Goal: Transaction & Acquisition: Purchase product/service

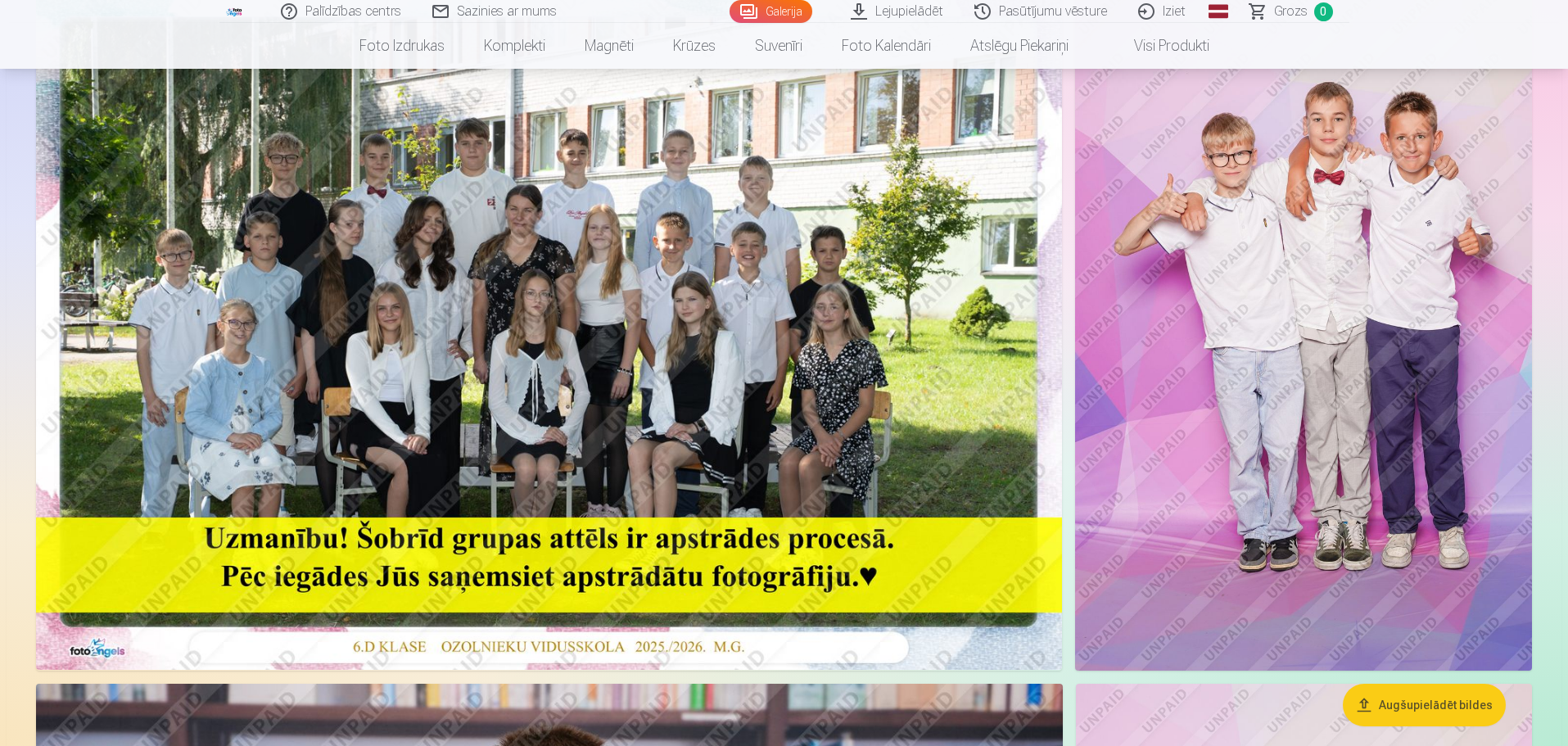
scroll to position [164, 0]
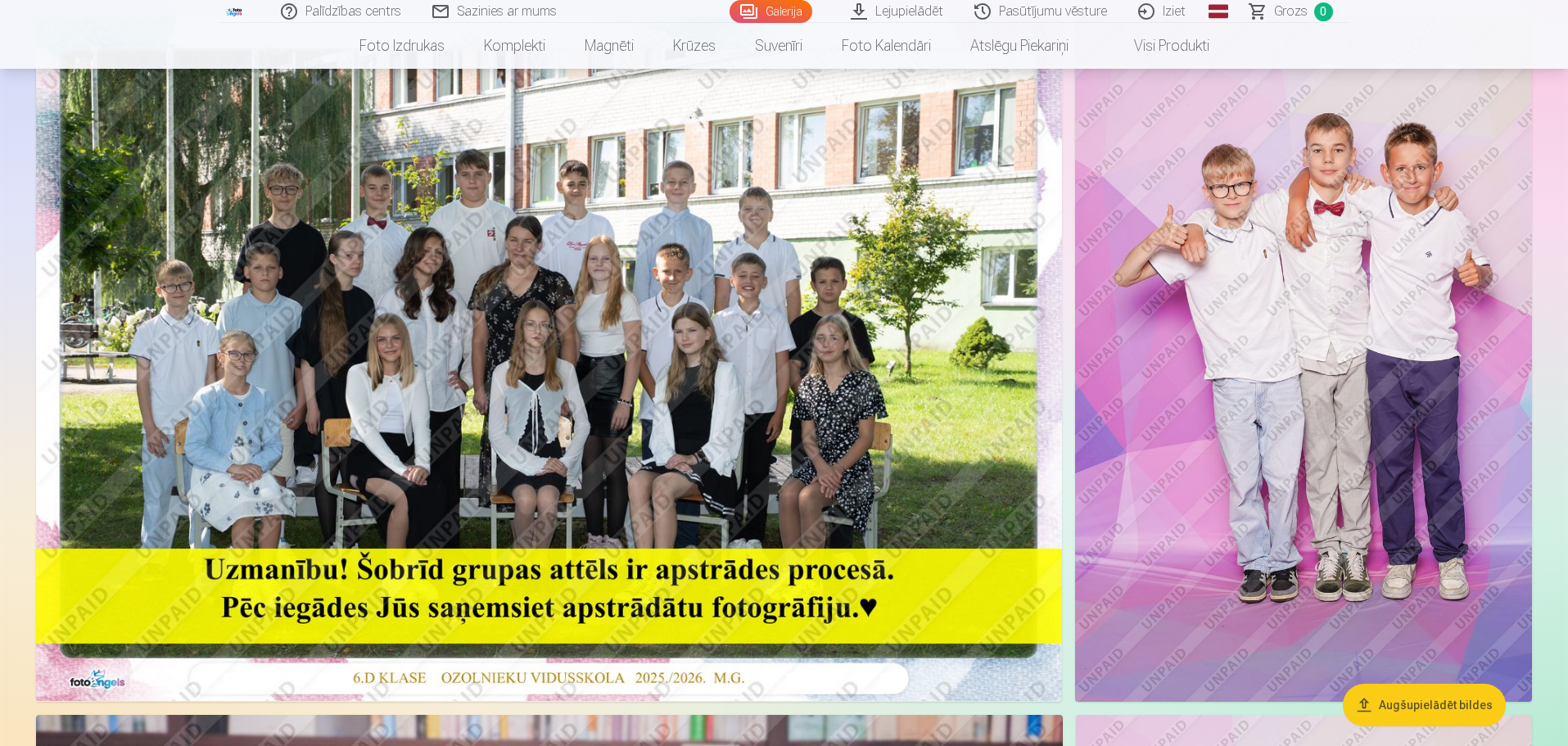
click at [350, 300] on img at bounding box center [549, 358] width 1026 height 685
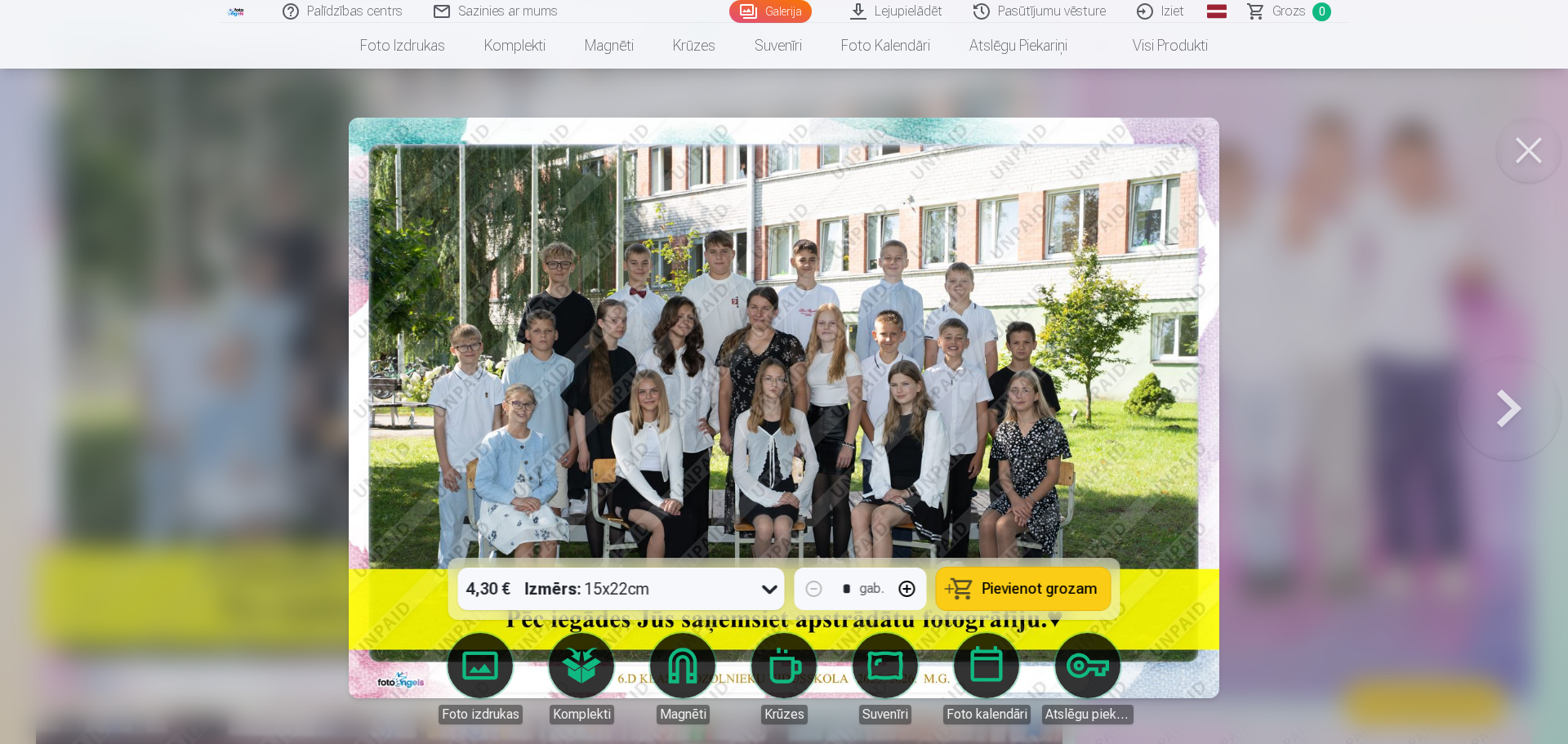
click at [1536, 146] on button at bounding box center [1528, 150] width 65 height 65
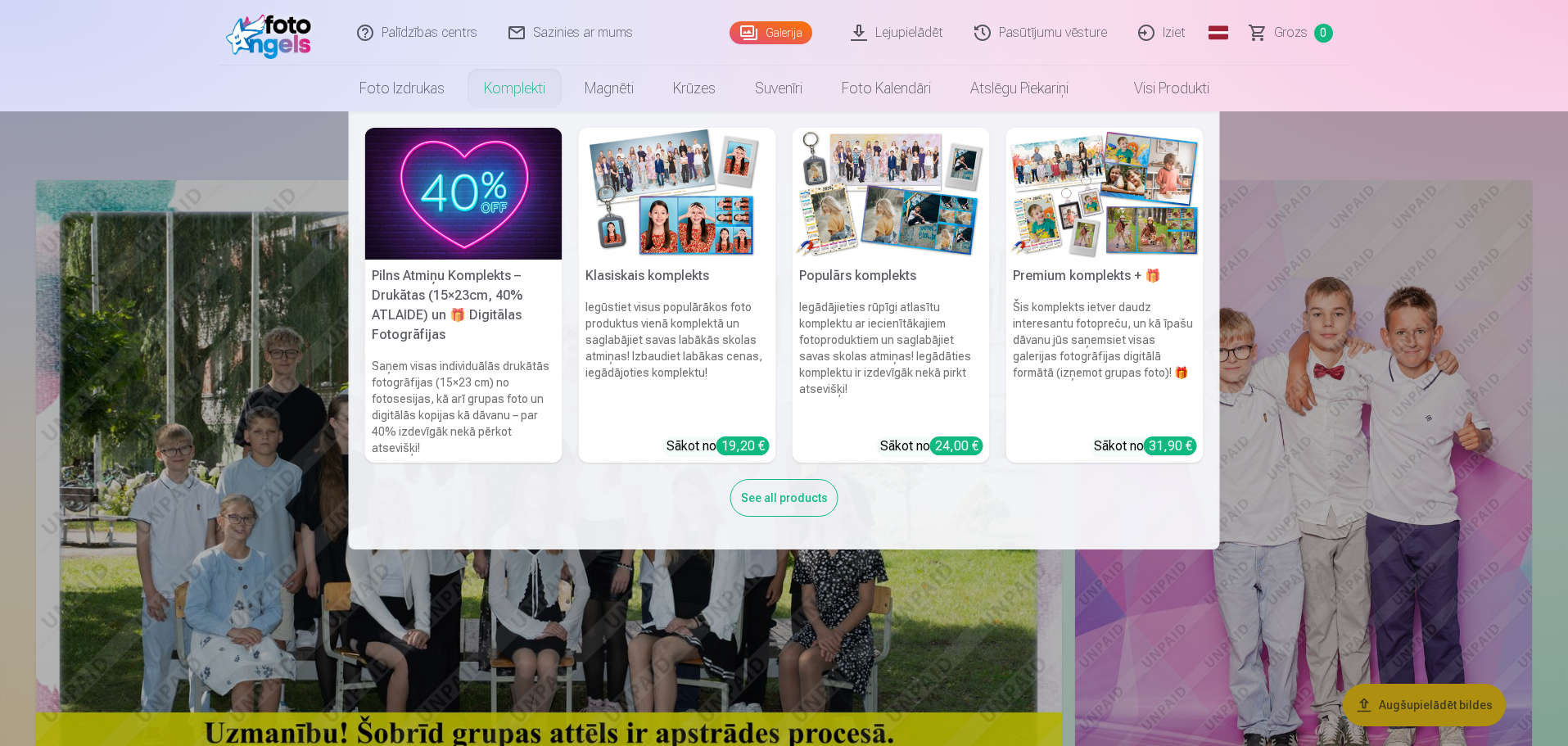
click at [448, 292] on h5 "Pilns Atmiņu Komplekts – Drukātas (15×23cm, 40% ATLAIDE) un 🎁 Digitālas Fotogrā…" at bounding box center [464, 305] width 197 height 92
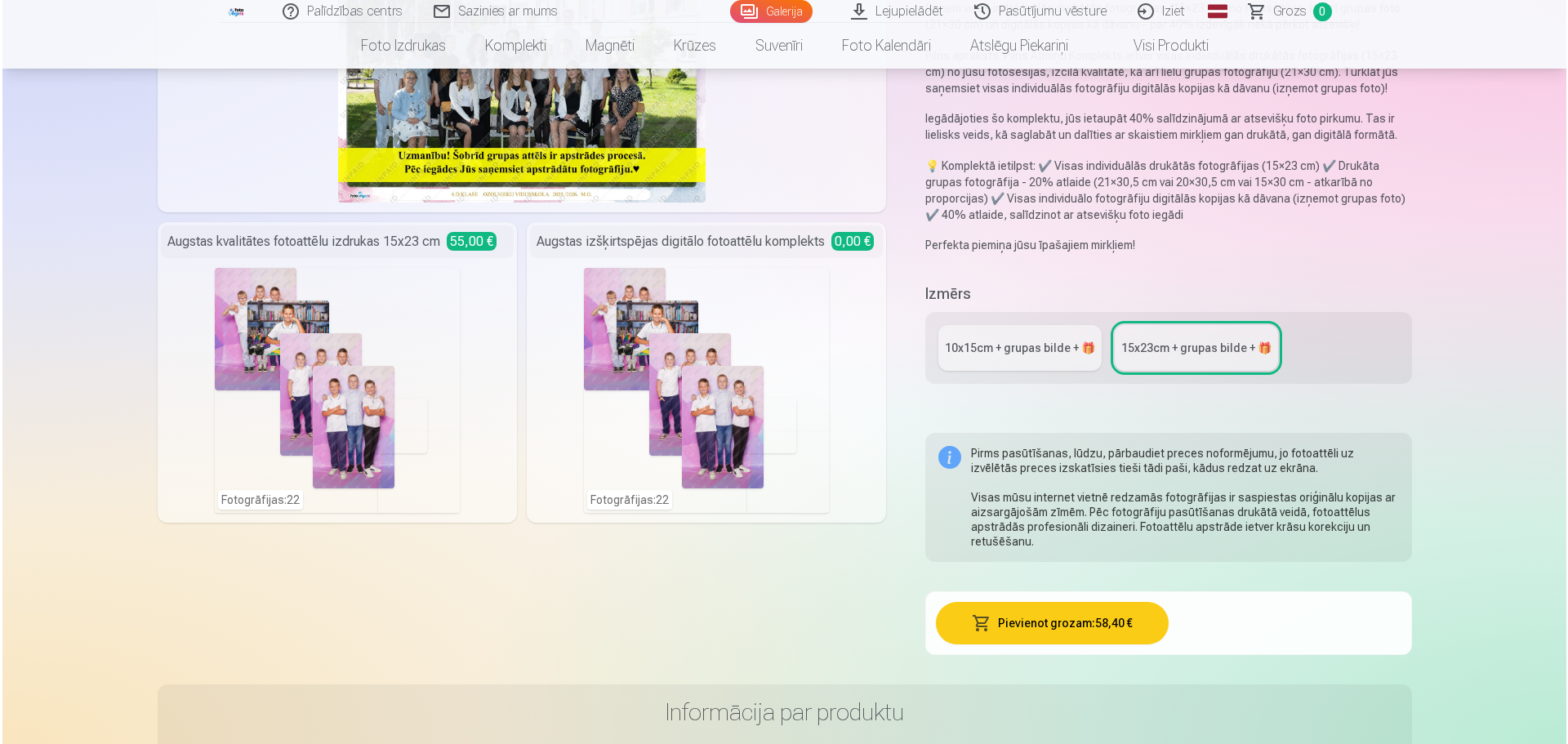
scroll to position [244, 0]
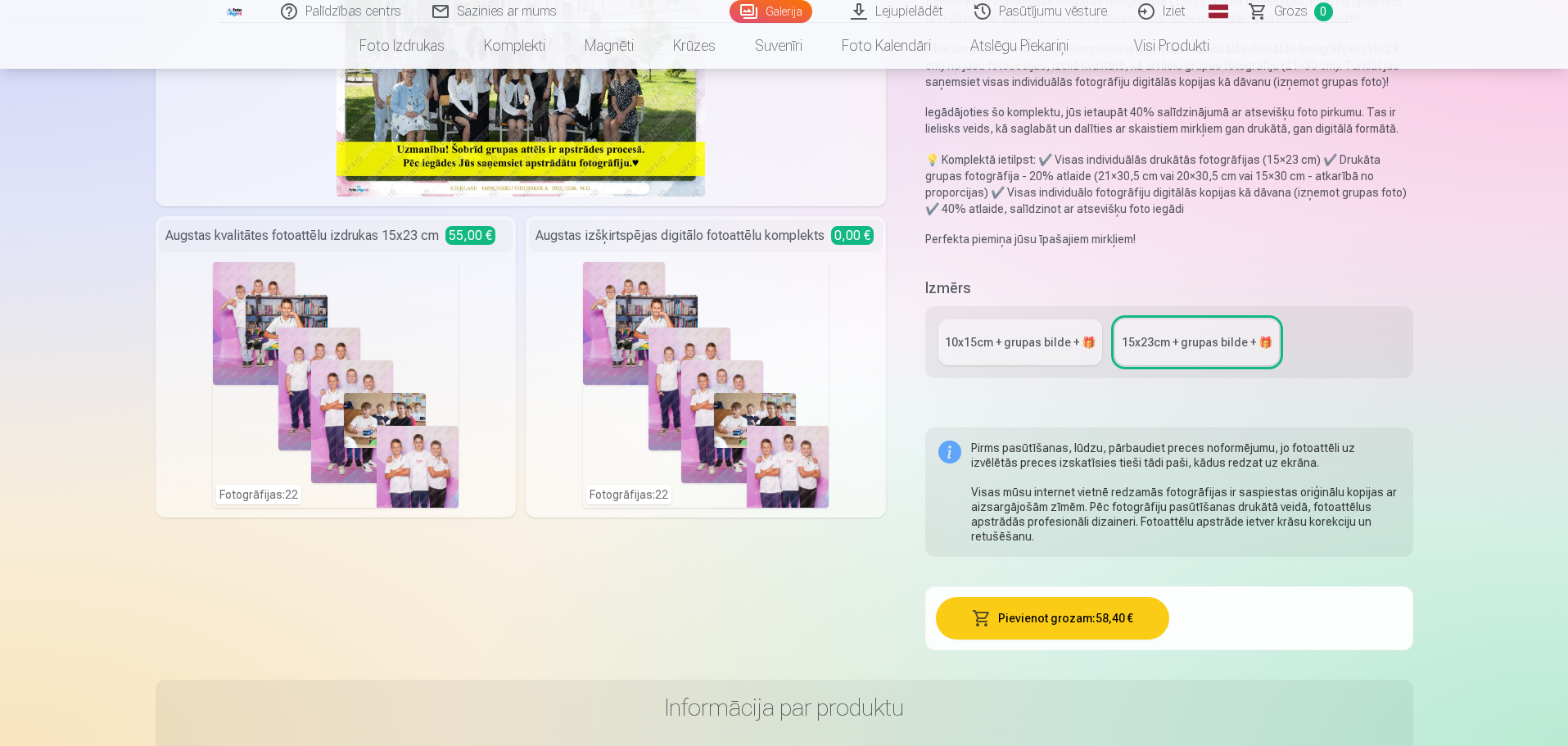
click at [369, 348] on div "Fotogrāfijas : 22" at bounding box center [335, 385] width 245 height 245
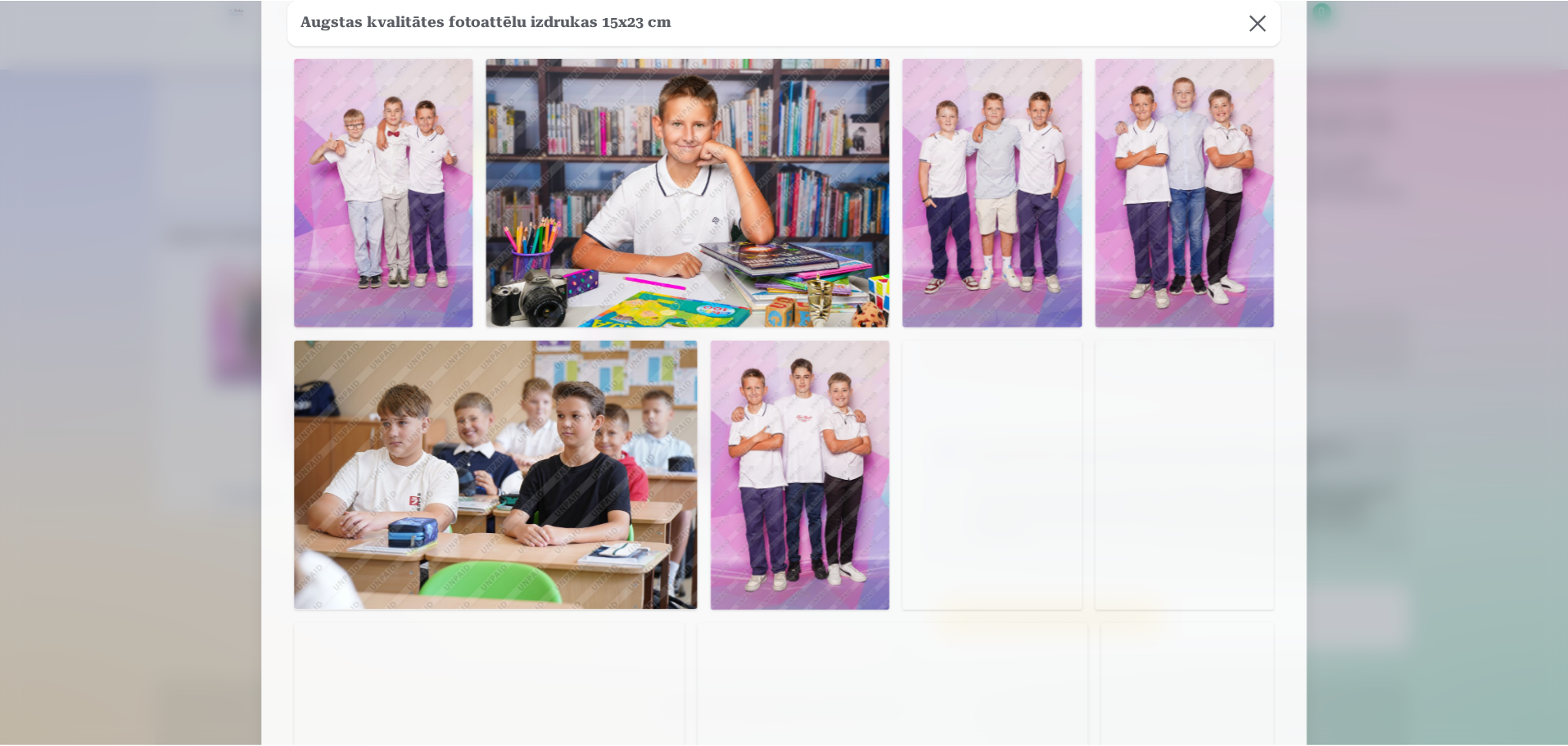
scroll to position [0, 0]
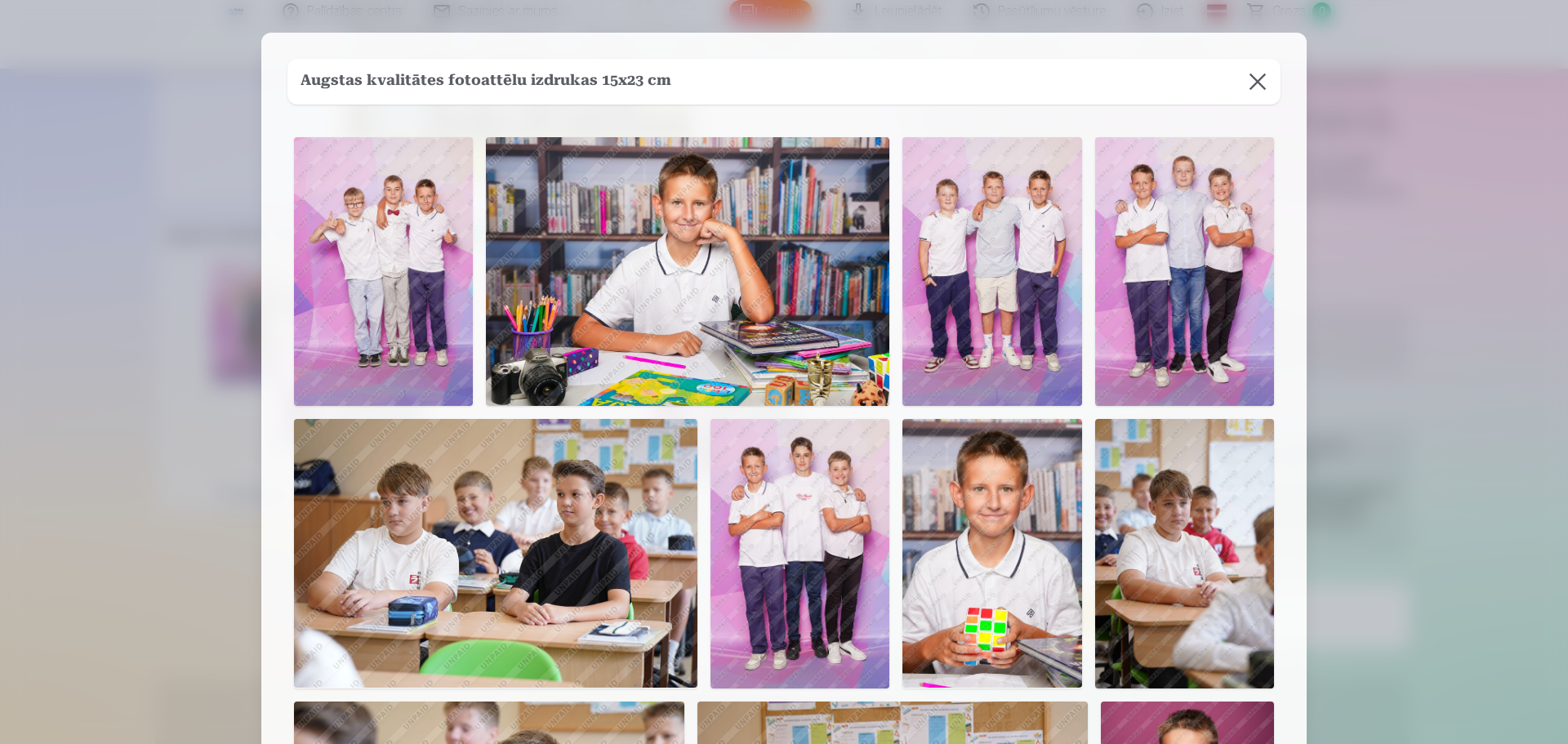
click at [1260, 79] on button at bounding box center [1258, 82] width 46 height 46
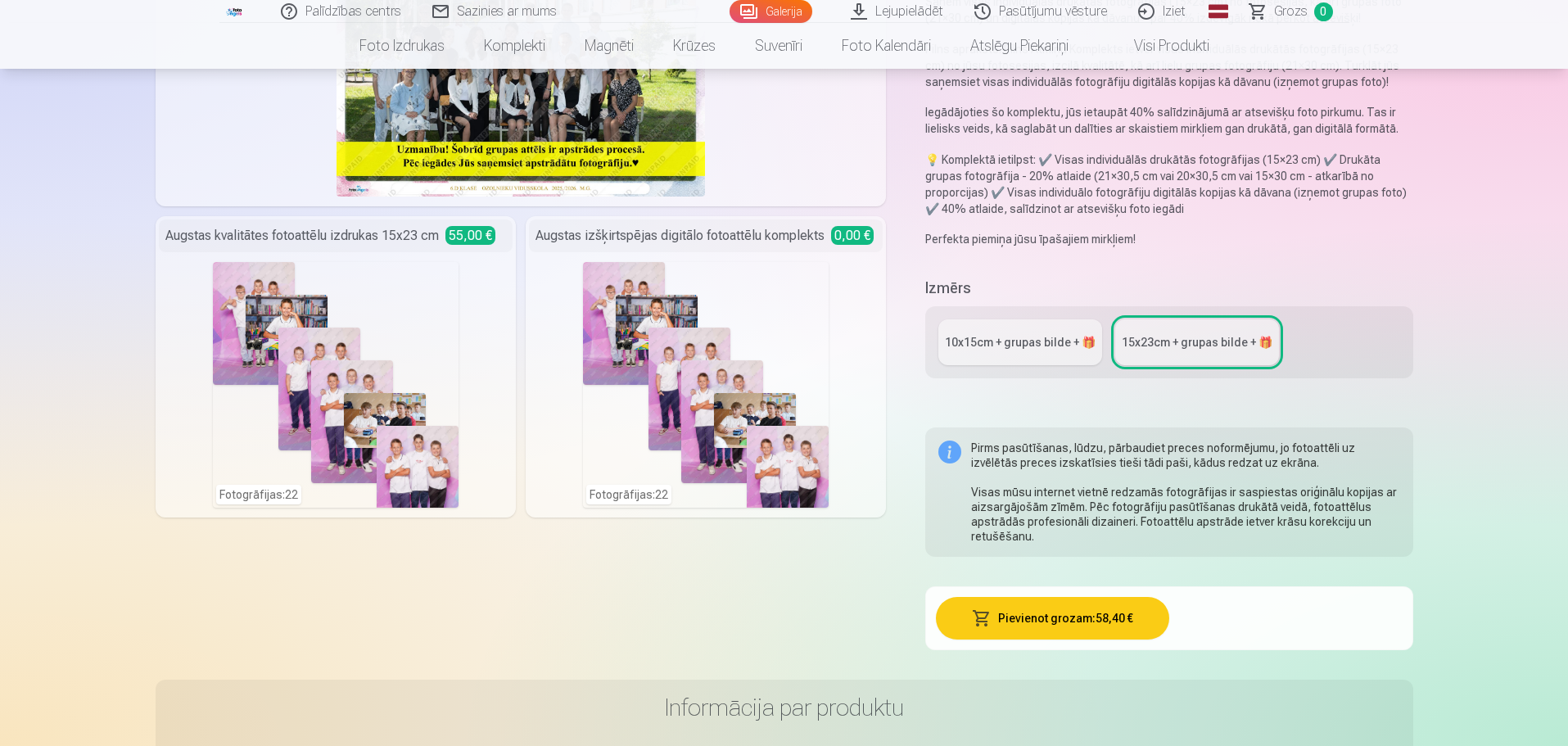
click at [1031, 340] on div "10x15сm + grupas bilde + 🎁" at bounding box center [1020, 342] width 150 height 16
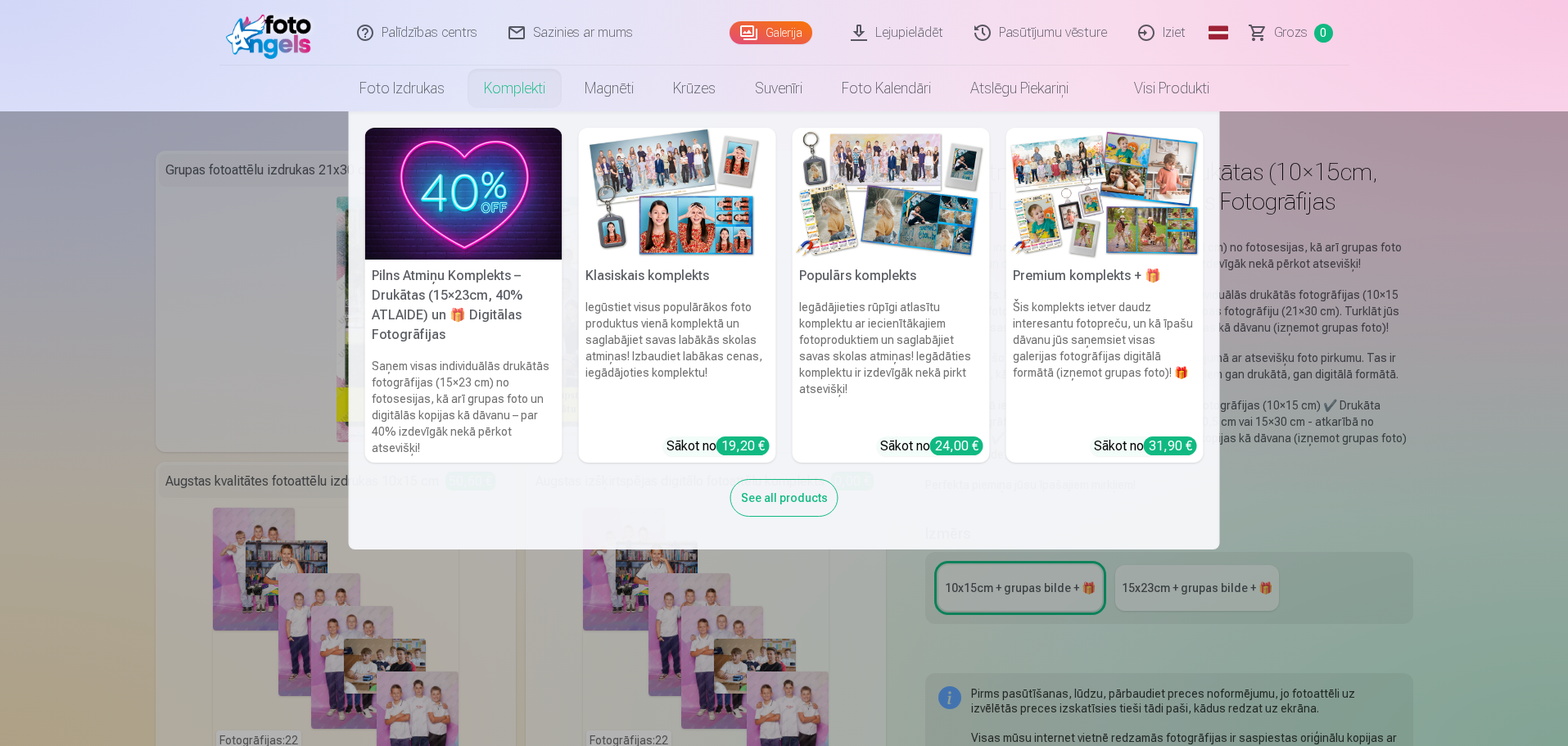
click at [501, 90] on link "Komplekti" at bounding box center [514, 88] width 101 height 46
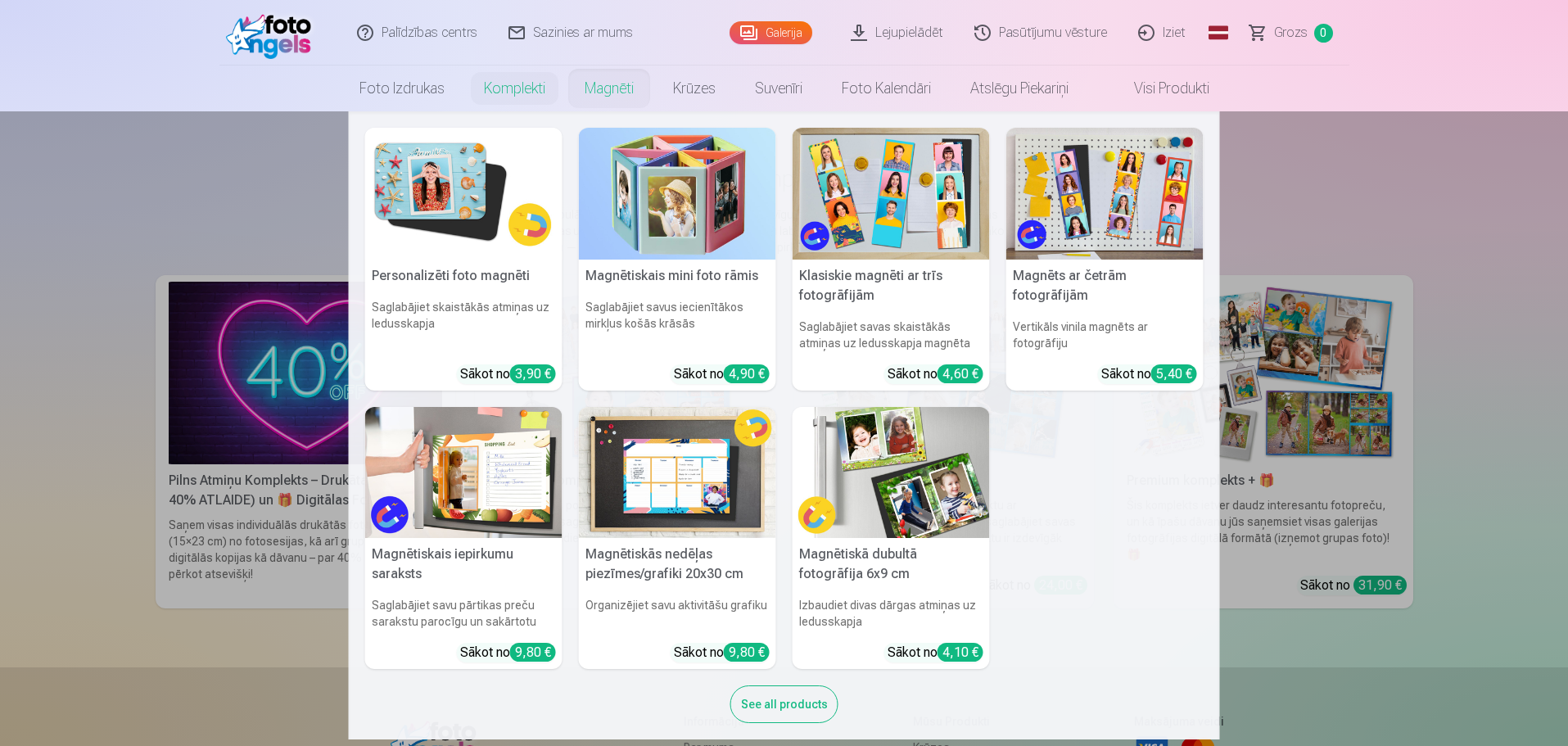
click at [464, 222] on img at bounding box center [464, 193] width 197 height 132
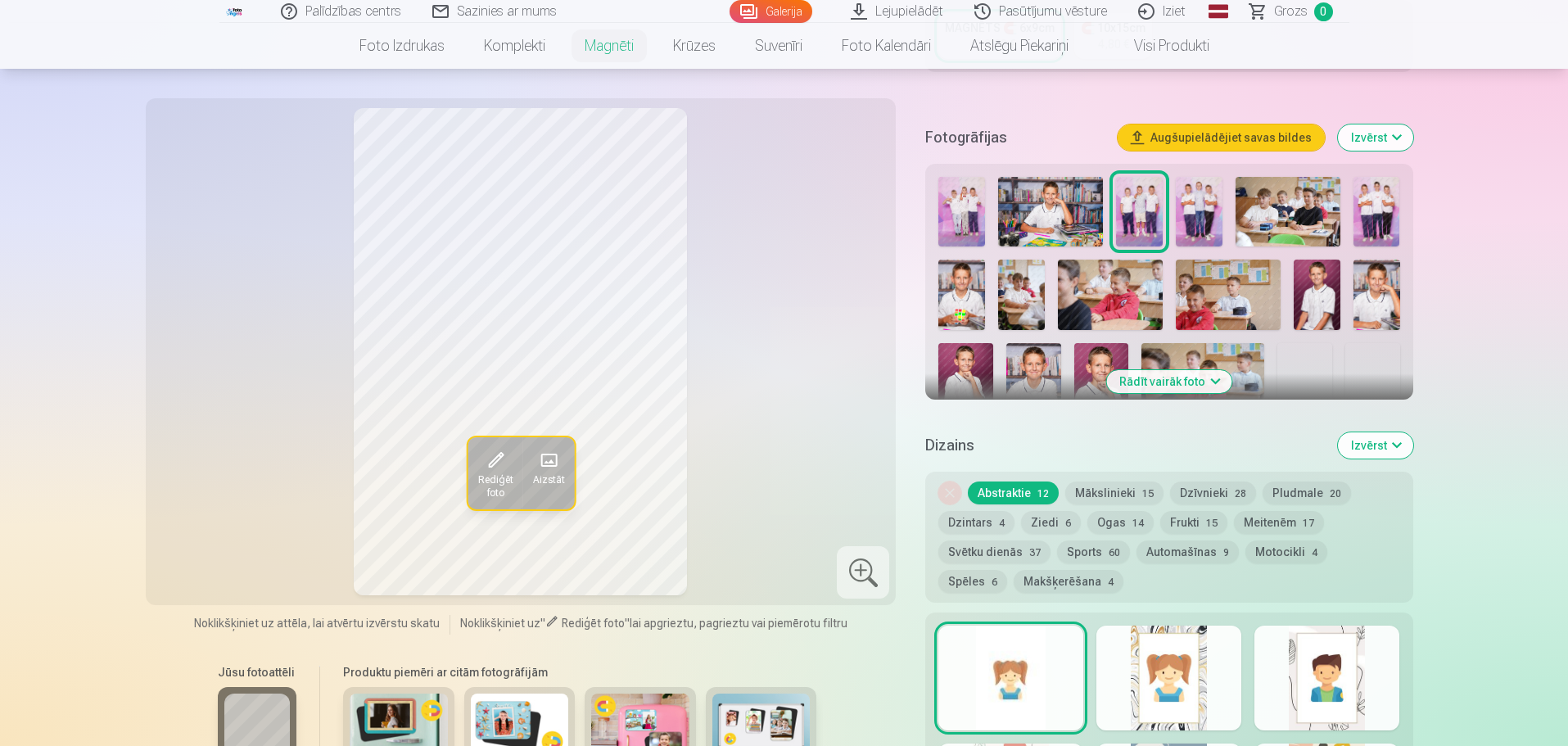
scroll to position [409, 0]
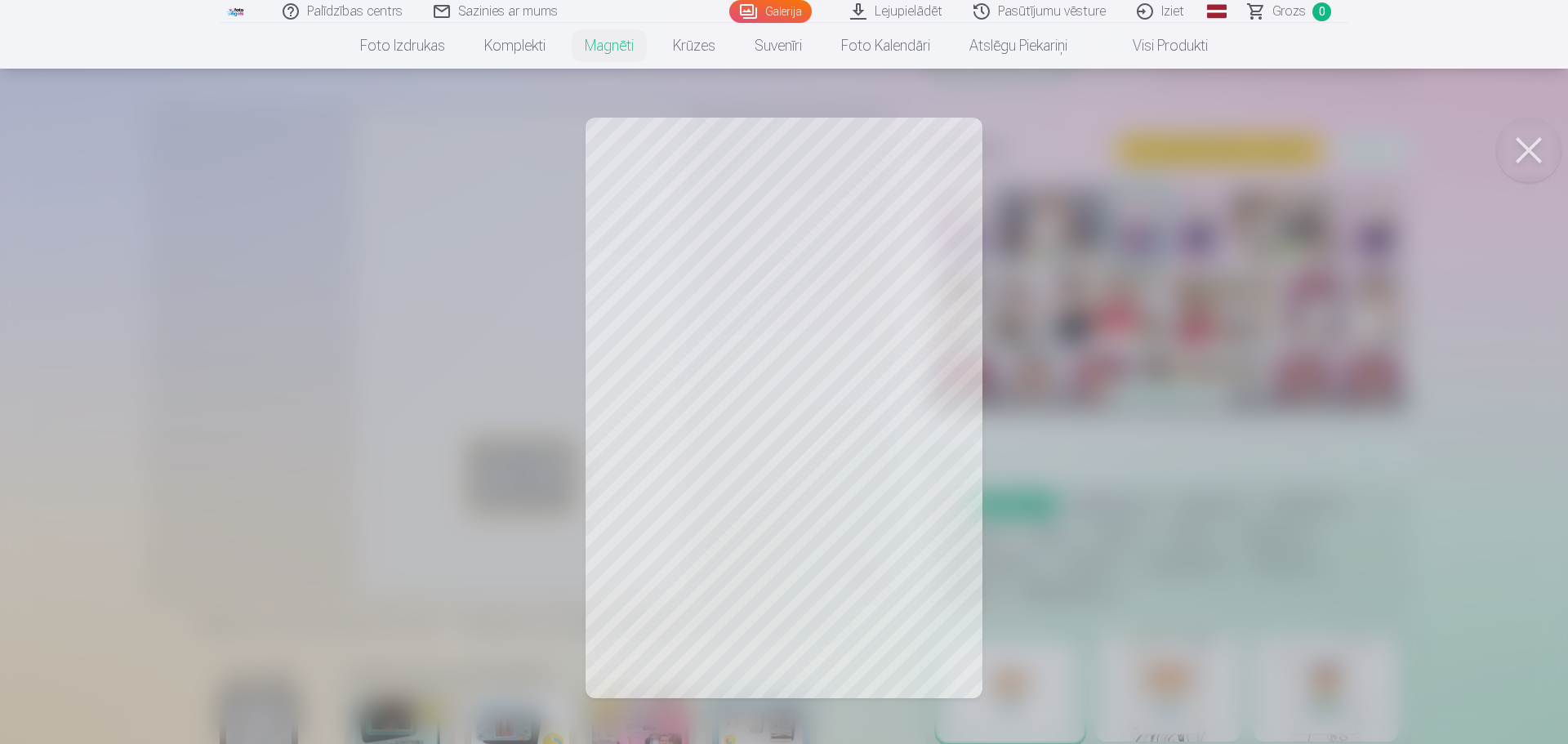
click at [1523, 143] on button at bounding box center [1528, 150] width 65 height 65
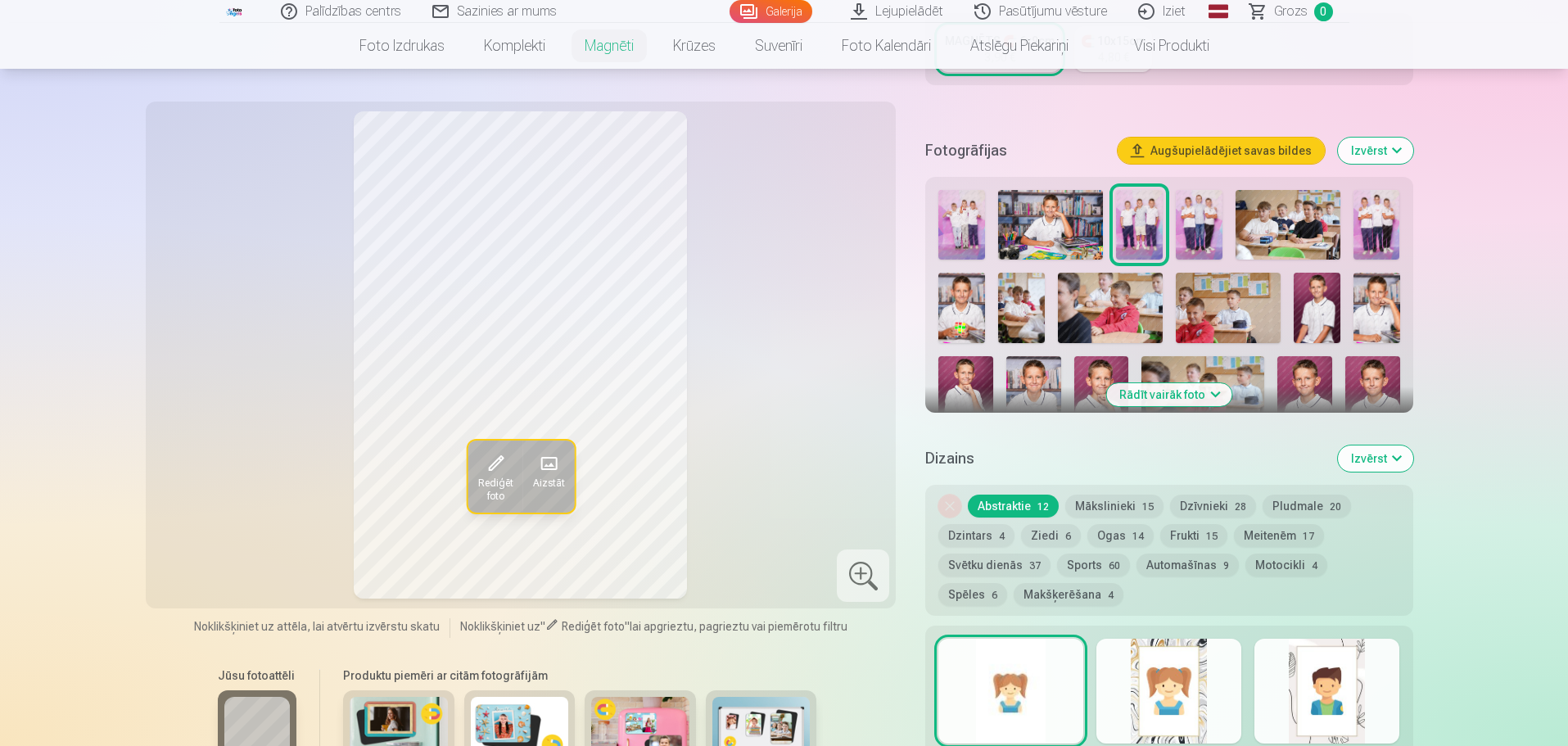
click at [965, 293] on img at bounding box center [962, 307] width 47 height 70
click at [1308, 273] on img at bounding box center [1317, 307] width 47 height 70
click at [1371, 276] on img at bounding box center [1376, 307] width 47 height 70
click at [1327, 296] on img at bounding box center [1317, 307] width 47 height 70
click at [553, 478] on span "Aizstāt" at bounding box center [548, 484] width 32 height 13
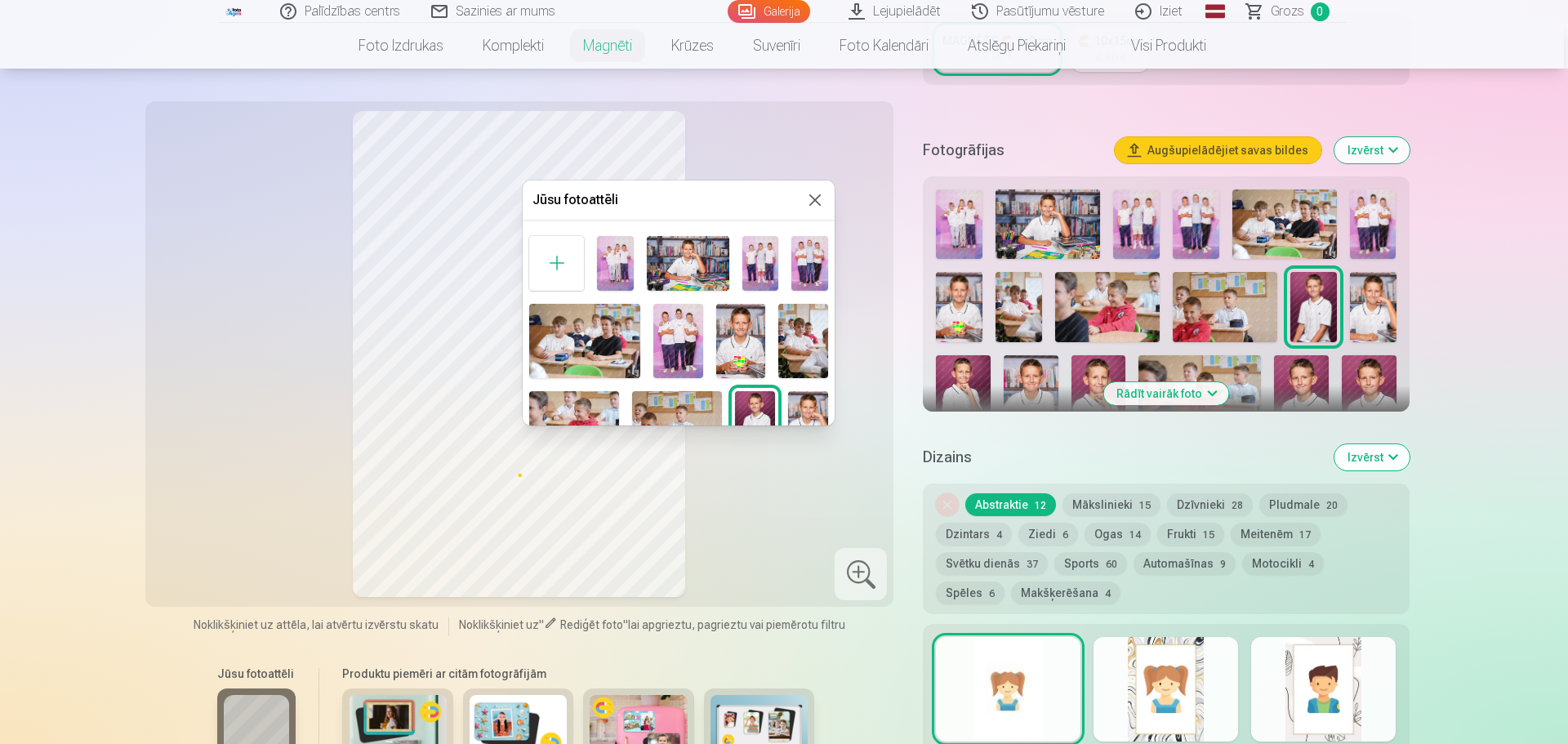
click at [814, 202] on button at bounding box center [815, 200] width 20 height 20
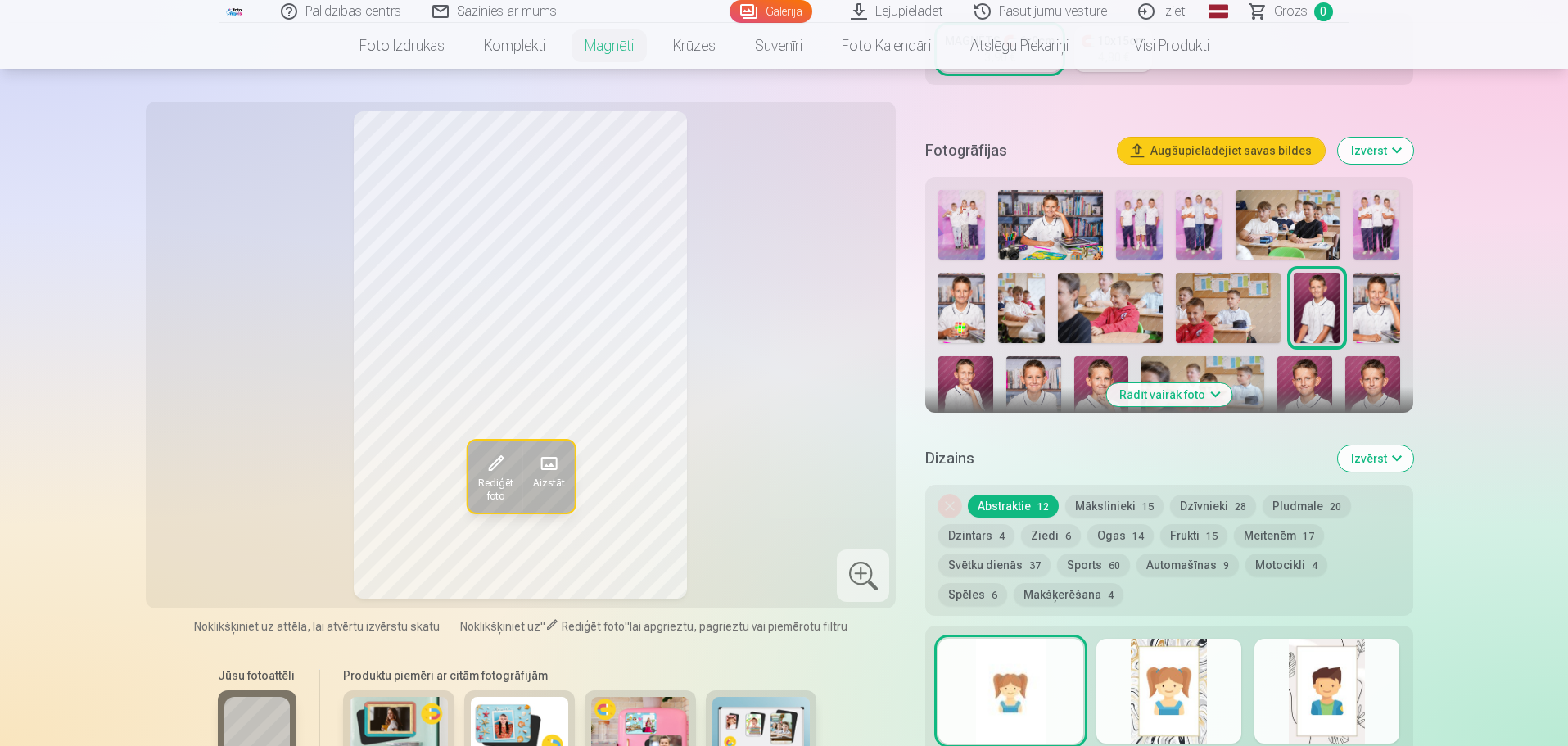
click at [482, 477] on span "Rediģēt foto" at bounding box center [494, 489] width 35 height 26
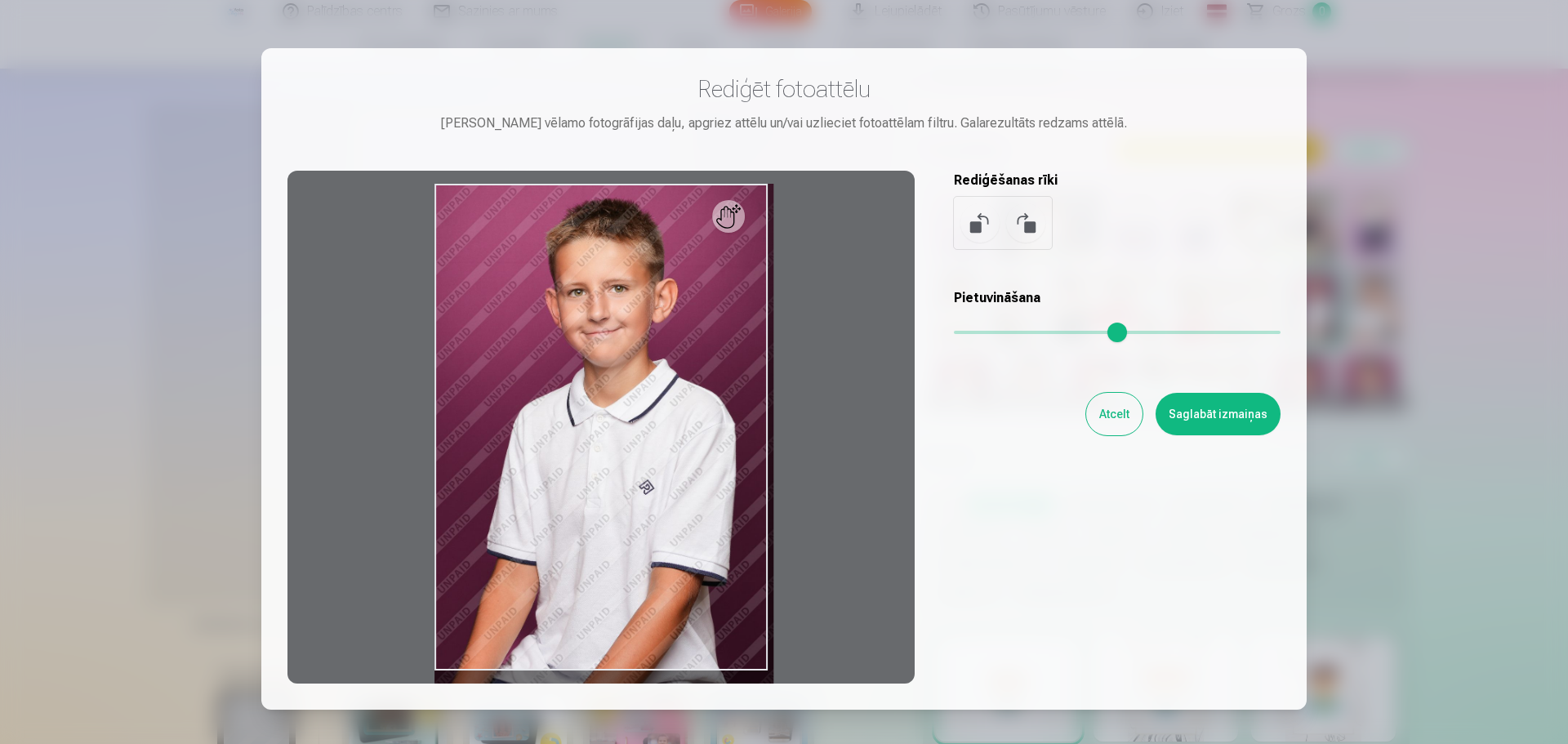
type input "*"
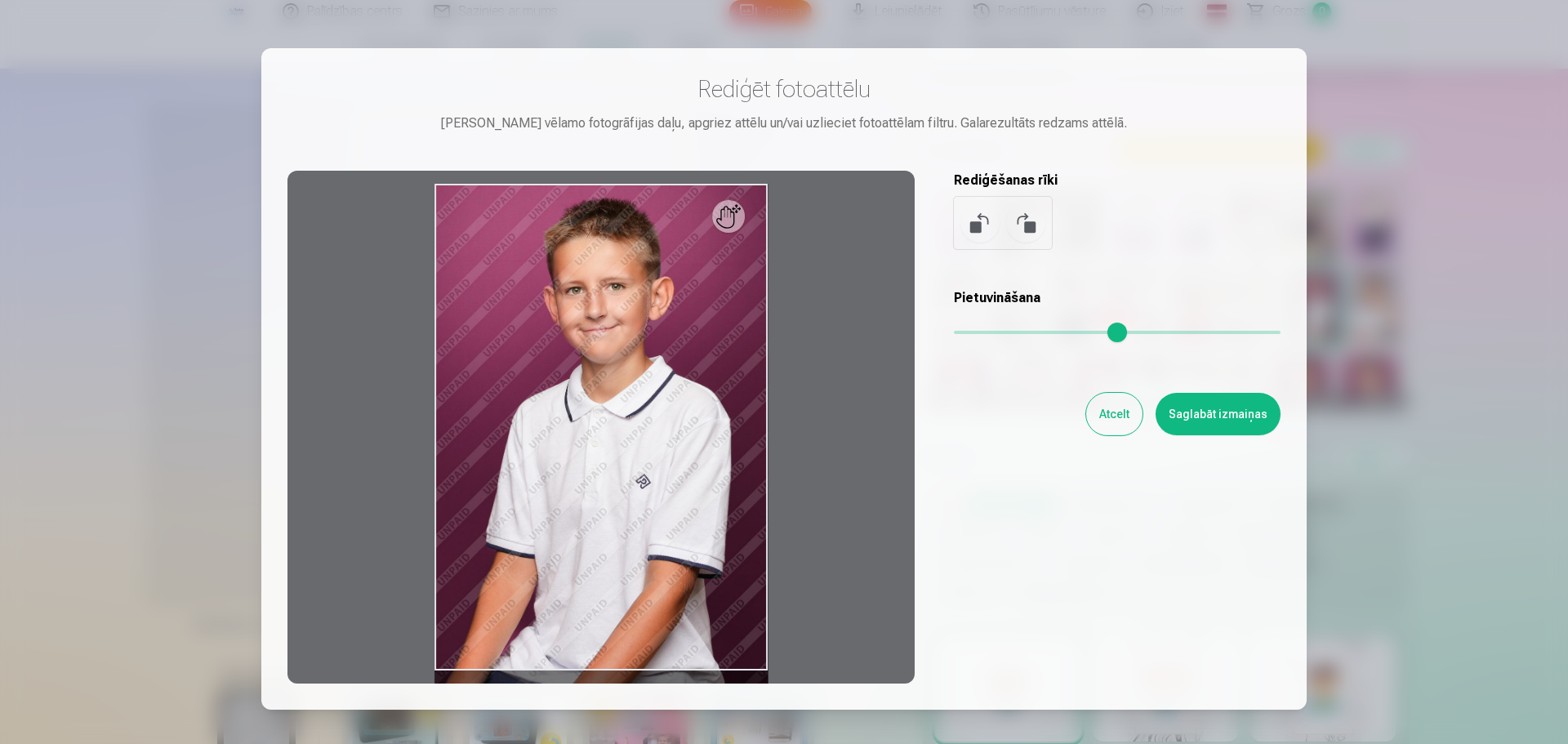
click at [955, 334] on input "range" at bounding box center [1117, 331] width 327 height 3
click at [972, 227] on button at bounding box center [979, 223] width 39 height 39
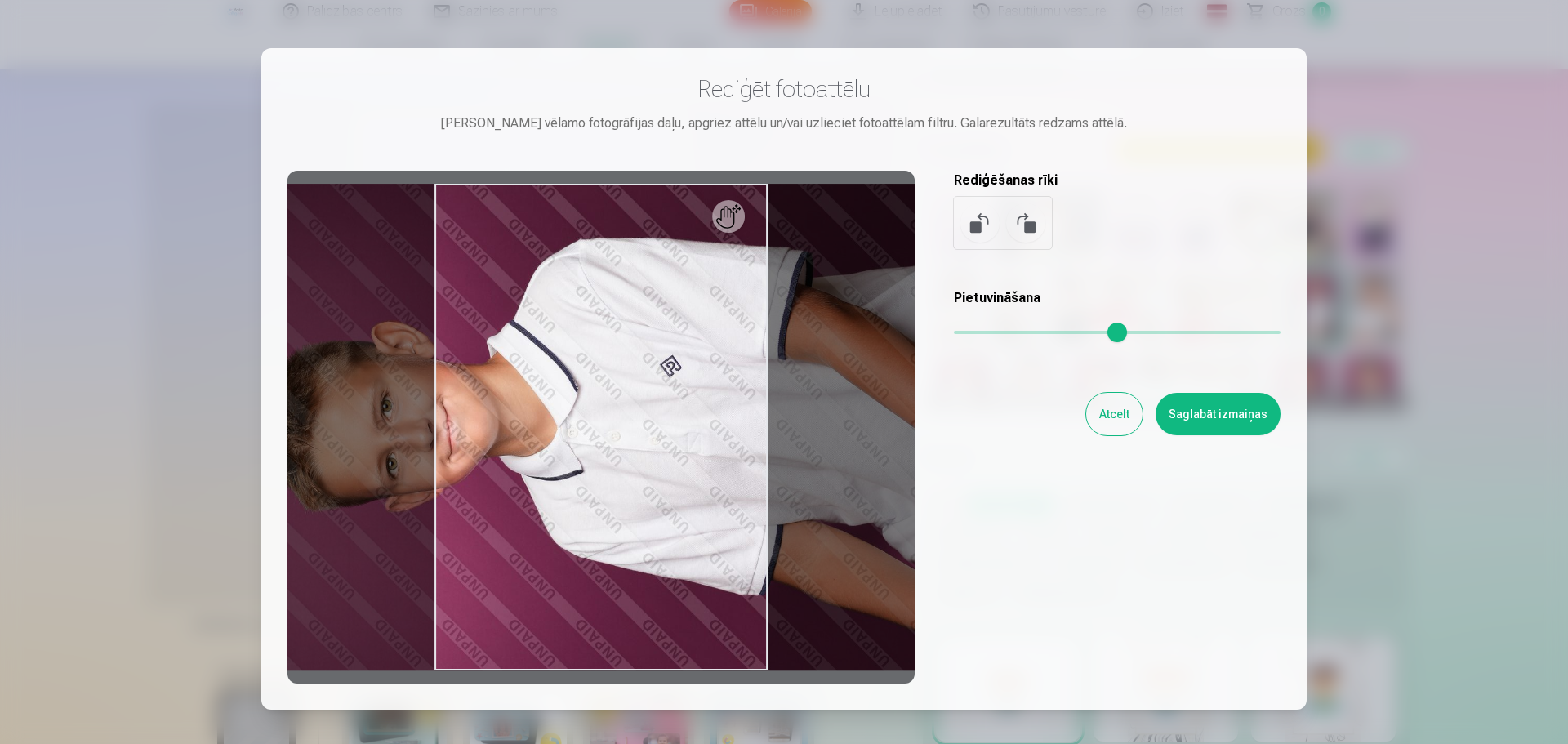
click at [972, 227] on button at bounding box center [979, 223] width 39 height 39
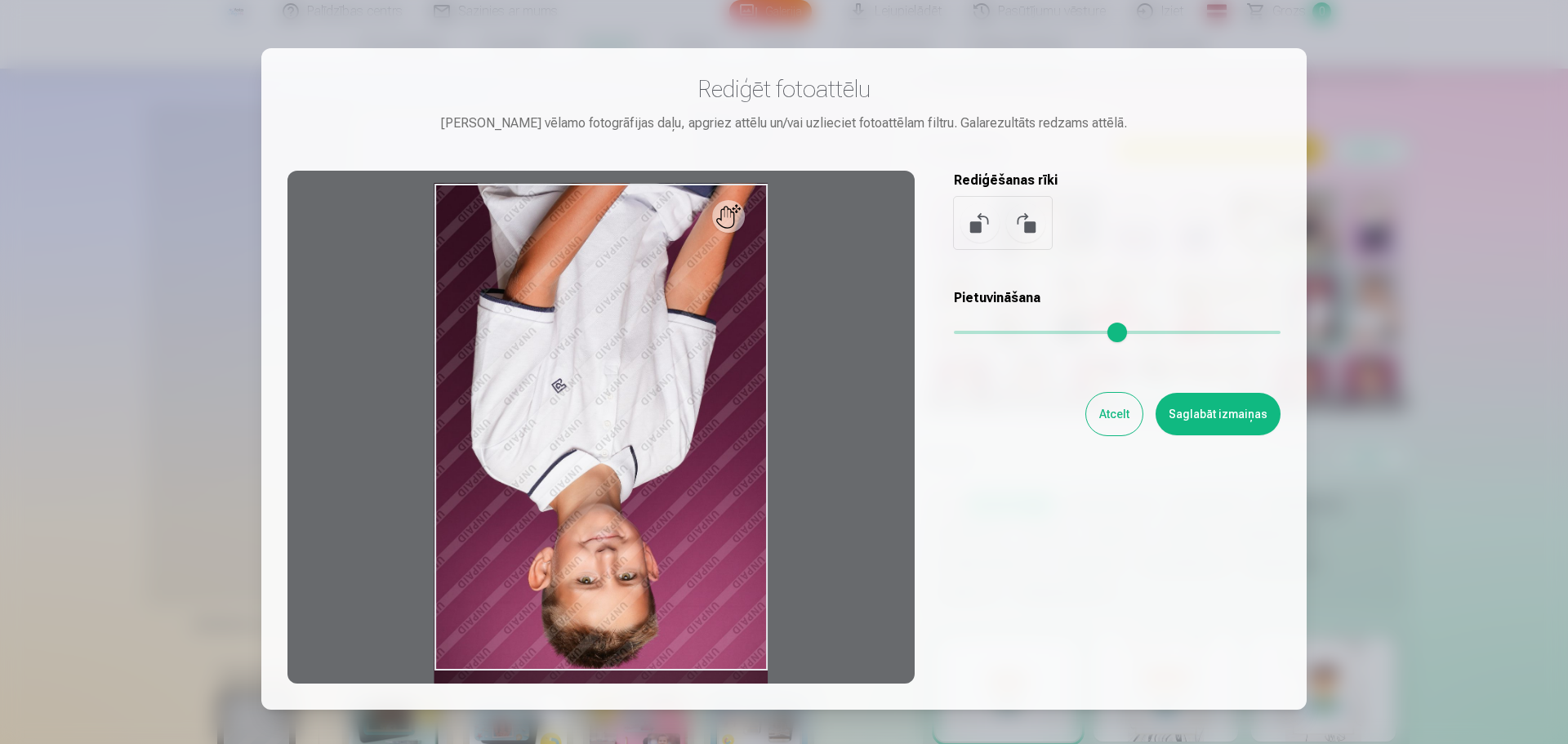
click at [972, 227] on button at bounding box center [979, 223] width 39 height 39
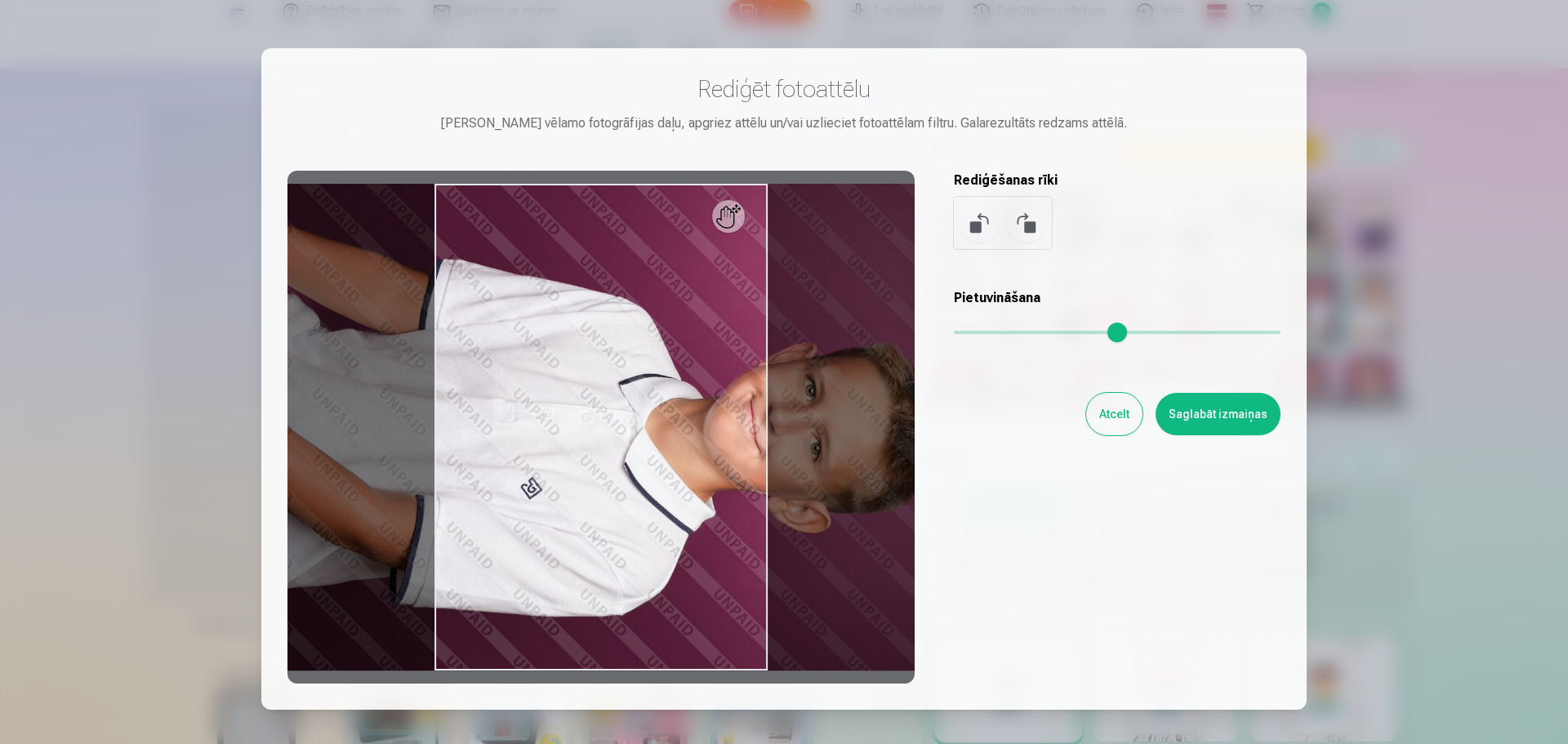
click at [972, 227] on button at bounding box center [979, 223] width 39 height 39
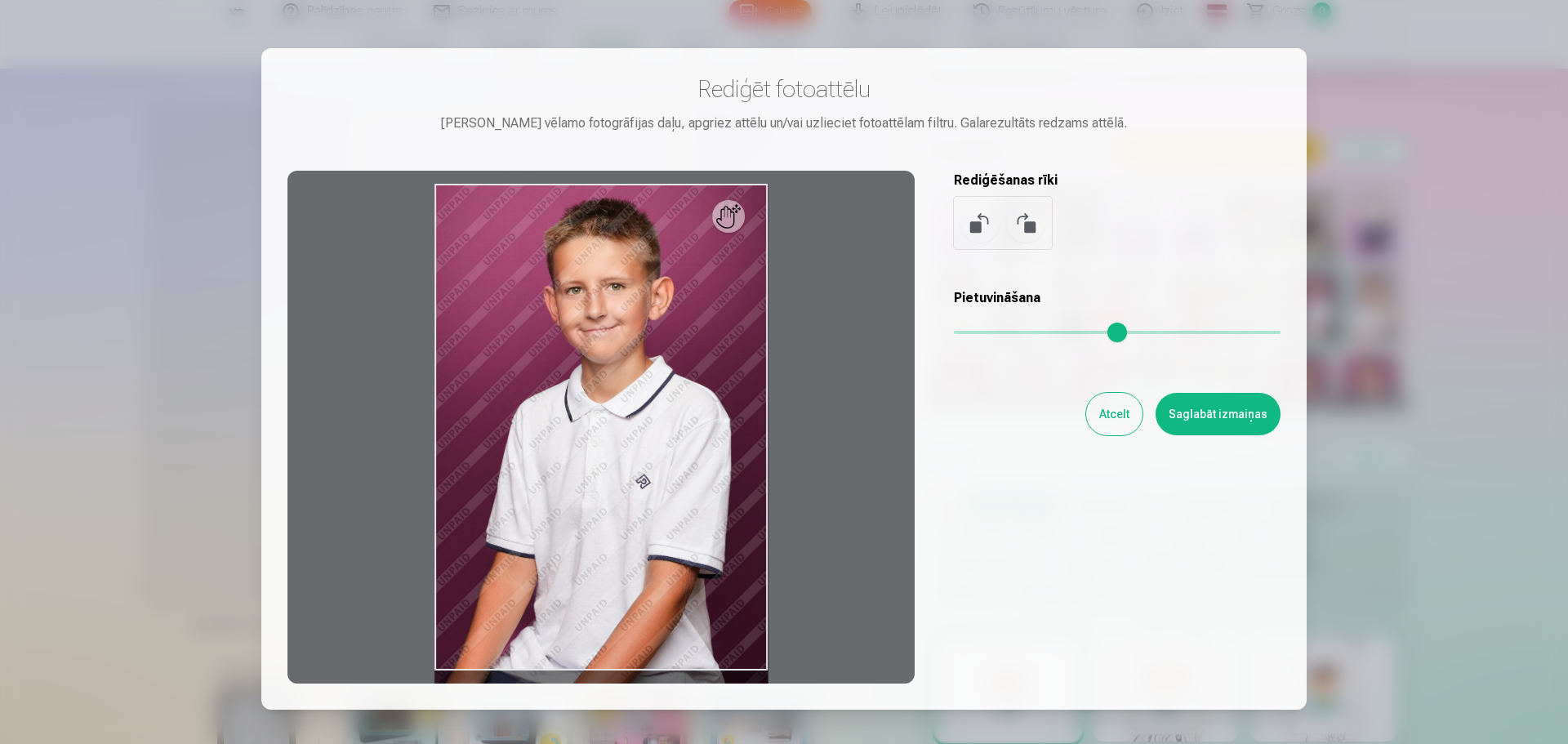
click at [1032, 224] on button at bounding box center [1025, 223] width 39 height 39
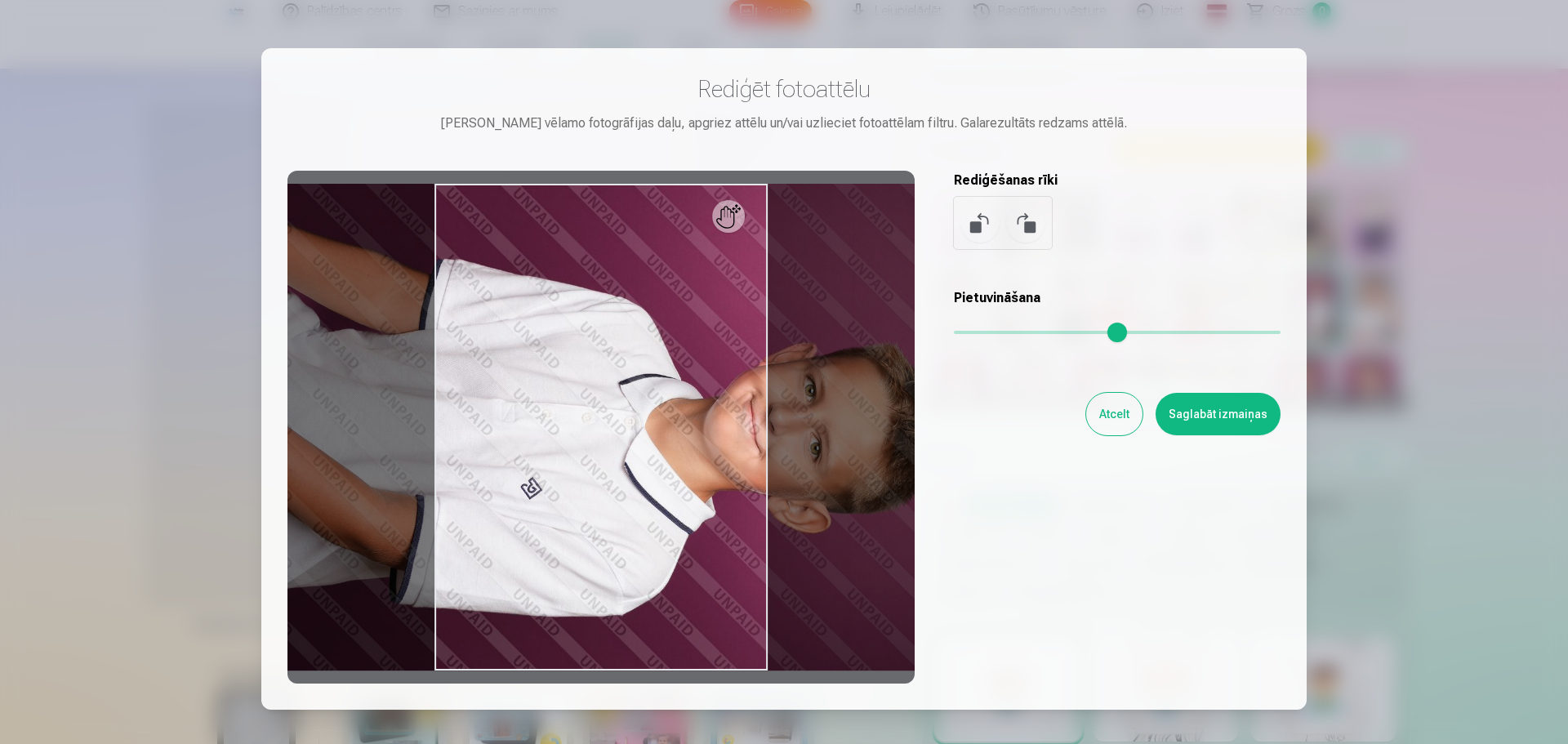
click at [1032, 224] on button at bounding box center [1025, 223] width 39 height 39
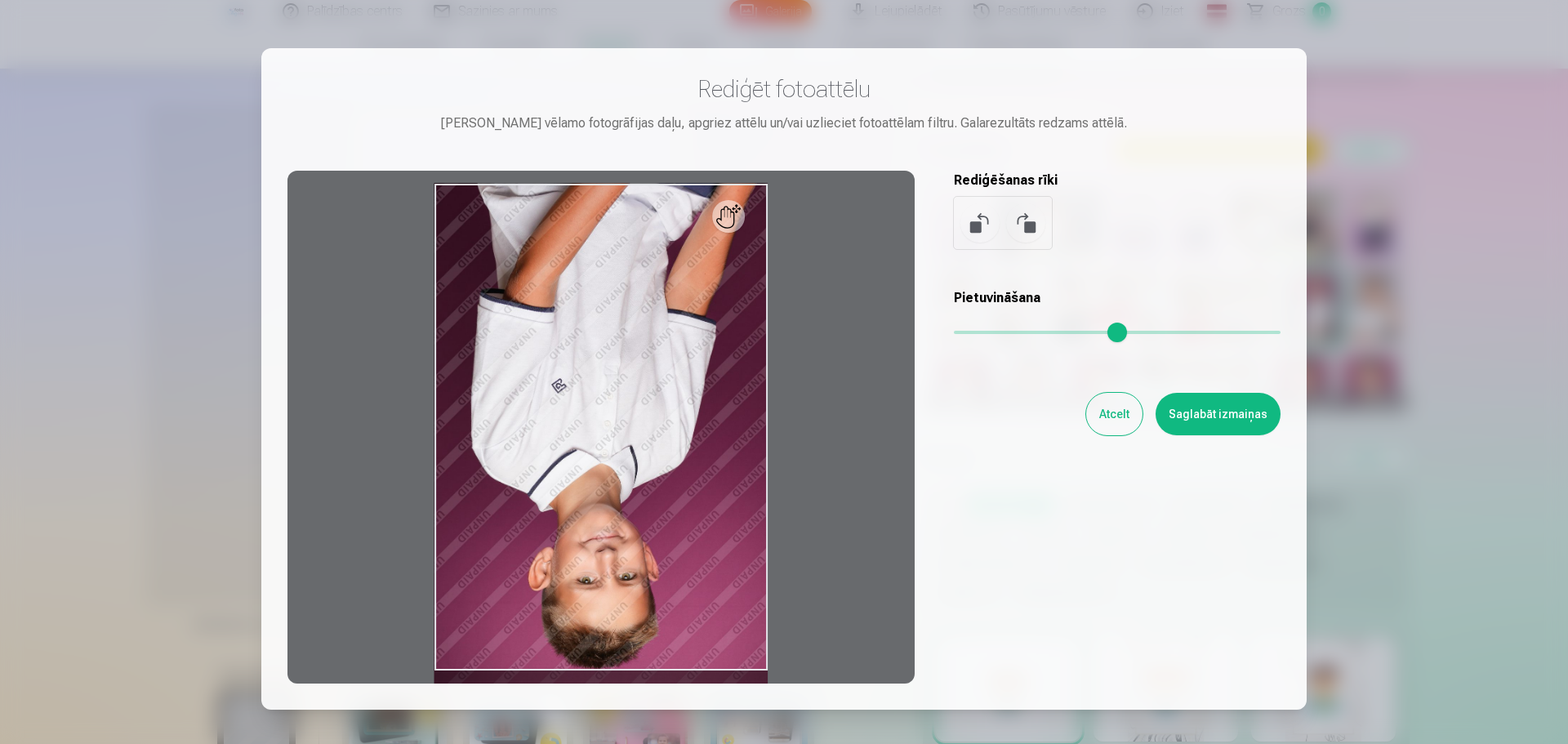
click at [1032, 224] on button at bounding box center [1025, 223] width 39 height 39
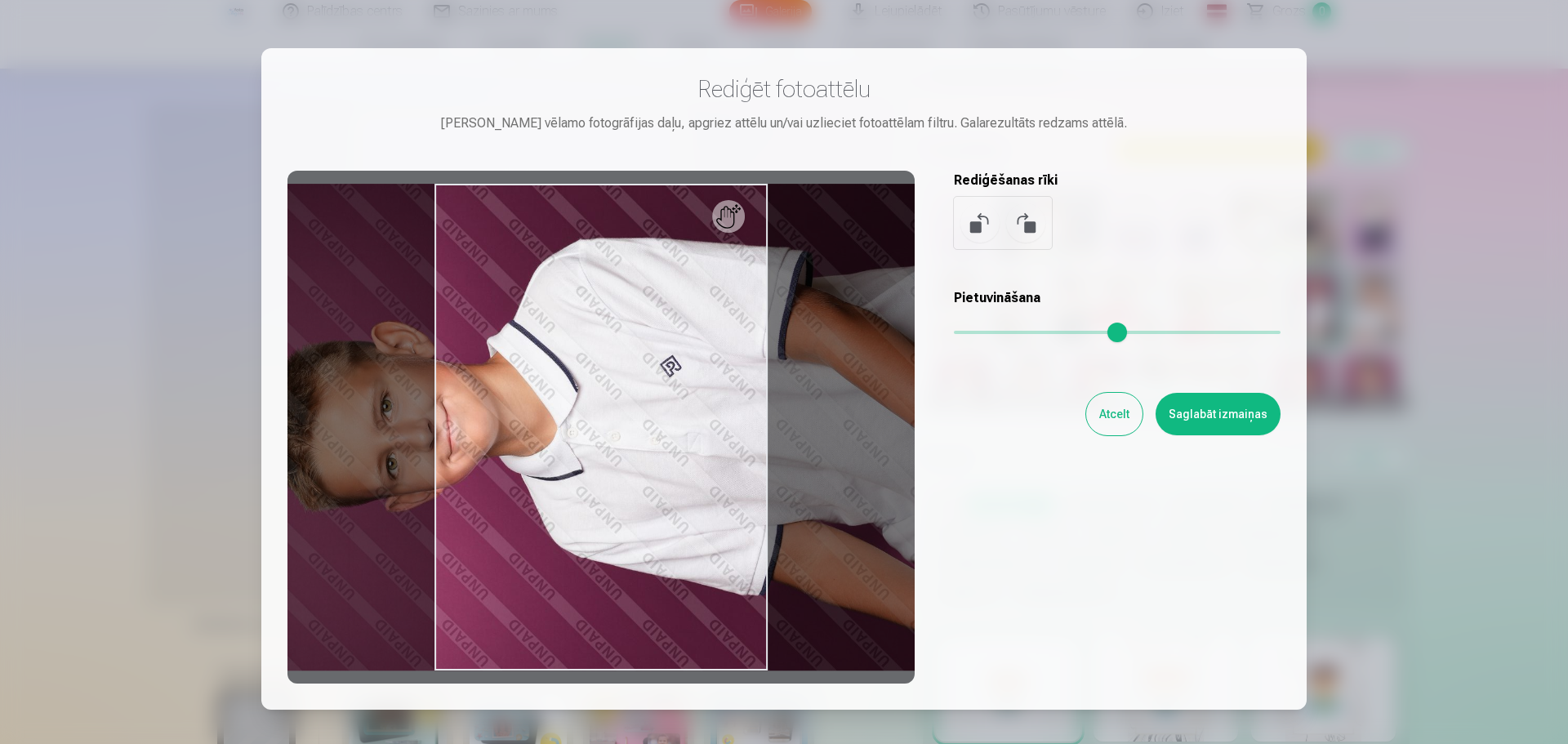
click at [1032, 224] on button at bounding box center [1025, 223] width 39 height 39
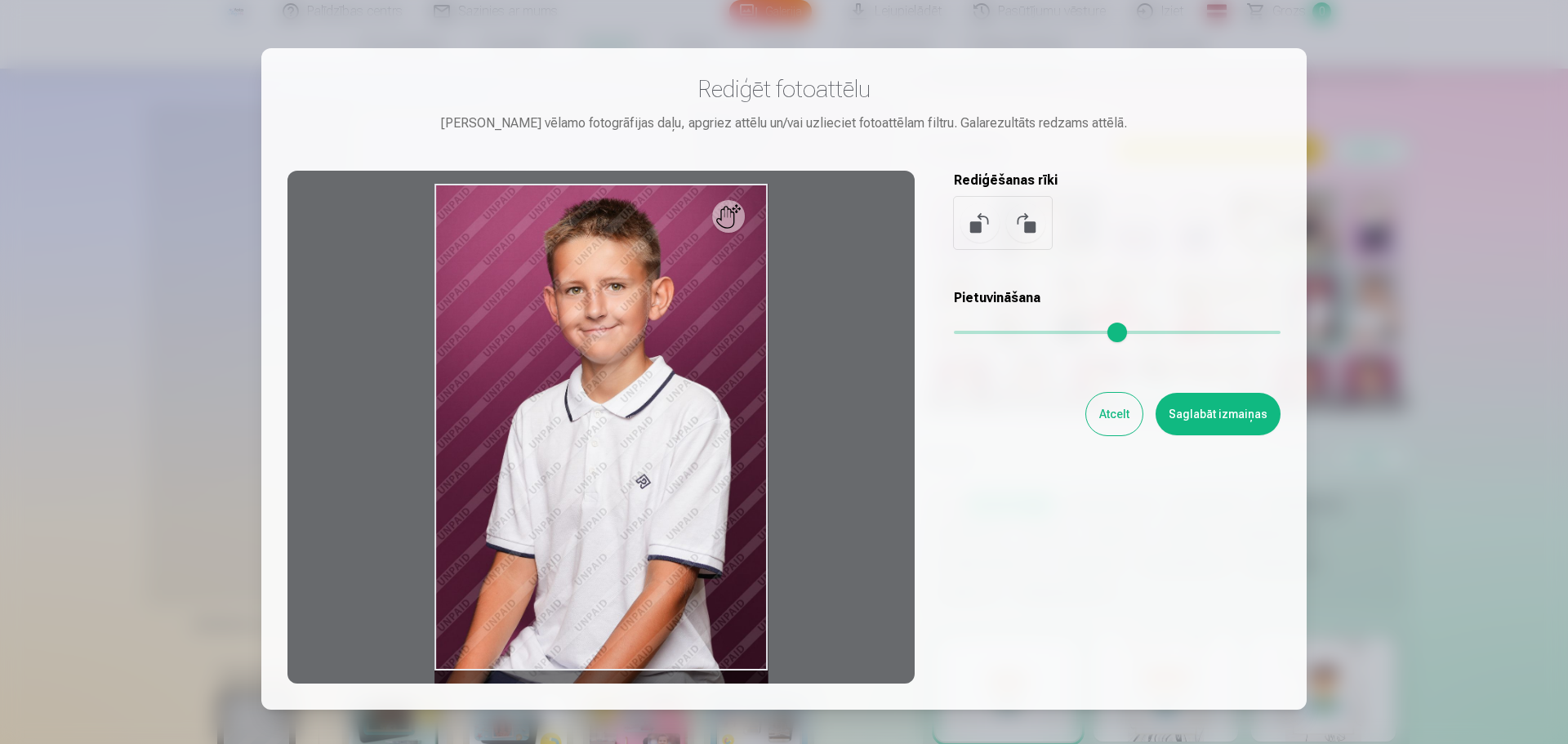
click at [1123, 416] on button "Atcelt" at bounding box center [1113, 414] width 56 height 42
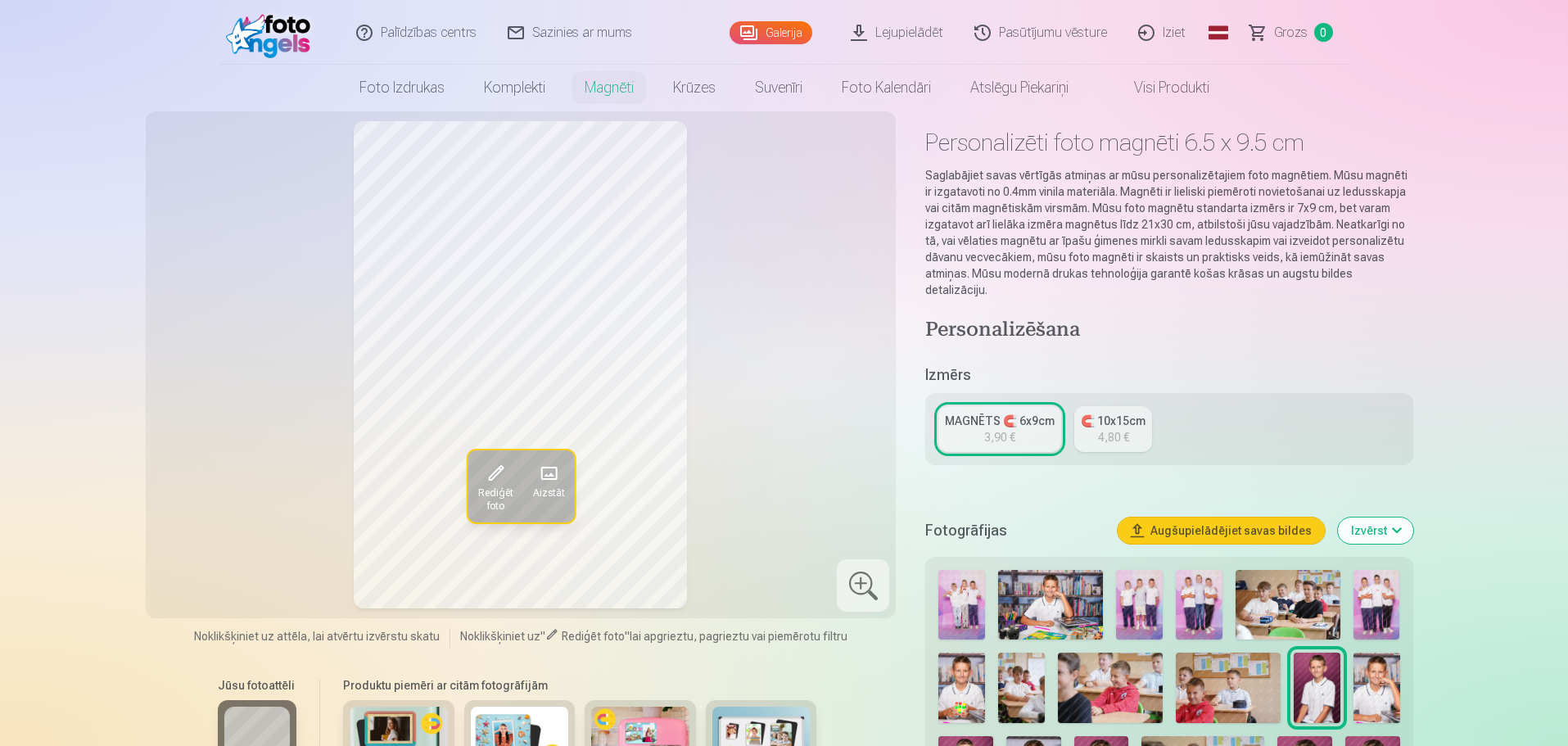
scroll to position [0, 0]
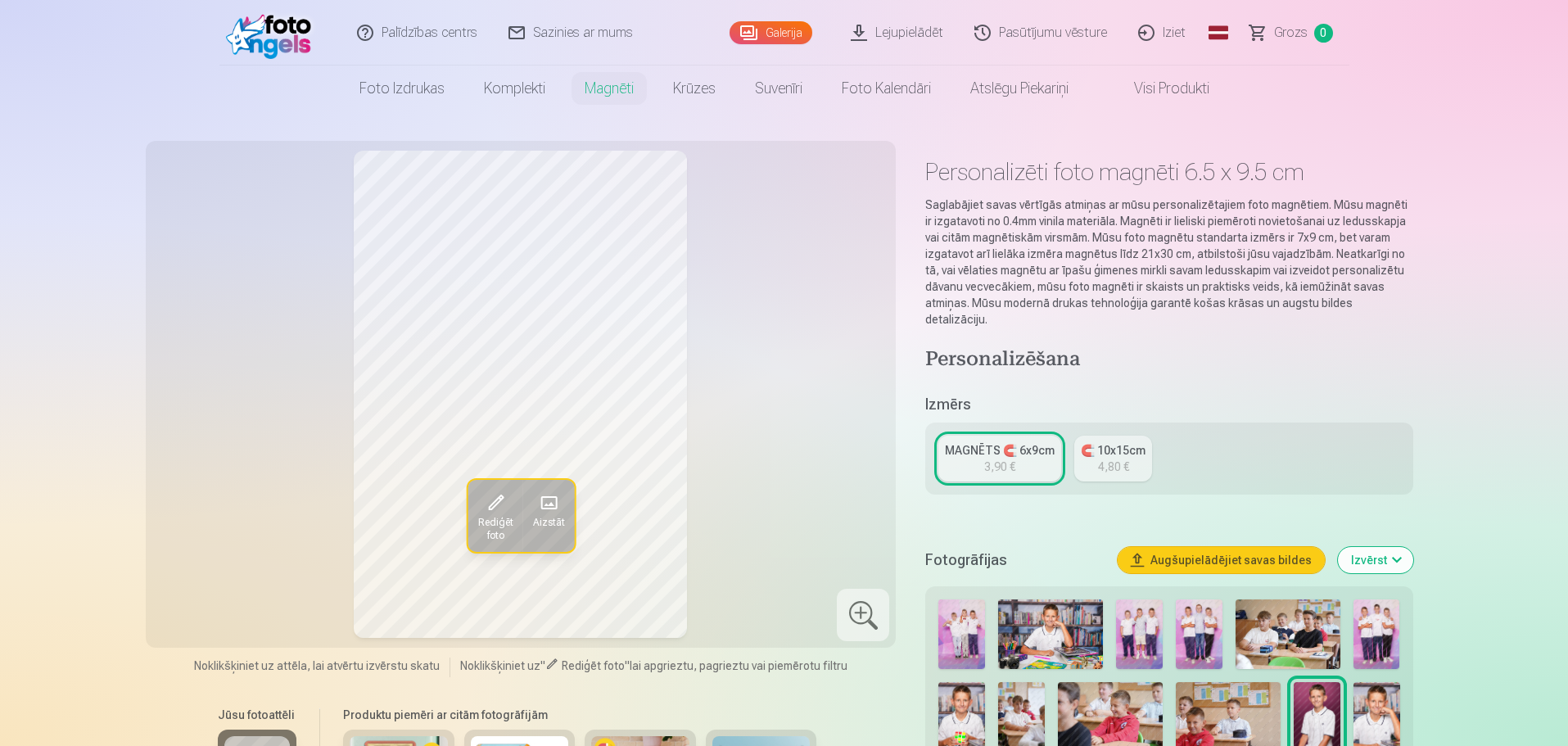
click at [780, 33] on link "Galerija" at bounding box center [771, 33] width 82 height 23
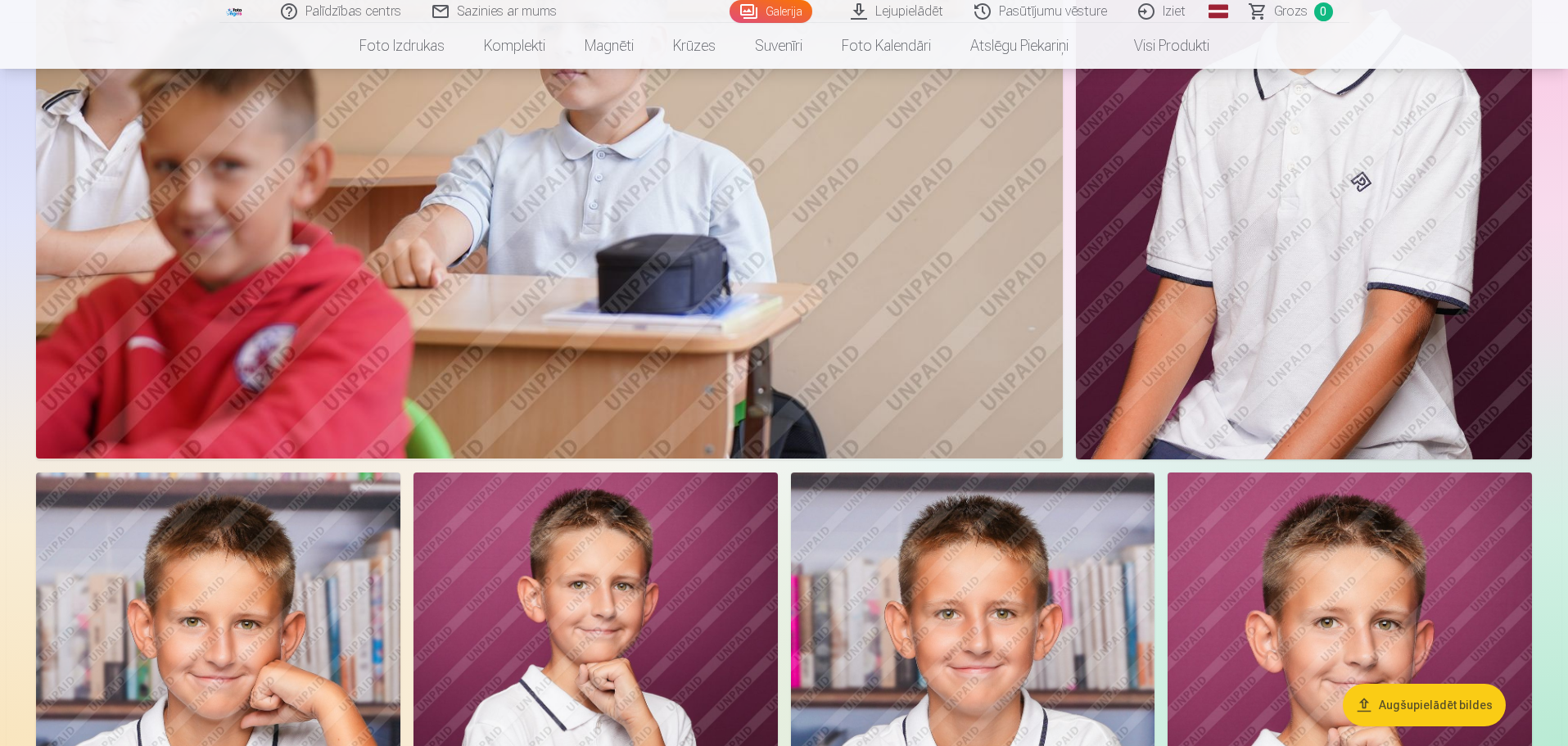
scroll to position [3848, 0]
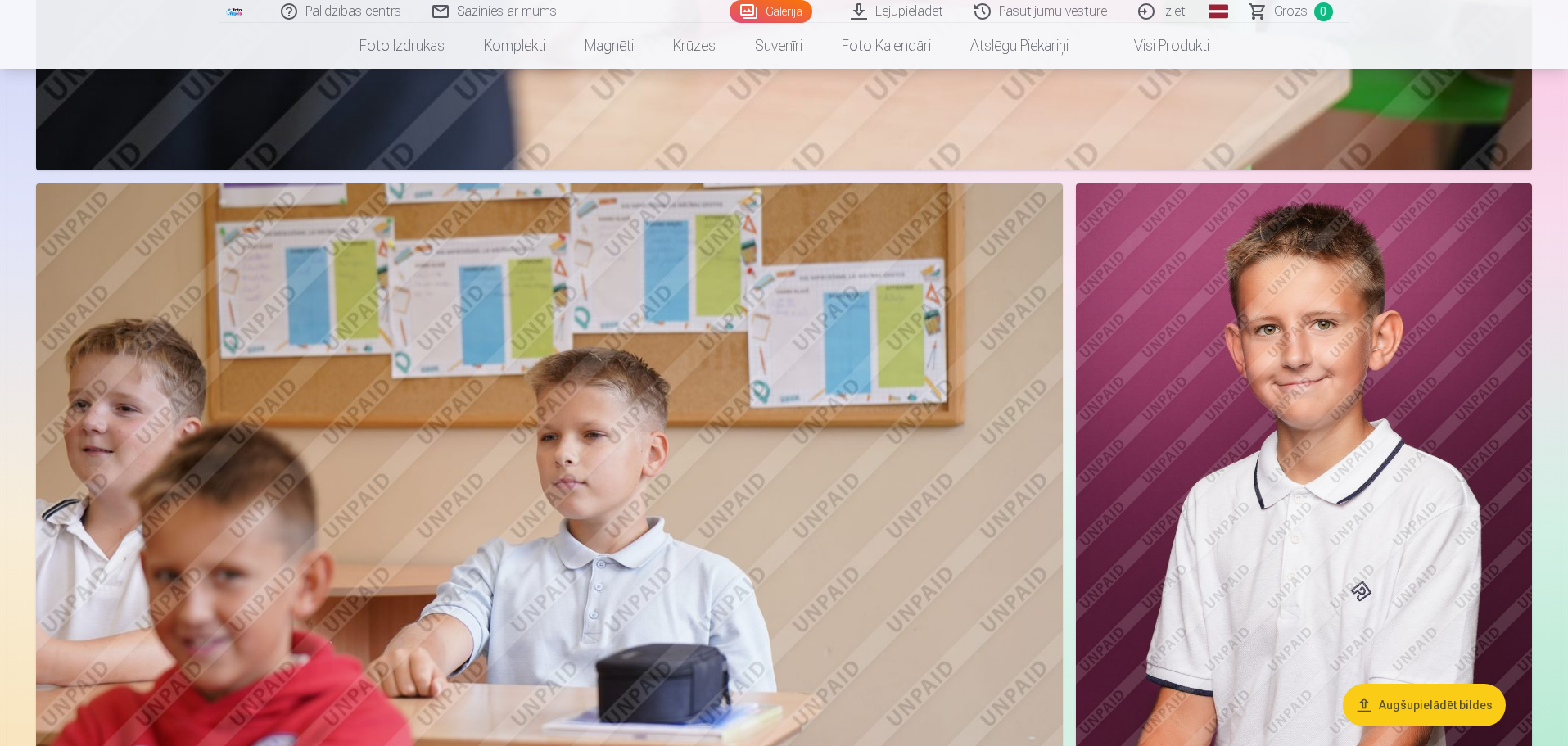
click at [1132, 406] on img at bounding box center [1304, 526] width 456 height 685
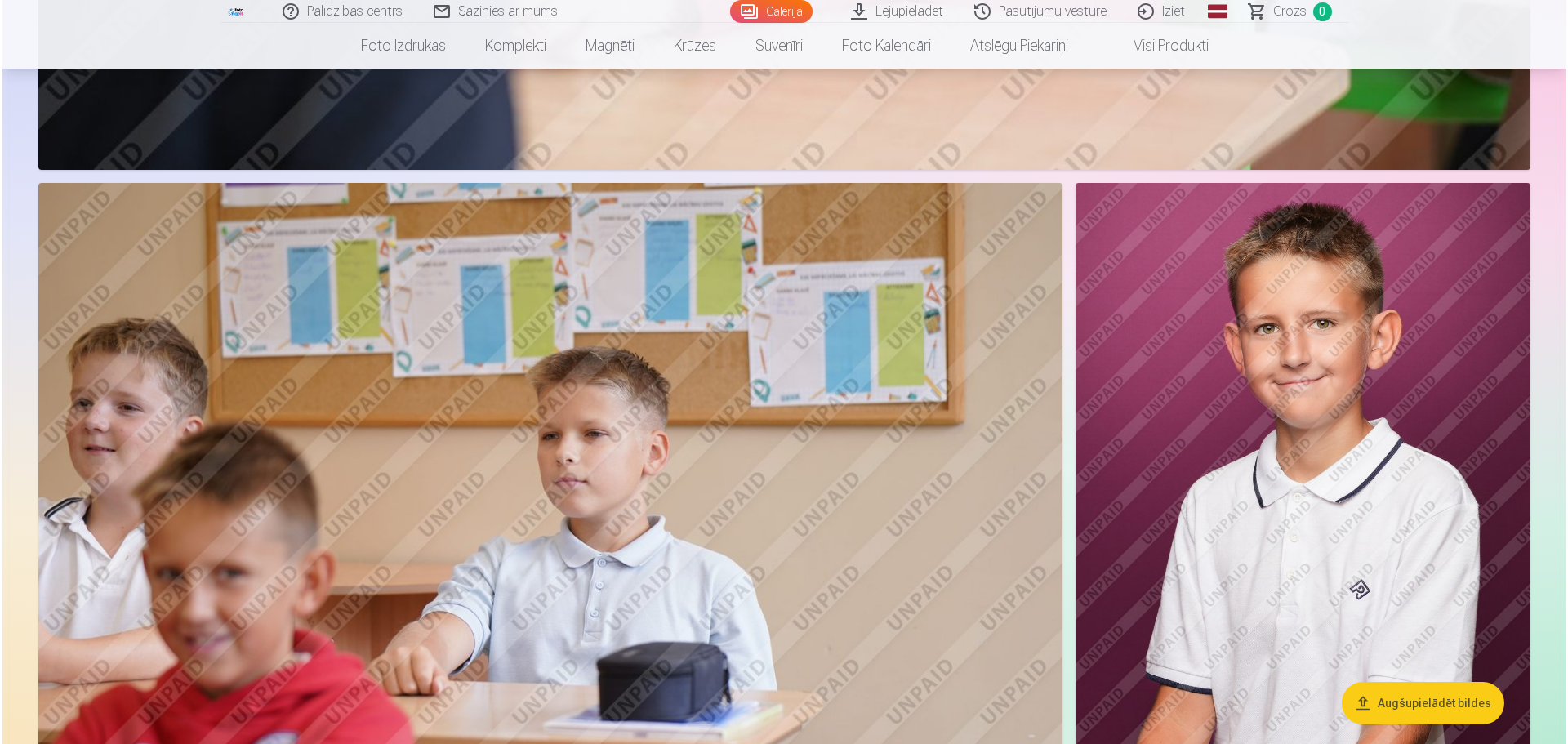
scroll to position [3845, 0]
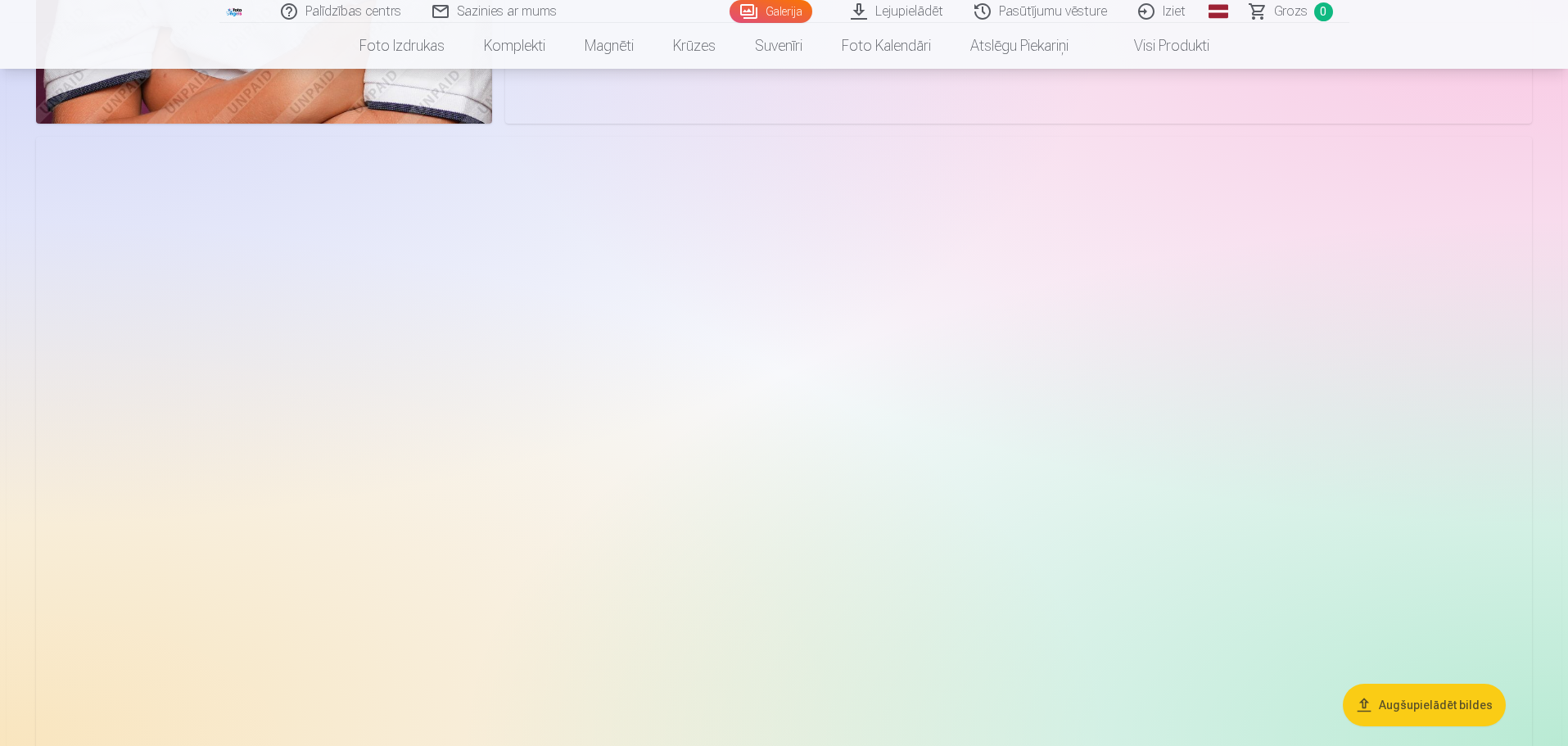
scroll to position [6550, 0]
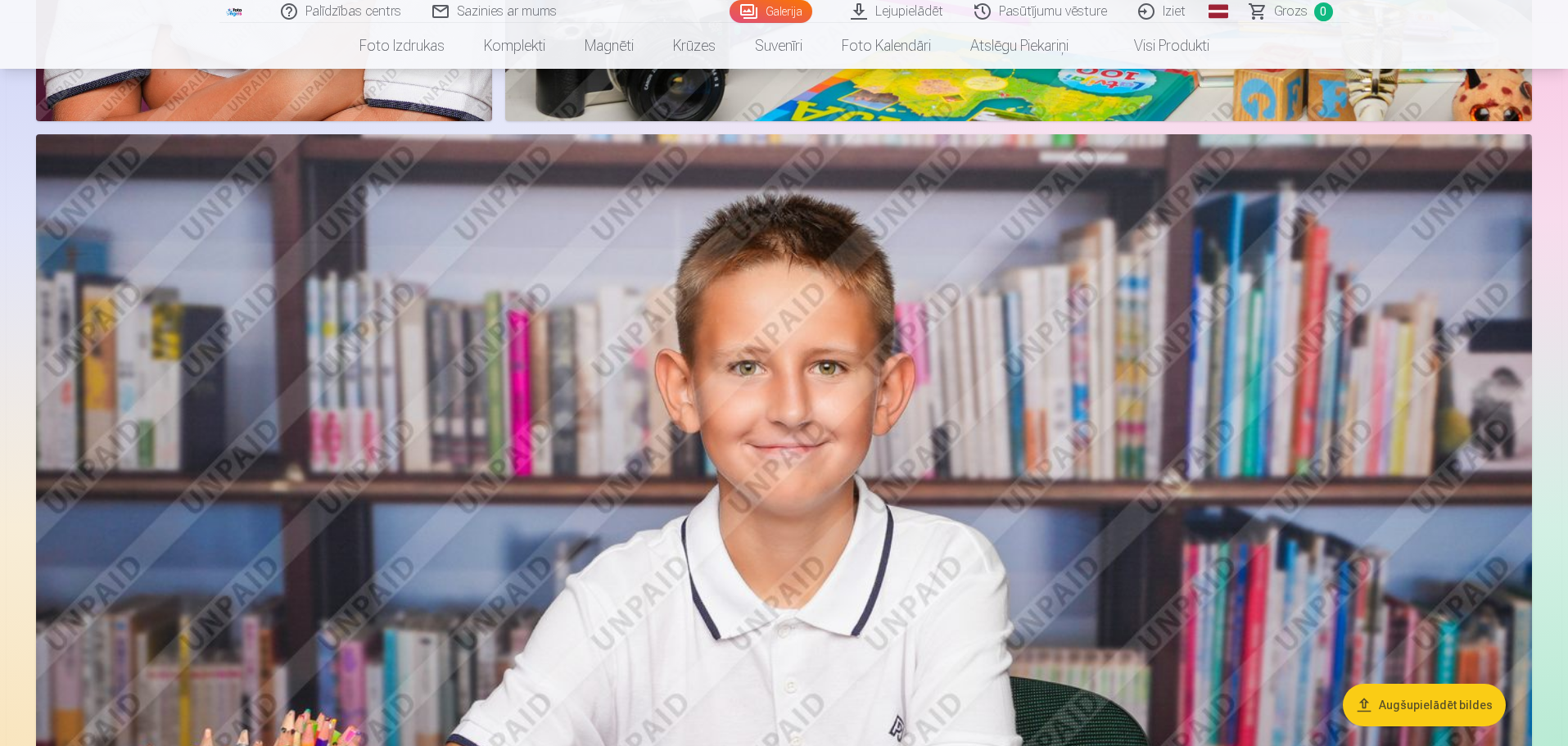
click at [1430, 699] on button "Augšupielādēt bildes" at bounding box center [1424, 705] width 163 height 42
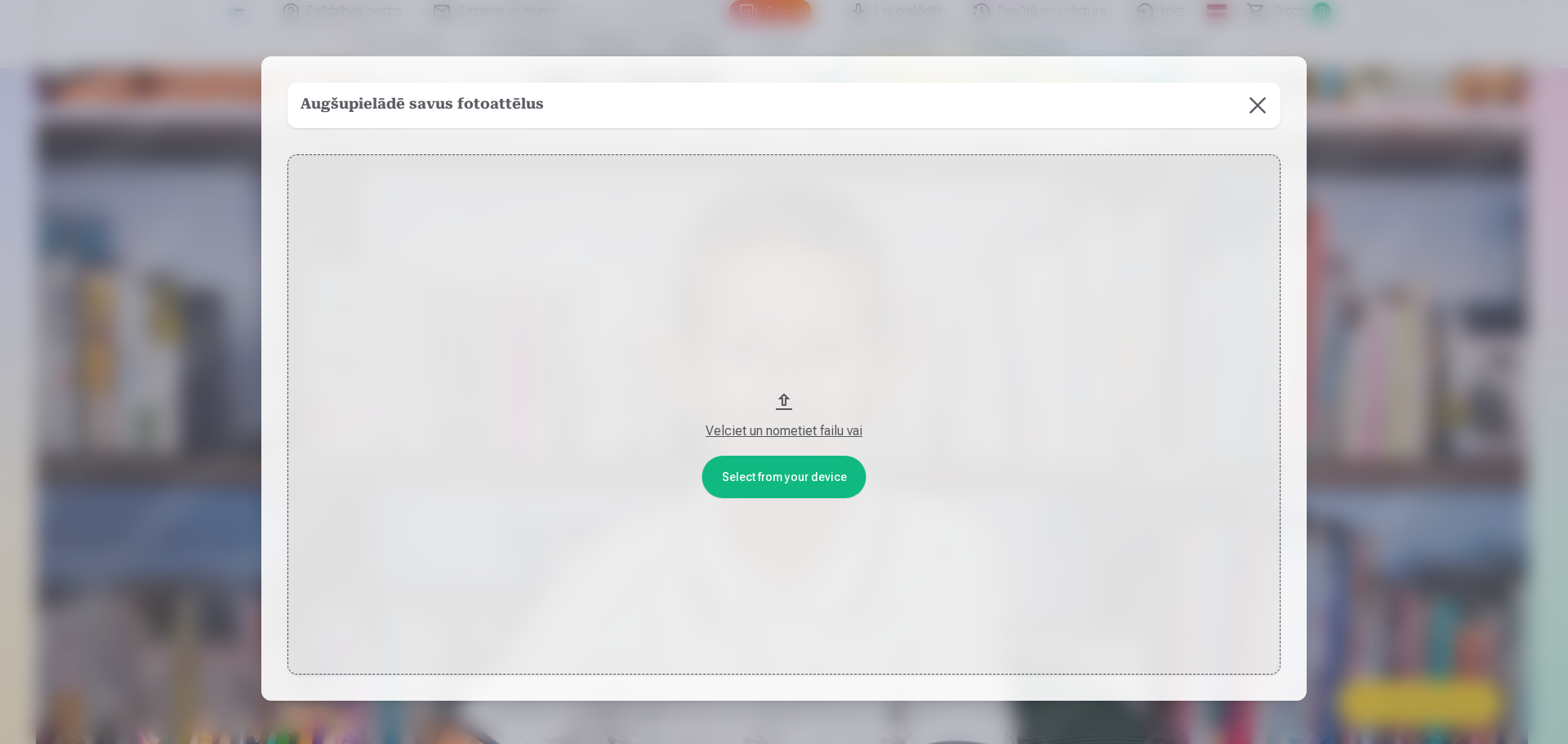
click at [773, 435] on div "Velciet un nometiet failu vai" at bounding box center [783, 431] width 960 height 20
click at [794, 478] on button "Velciet un nometiet failu vai" at bounding box center [784, 415] width 993 height 521
click at [778, 433] on div "Velciet un nometiet failu vai" at bounding box center [783, 431] width 960 height 20
click at [1258, 108] on button at bounding box center [1258, 105] width 46 height 46
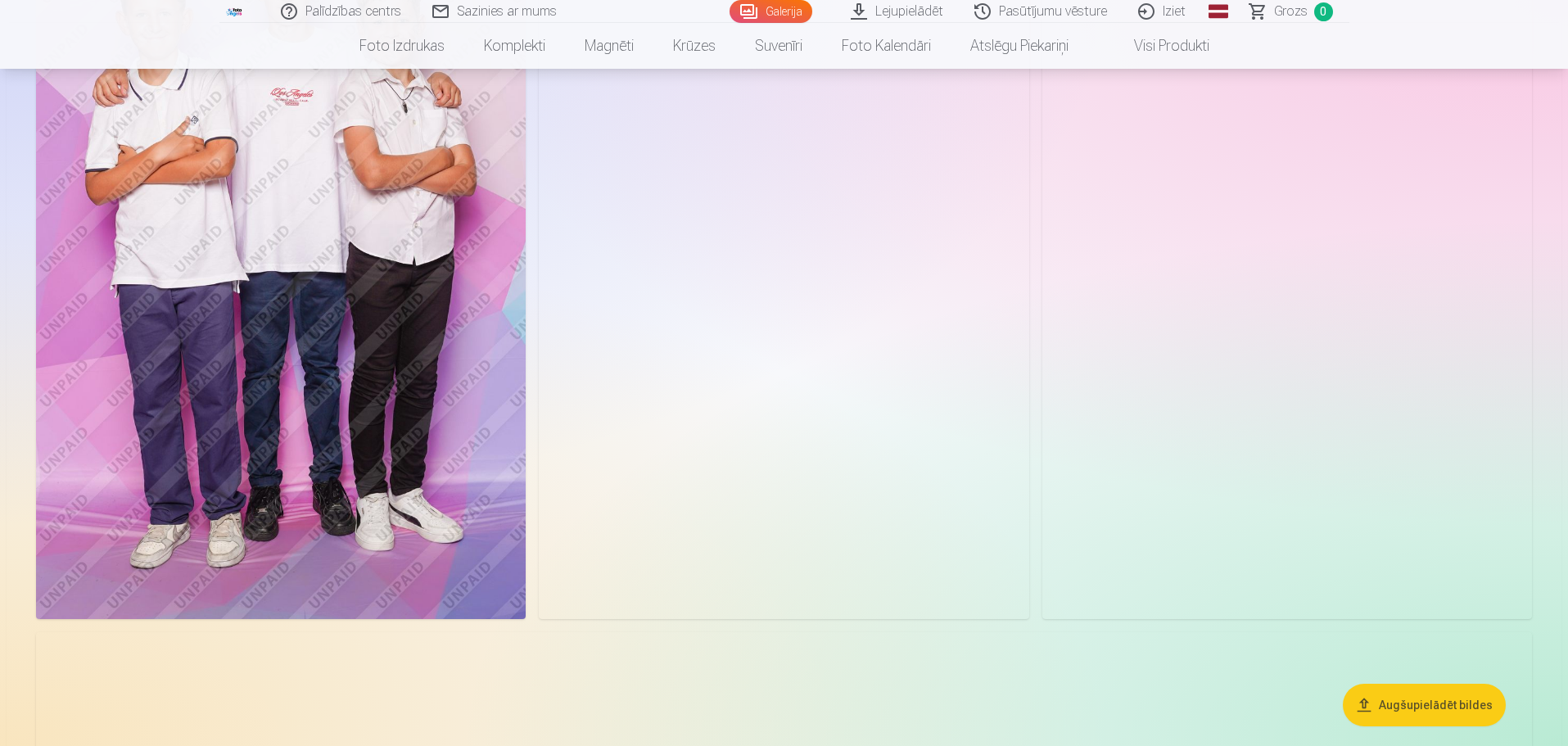
scroll to position [1980, 0]
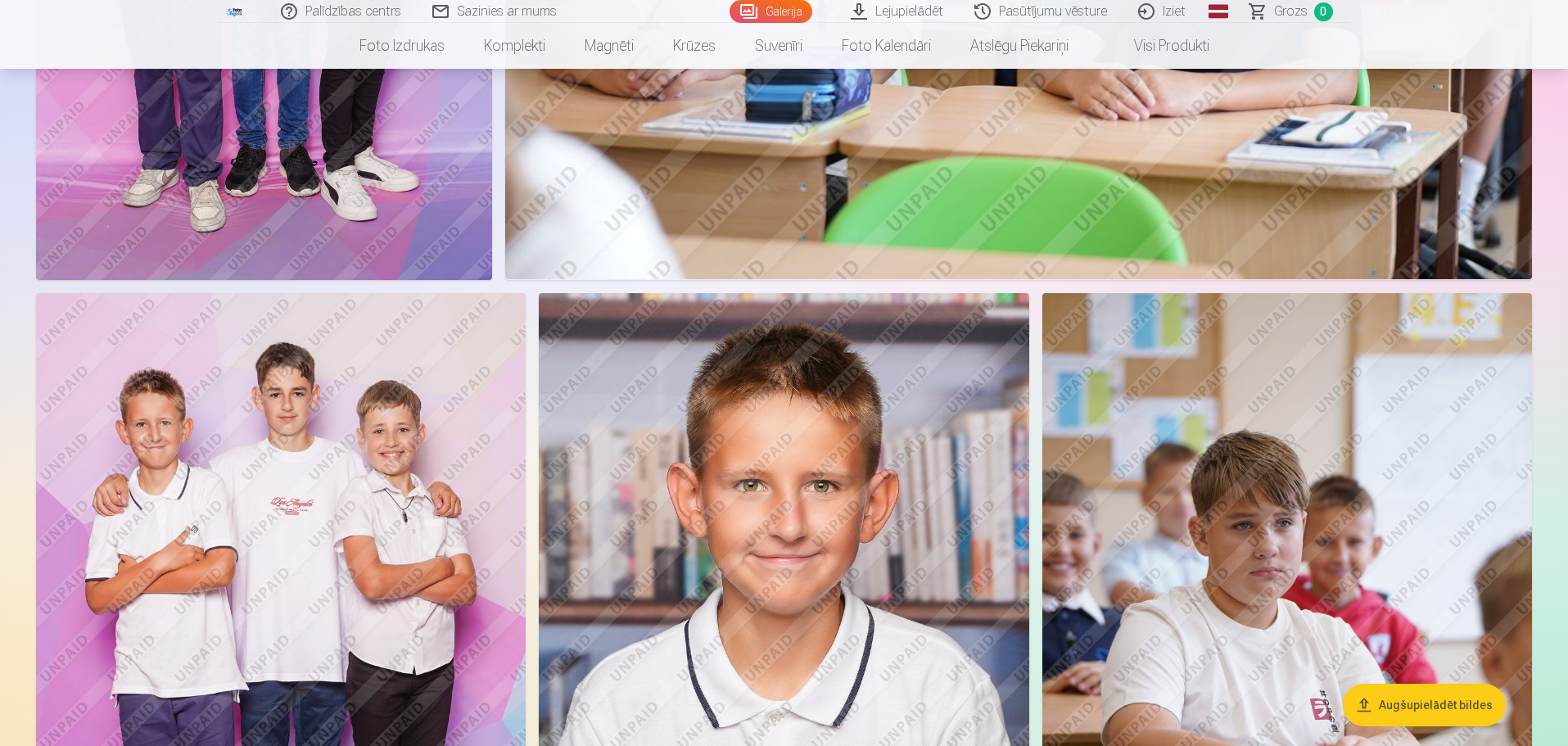
click at [912, 11] on link "Lejupielādēt" at bounding box center [898, 11] width 124 height 23
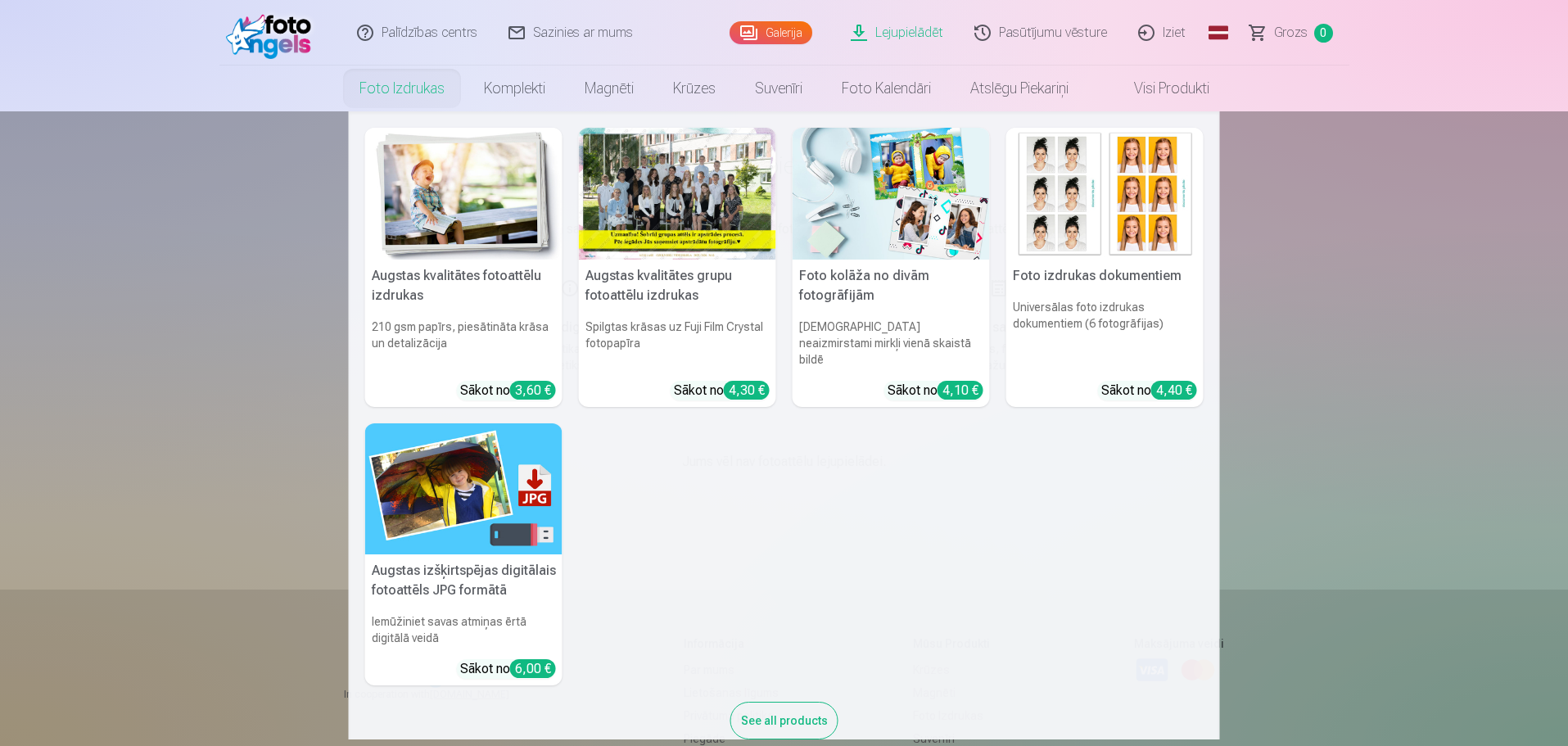
click at [400, 91] on link "Foto izdrukas" at bounding box center [402, 88] width 125 height 46
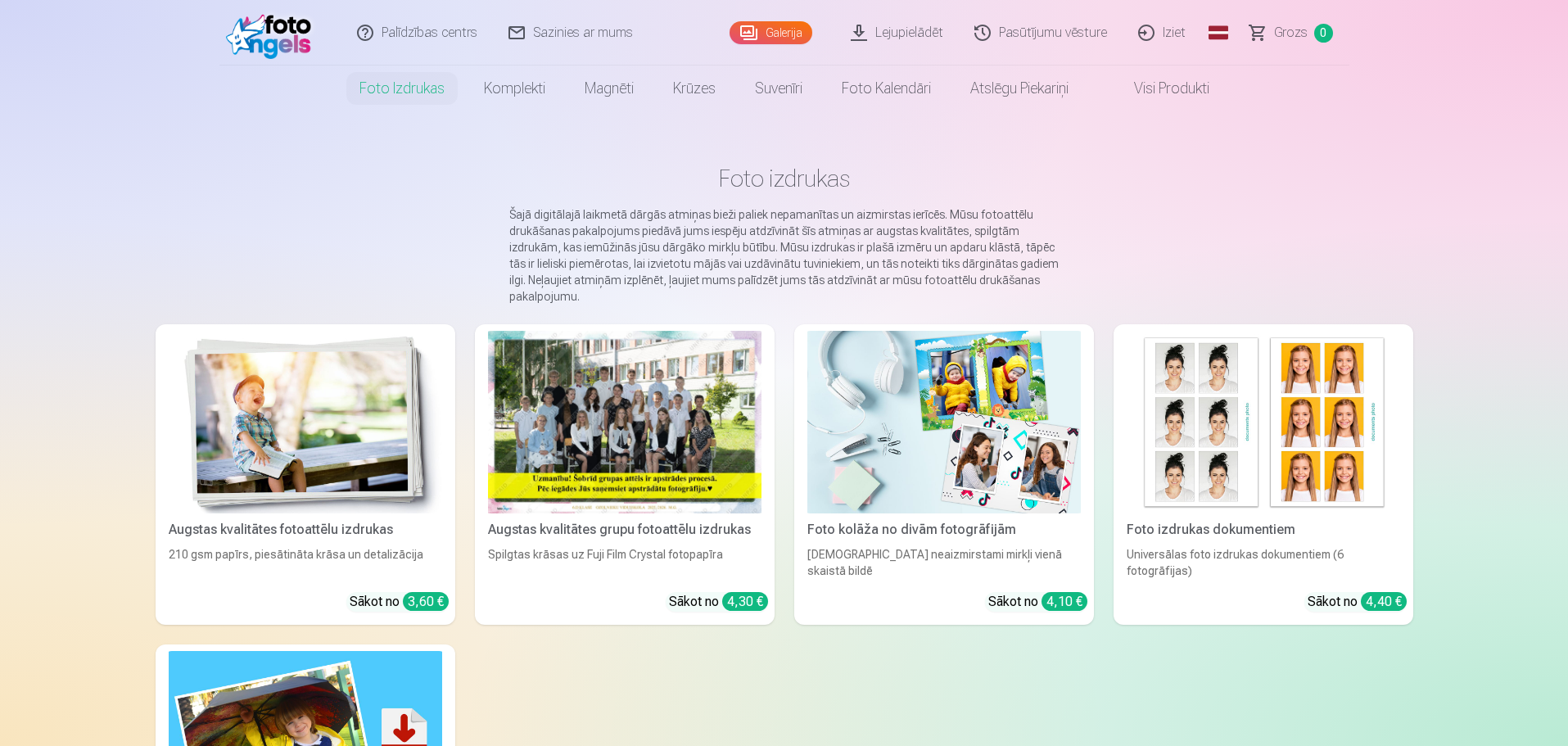
click at [802, 34] on link "Galerija" at bounding box center [771, 33] width 82 height 23
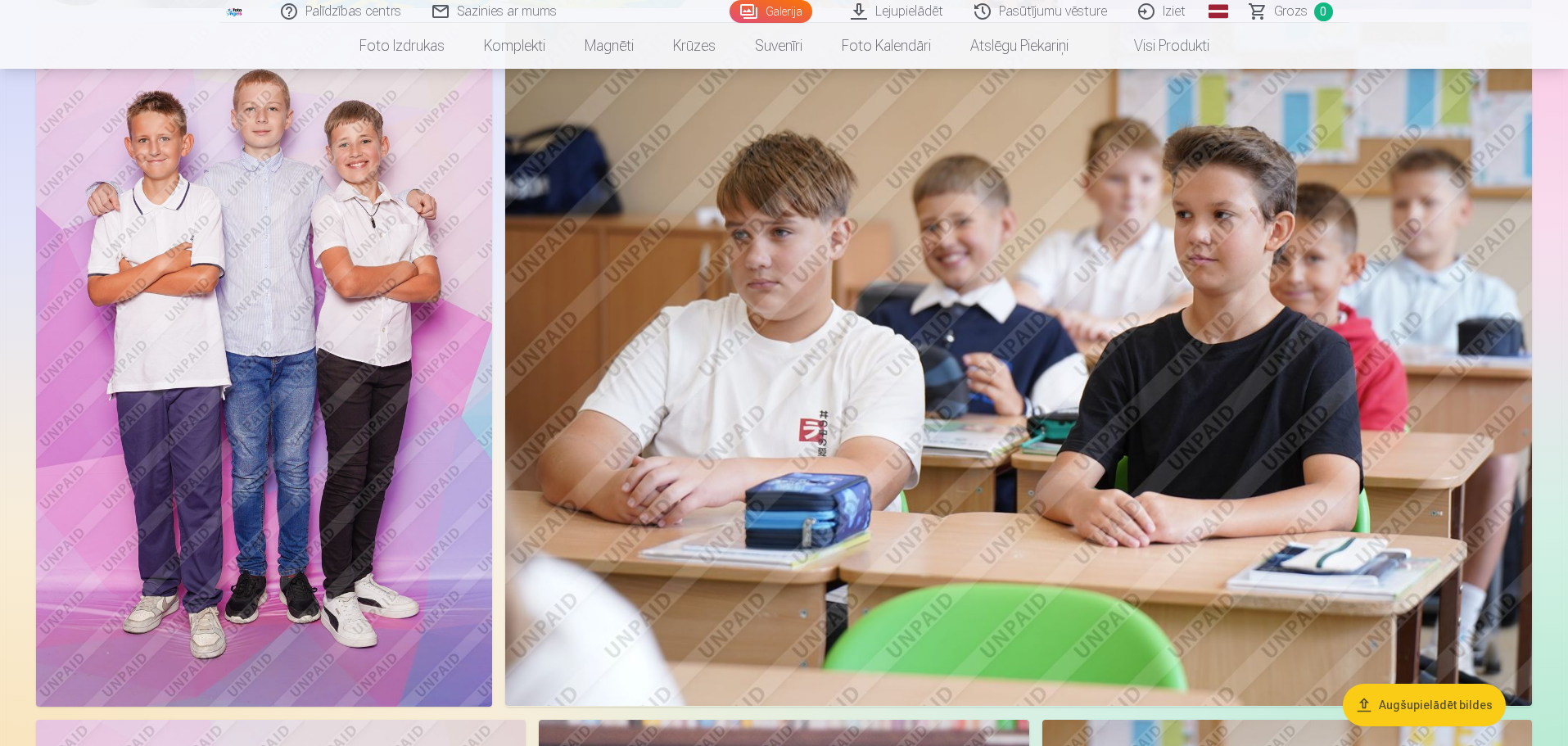
scroll to position [1555, 0]
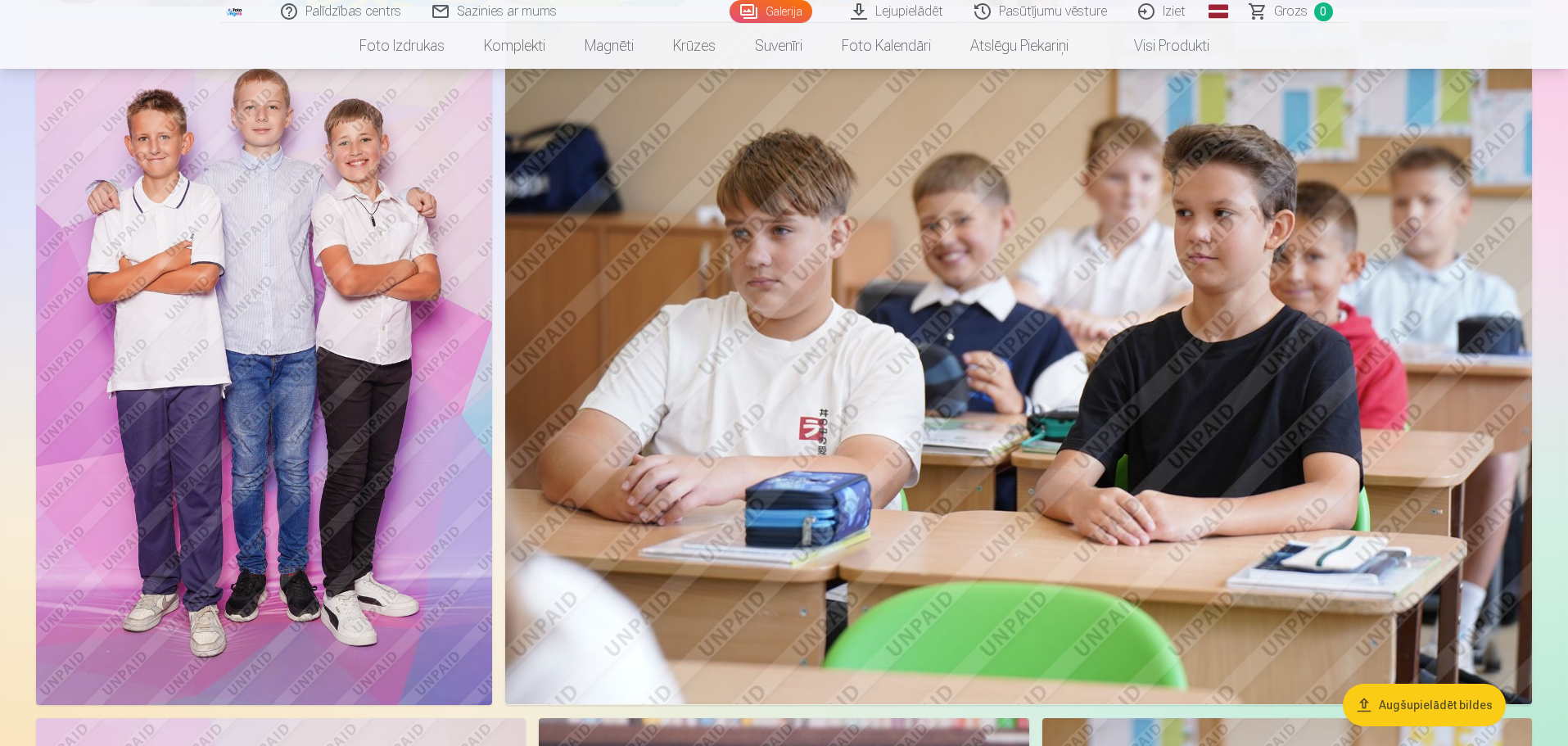
drag, startPoint x: 818, startPoint y: 312, endPoint x: 805, endPoint y: 322, distance: 16.4
click at [805, 322] on img at bounding box center [1019, 362] width 1027 height 685
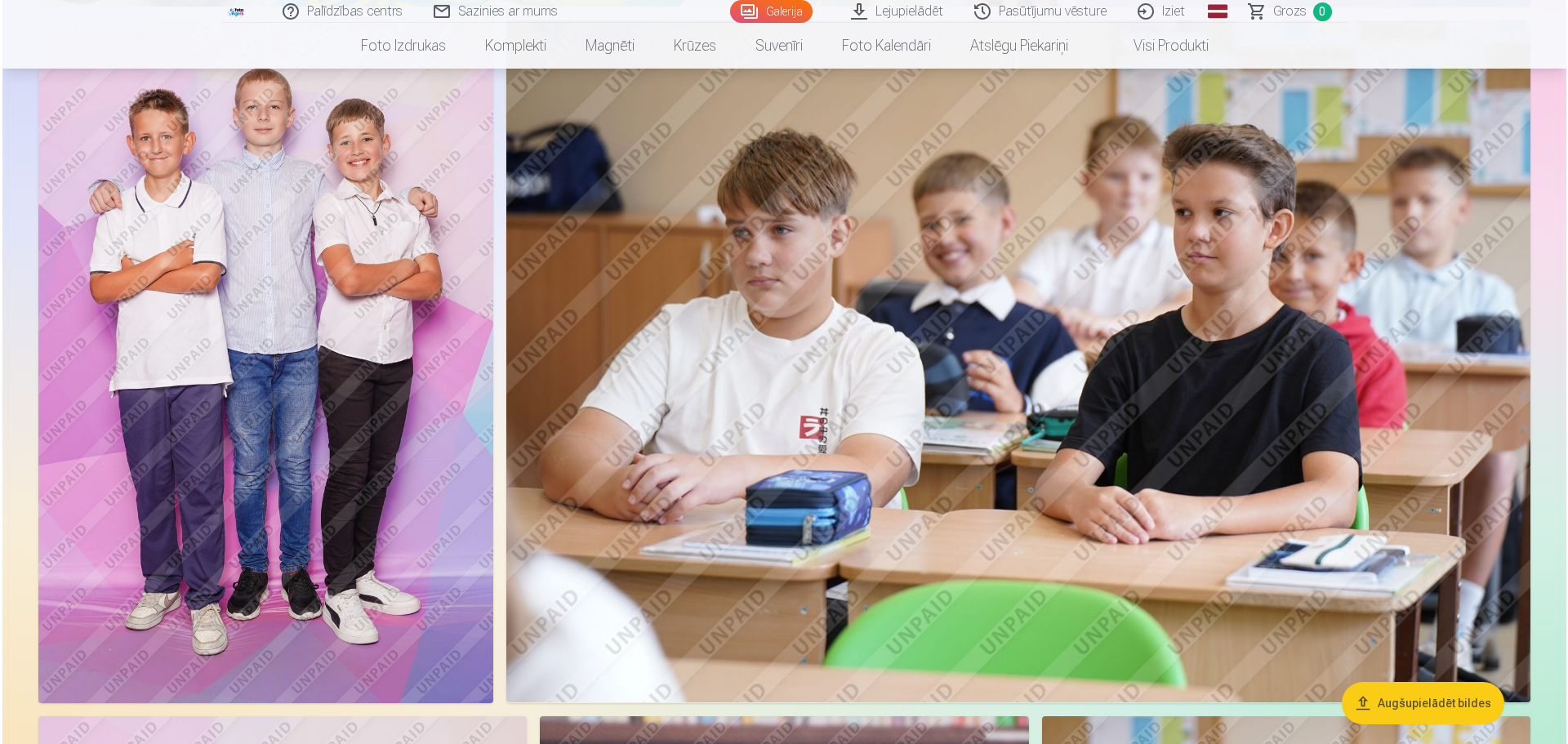
scroll to position [1553, 0]
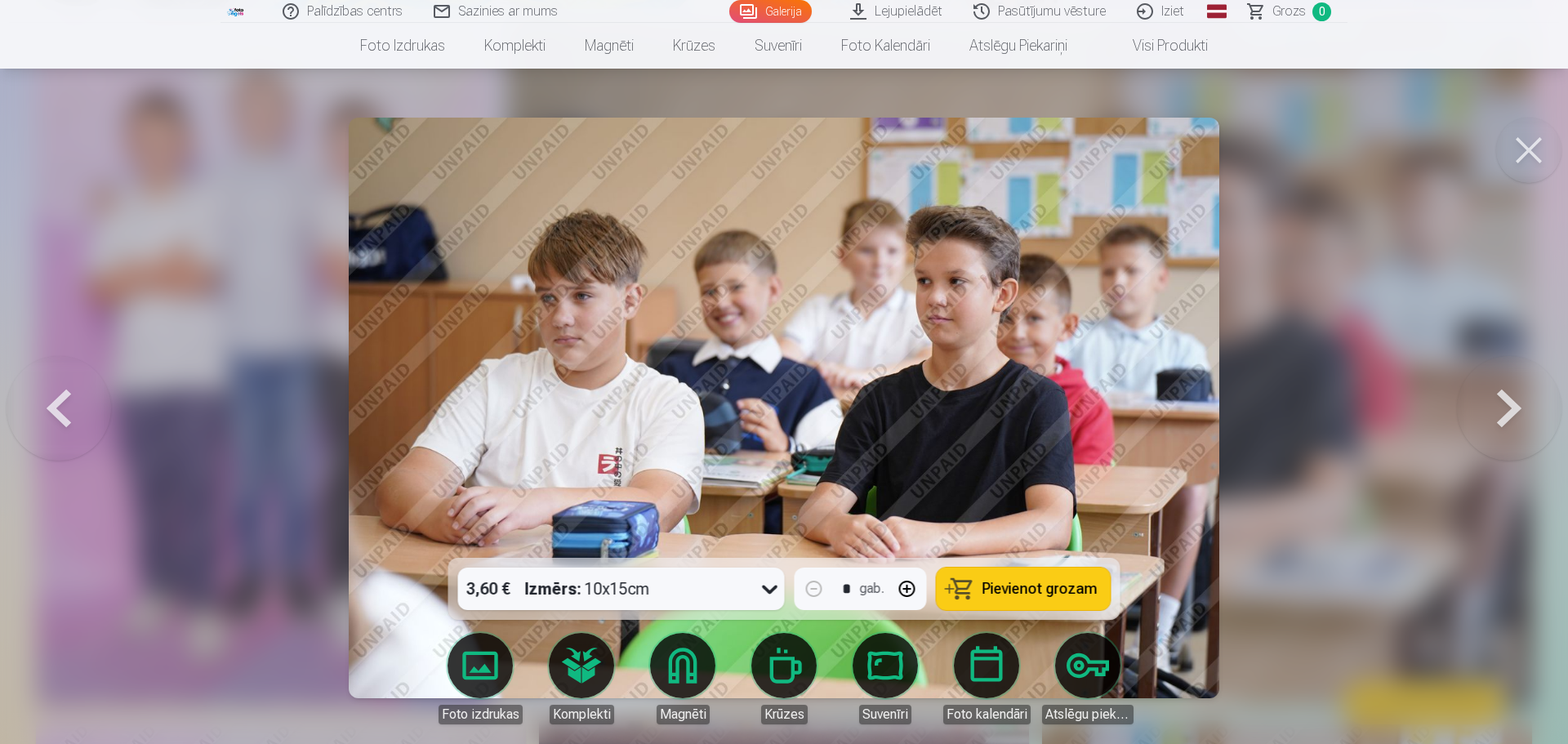
click at [64, 415] on button at bounding box center [58, 408] width 104 height 267
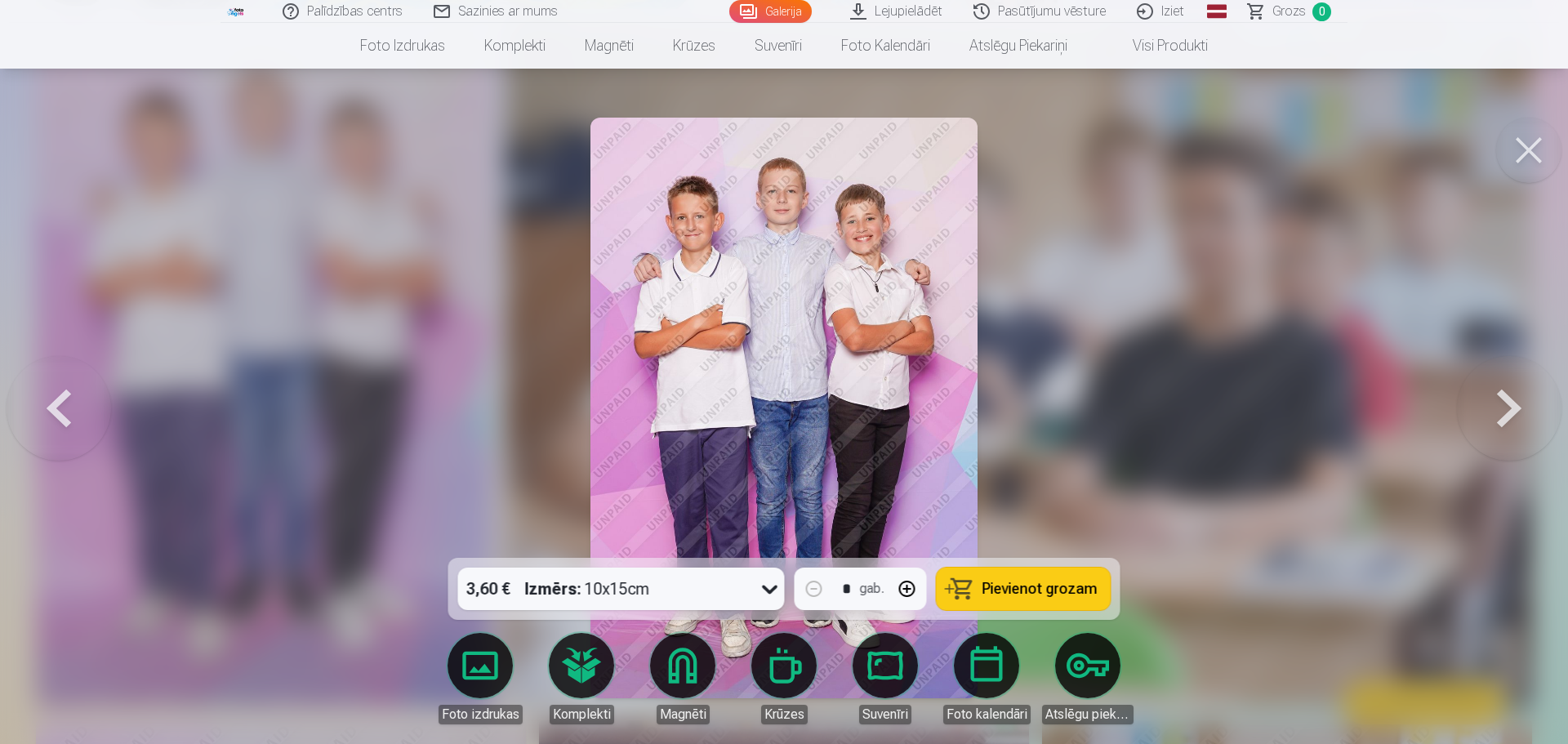
click at [64, 415] on button at bounding box center [58, 408] width 104 height 267
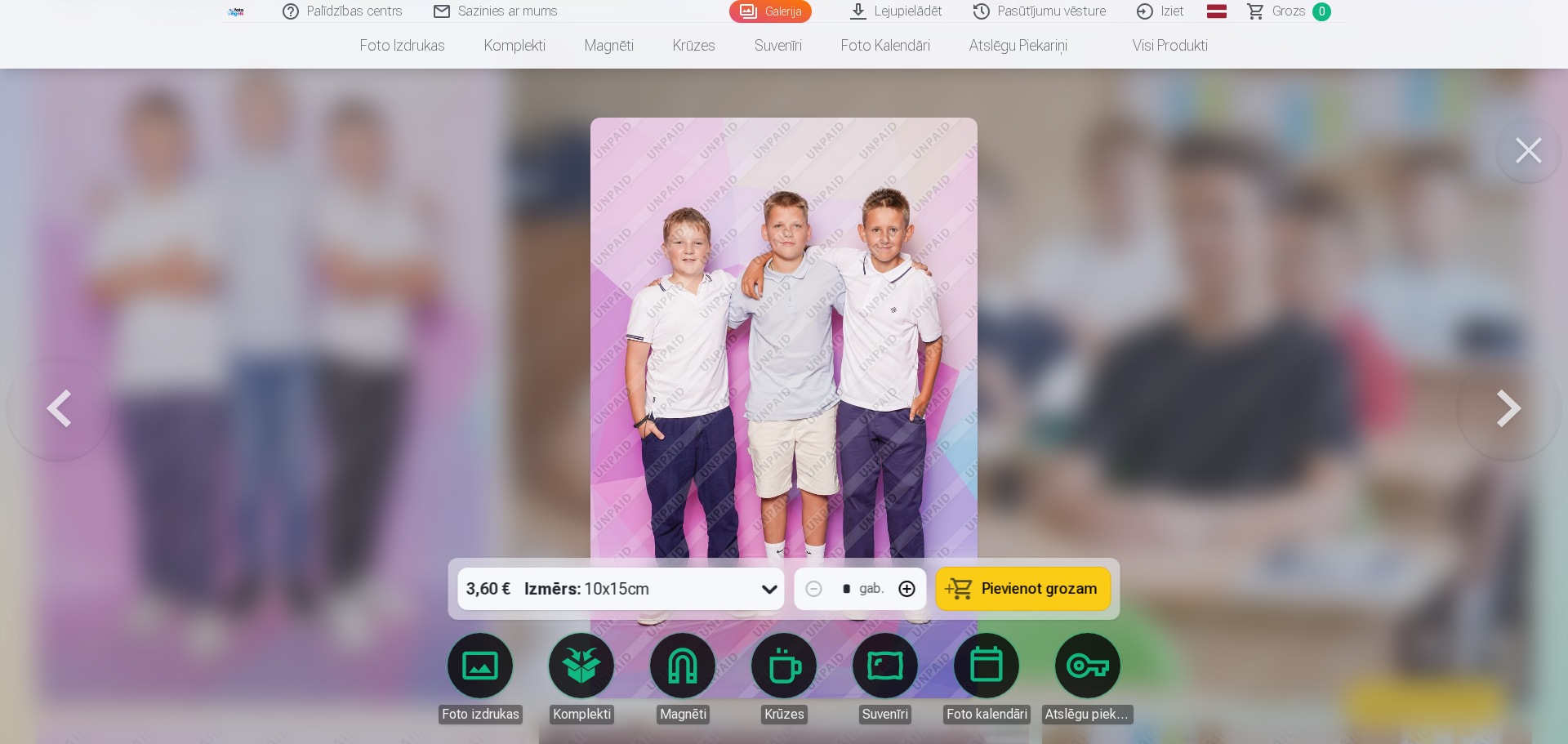
click at [64, 416] on button at bounding box center [58, 408] width 104 height 267
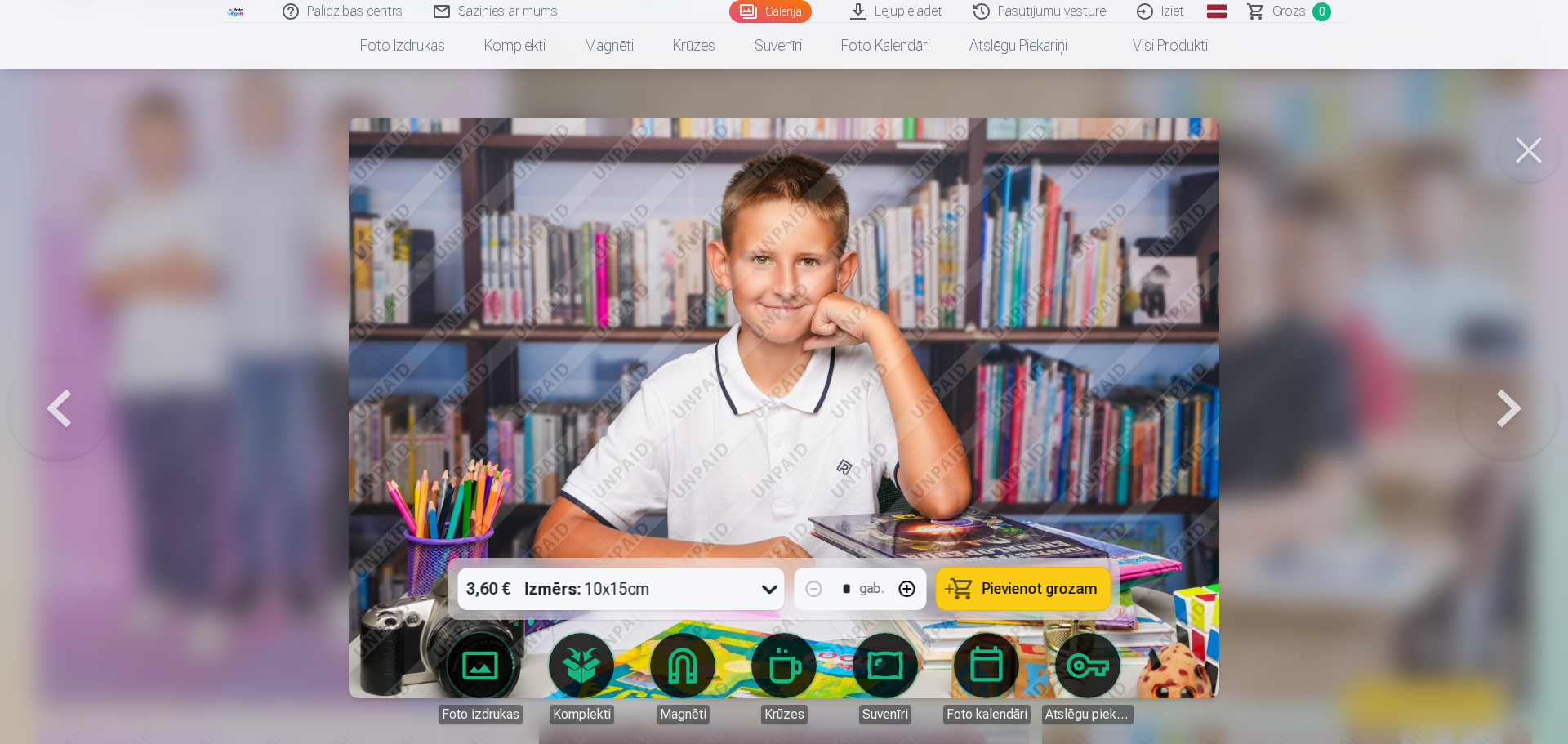
click at [64, 416] on button at bounding box center [58, 408] width 104 height 267
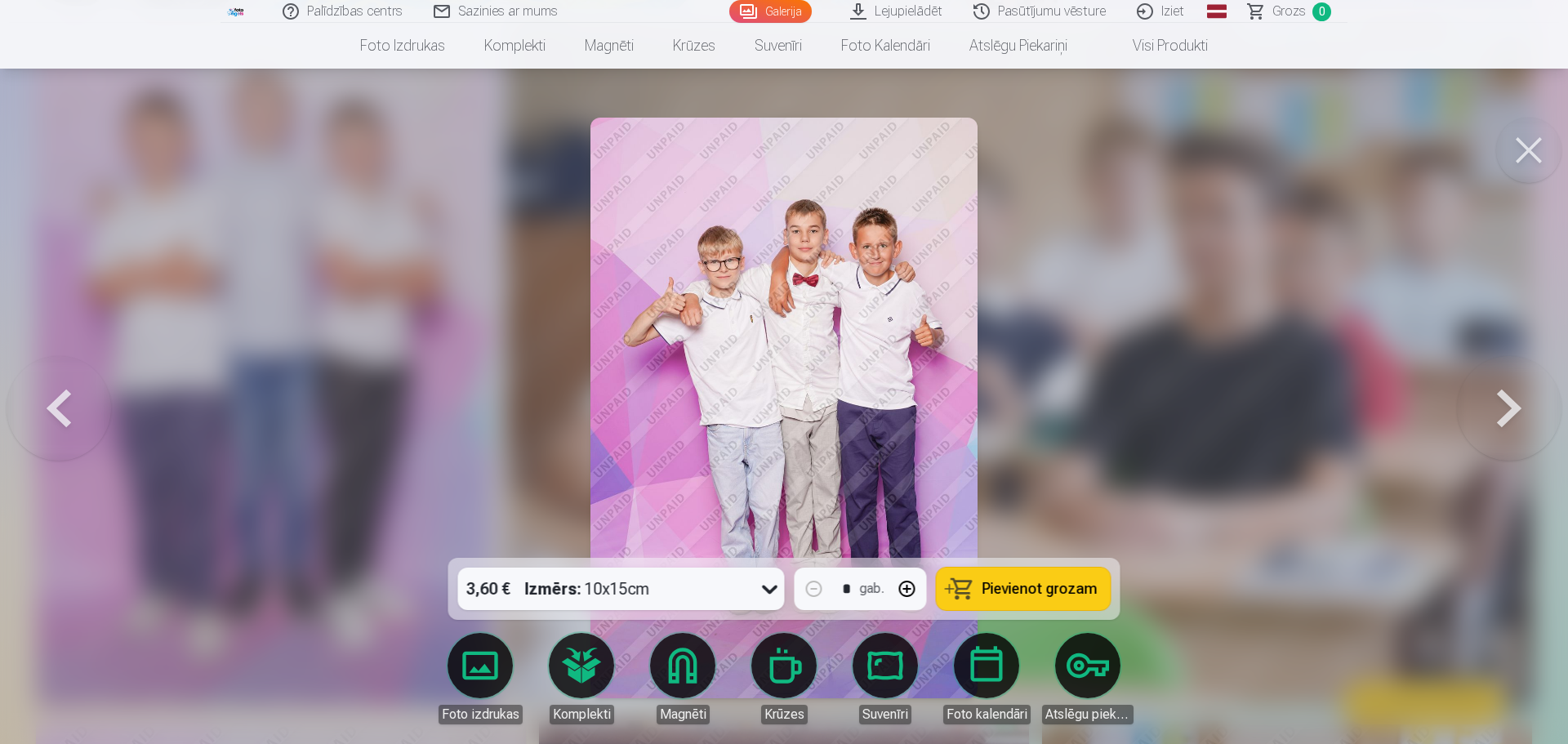
click at [64, 417] on button at bounding box center [58, 408] width 104 height 267
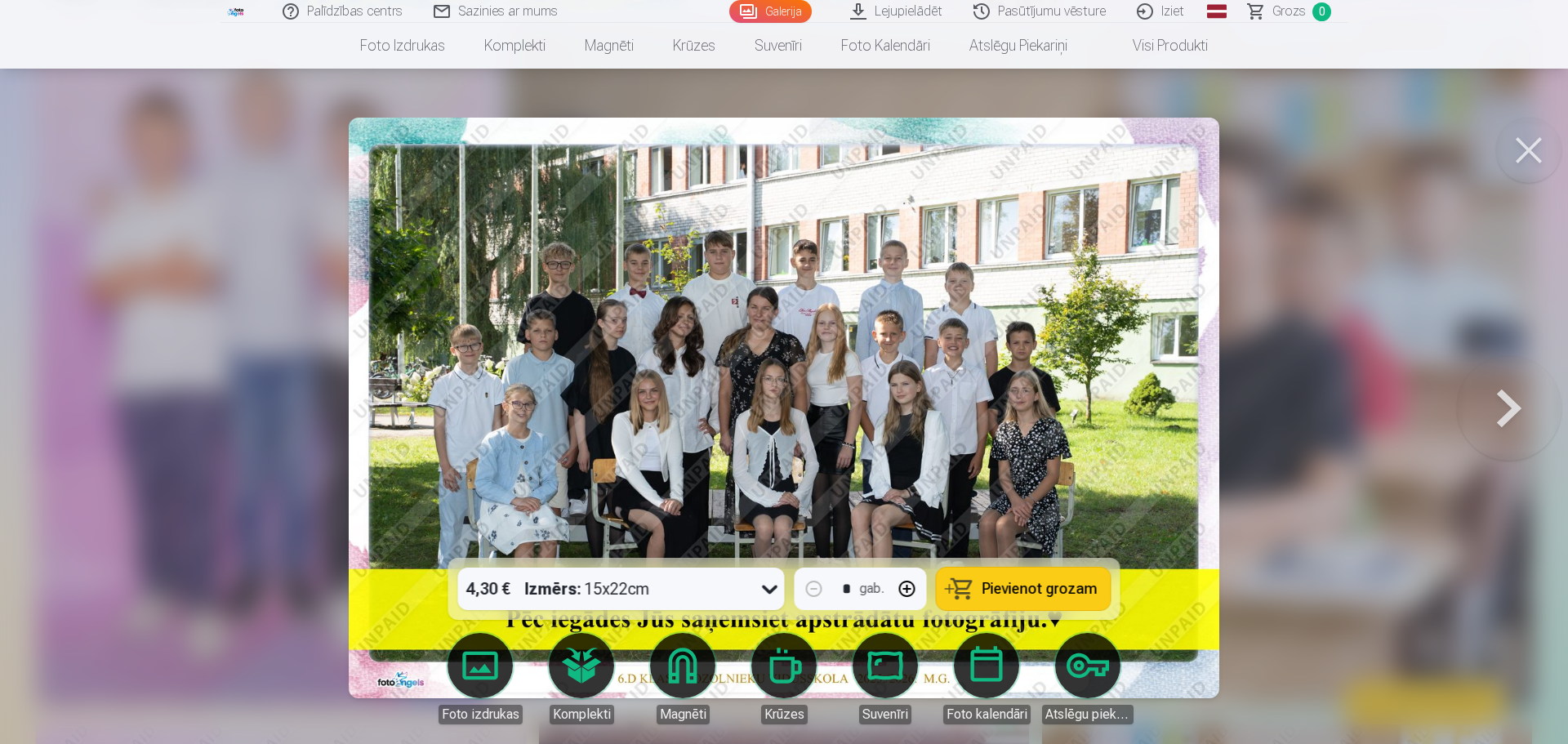
click at [64, 417] on div at bounding box center [784, 372] width 1568 height 744
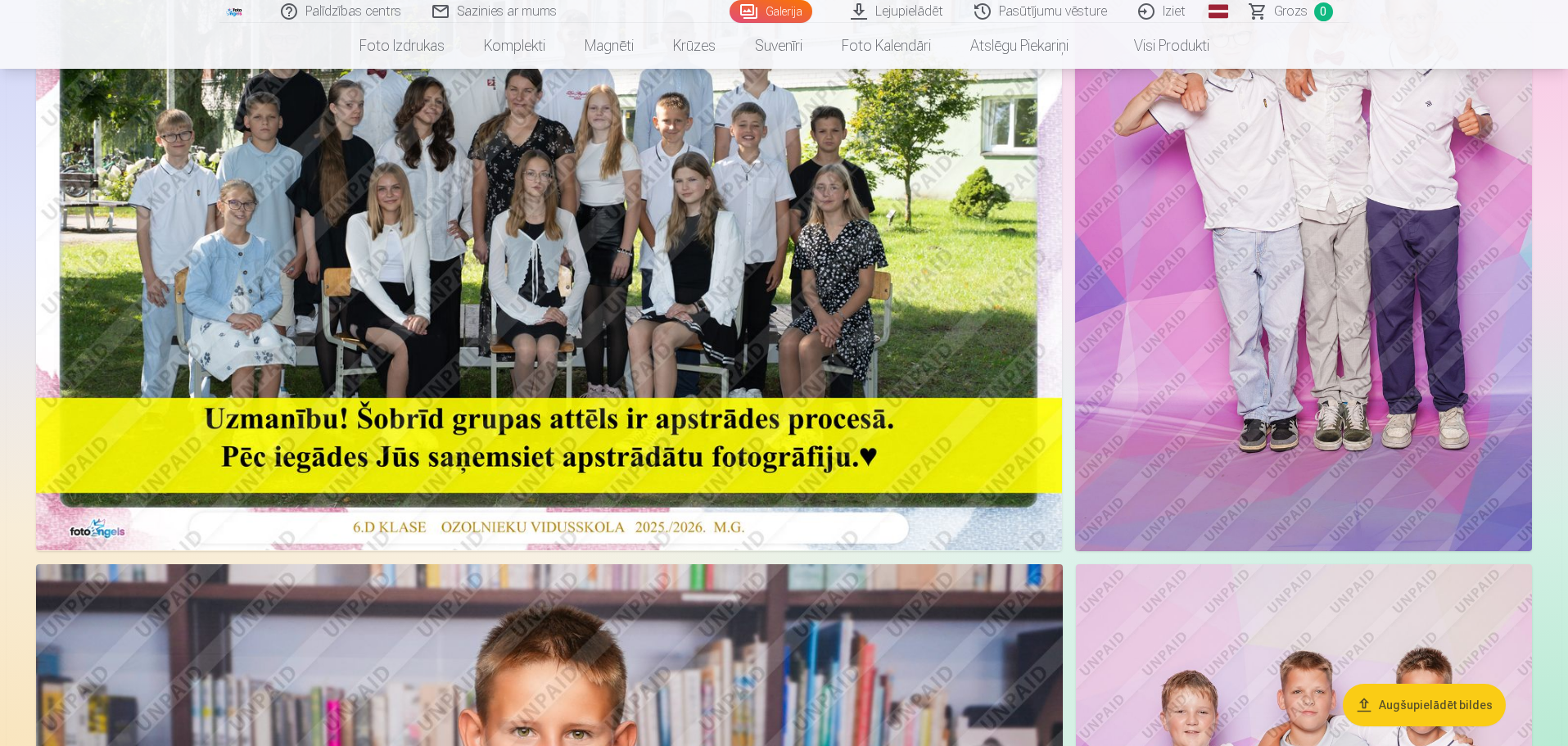
scroll to position [81, 0]
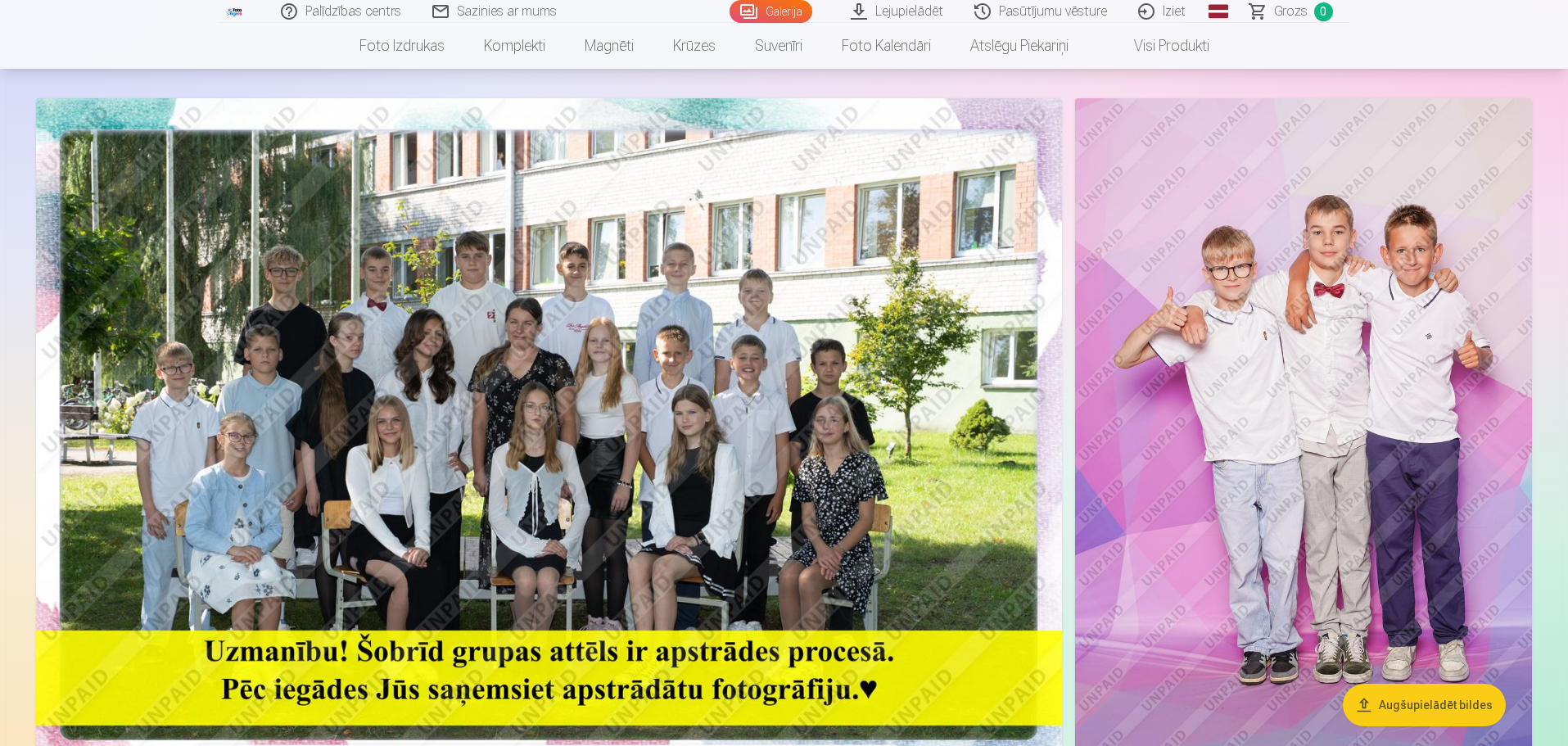
click at [582, 432] on img at bounding box center [549, 441] width 1026 height 685
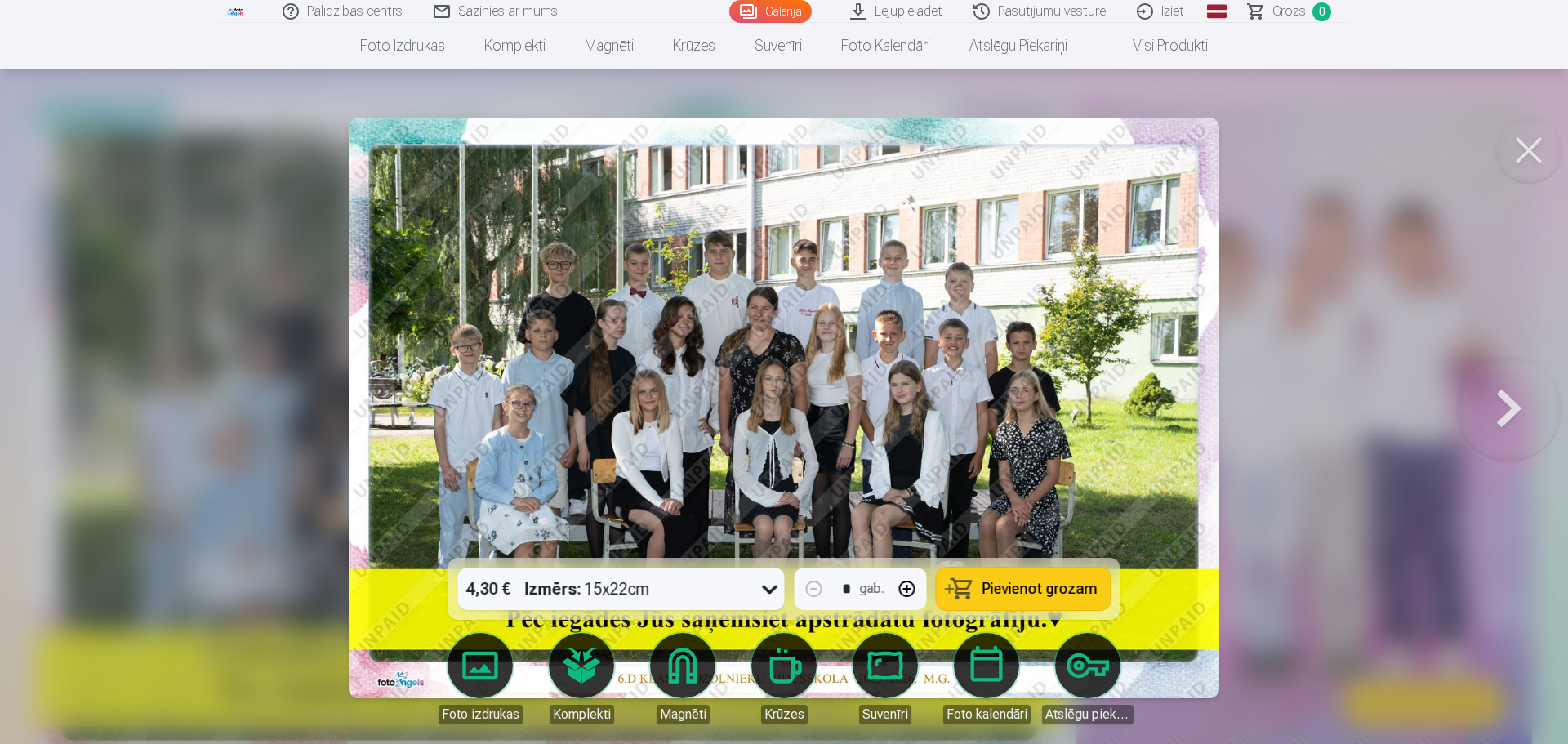
click at [1028, 591] on span "Pievienot grozam" at bounding box center [1040, 588] width 116 height 14
click at [1517, 408] on button at bounding box center [1508, 408] width 104 height 267
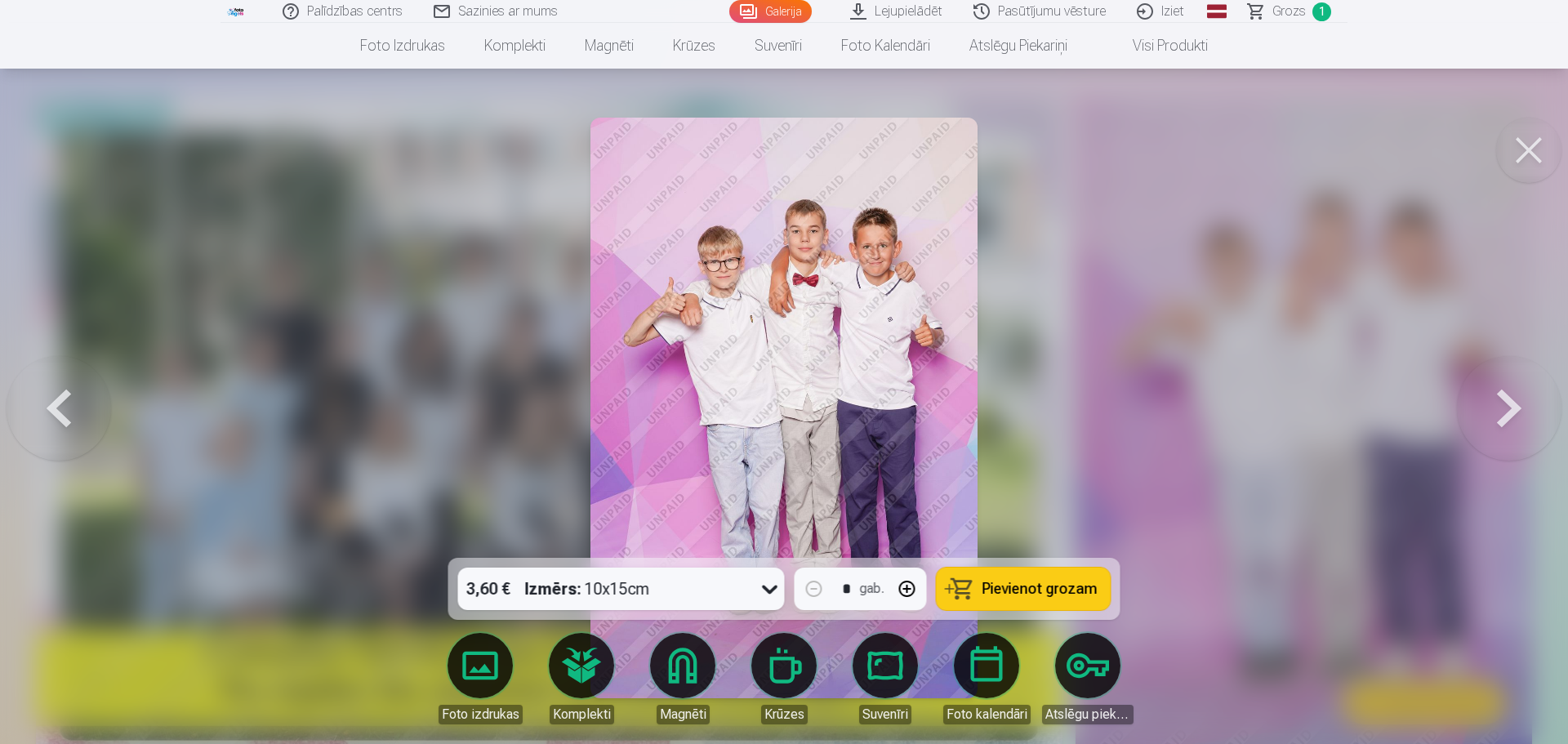
click at [1517, 408] on button at bounding box center [1508, 408] width 104 height 267
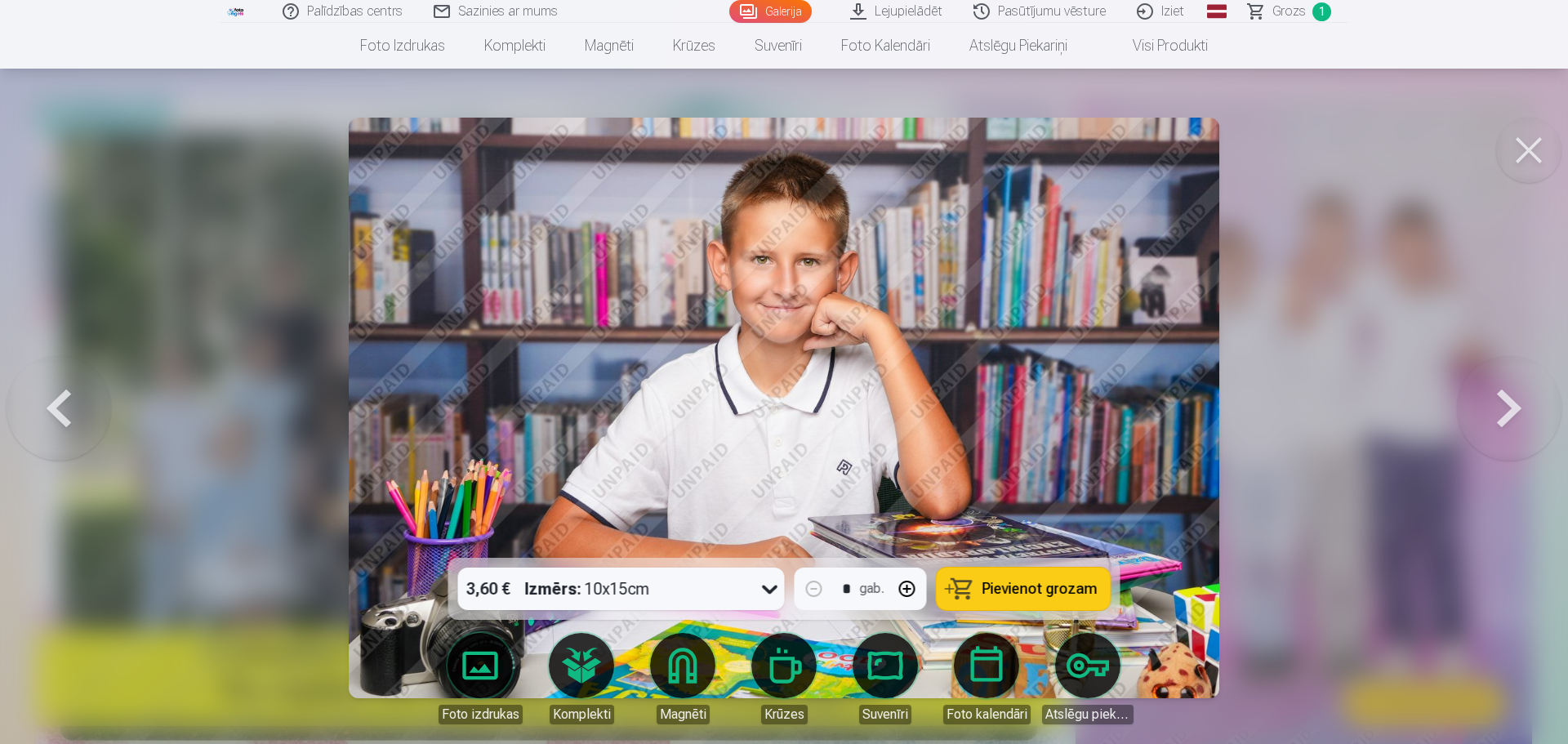
click at [51, 408] on button at bounding box center [58, 408] width 104 height 267
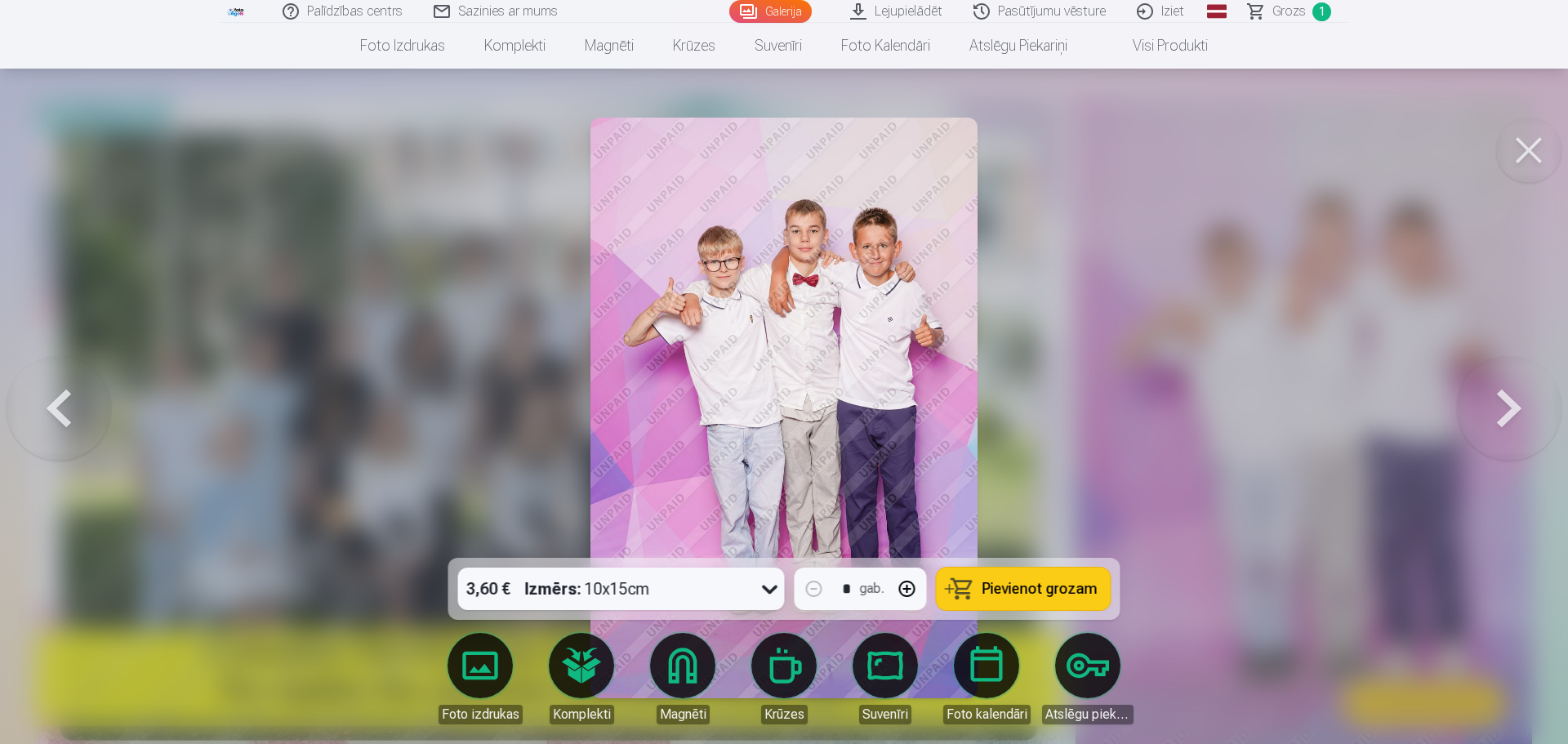
click at [51, 409] on button at bounding box center [58, 408] width 104 height 267
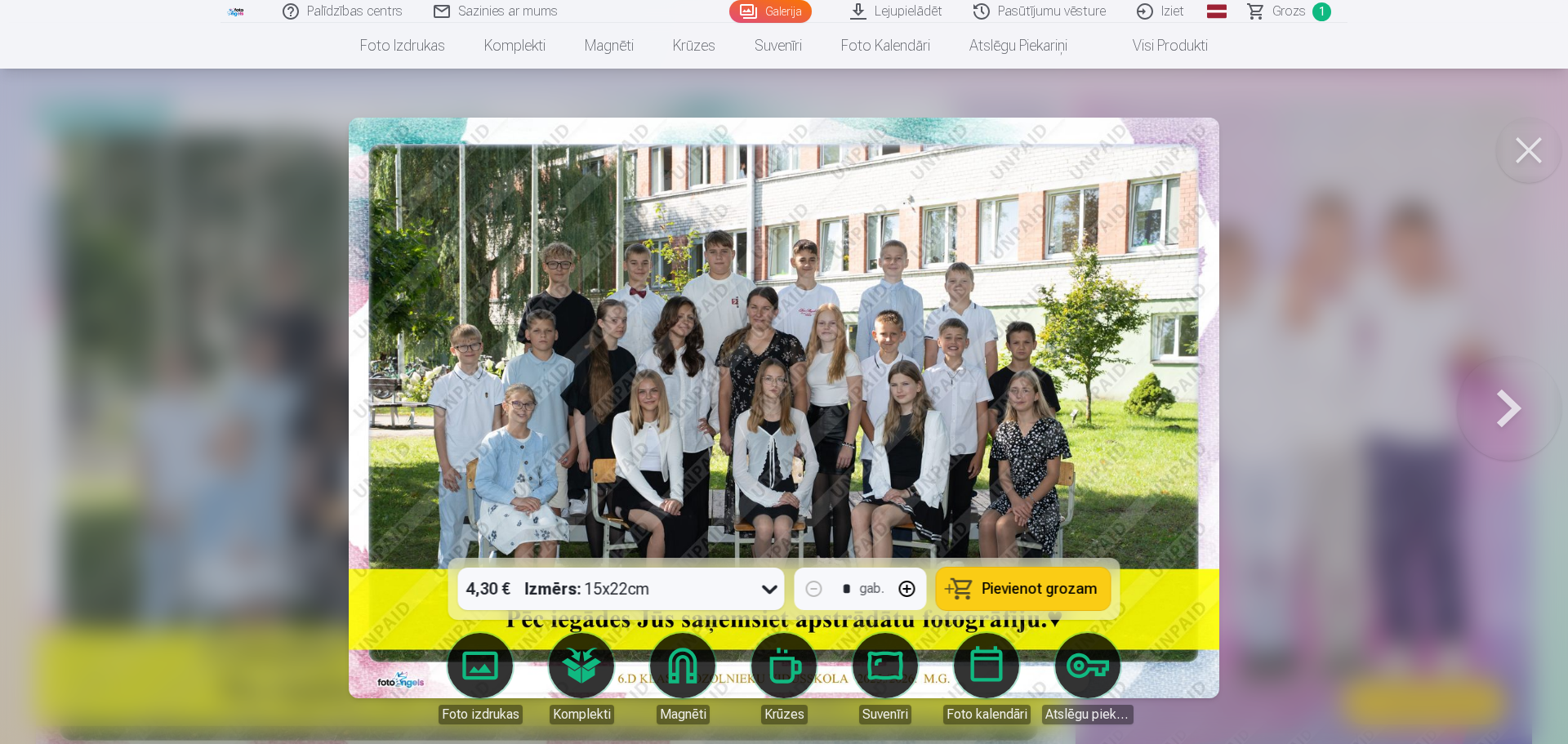
click at [772, 586] on icon at bounding box center [770, 588] width 26 height 26
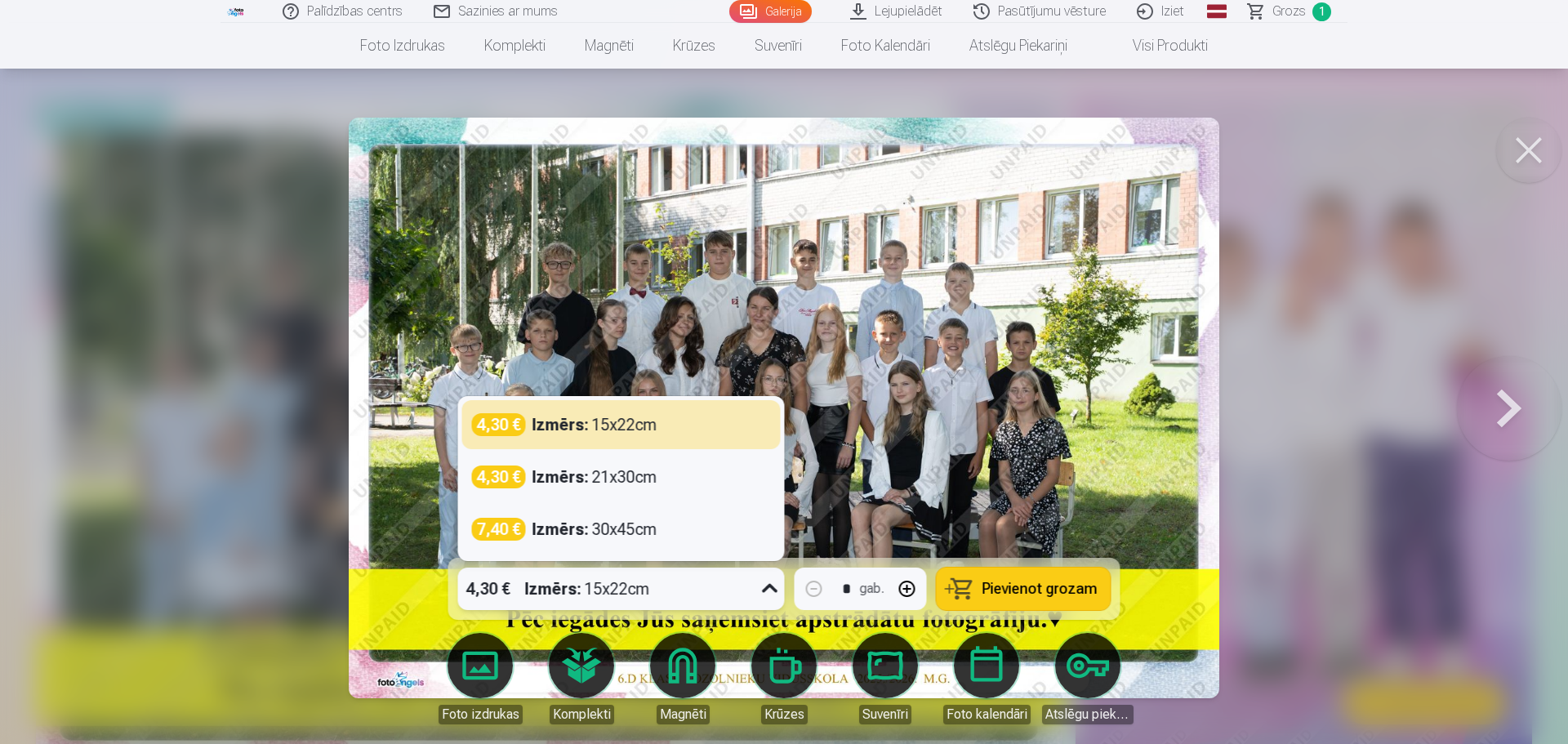
click at [1539, 144] on button at bounding box center [1528, 150] width 65 height 65
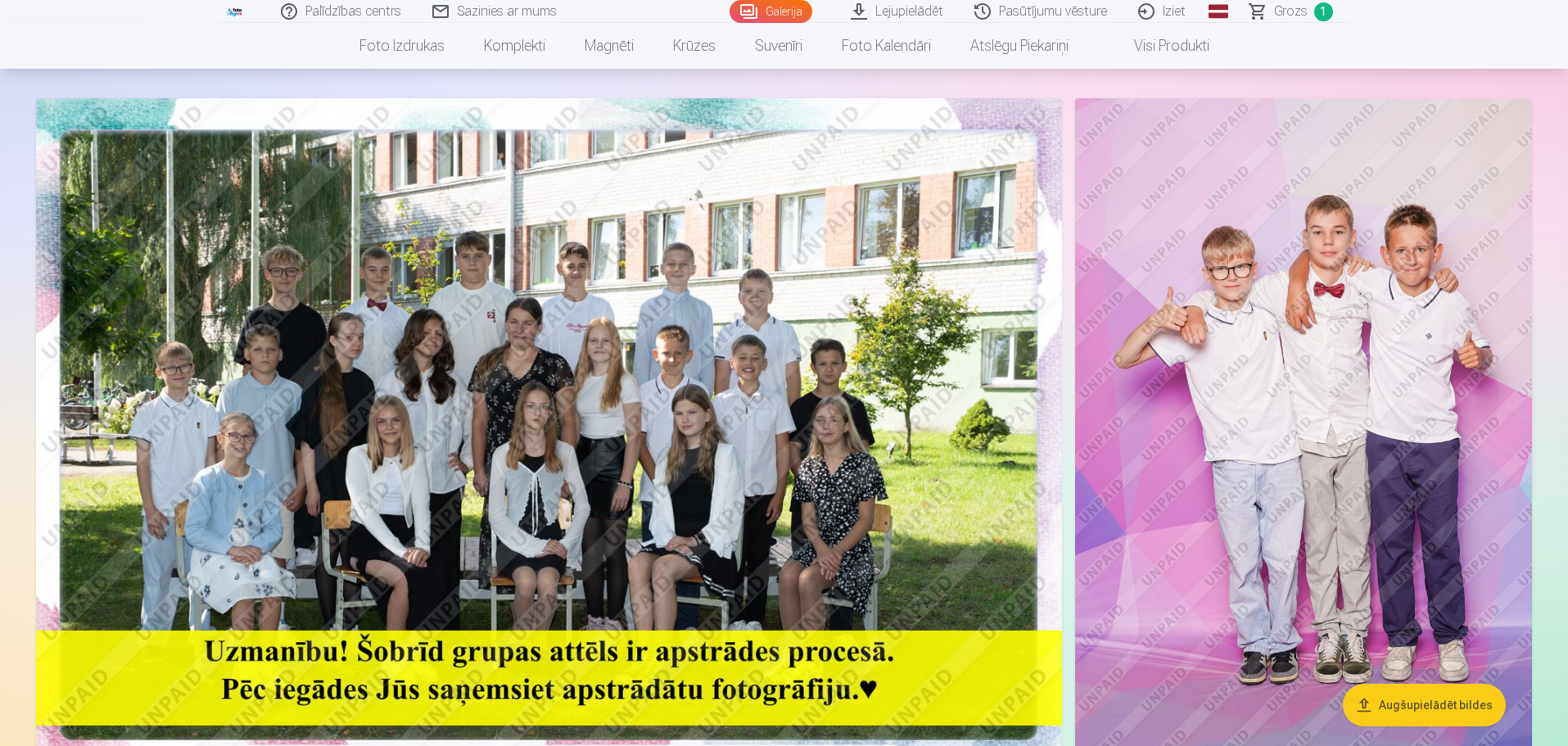
click at [720, 432] on img at bounding box center [549, 441] width 1026 height 685
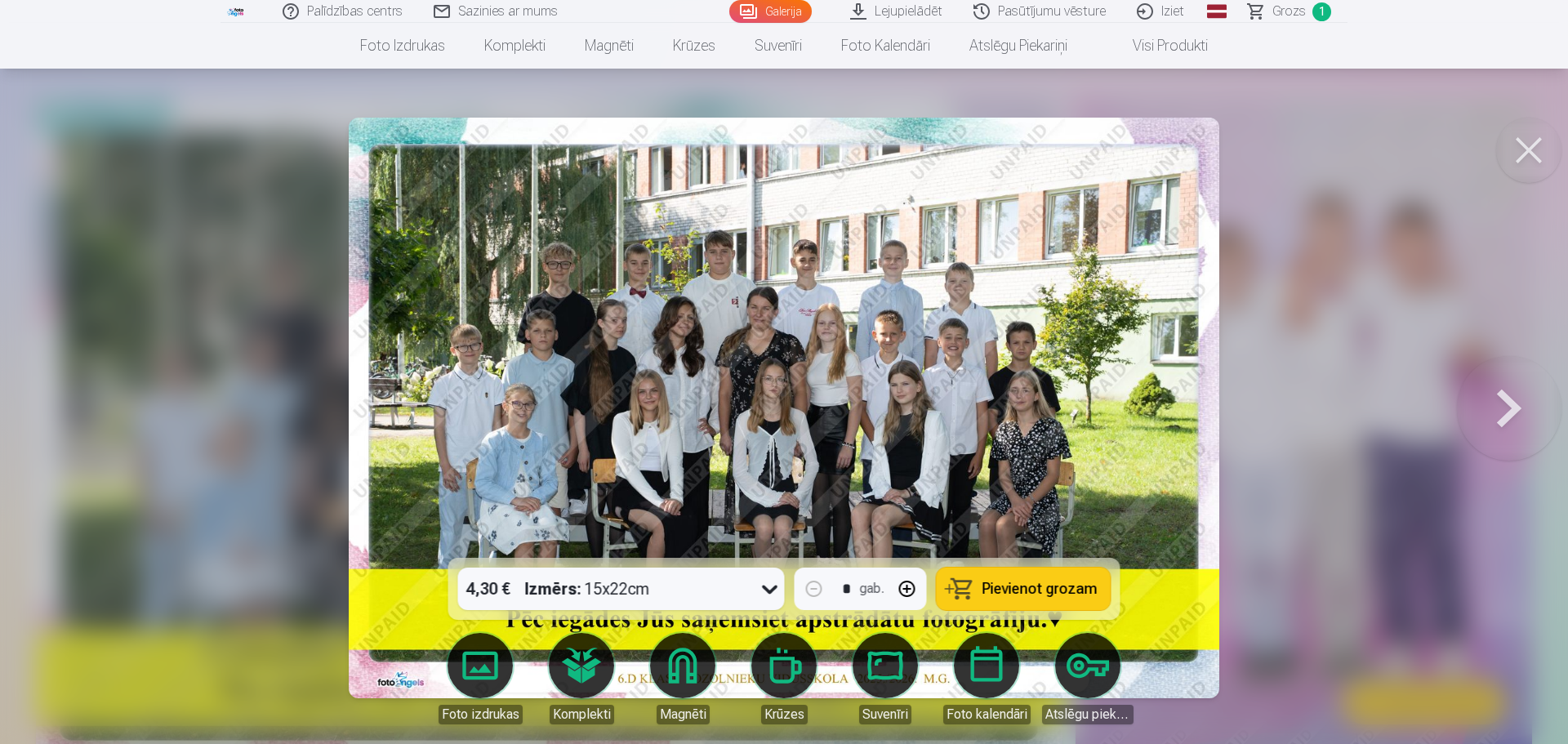
click at [1510, 404] on button at bounding box center [1508, 408] width 104 height 267
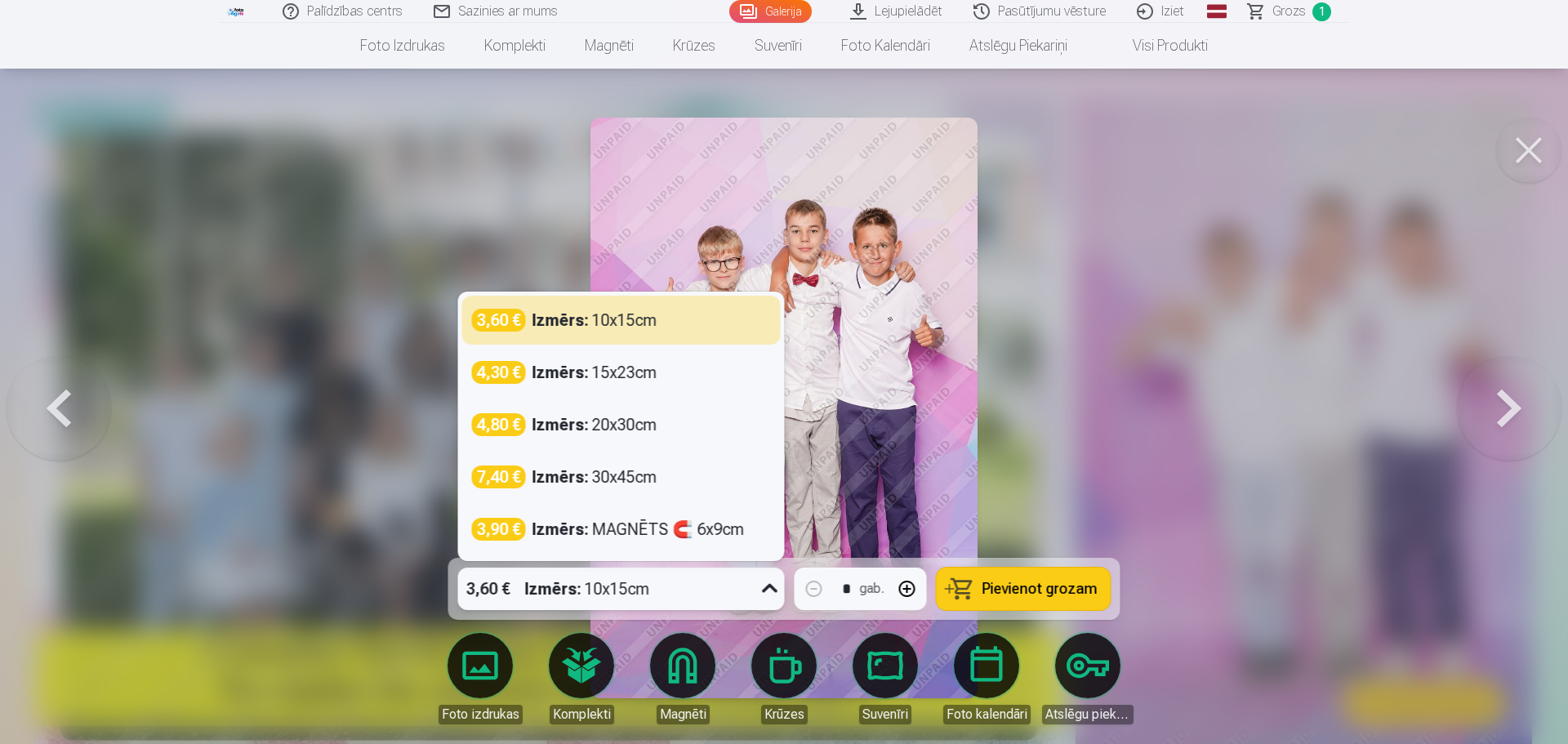
click at [771, 591] on icon at bounding box center [770, 588] width 26 height 26
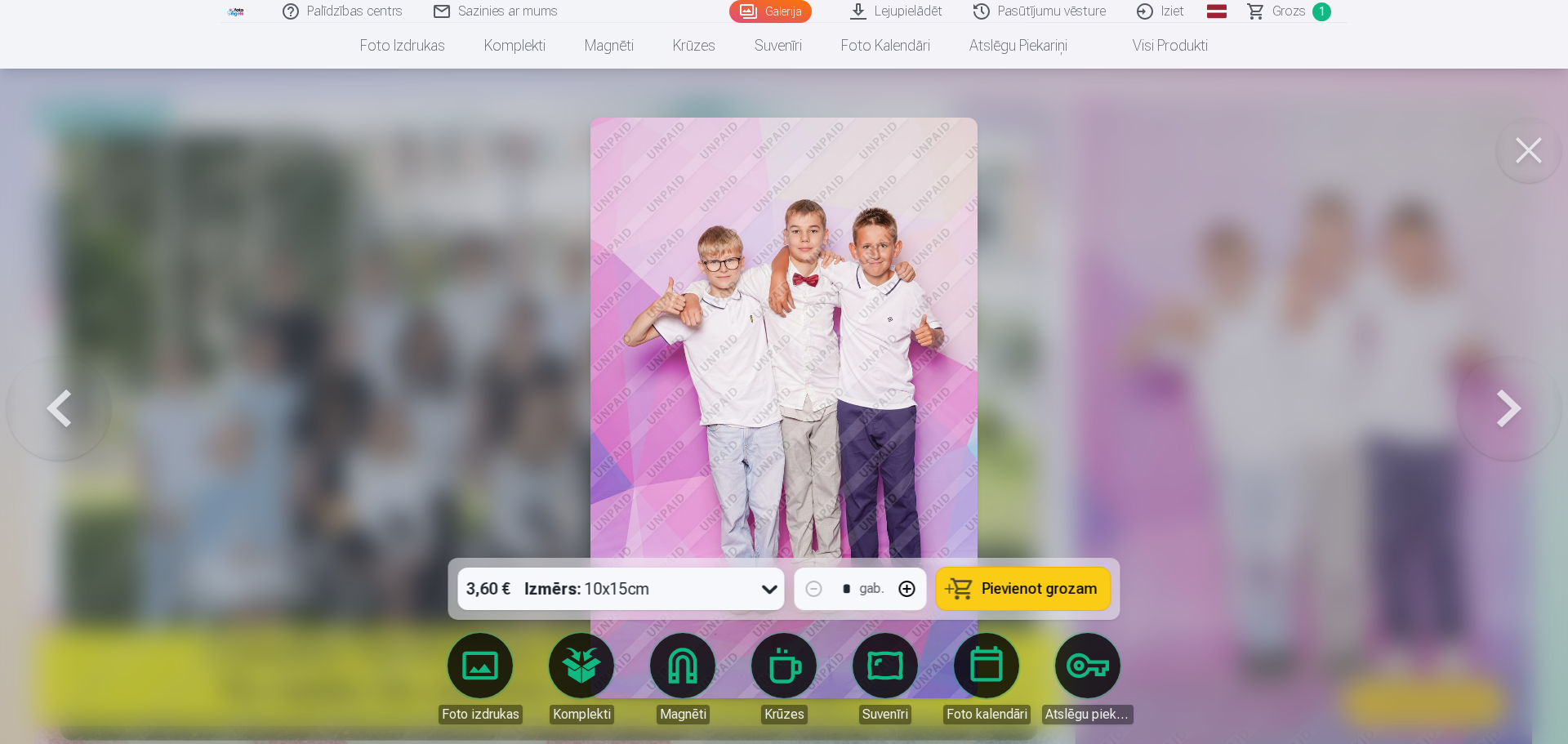
click at [1282, 442] on div at bounding box center [784, 372] width 1568 height 744
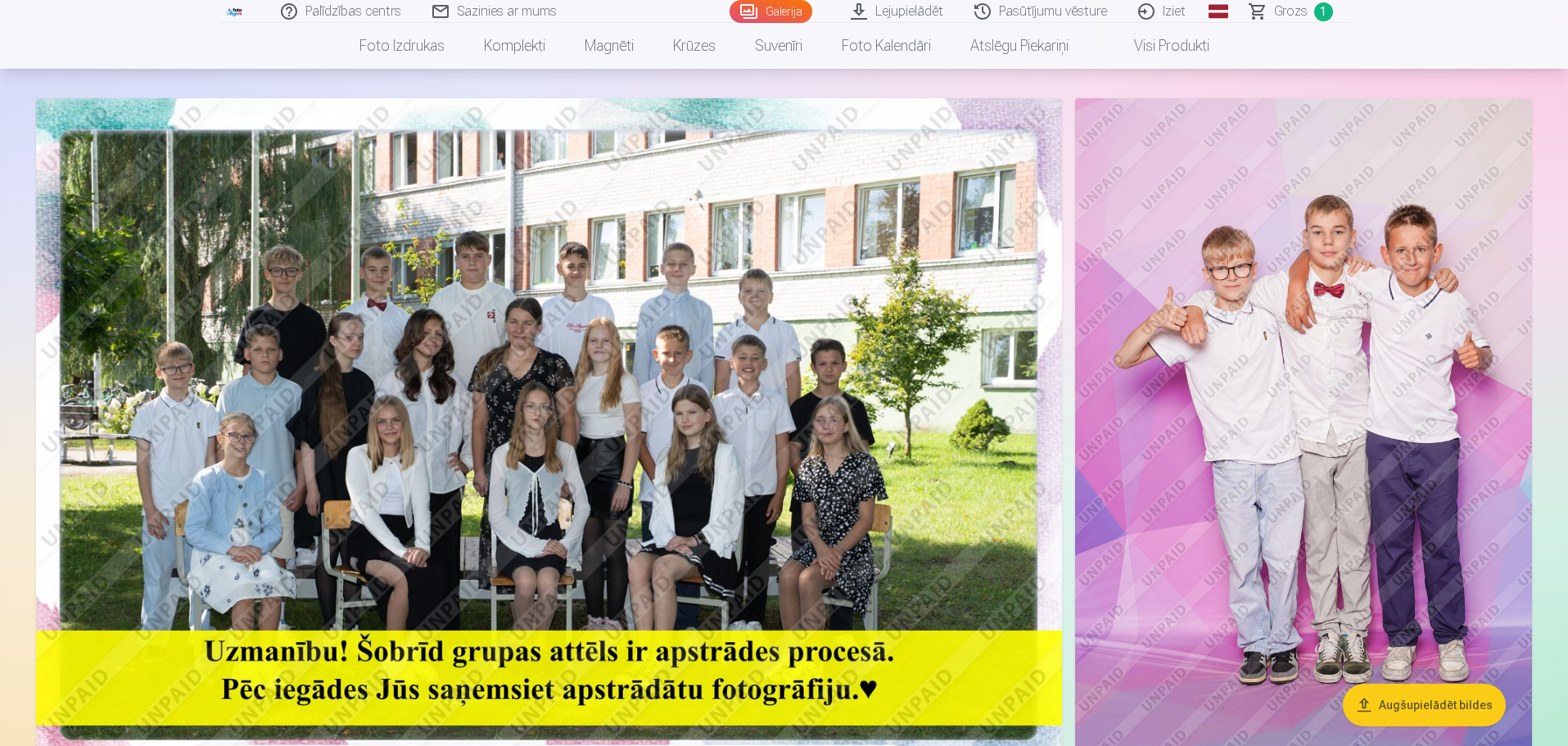
click at [1329, 413] on img at bounding box center [1304, 441] width 457 height 686
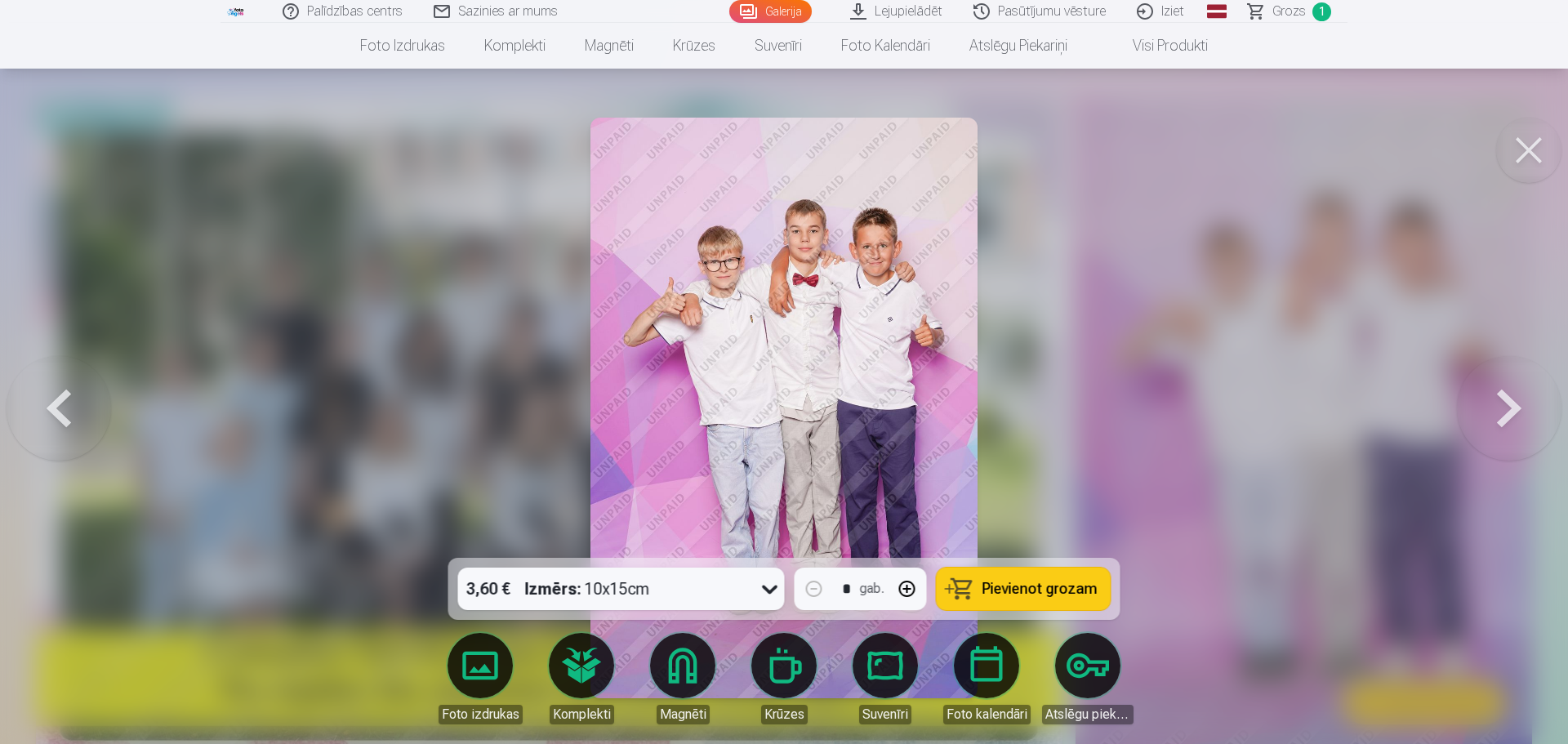
click at [1036, 582] on span "Pievienot grozam" at bounding box center [1040, 588] width 116 height 14
click at [1516, 398] on button at bounding box center [1508, 408] width 104 height 267
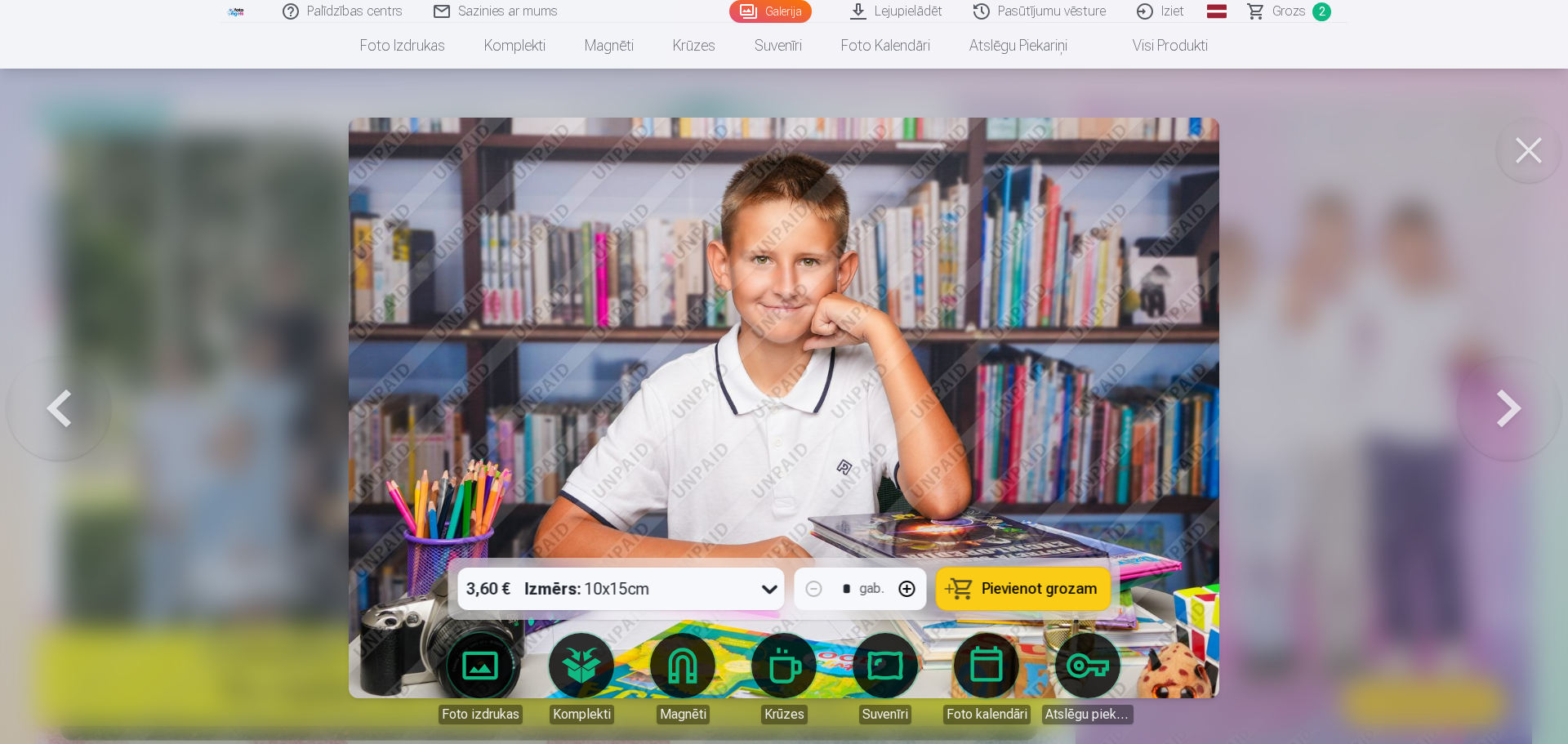
click at [1049, 587] on span "Pievienot grozam" at bounding box center [1040, 588] width 116 height 14
click at [1506, 410] on button at bounding box center [1508, 408] width 104 height 267
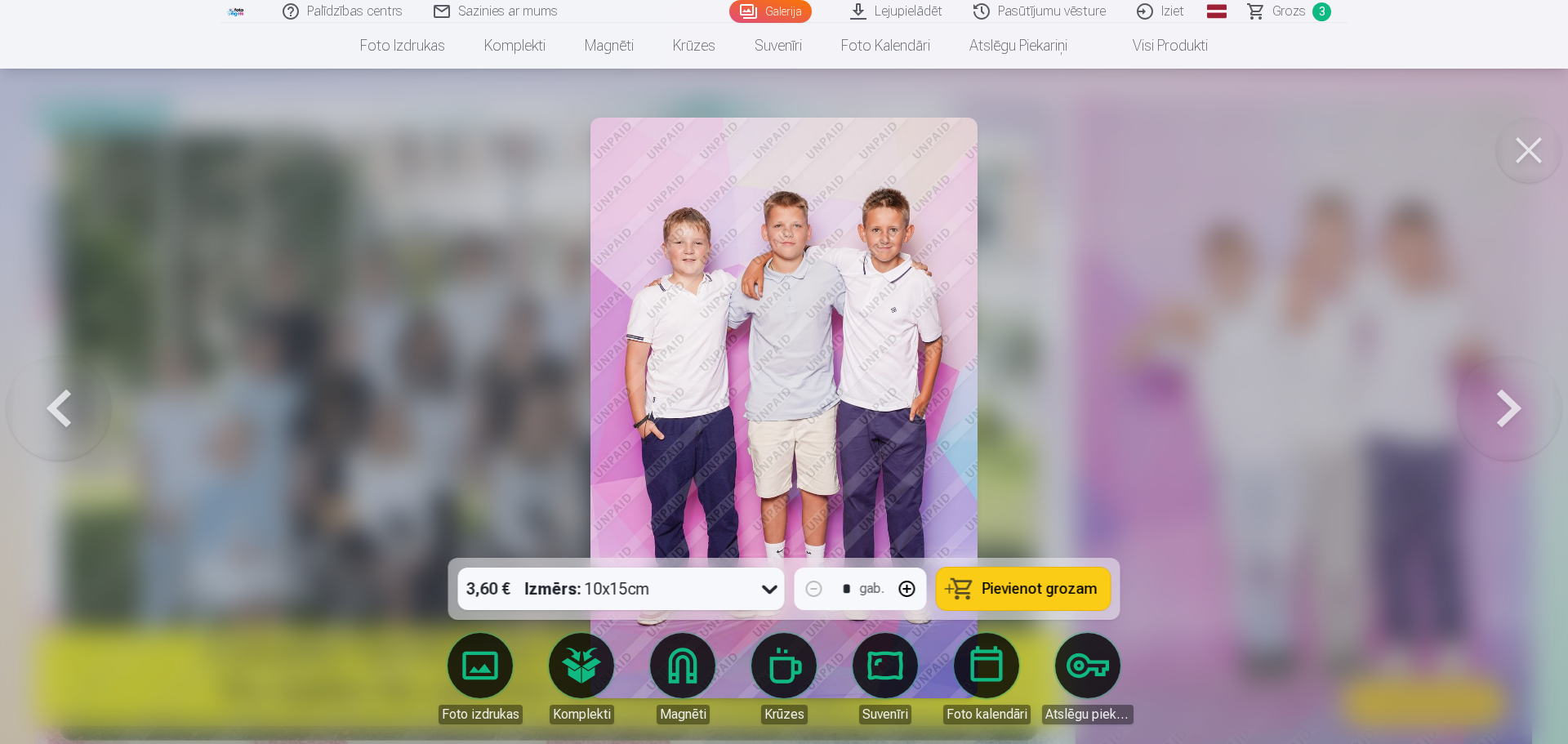
click at [1049, 592] on span "Pievienot grozam" at bounding box center [1040, 588] width 116 height 14
click at [1518, 402] on button at bounding box center [1508, 408] width 104 height 267
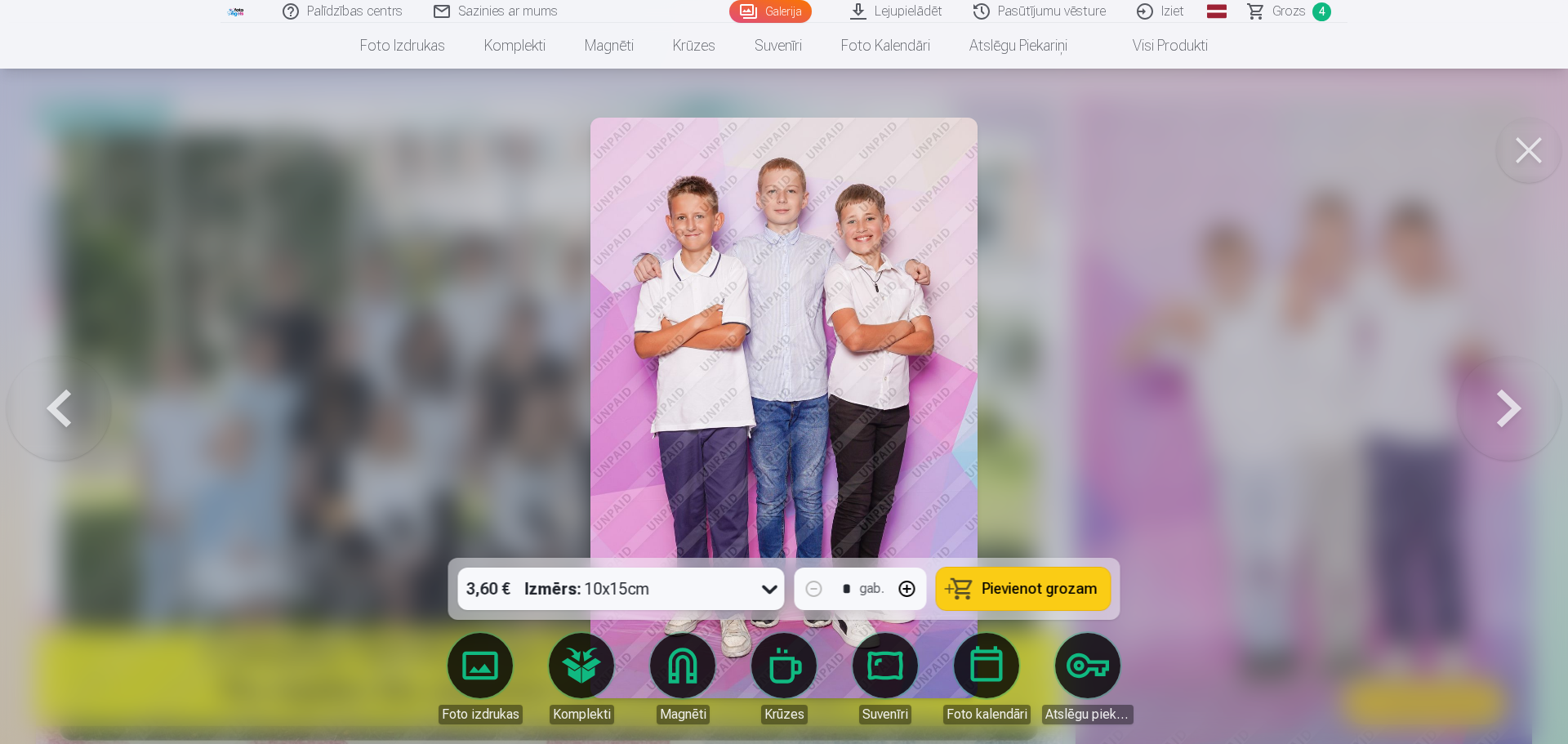
click at [1518, 402] on button at bounding box center [1508, 408] width 104 height 267
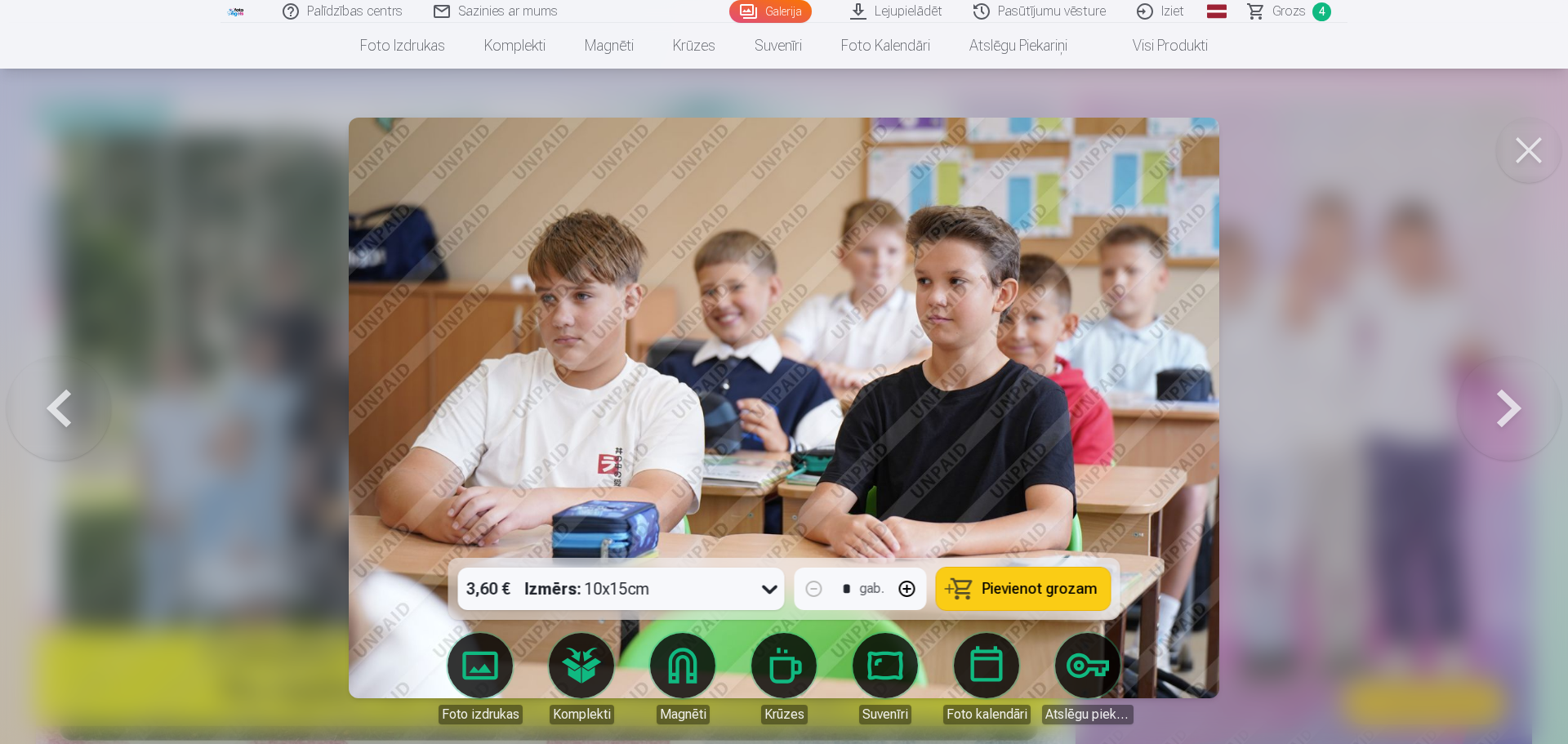
click at [1518, 402] on button at bounding box center [1508, 408] width 104 height 267
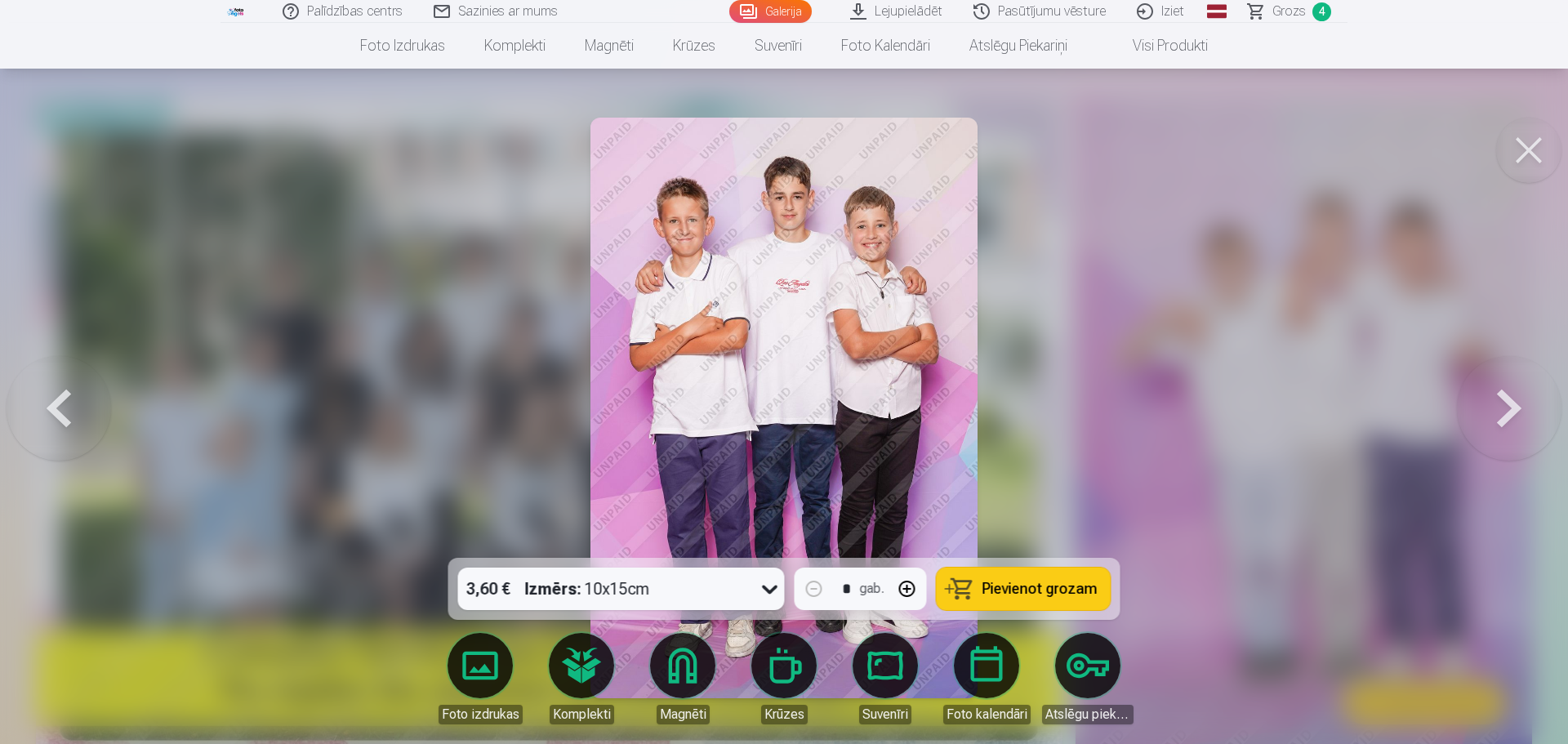
click at [1518, 402] on button at bounding box center [1508, 408] width 104 height 267
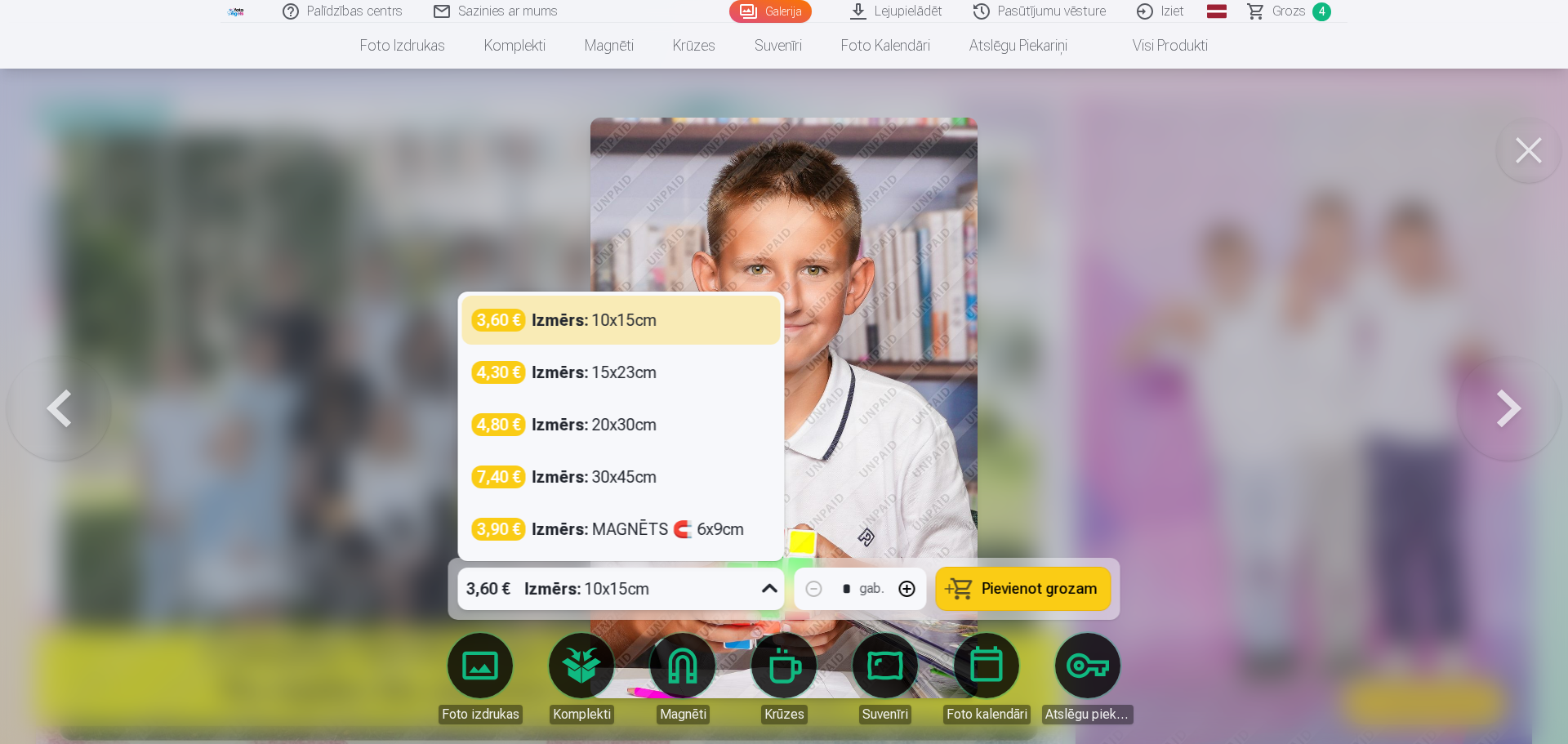
click at [772, 590] on icon at bounding box center [770, 588] width 26 height 26
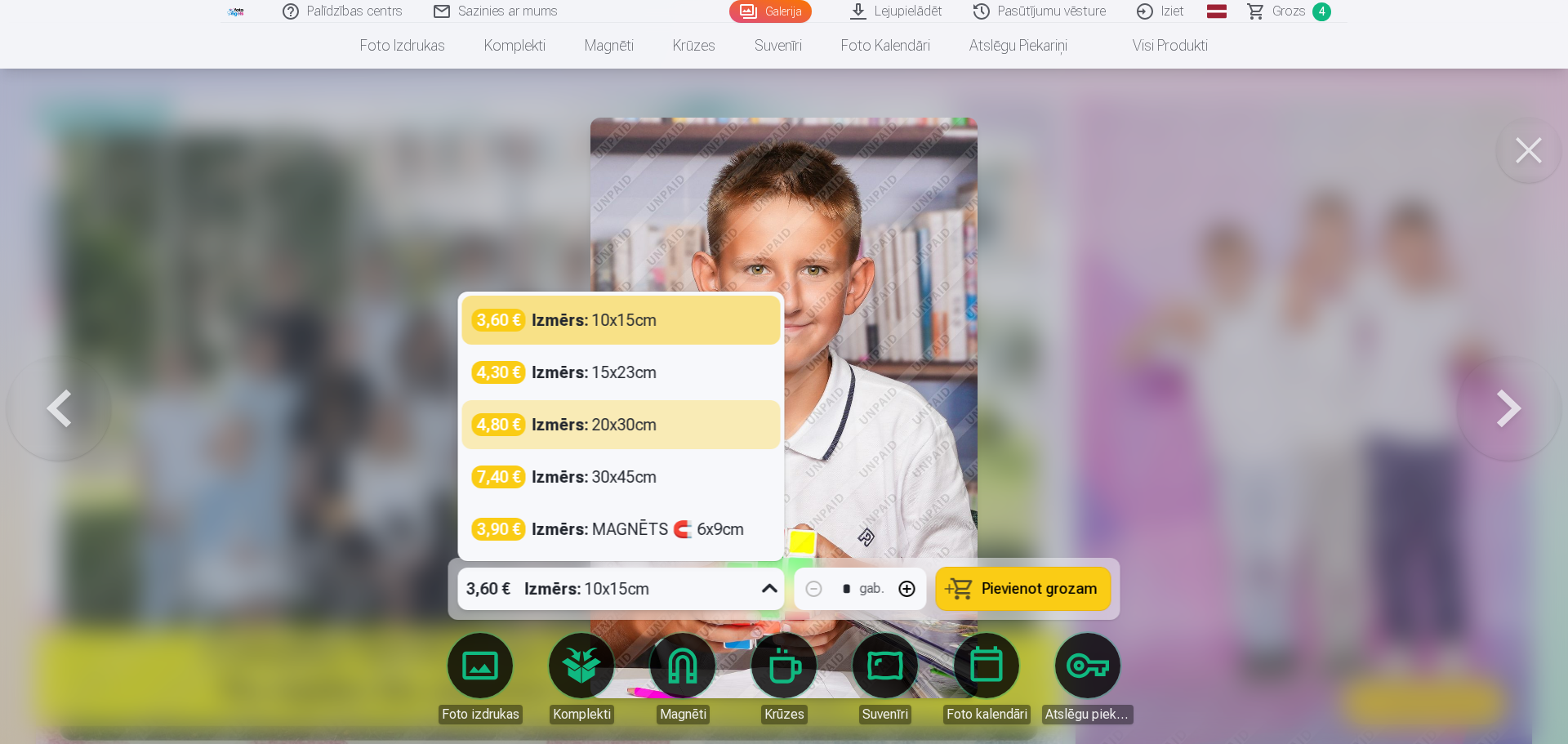
click at [1208, 415] on div at bounding box center [784, 372] width 1568 height 744
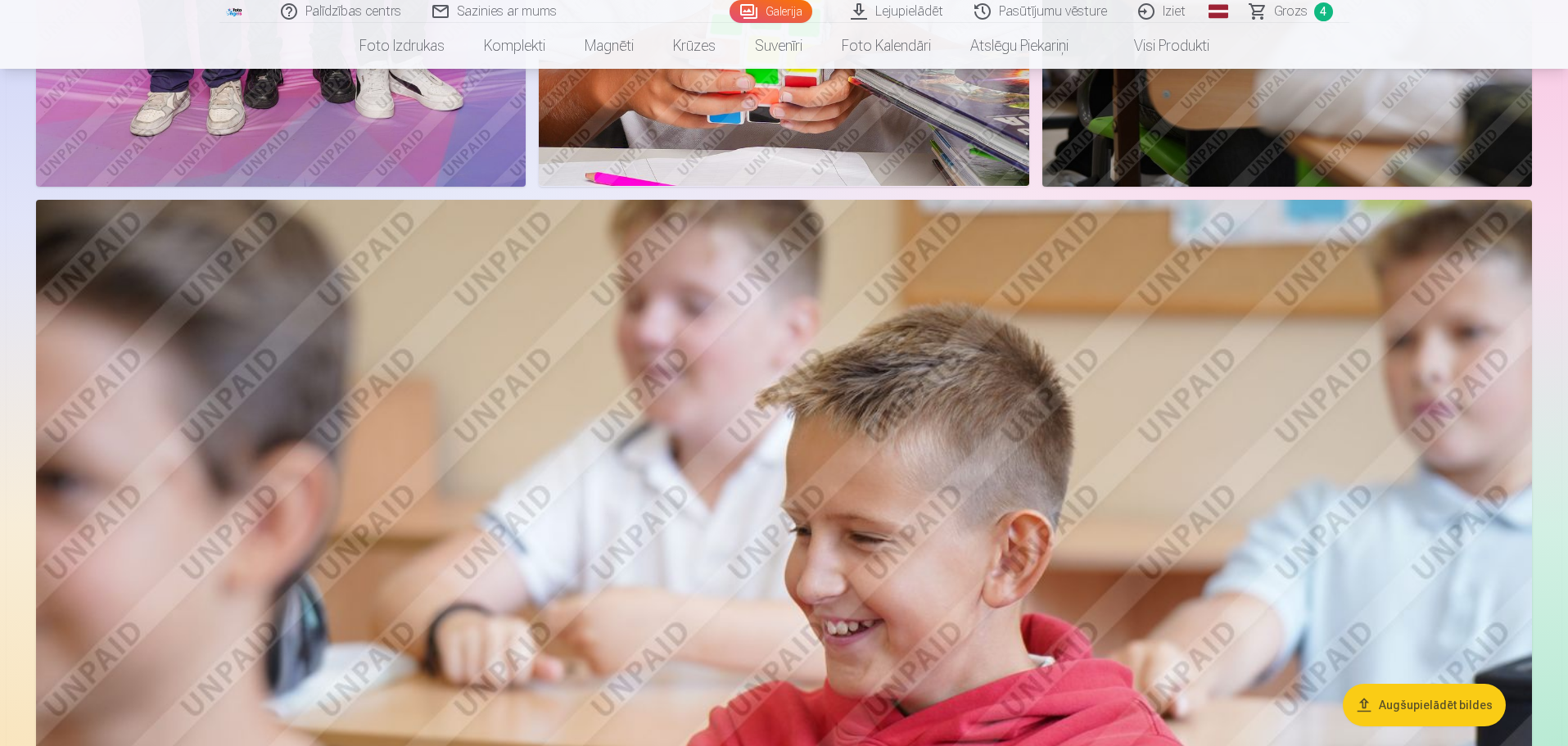
scroll to position [2784, 0]
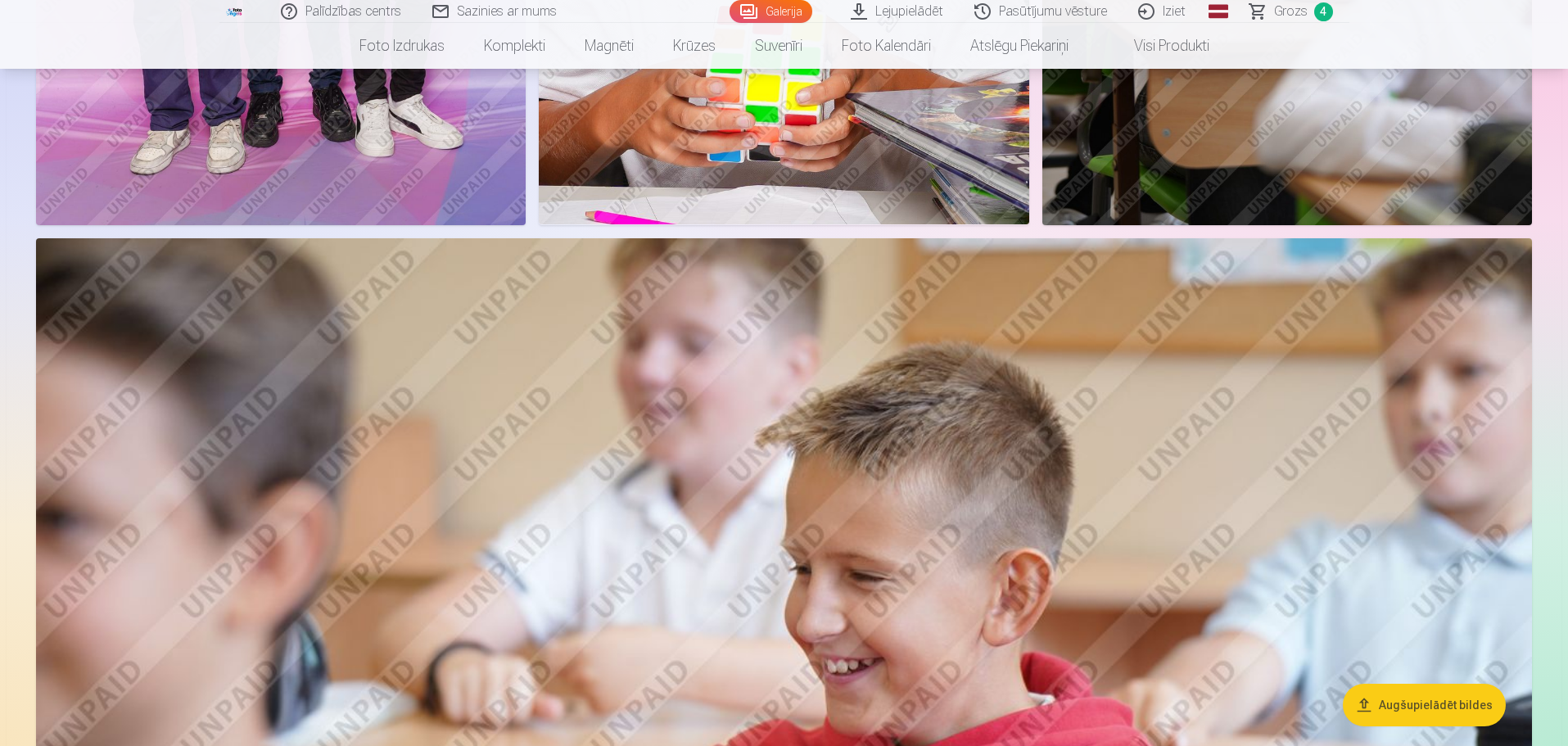
click at [1170, 585] on img at bounding box center [784, 736] width 1496 height 997
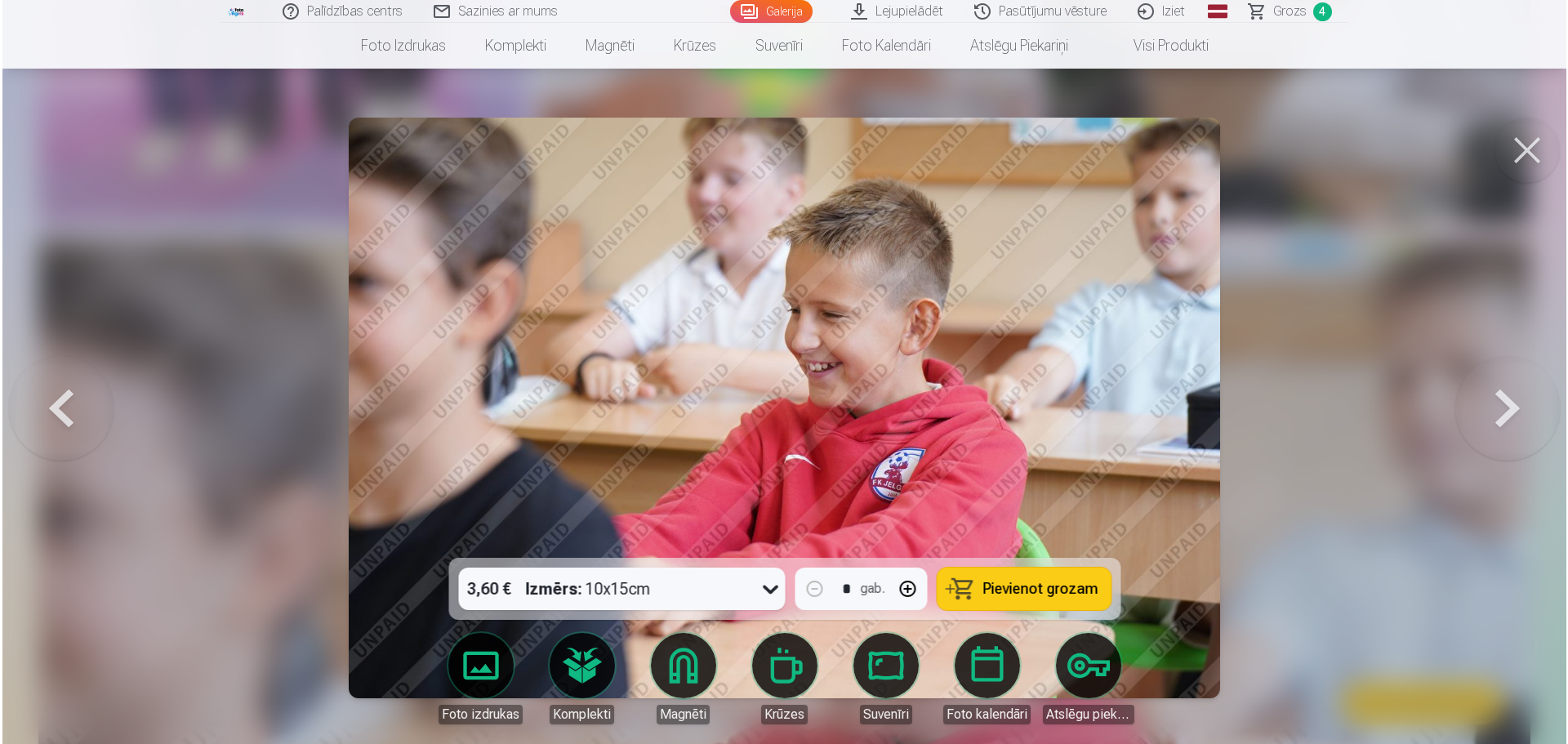
scroll to position [2782, 0]
click at [764, 591] on icon at bounding box center [770, 588] width 26 height 26
click at [1051, 591] on span "Pievienot grozam" at bounding box center [1040, 588] width 116 height 14
click at [1524, 409] on button at bounding box center [1508, 408] width 104 height 267
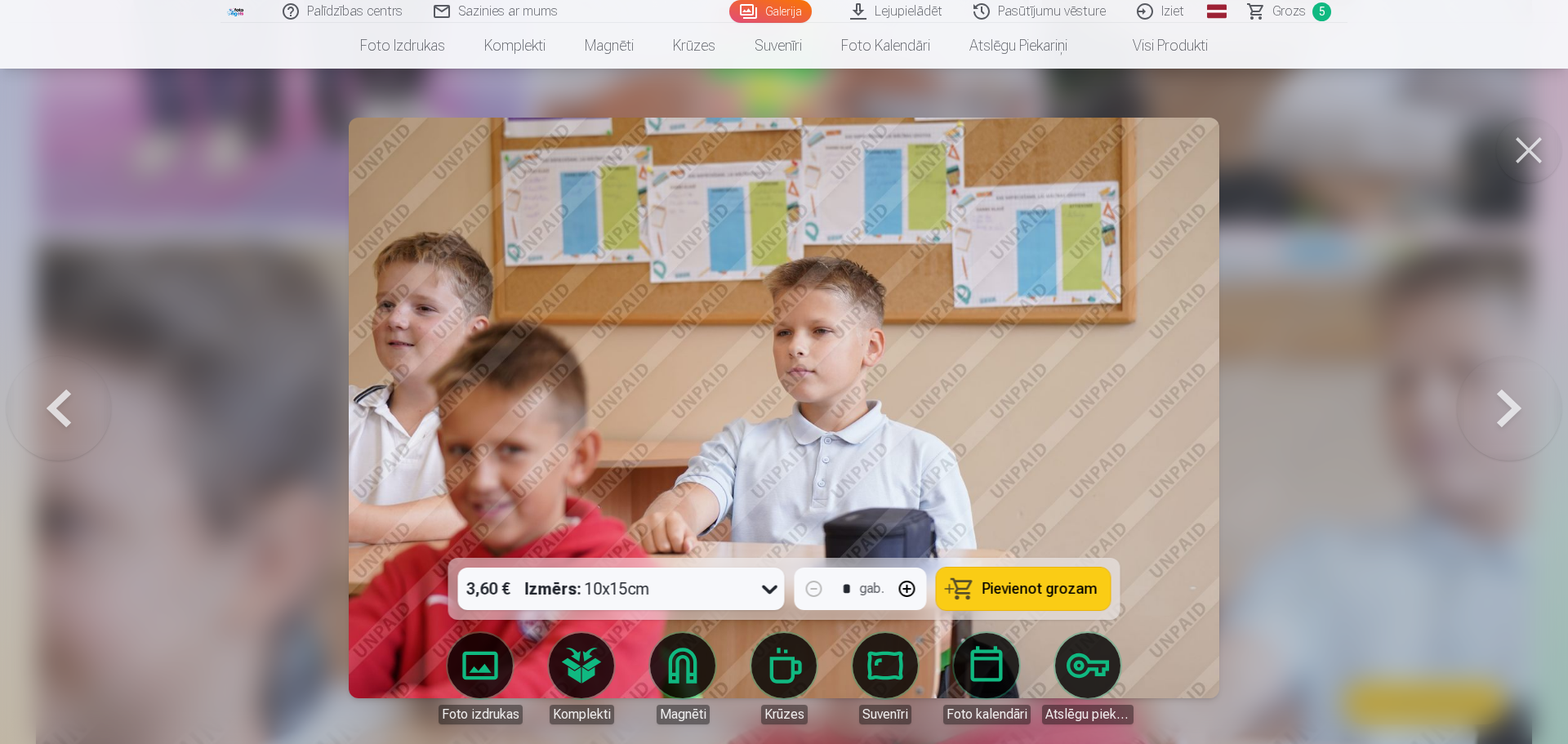
click at [1524, 409] on button at bounding box center [1508, 408] width 104 height 267
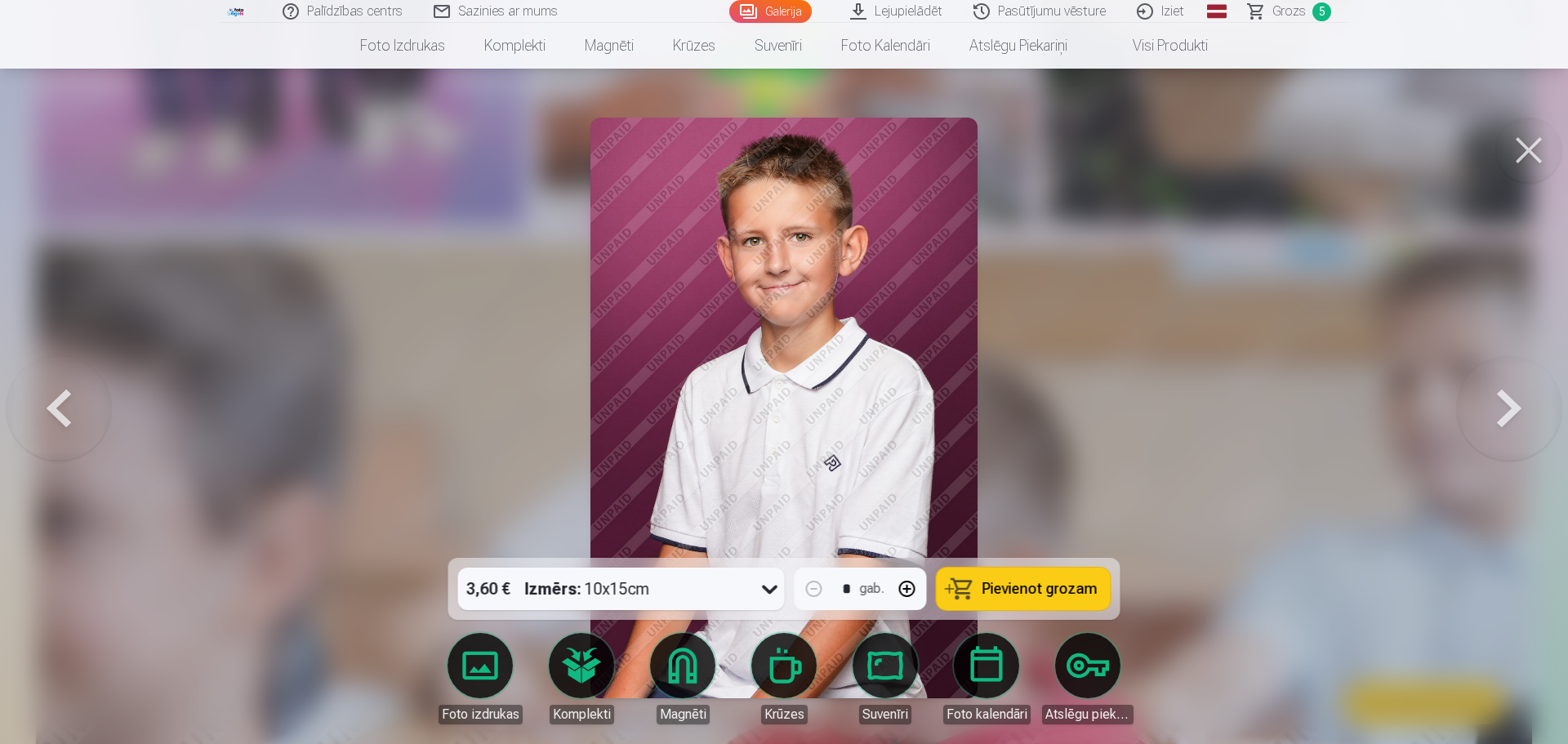
click at [1524, 409] on button at bounding box center [1508, 408] width 104 height 267
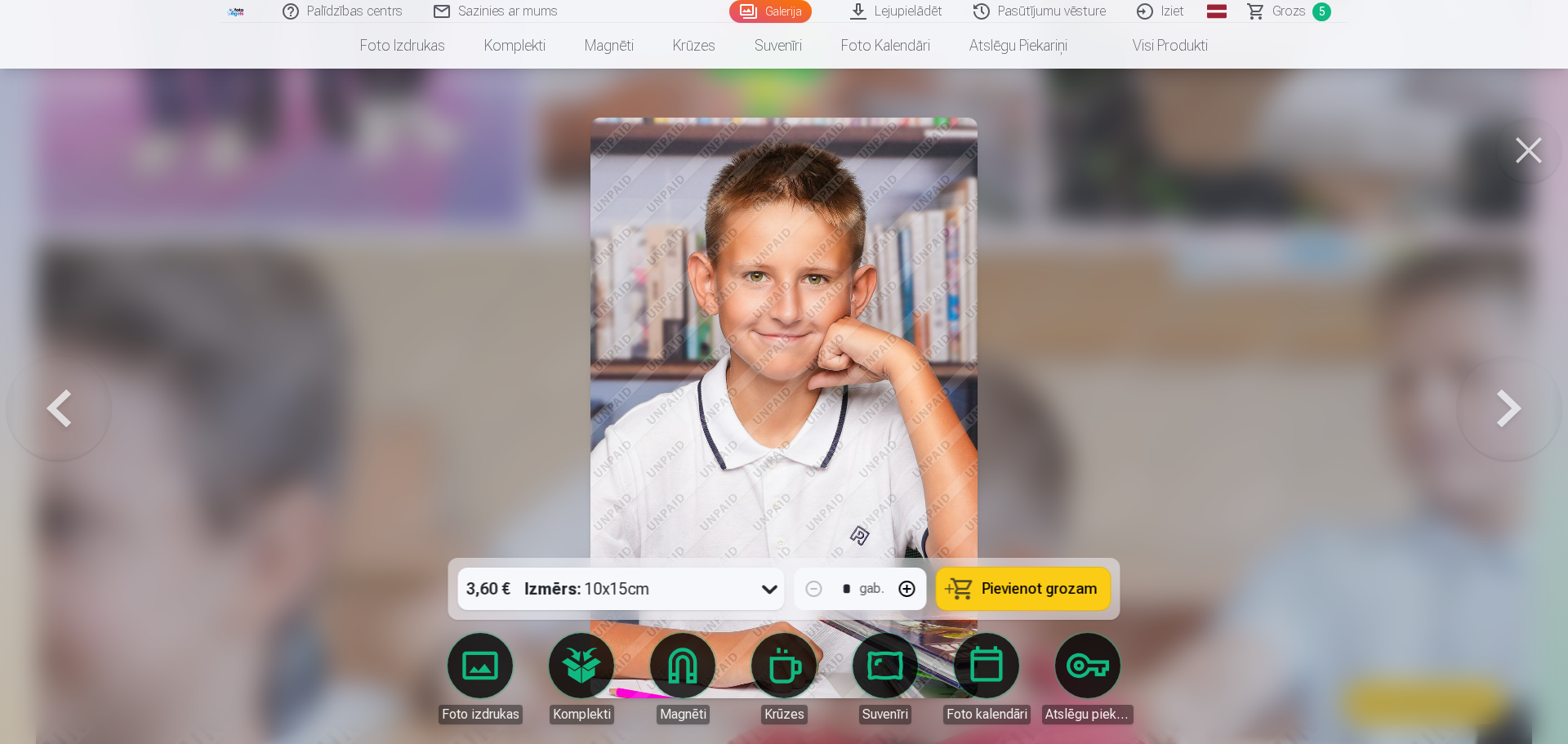
click at [1524, 409] on button at bounding box center [1508, 408] width 104 height 267
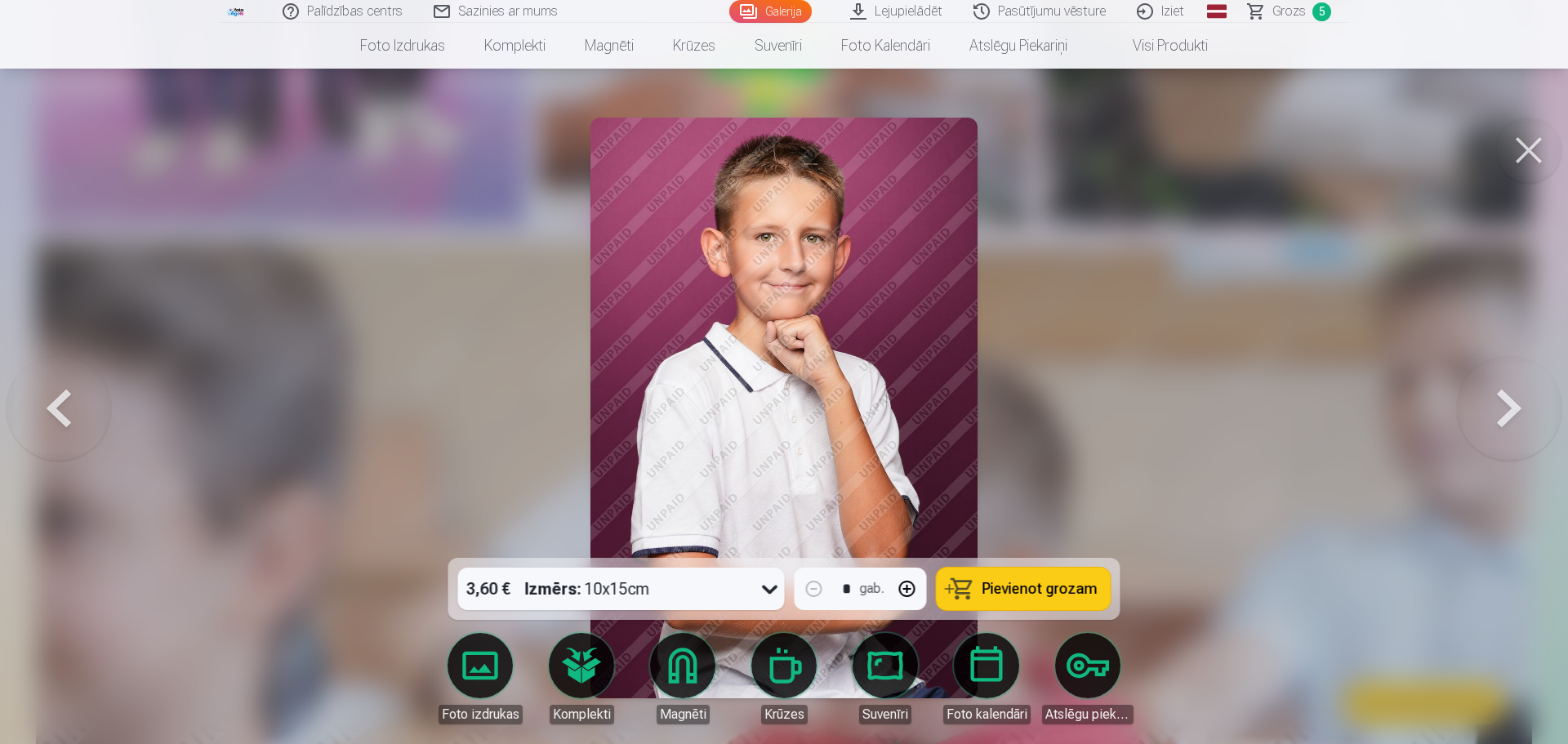
click at [1524, 409] on button at bounding box center [1508, 408] width 104 height 267
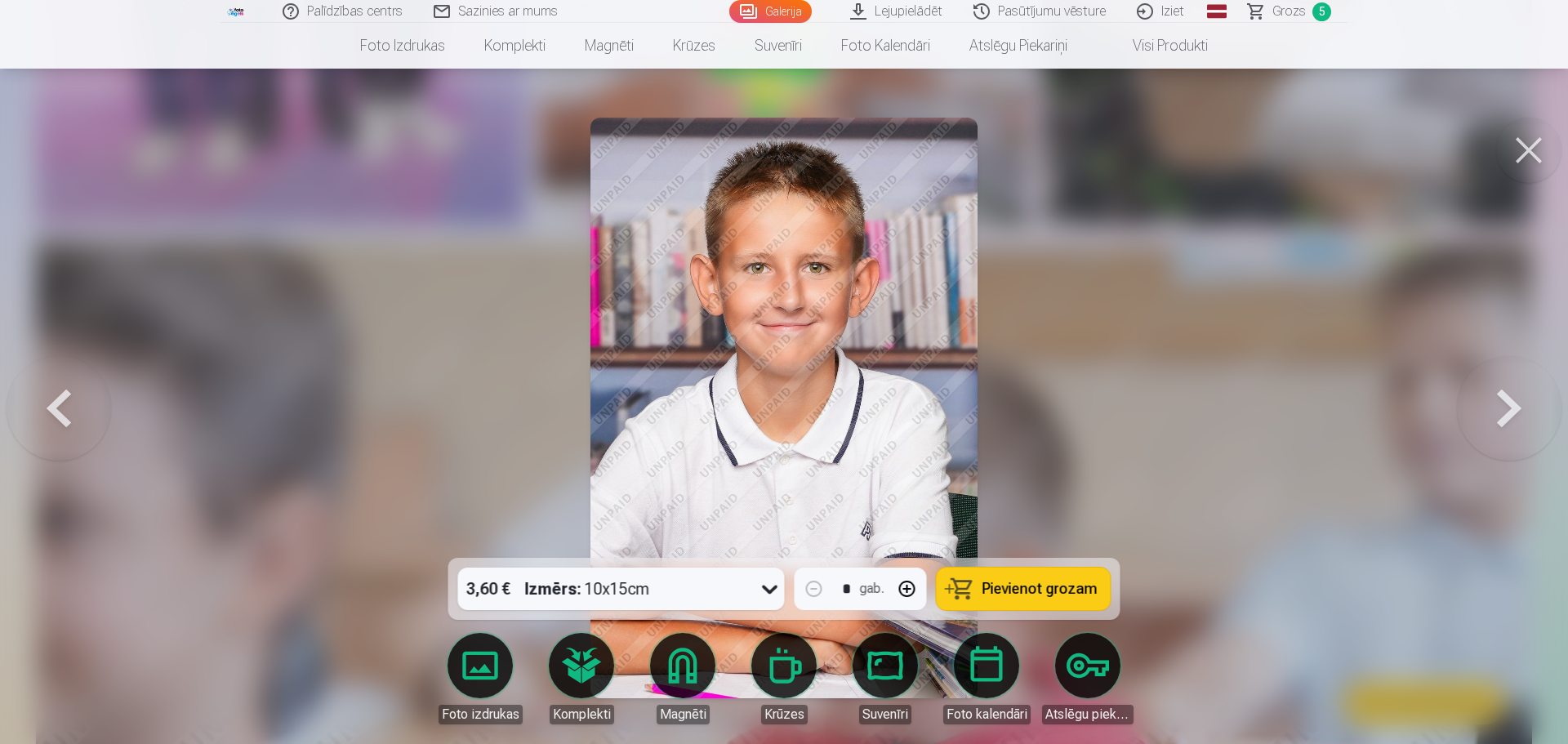
click at [1524, 409] on button at bounding box center [1508, 408] width 104 height 267
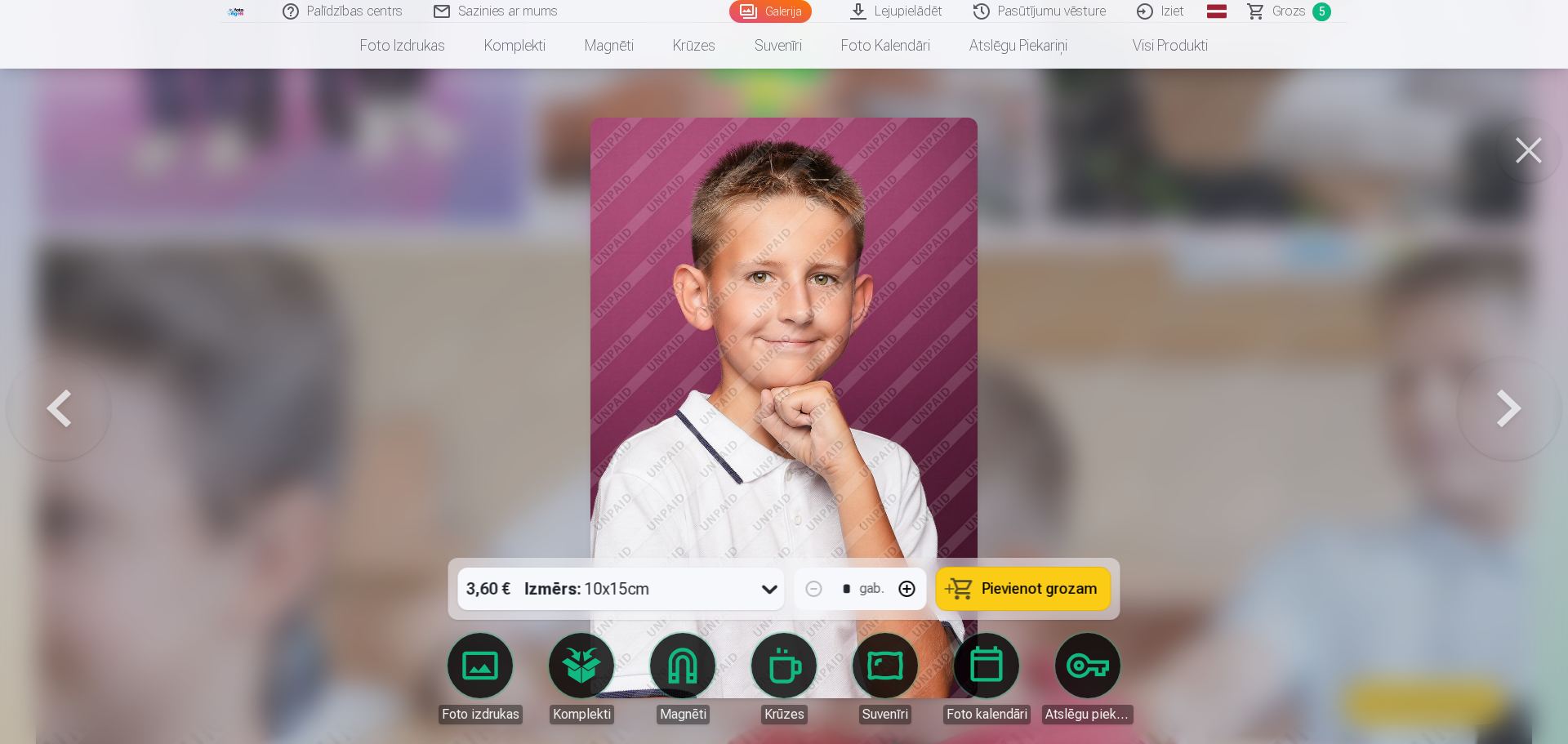
click at [1524, 409] on button at bounding box center [1508, 408] width 104 height 267
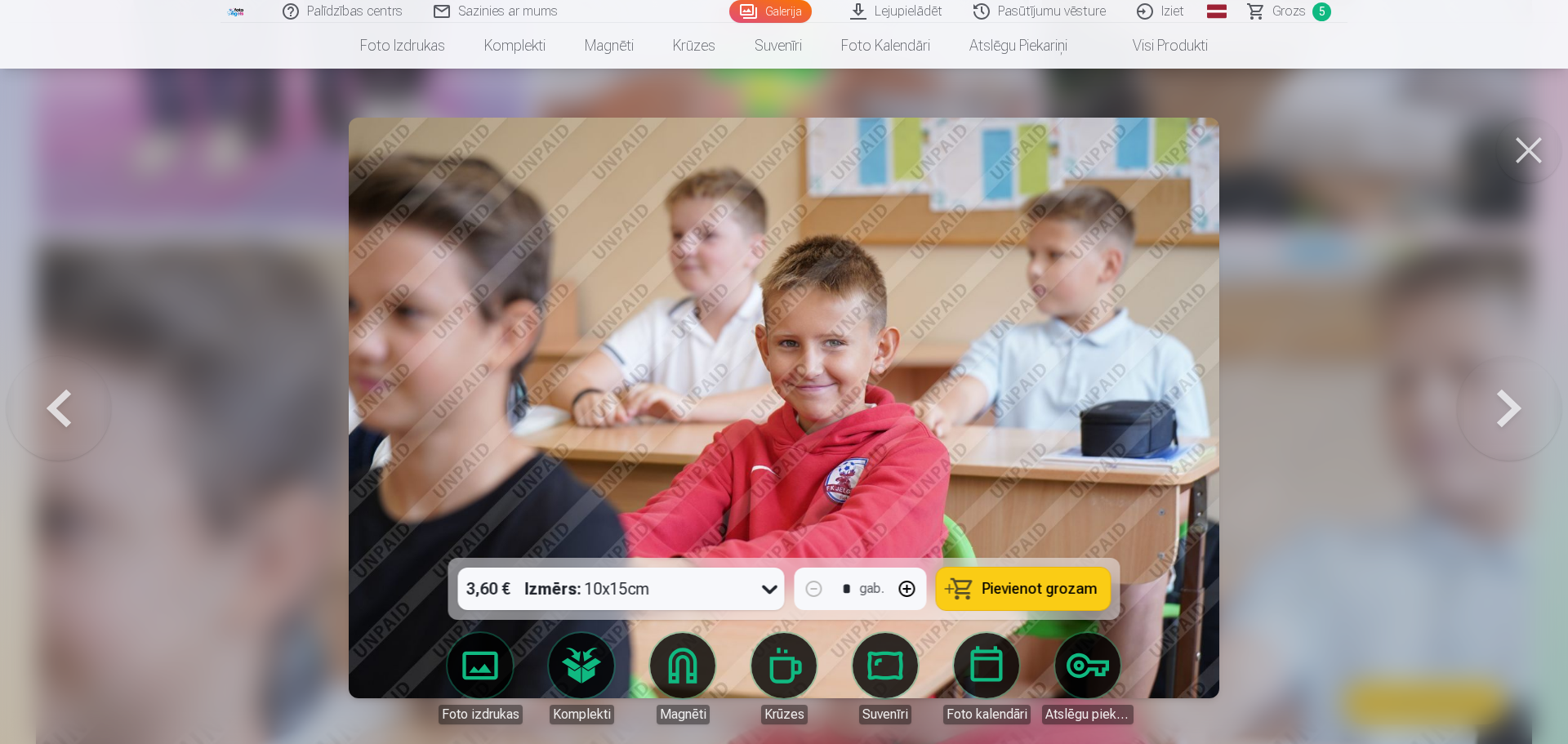
click at [1524, 409] on button at bounding box center [1508, 408] width 104 height 267
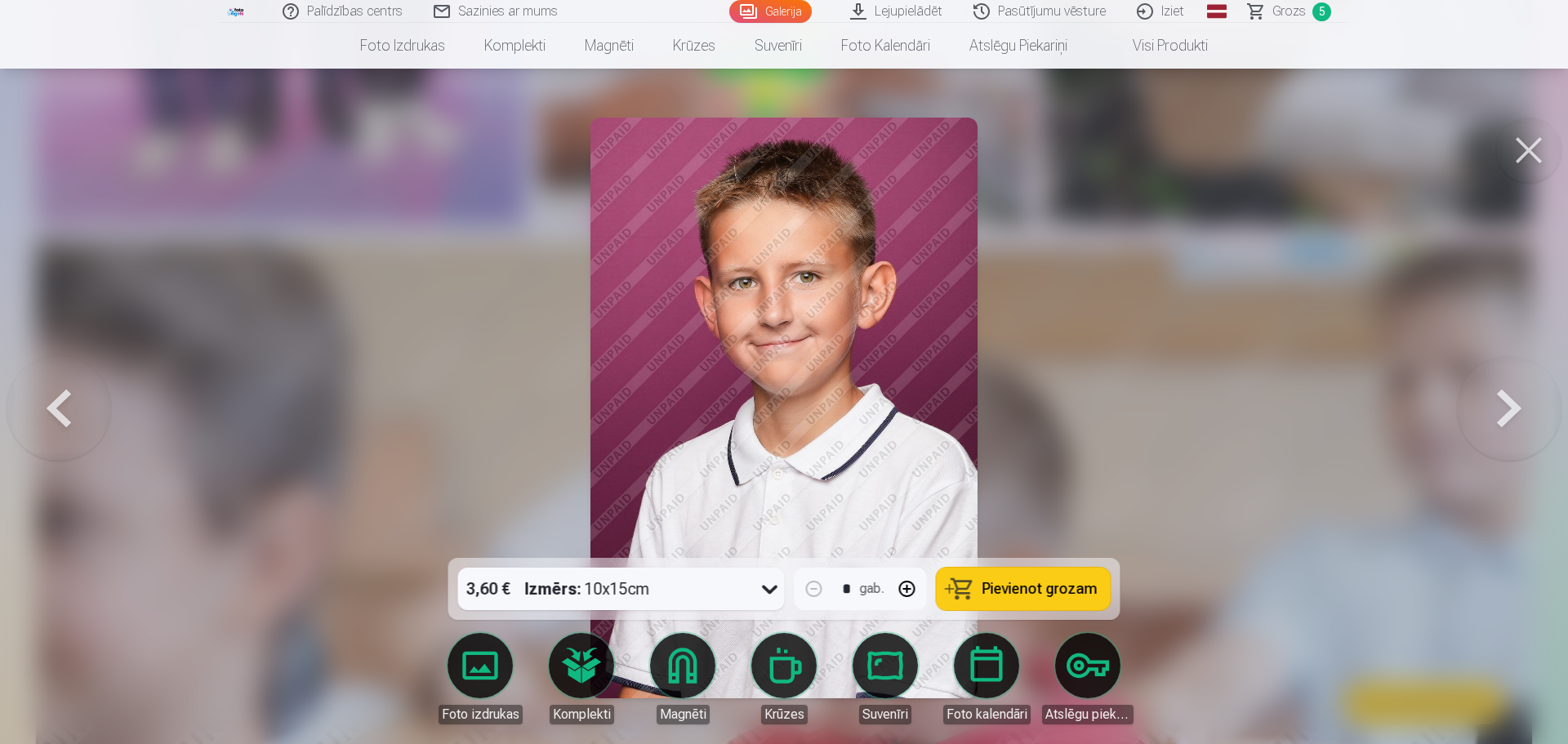
click at [1524, 409] on button at bounding box center [1508, 408] width 104 height 267
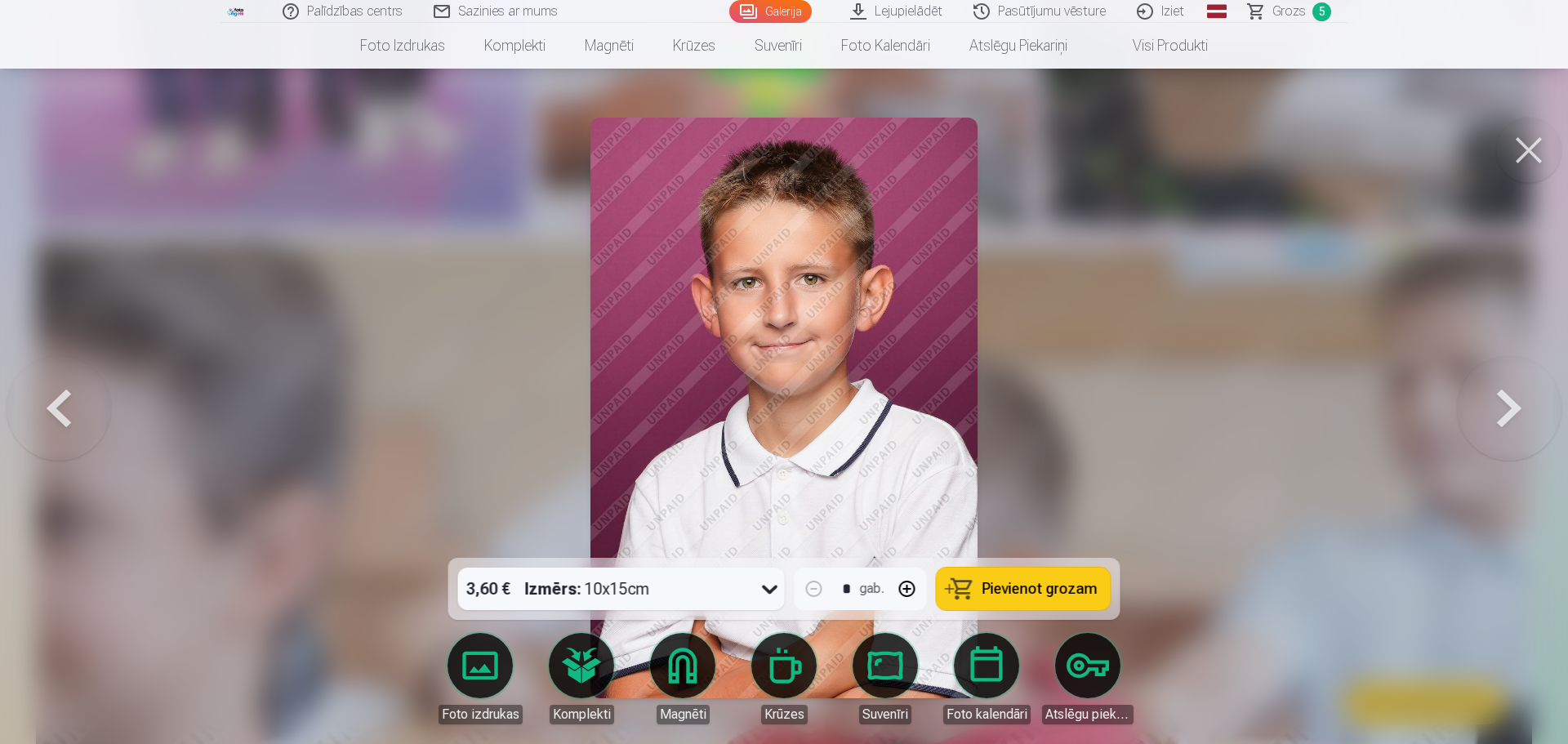
click at [1524, 409] on button at bounding box center [1508, 408] width 104 height 267
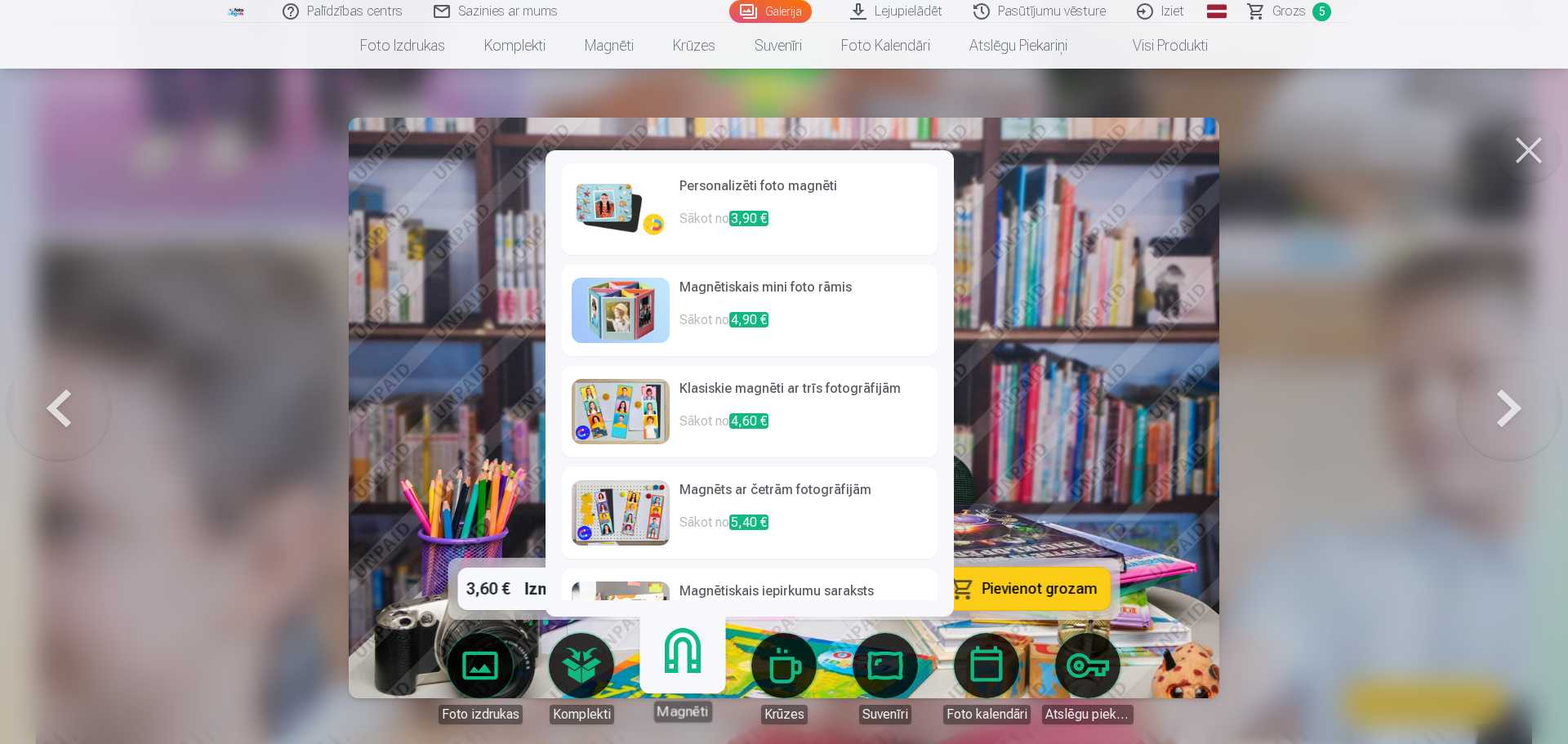
click at [682, 662] on link "Magnēti" at bounding box center [682, 671] width 100 height 100
click at [718, 217] on p "Sākot no 3,90 €" at bounding box center [803, 225] width 248 height 32
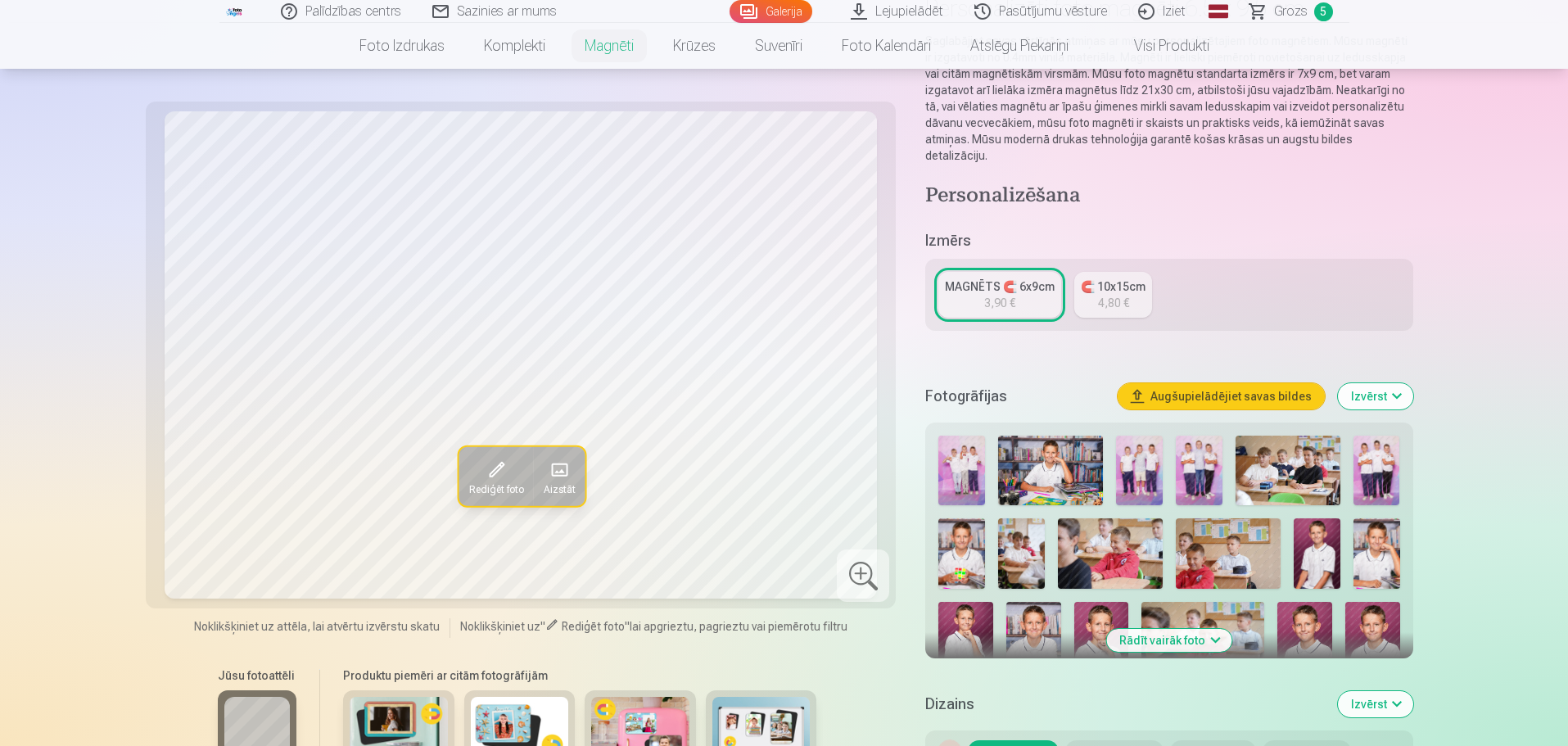
scroll to position [245, 0]
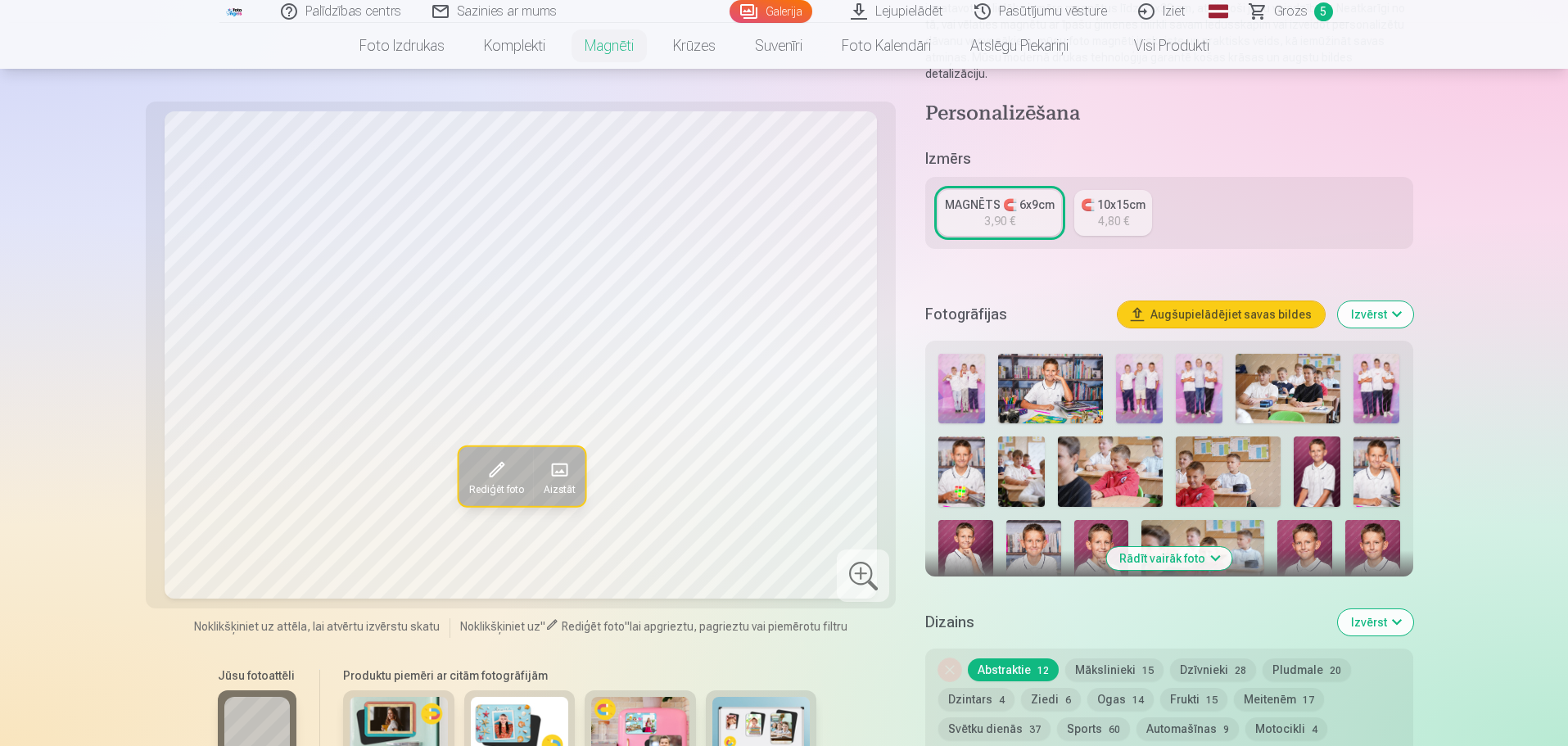
click at [1313, 467] on img at bounding box center [1317, 471] width 47 height 70
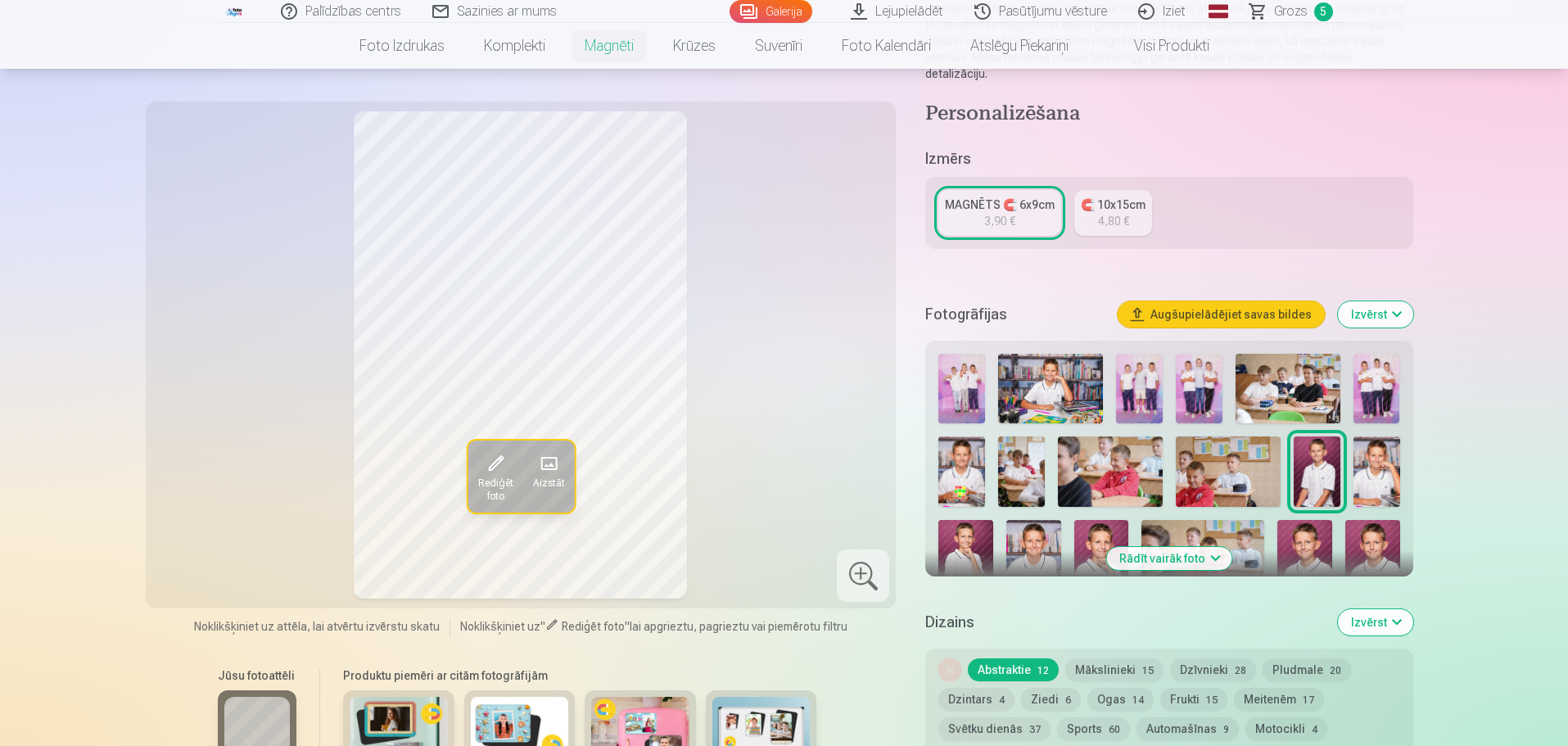
click at [1375, 449] on img at bounding box center [1376, 471] width 47 height 70
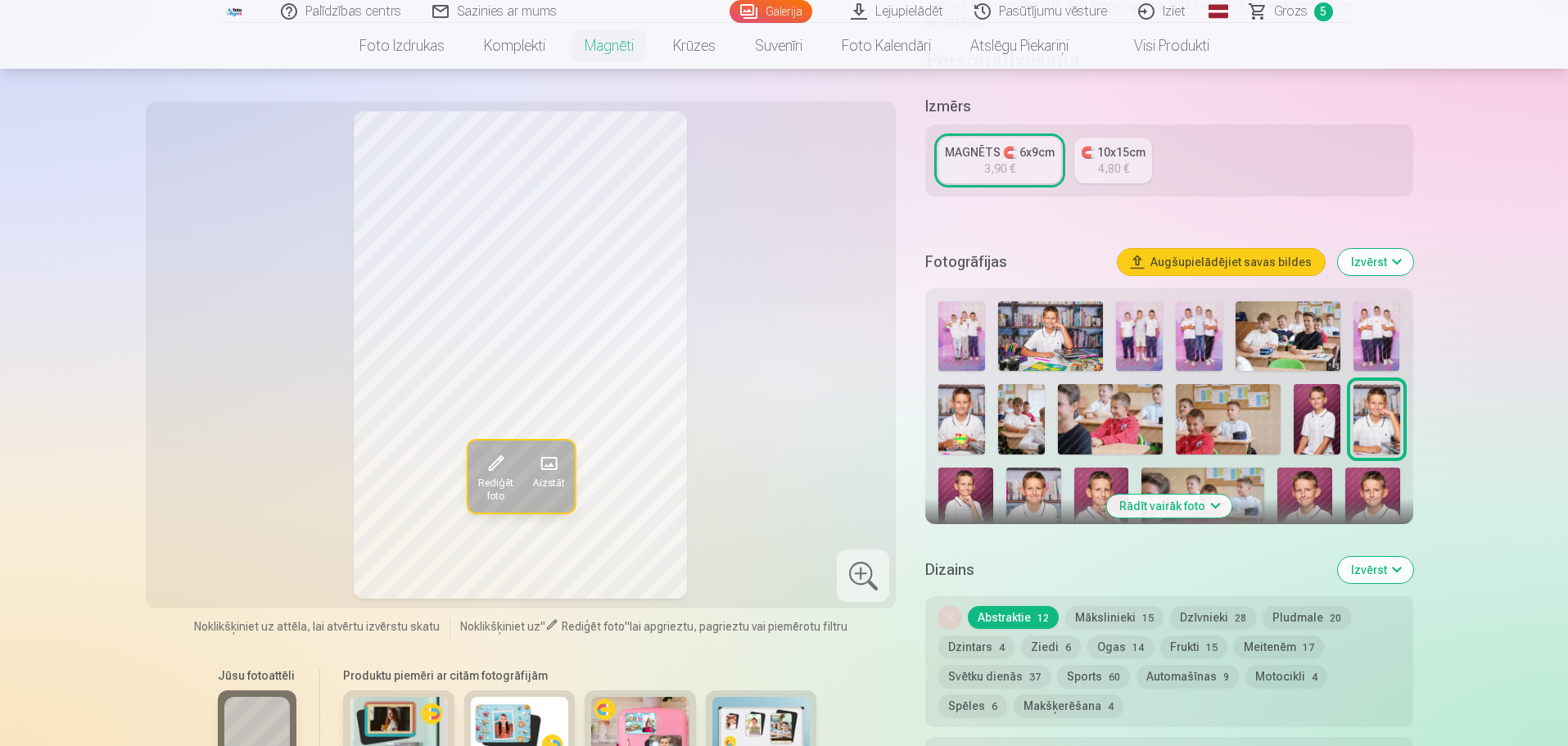
scroll to position [328, 0]
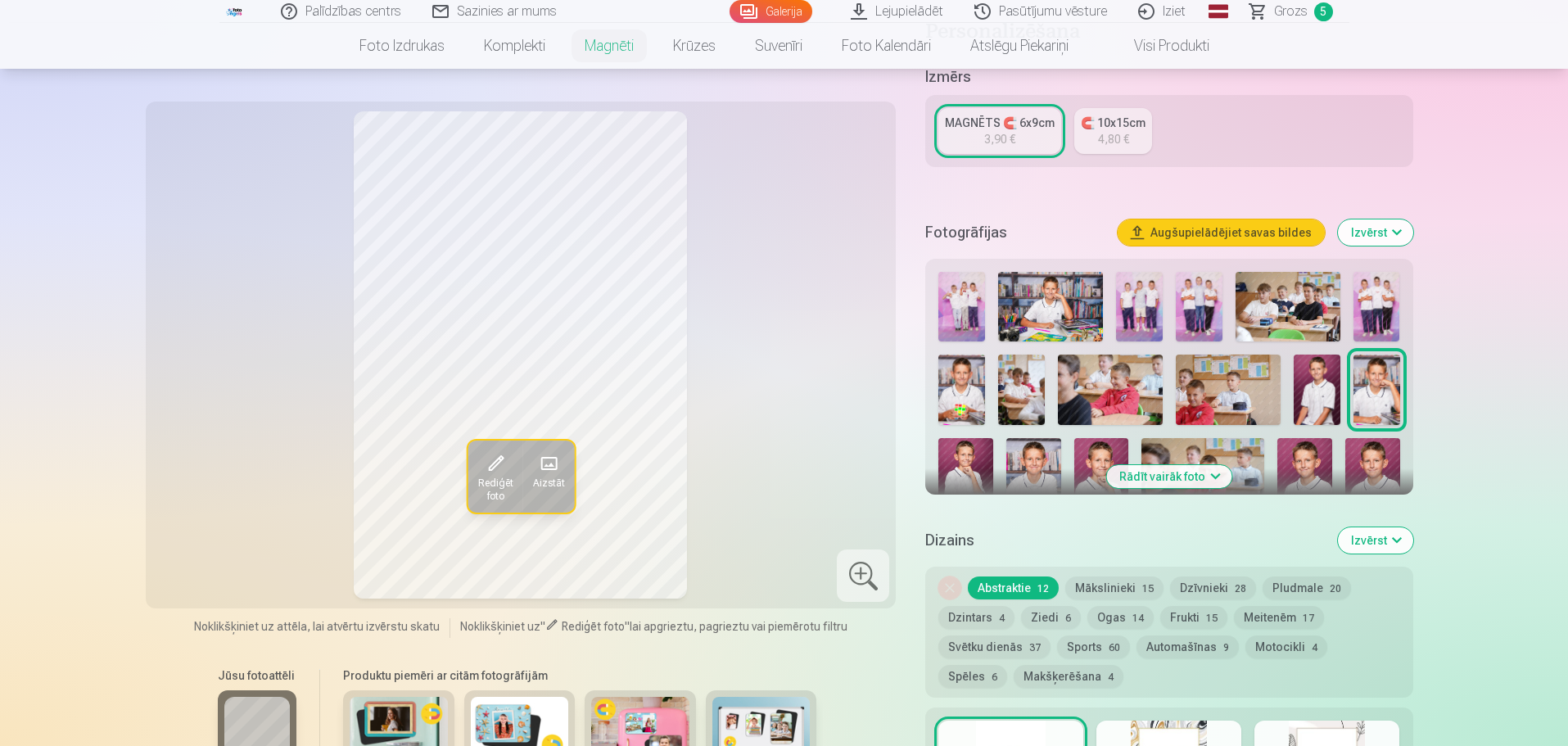
click at [1113, 576] on button "Mākslinieki 15" at bounding box center [1114, 588] width 99 height 23
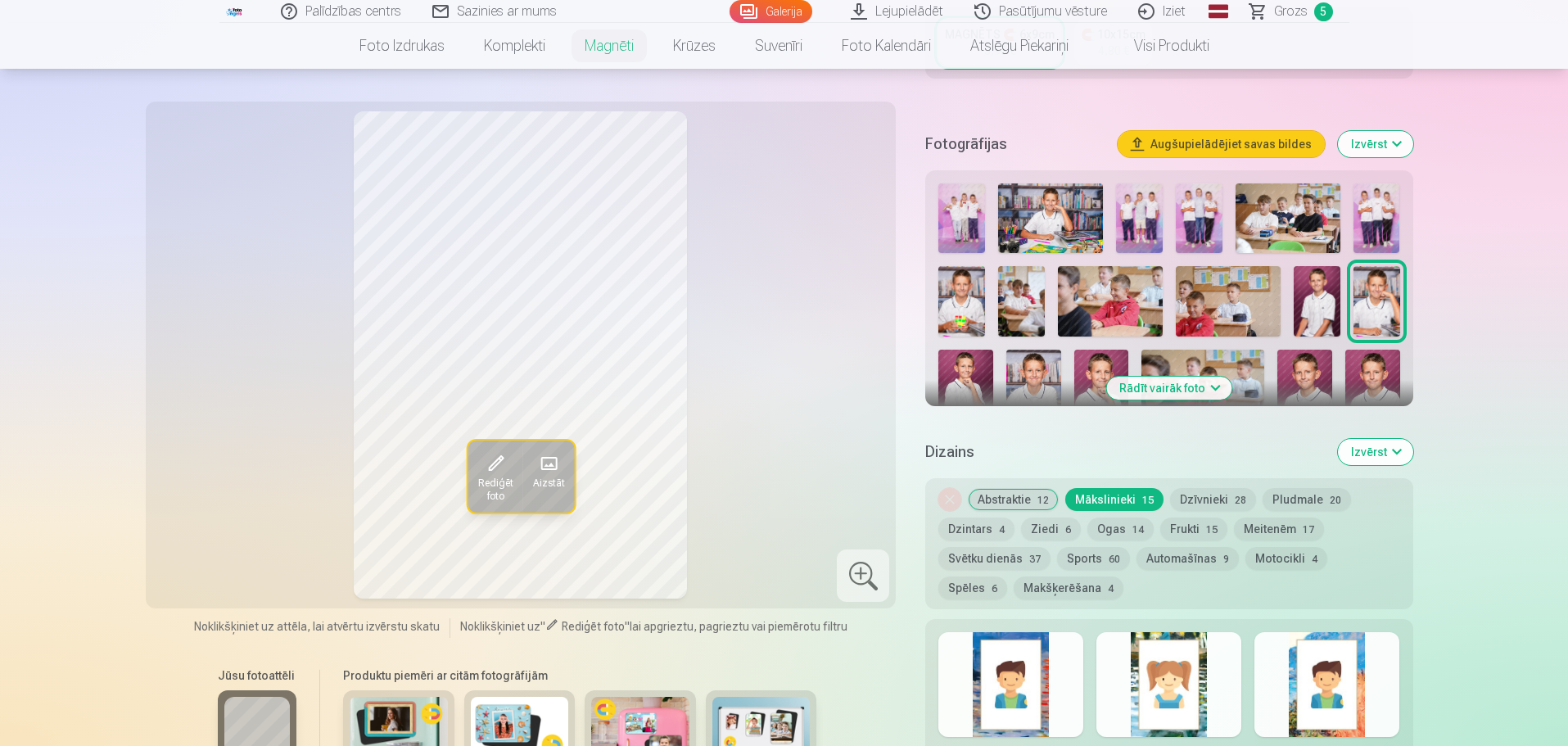
scroll to position [409, 0]
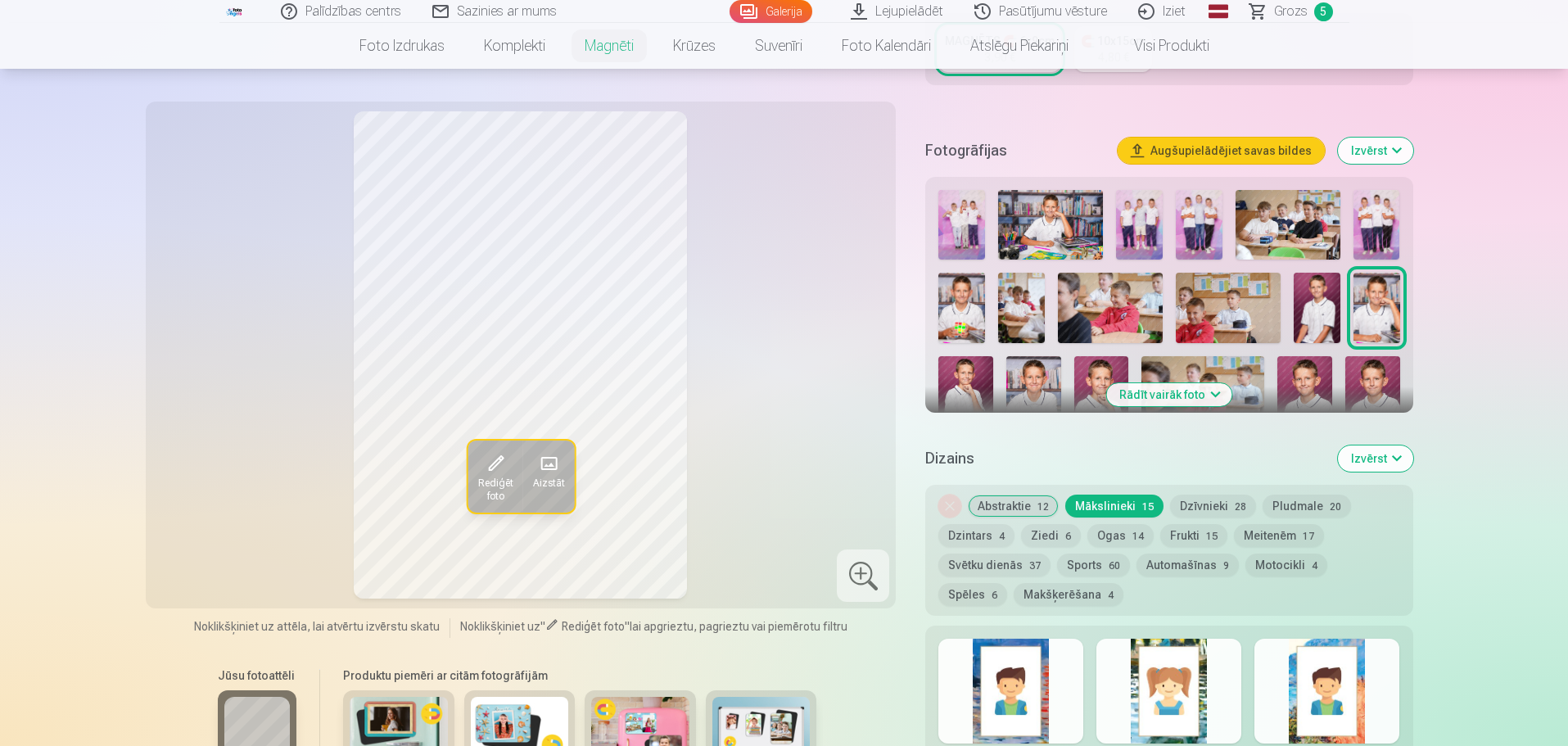
click at [1019, 494] on button "Abstraktie 12" at bounding box center [1013, 506] width 91 height 23
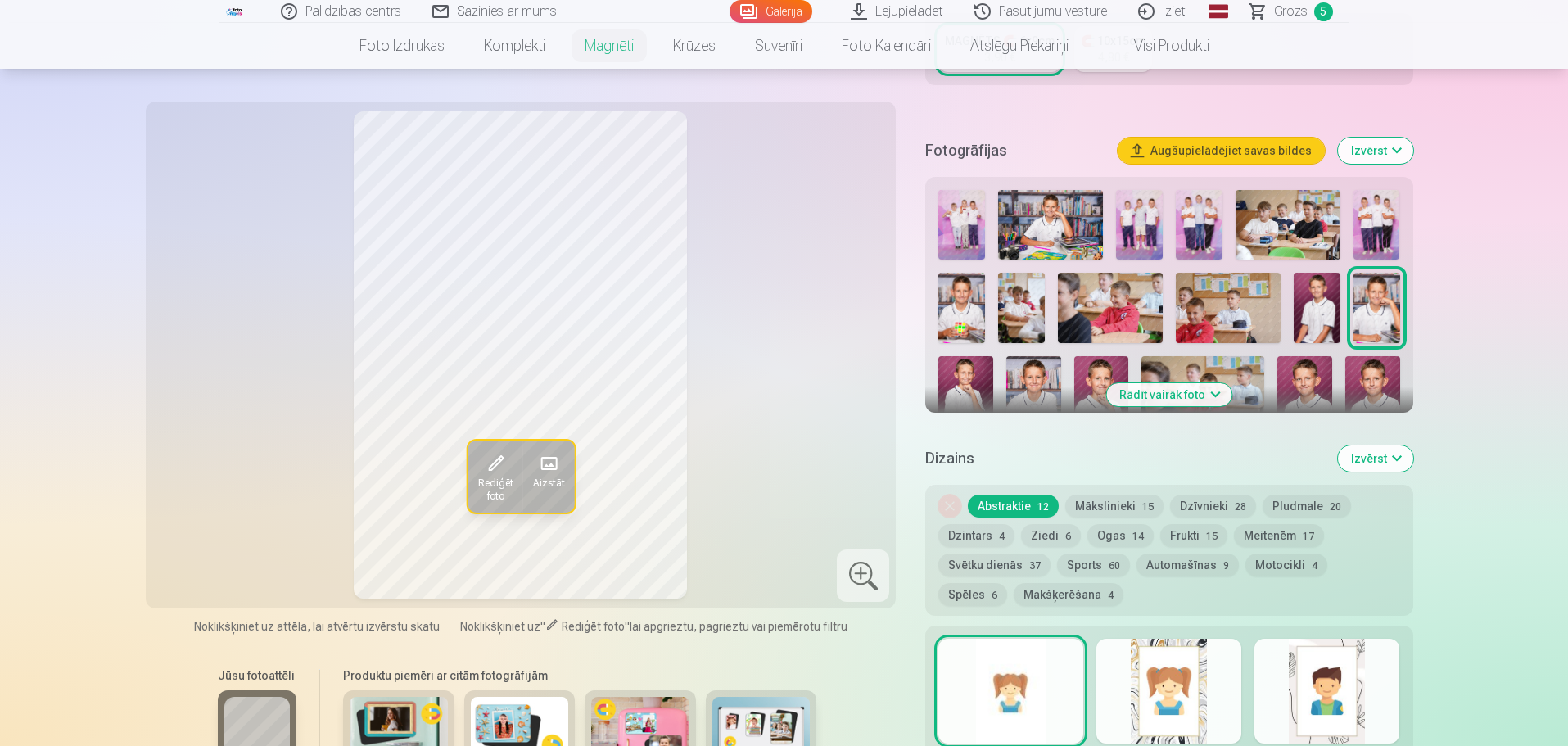
click at [965, 367] on img at bounding box center [966, 396] width 55 height 81
click at [1043, 373] on img at bounding box center [1034, 396] width 55 height 81
click at [1083, 372] on img at bounding box center [1102, 396] width 55 height 81
click at [1302, 356] on img at bounding box center [1305, 396] width 55 height 81
click at [1369, 358] on img at bounding box center [1373, 396] width 55 height 81
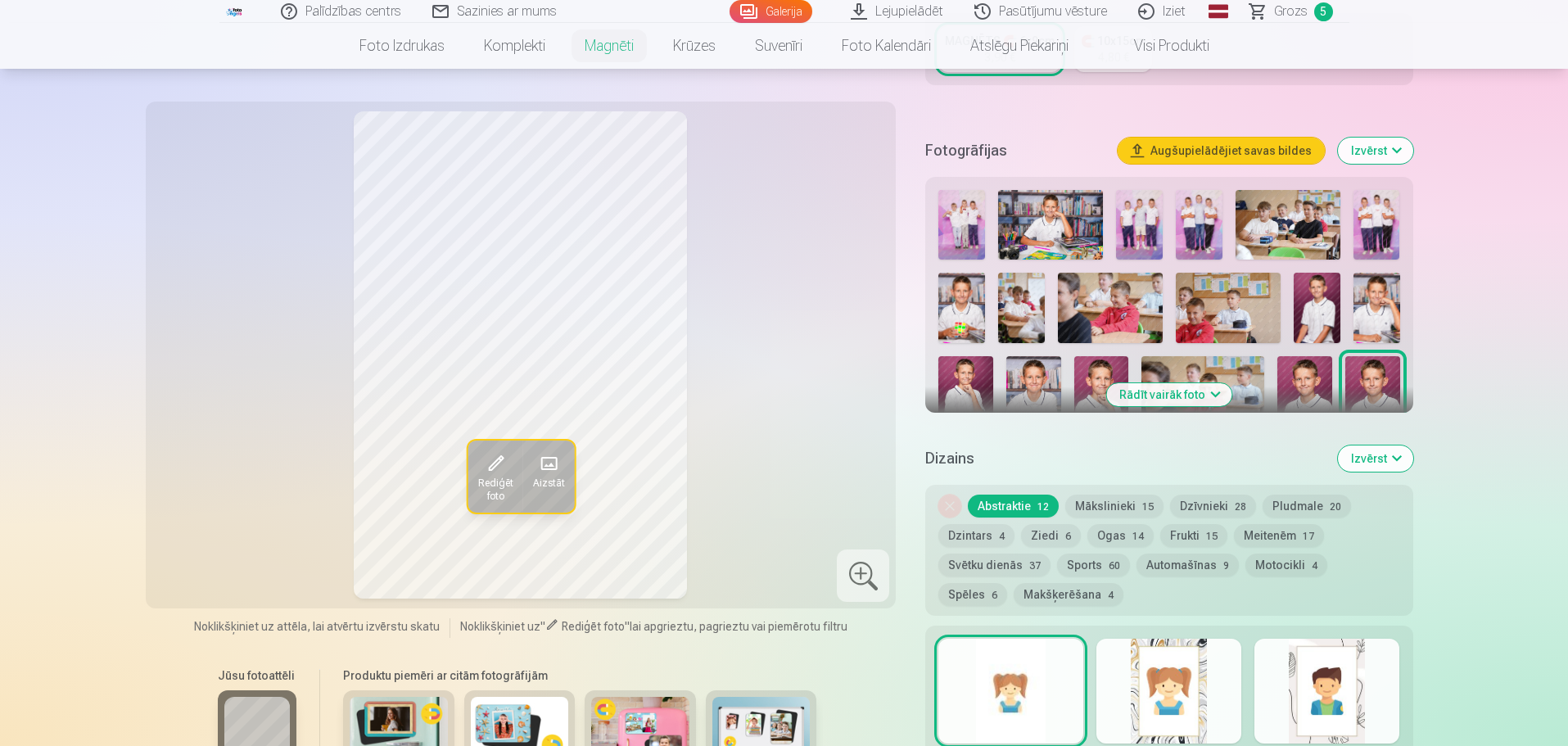
click at [1324, 307] on img at bounding box center [1317, 307] width 47 height 70
click at [1381, 292] on img at bounding box center [1376, 307] width 47 height 70
click at [957, 356] on img at bounding box center [966, 396] width 55 height 81
click at [1044, 356] on img at bounding box center [1034, 396] width 55 height 81
click at [1369, 280] on img at bounding box center [1376, 307] width 47 height 70
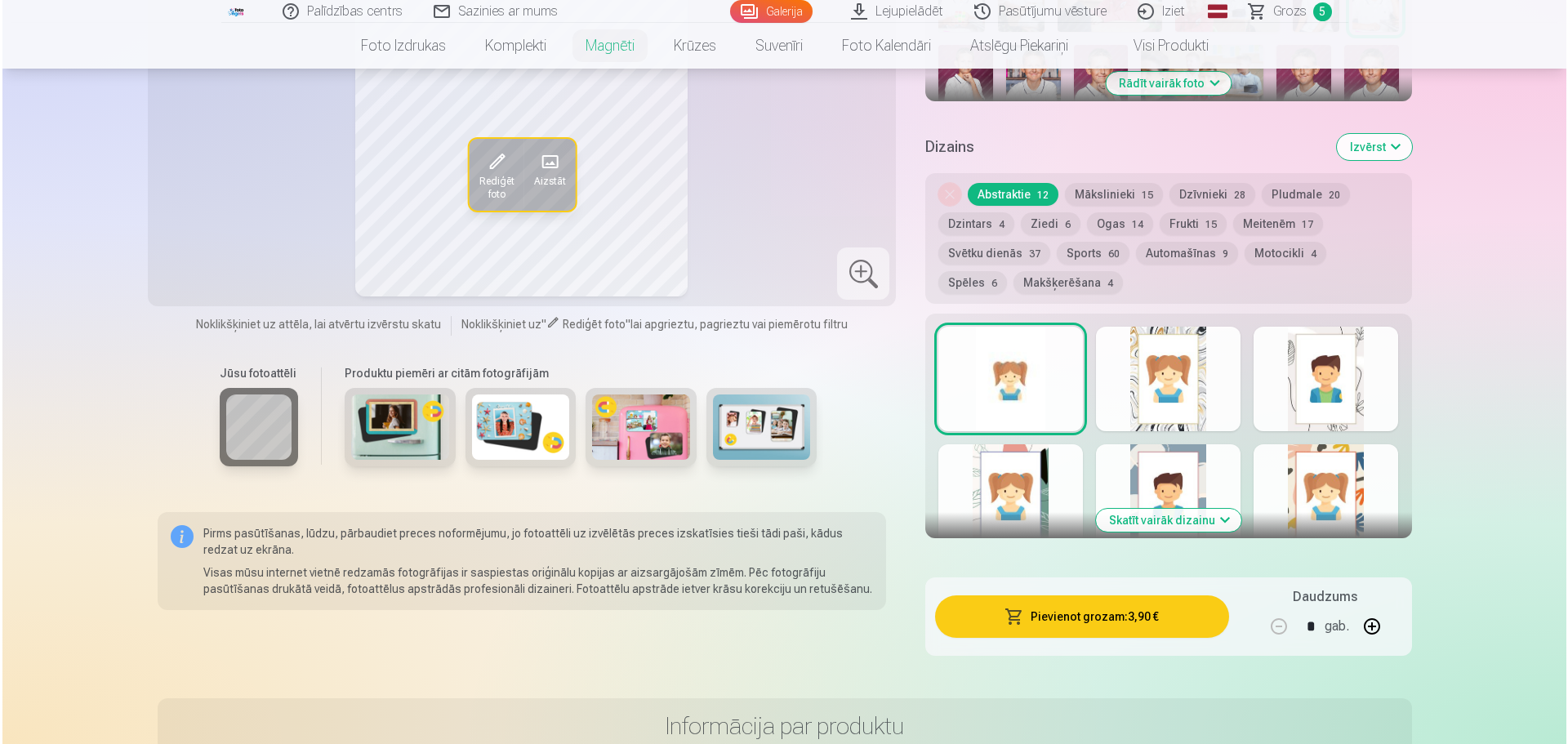
scroll to position [734, 0]
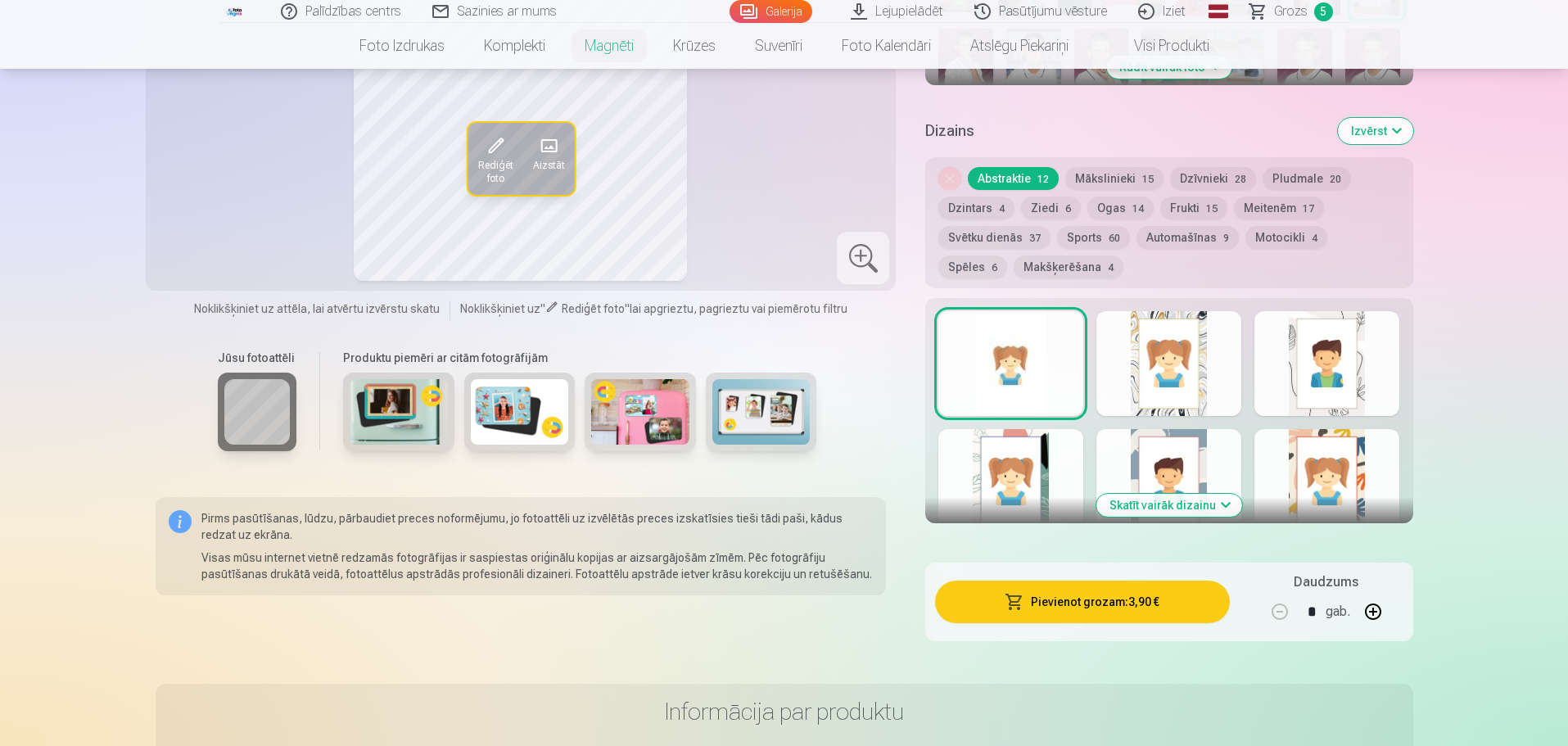
click at [1109, 589] on button "Pievienot grozam : 3,90 €" at bounding box center [1081, 601] width 294 height 42
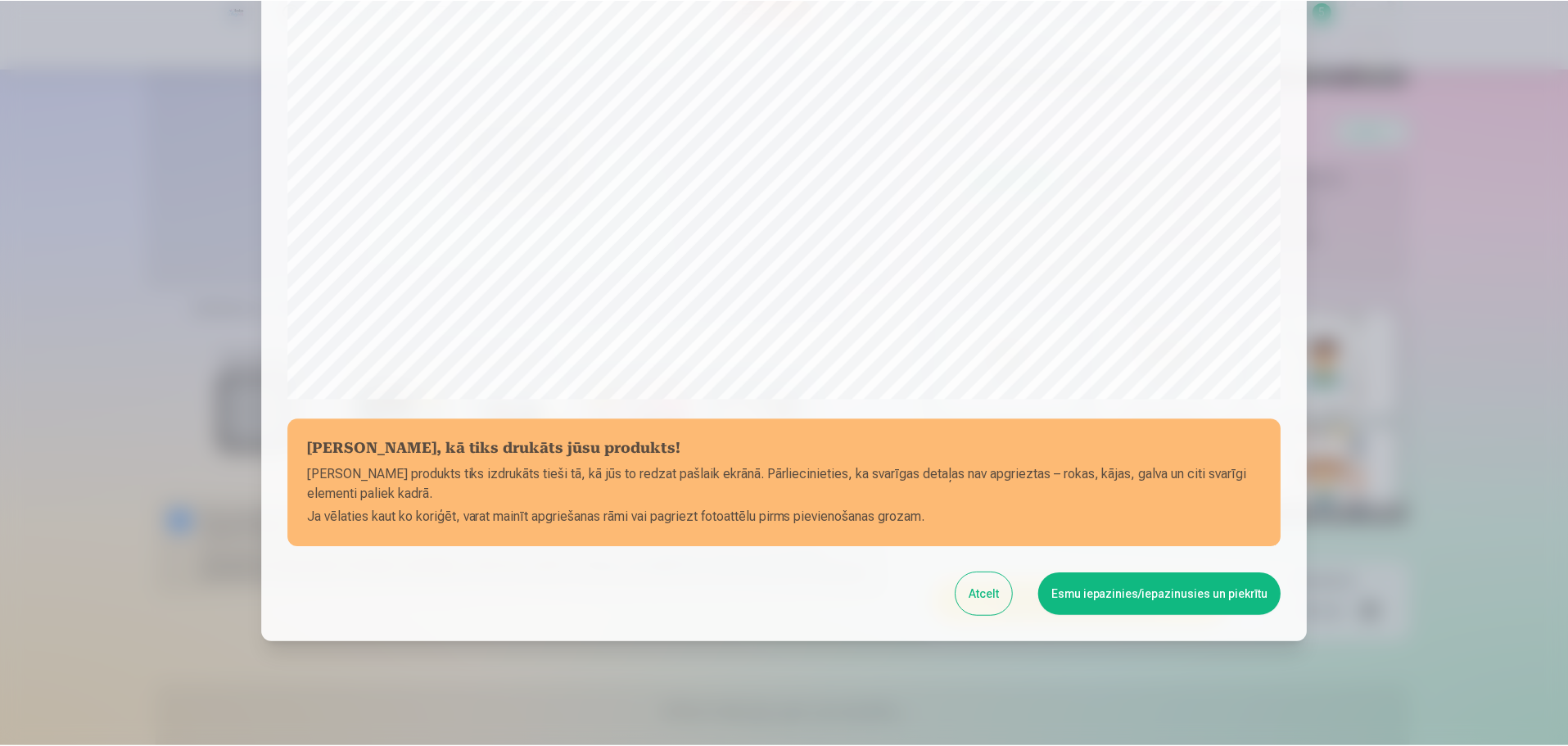
scroll to position [409, 0]
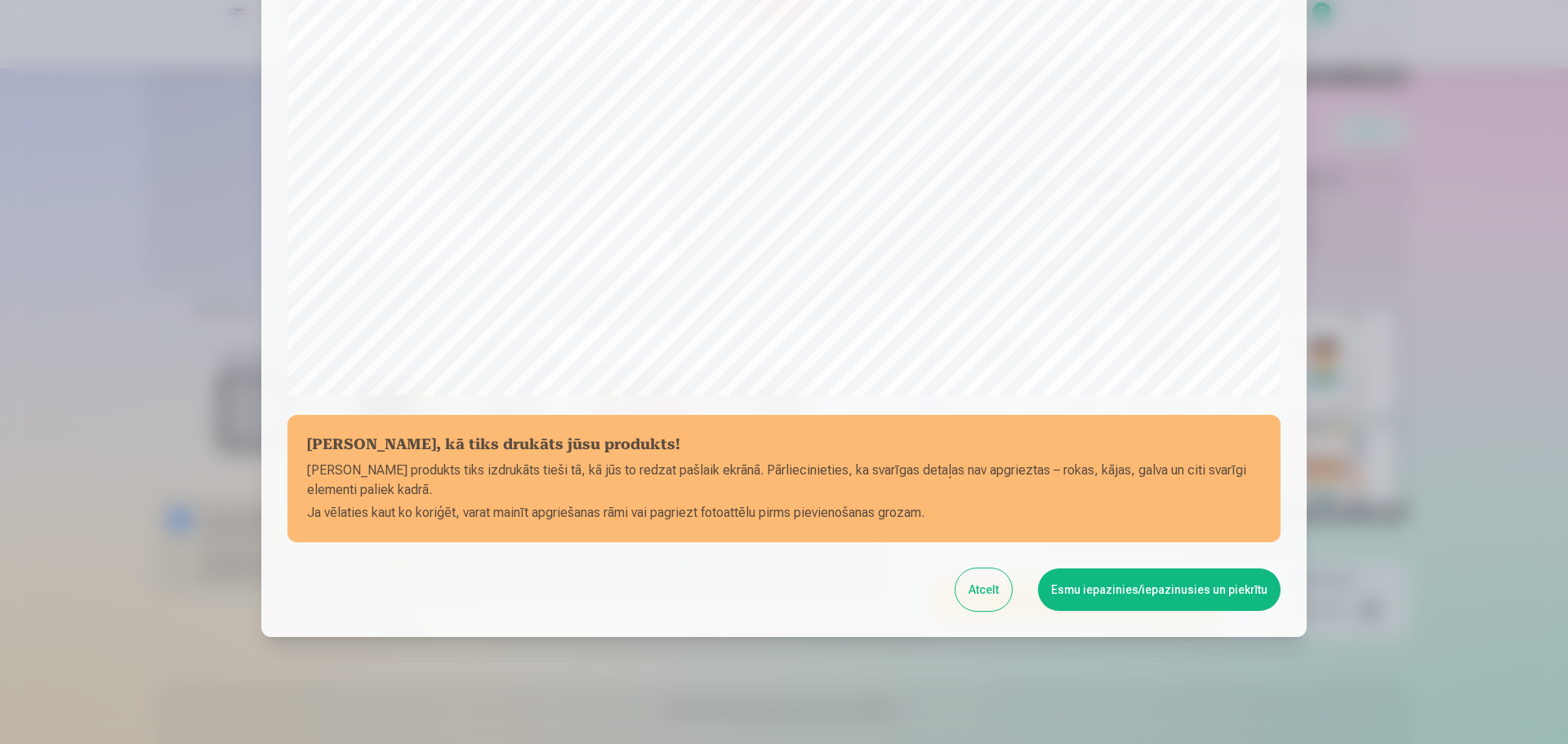
click at [985, 588] on button "Atcelt" at bounding box center [983, 589] width 56 height 42
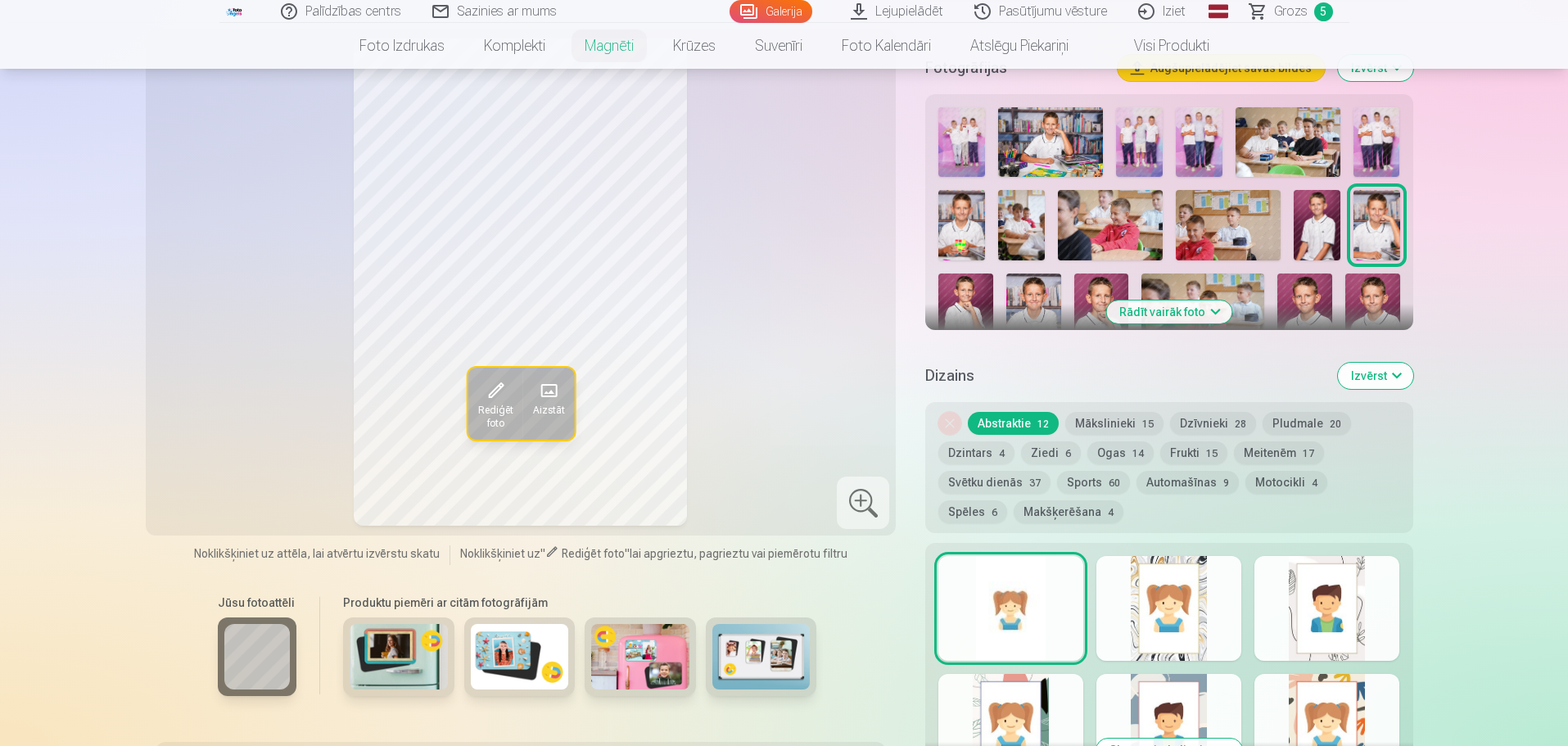
scroll to position [491, 0]
click at [492, 378] on span at bounding box center [494, 391] width 26 height 26
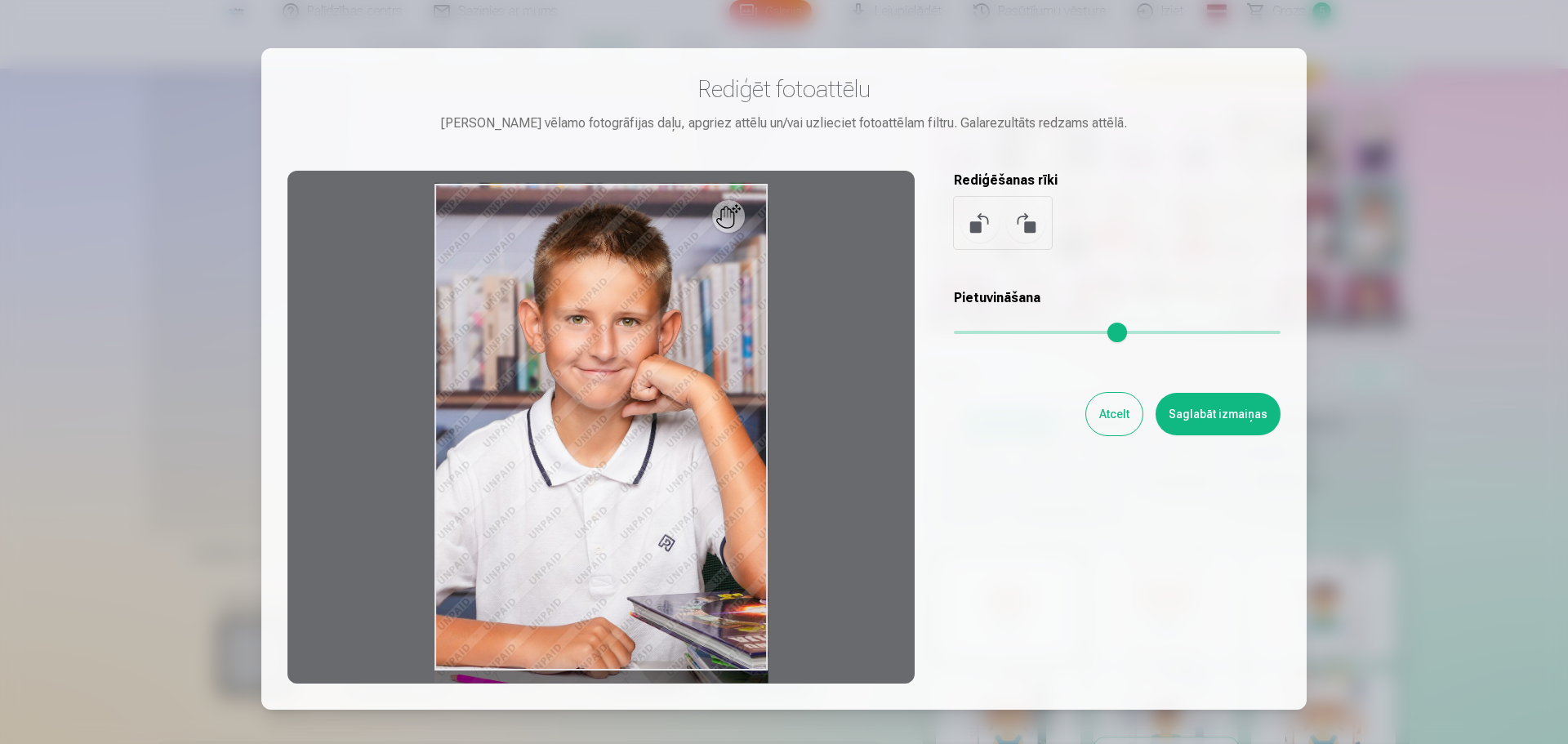
click at [1123, 413] on button "Atcelt" at bounding box center [1113, 414] width 56 height 42
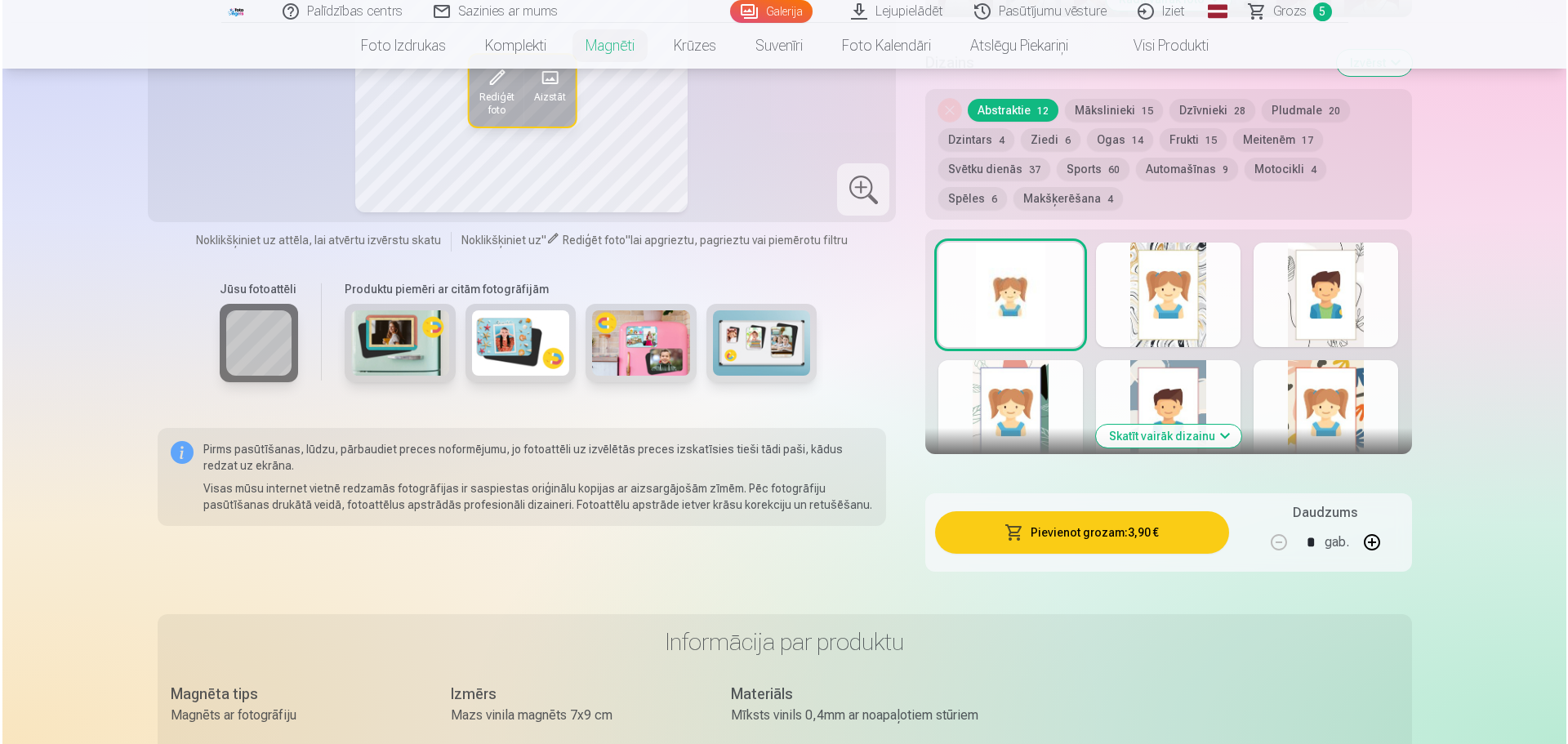
scroll to position [817, 0]
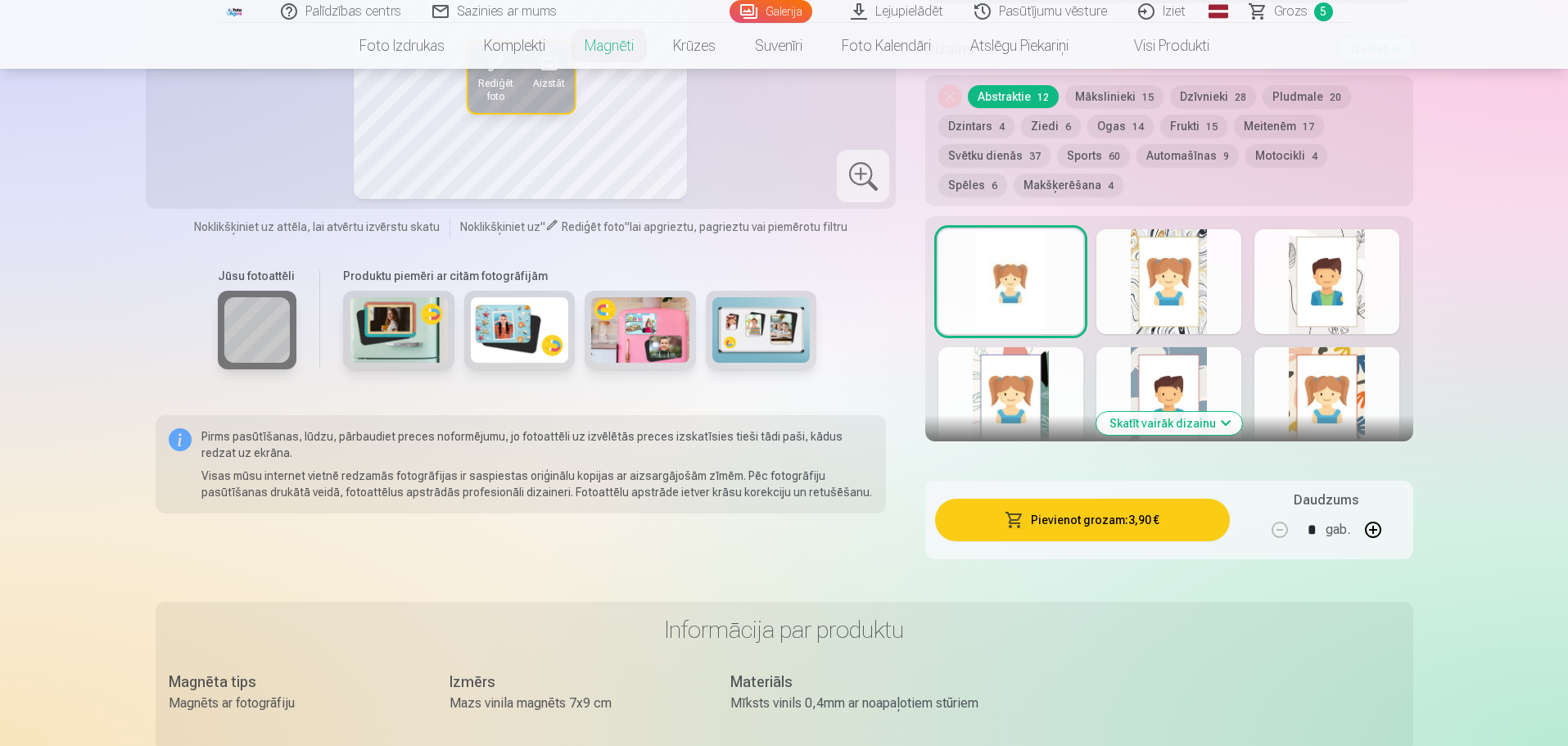
click at [1103, 506] on button "Pievienot grozam : 3,90 €" at bounding box center [1081, 520] width 294 height 42
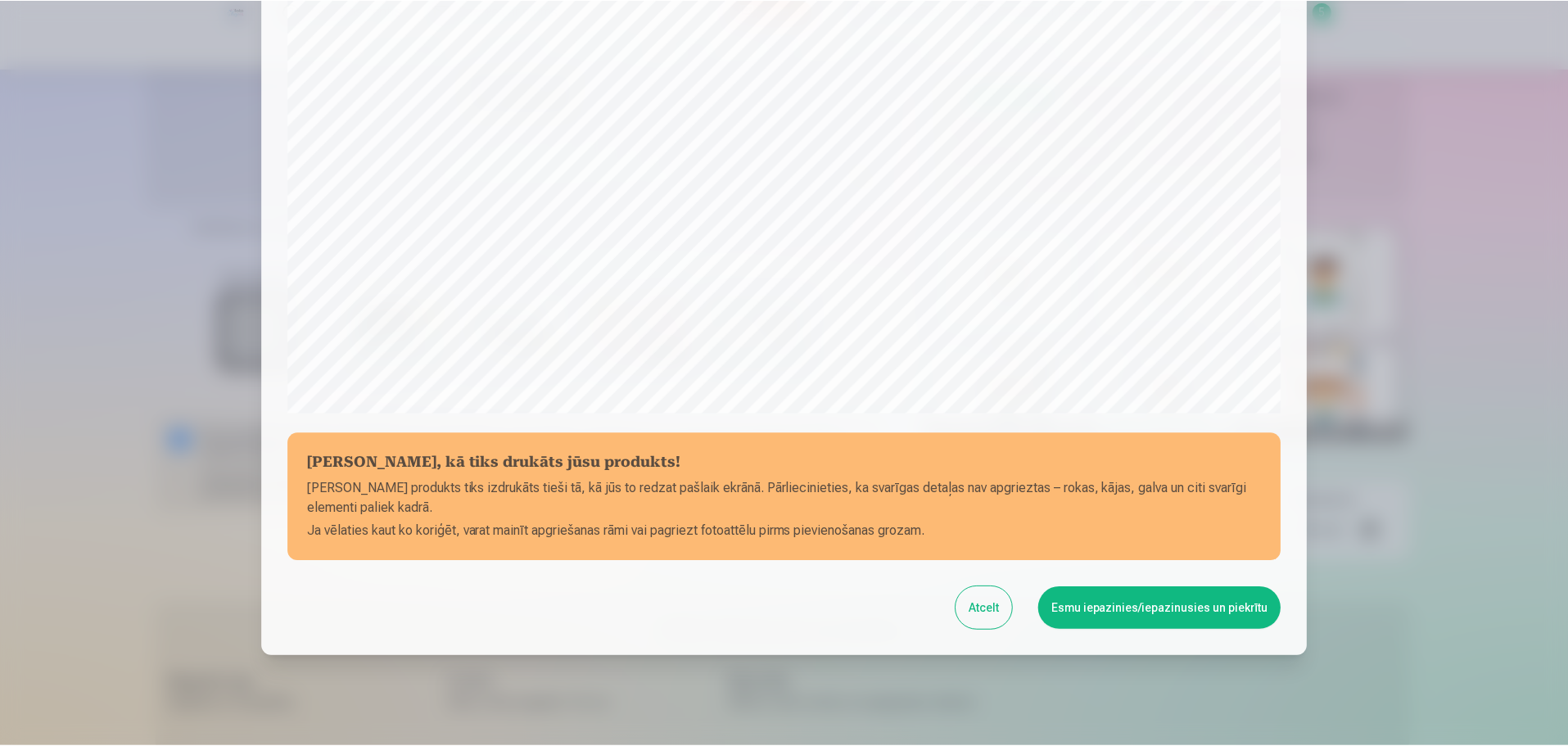
scroll to position [433, 0]
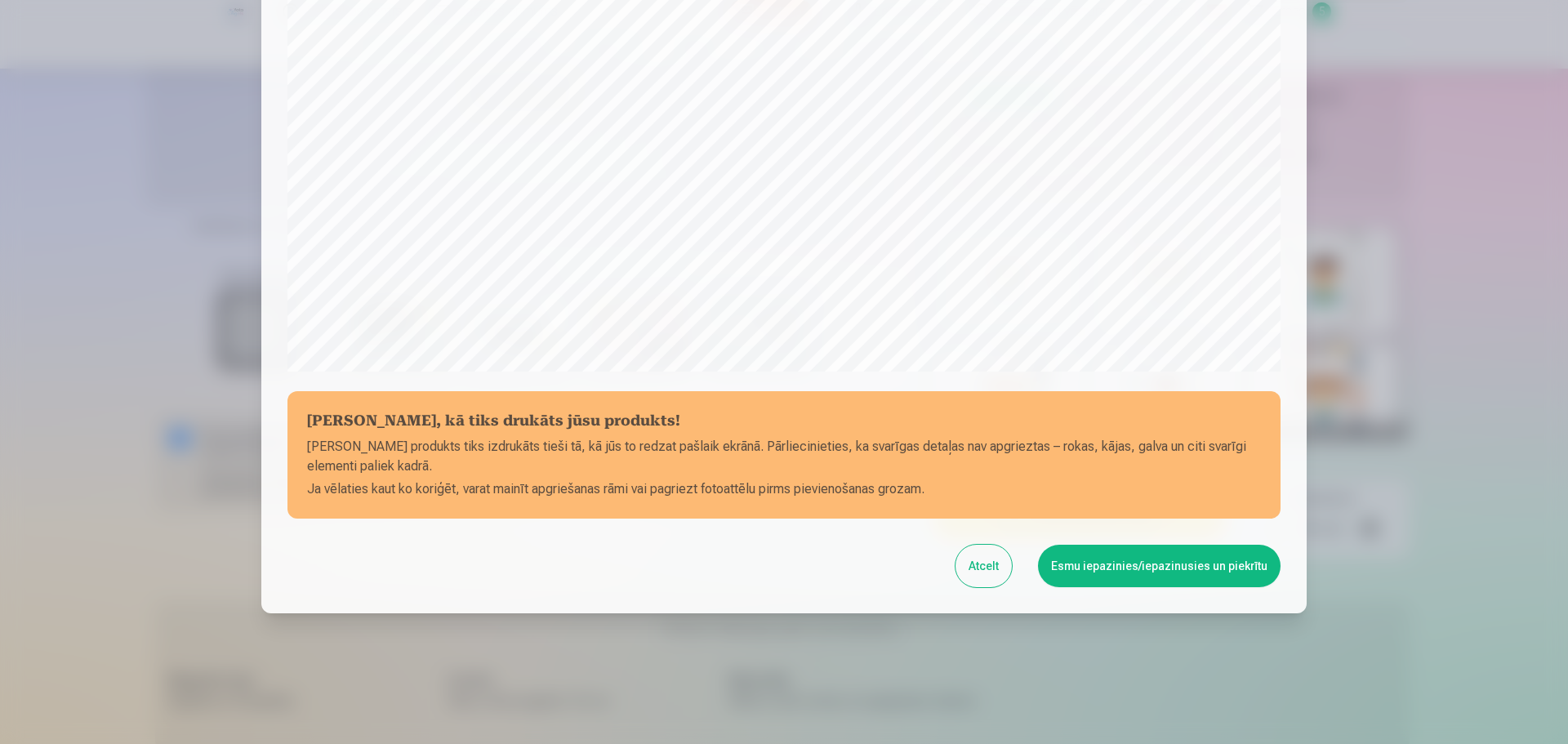
click at [1112, 566] on button "Esmu iepazinies/iepazinusies un piekrītu" at bounding box center [1159, 565] width 243 height 42
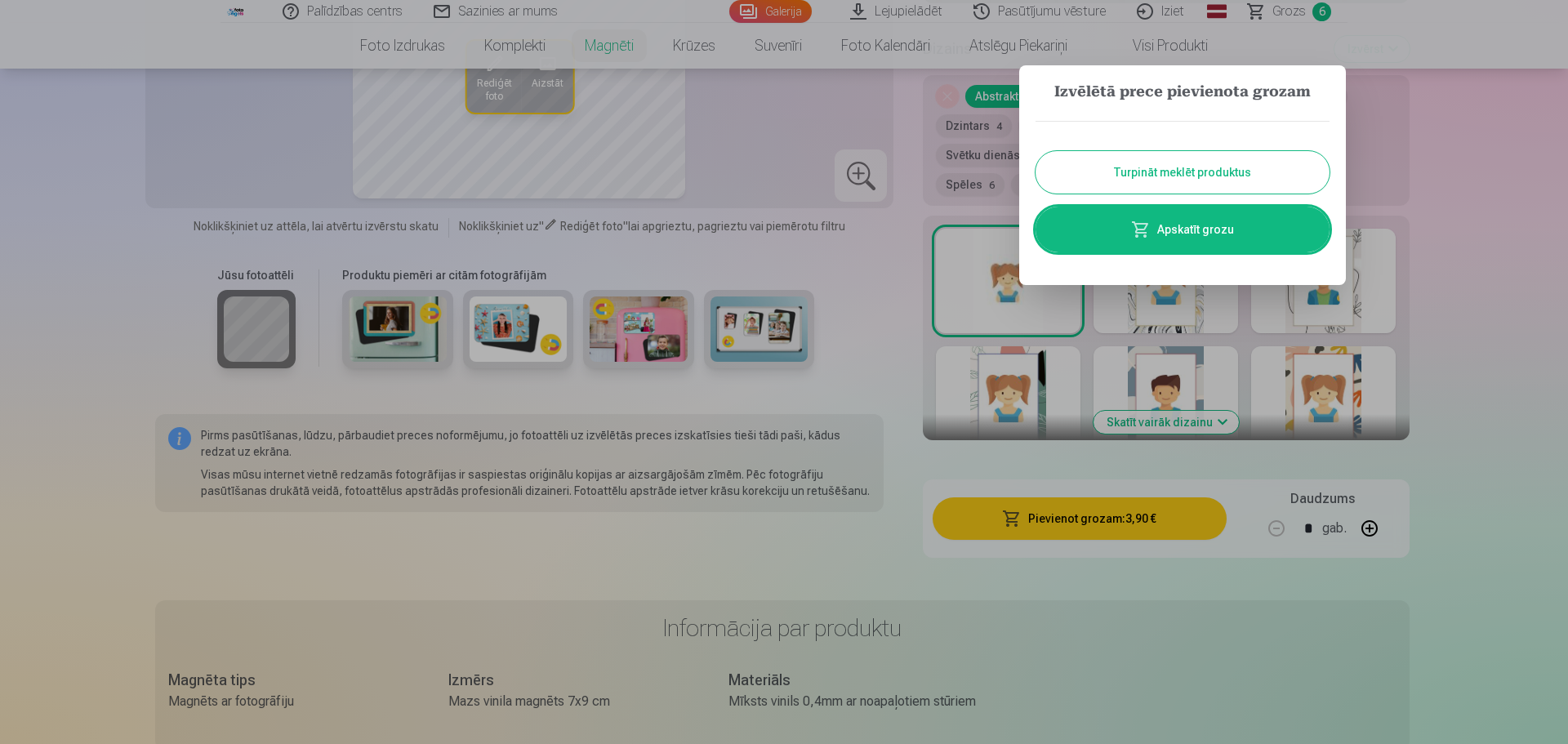
click at [1189, 165] on button "Turpināt meklēt produktus" at bounding box center [1182, 172] width 294 height 42
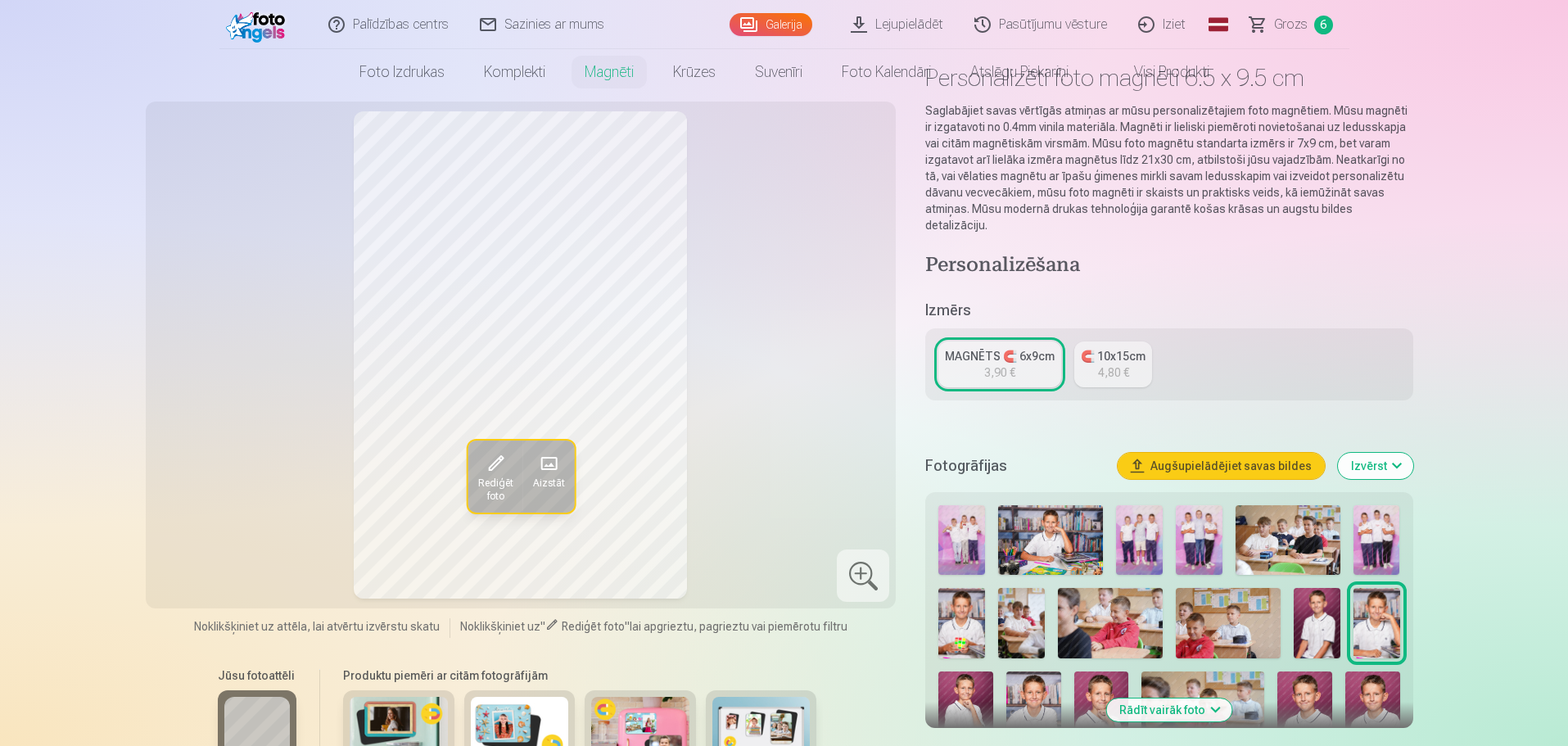
scroll to position [0, 0]
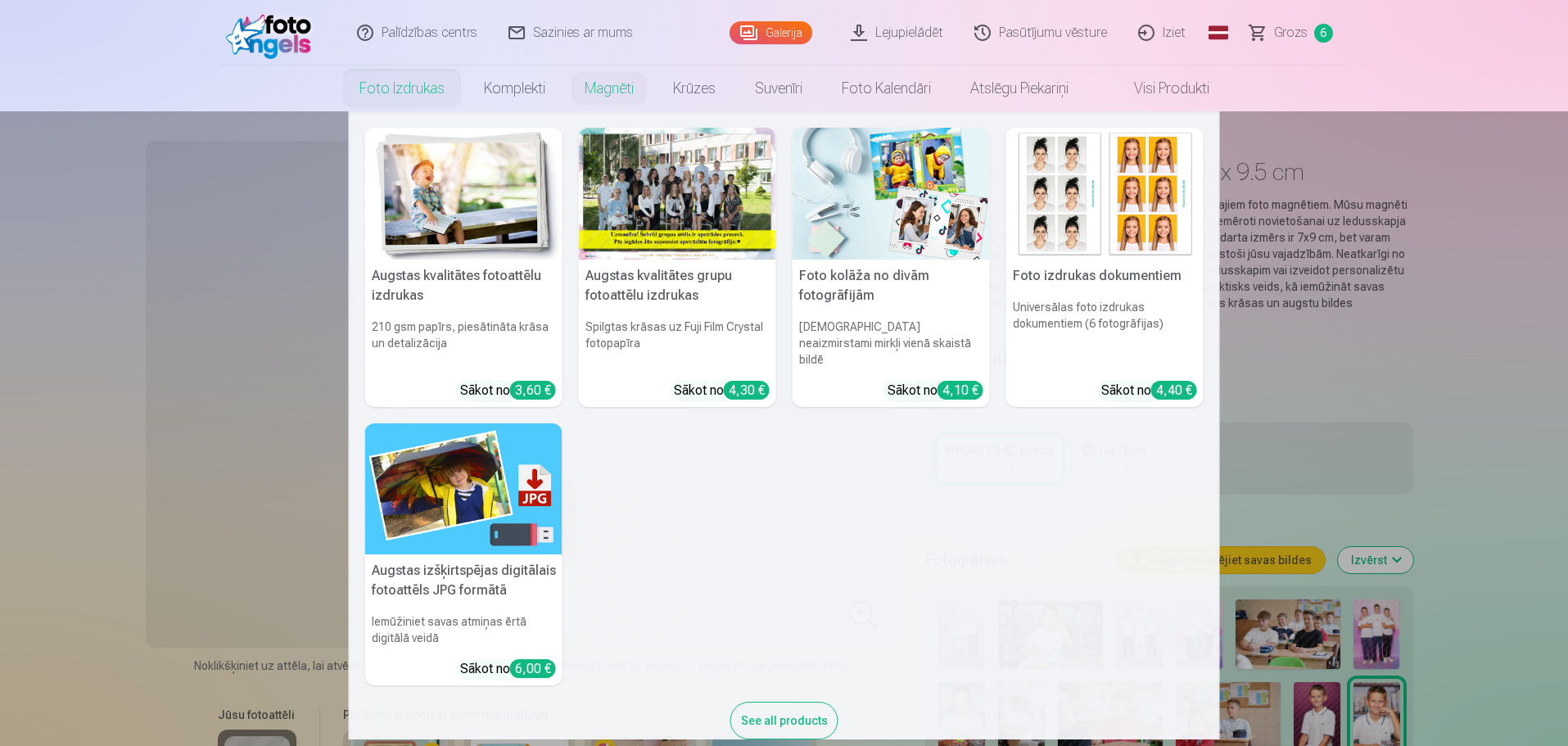
click at [422, 90] on link "Foto izdrukas" at bounding box center [402, 88] width 125 height 46
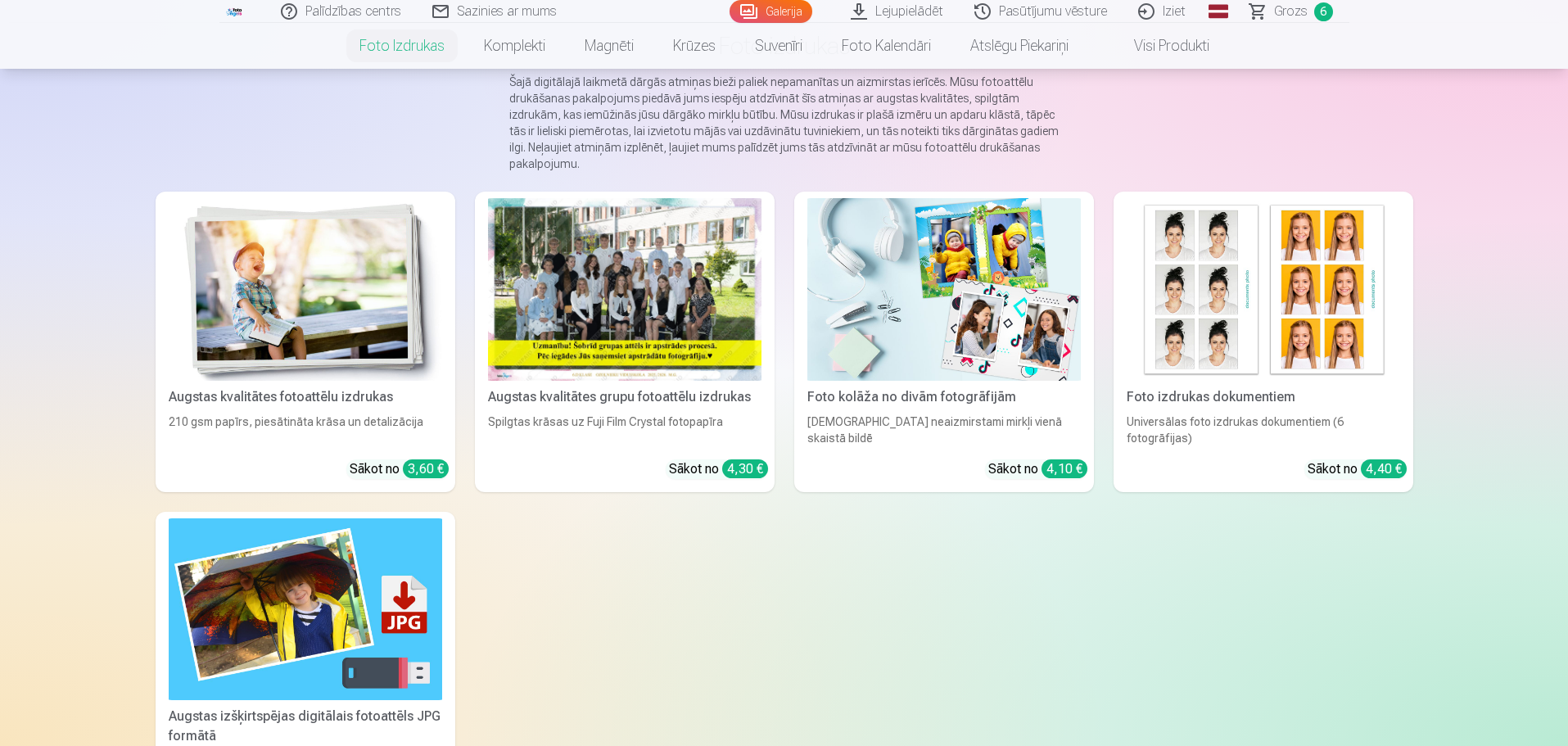
scroll to position [81, 0]
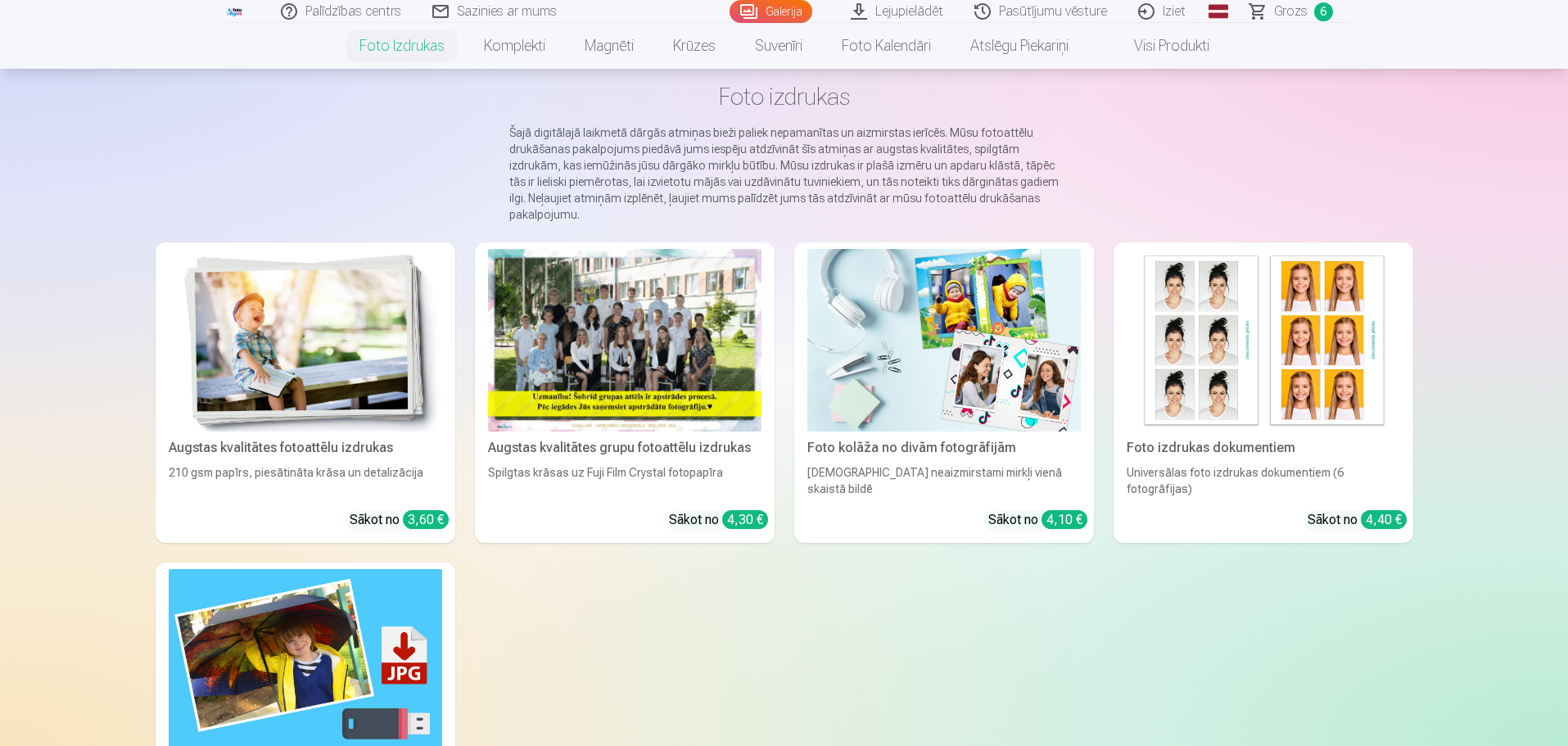
click at [1238, 386] on img at bounding box center [1263, 340] width 274 height 183
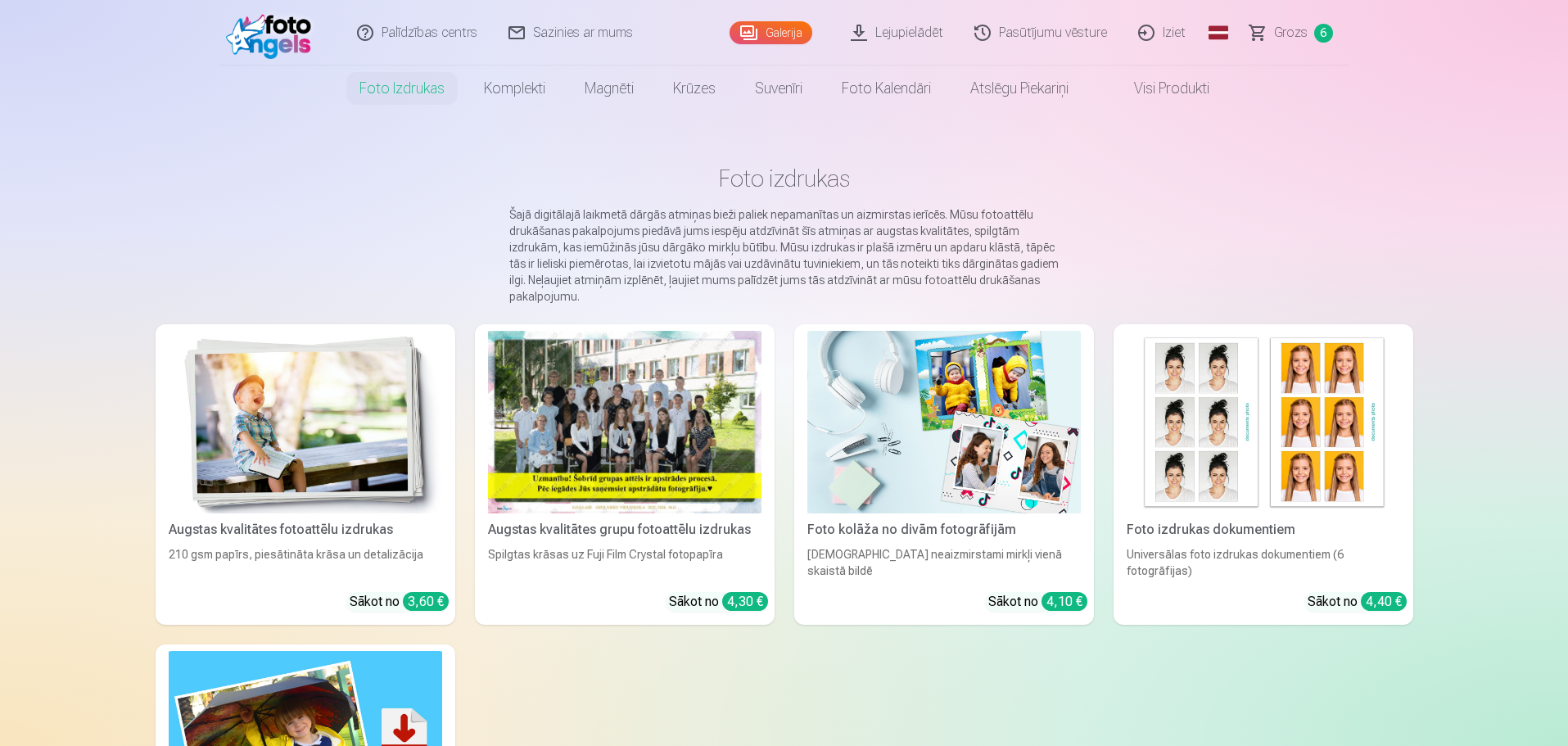
click at [869, 483] on img at bounding box center [944, 421] width 274 height 183
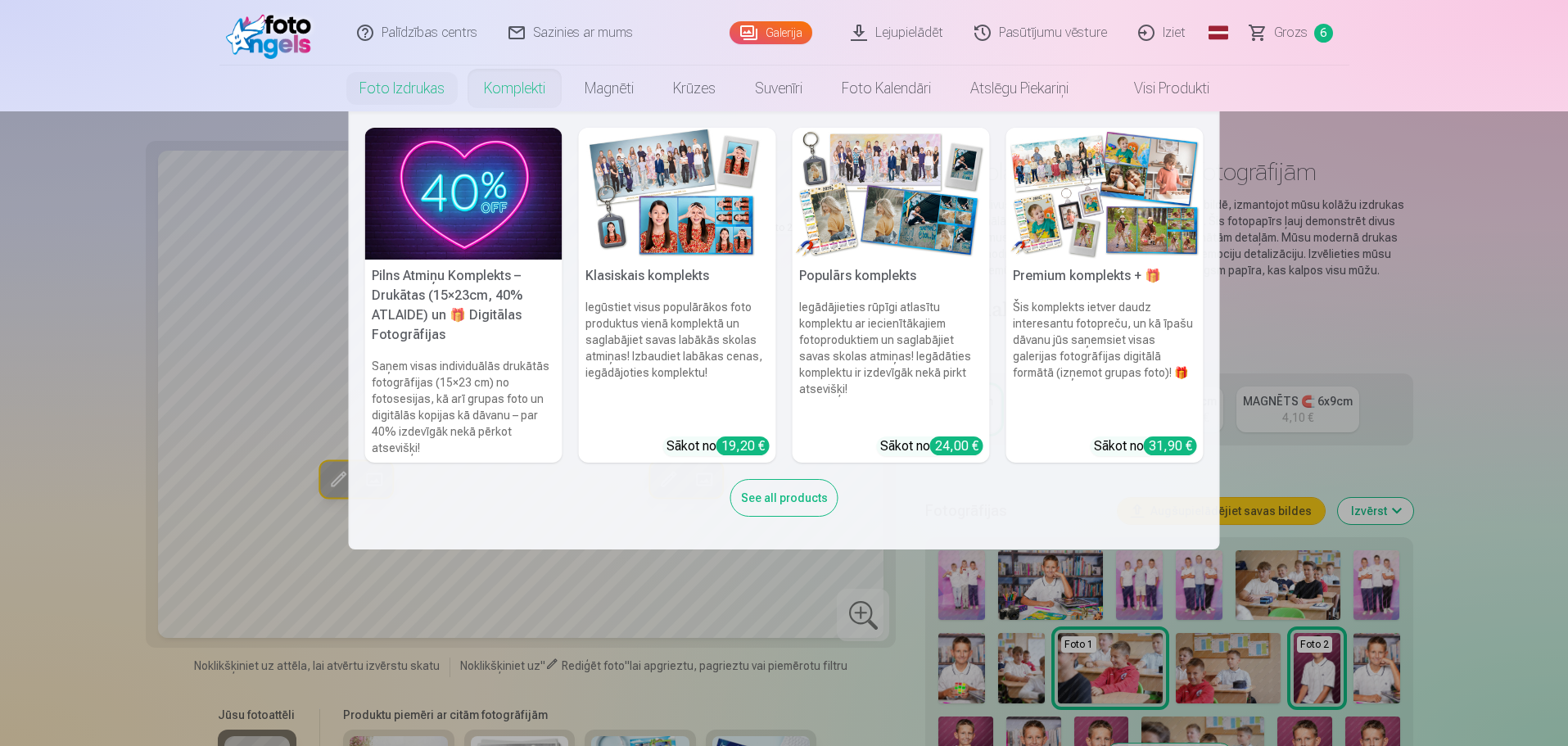
click at [703, 301] on h6 "Iegūstiet visus populārākos foto produktus vienā komplektā un saglabājiet savas…" at bounding box center [677, 361] width 197 height 138
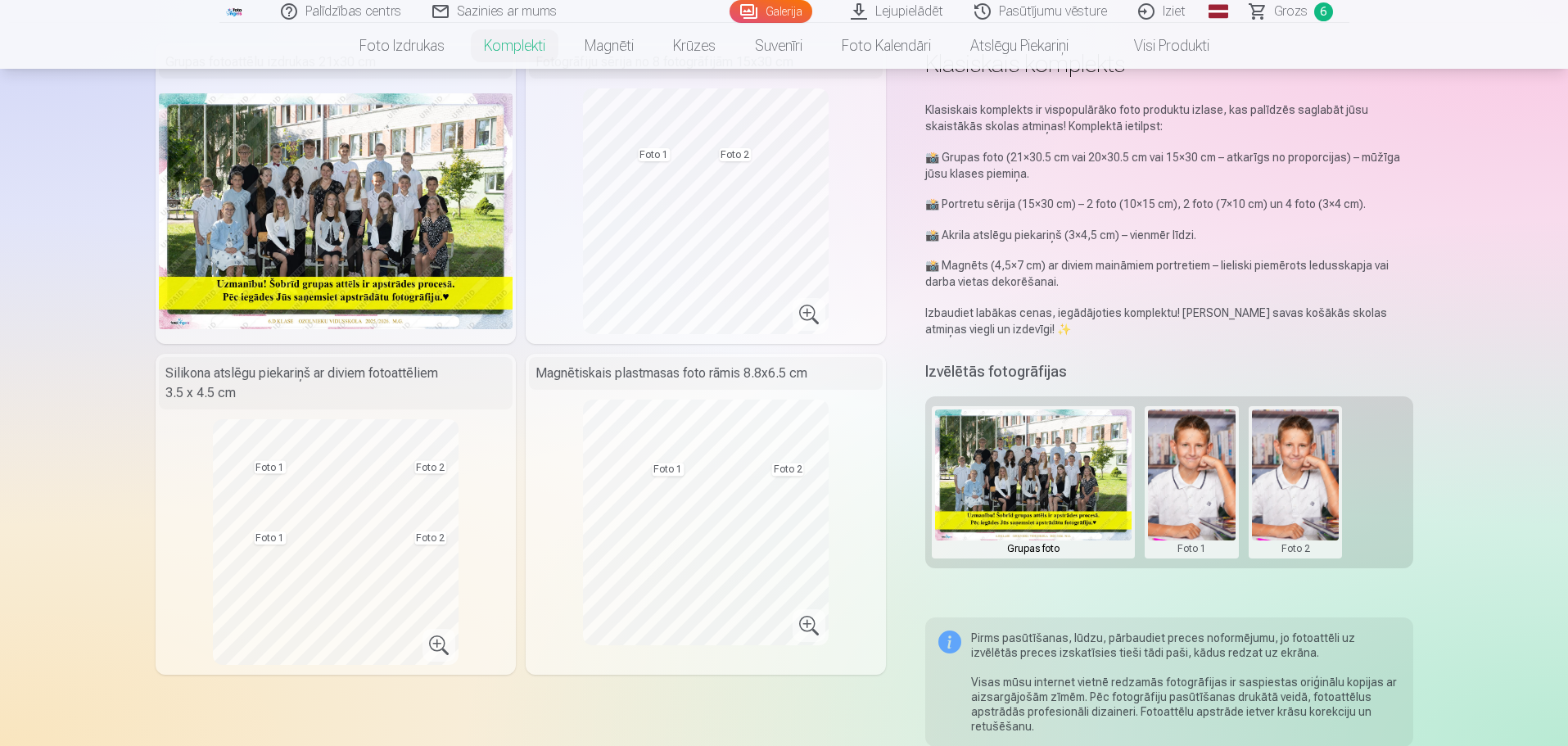
scroll to position [81, 0]
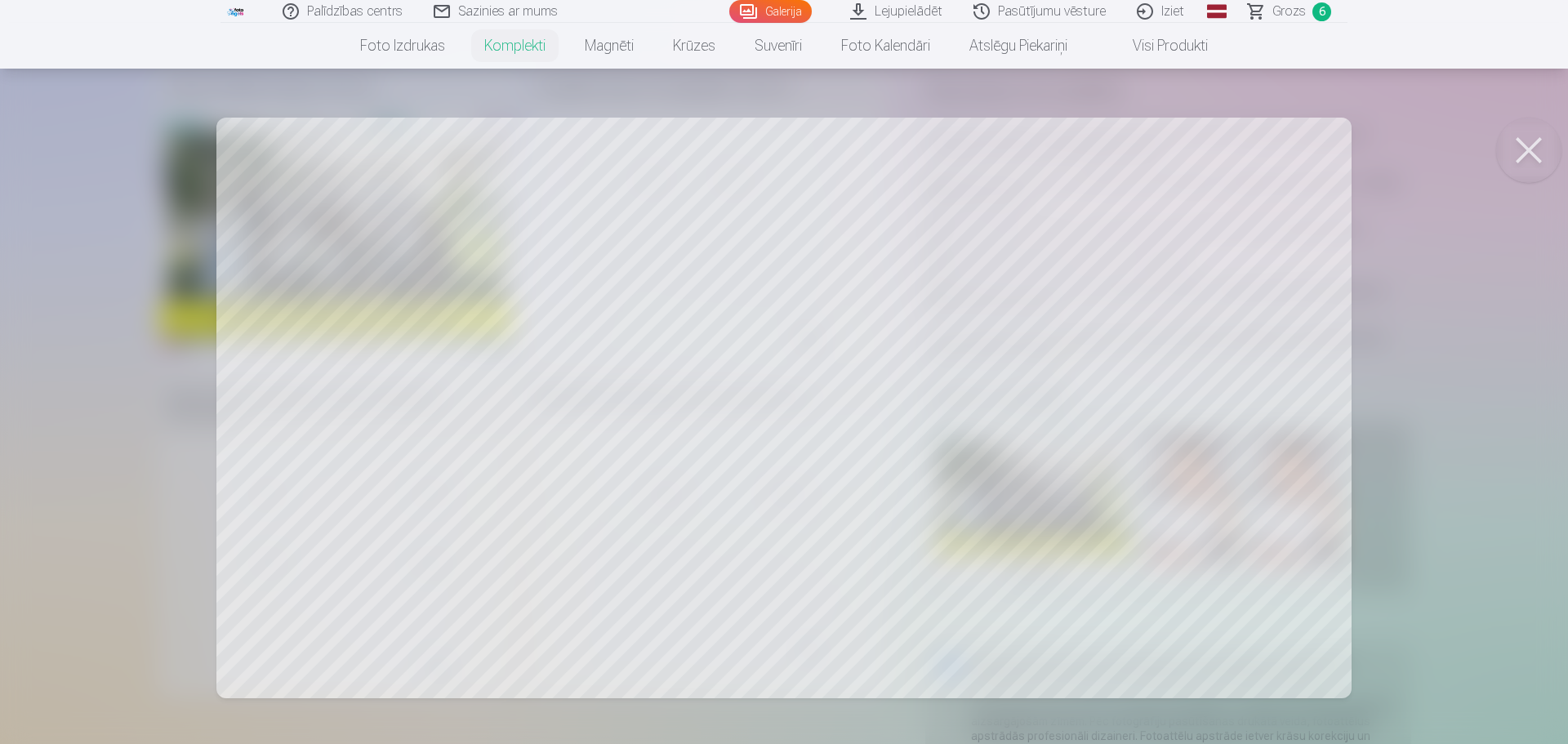
click at [777, 469] on div at bounding box center [784, 372] width 1568 height 744
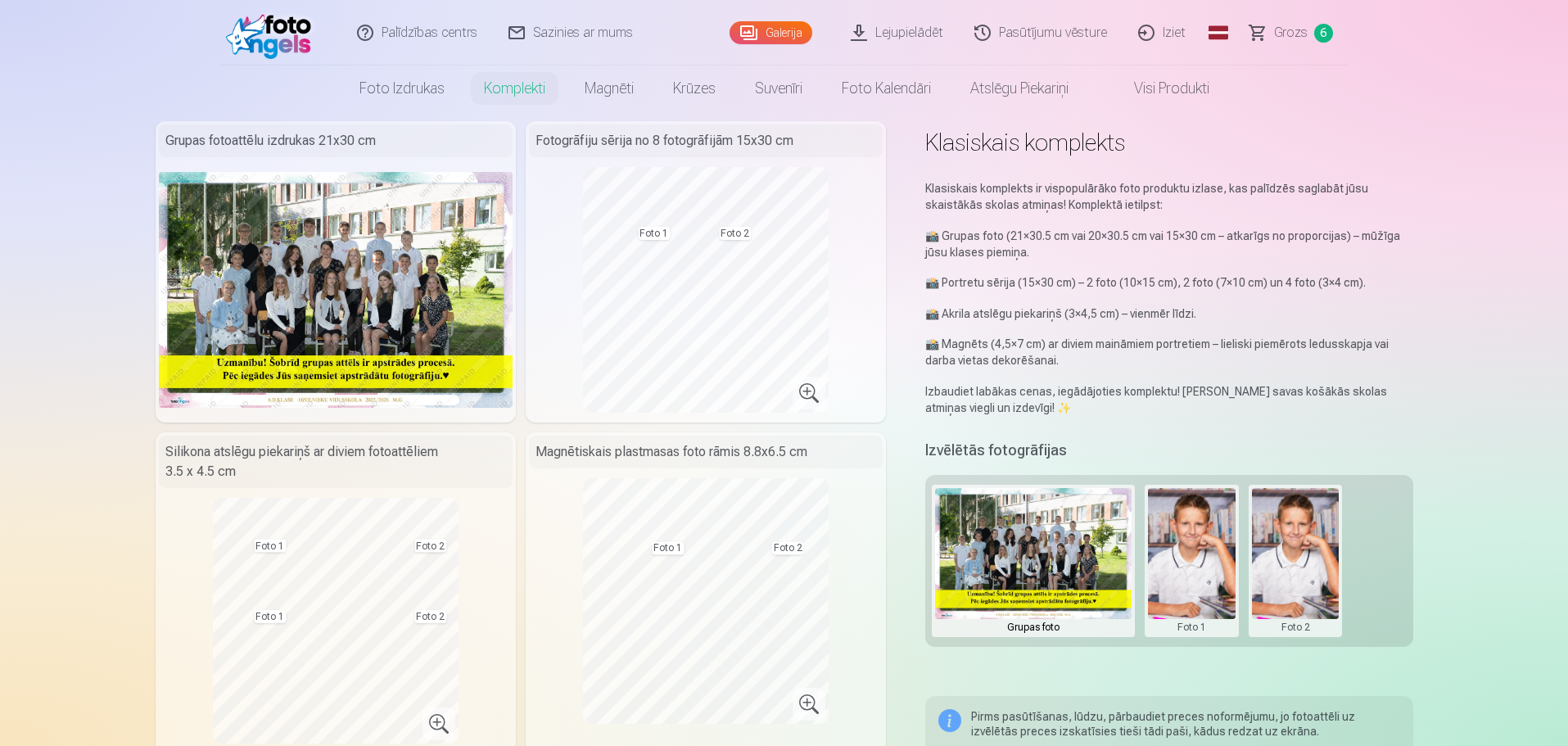
scroll to position [0, 0]
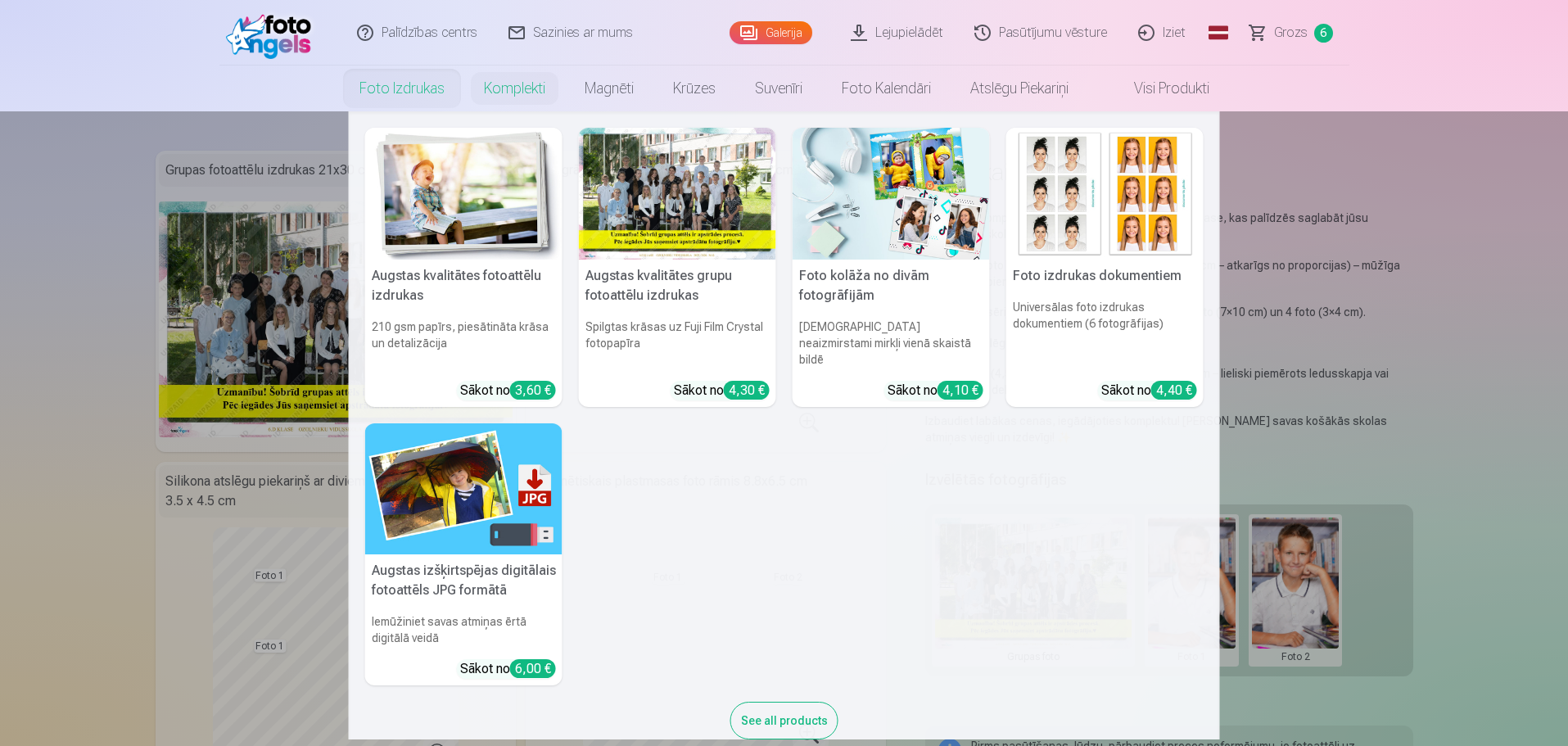
click at [404, 99] on link "Foto izdrukas" at bounding box center [402, 88] width 125 height 46
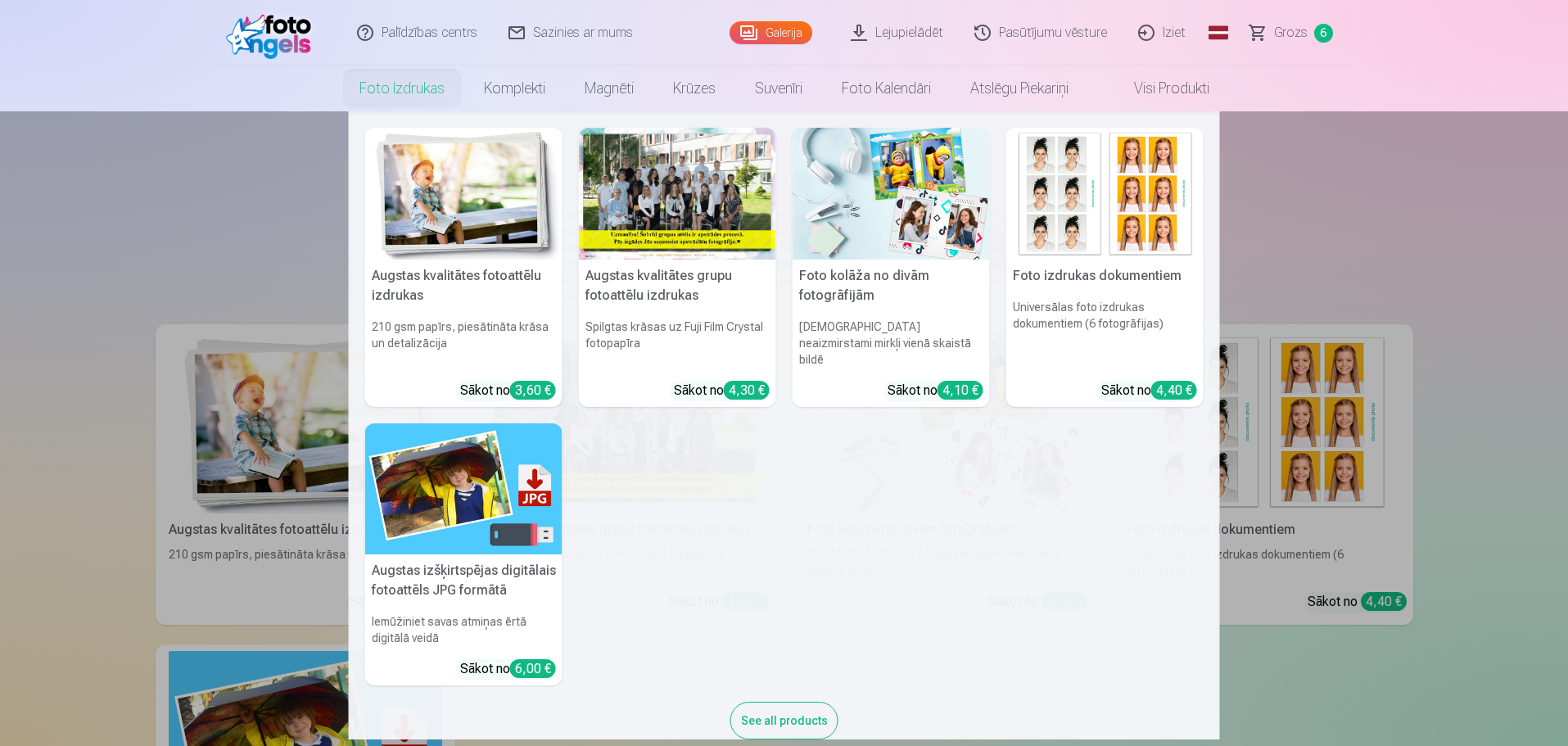
click at [769, 709] on div "See all products" at bounding box center [784, 720] width 108 height 37
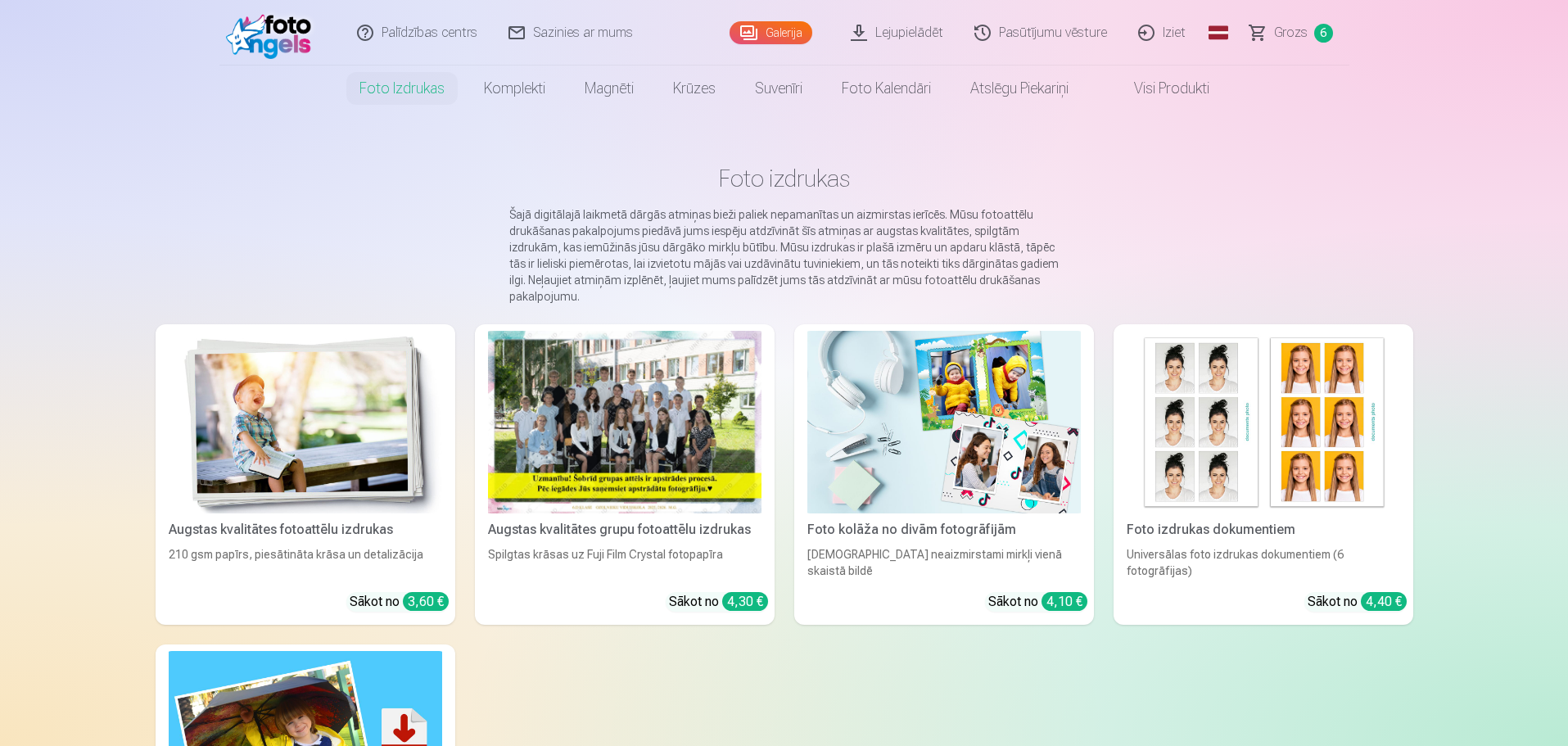
click at [1151, 85] on link "Visi produkti" at bounding box center [1158, 88] width 141 height 46
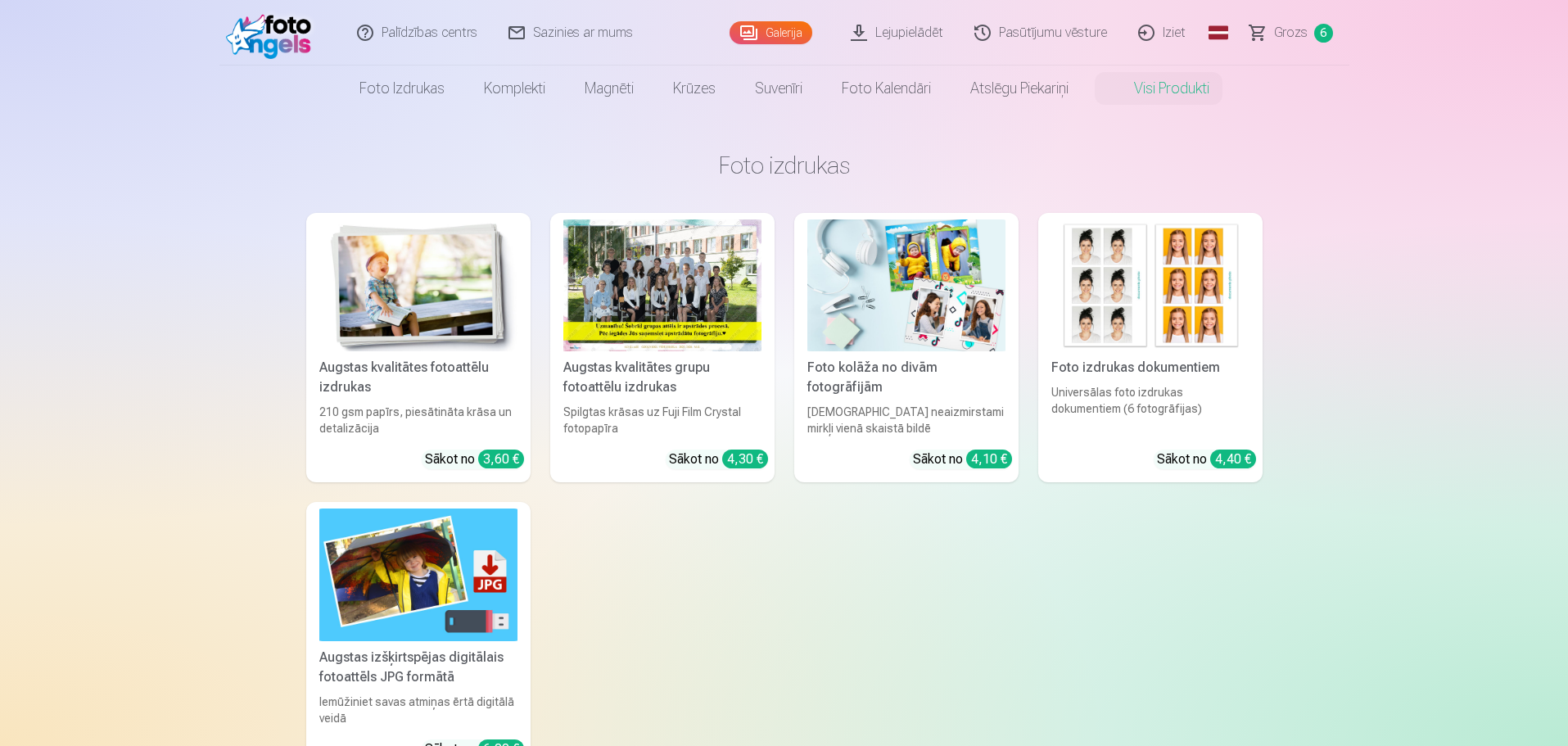
click at [1151, 85] on link "Visi produkti" at bounding box center [1158, 88] width 141 height 46
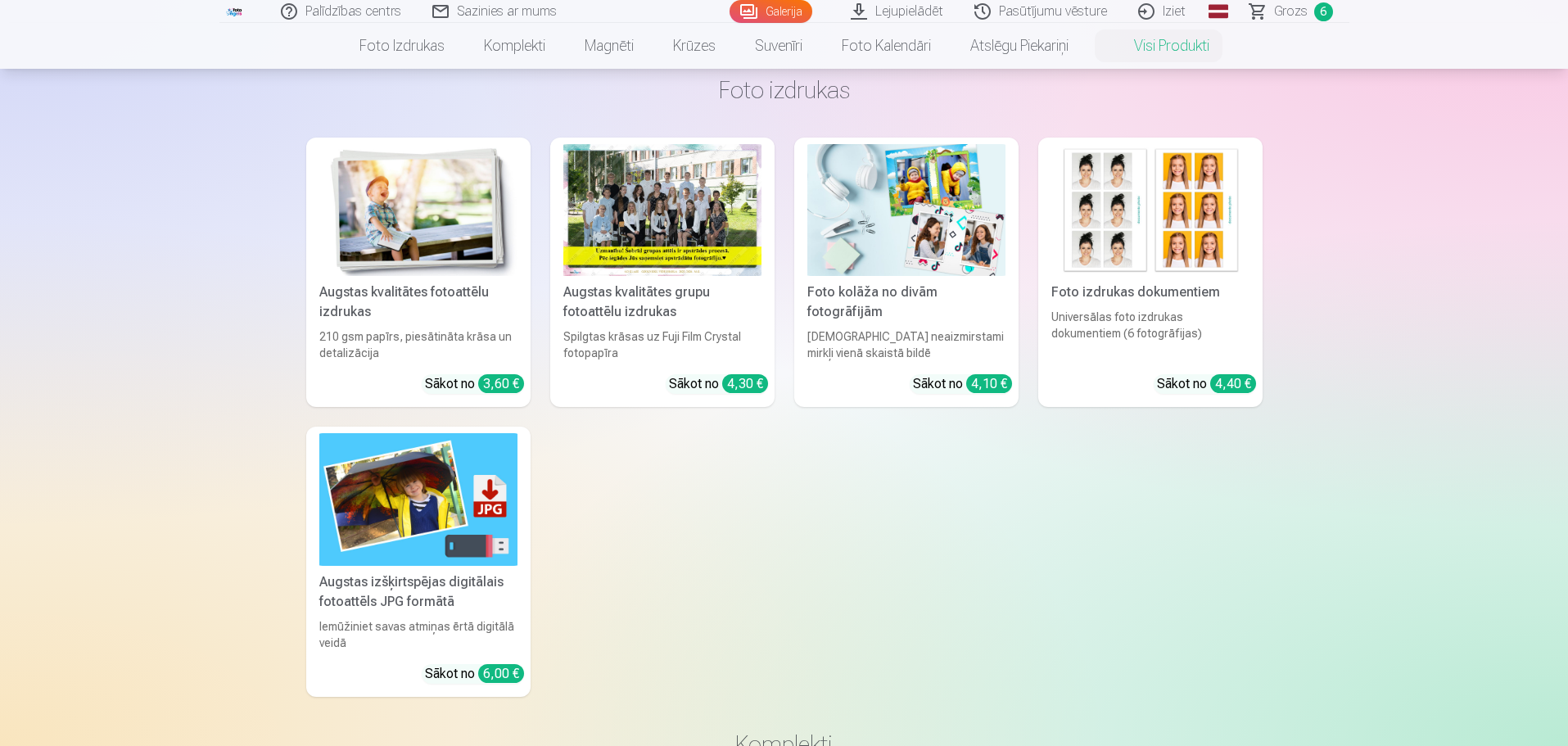
scroll to position [164, 0]
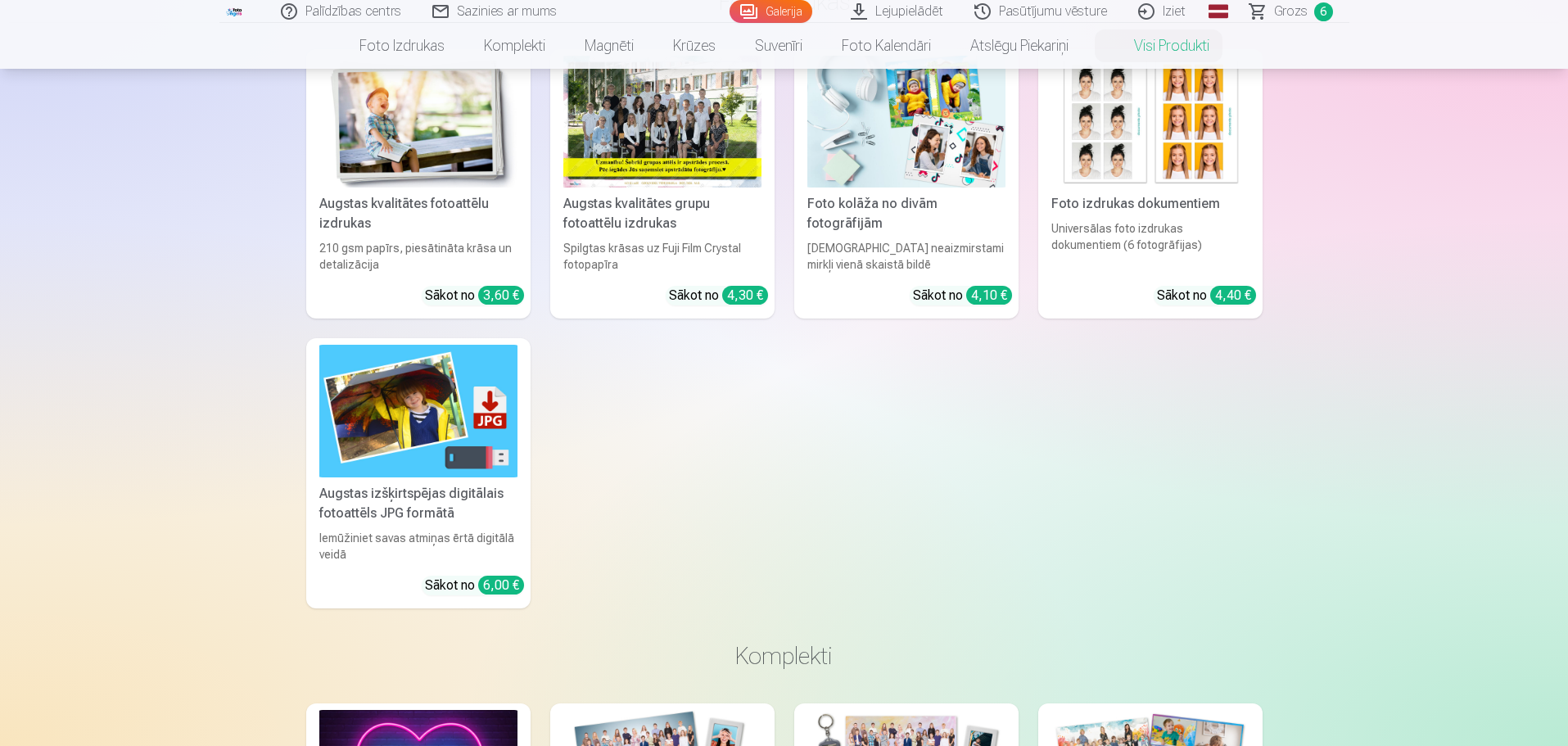
click at [384, 207] on div "Augstas kvalitātes fotoattēlu izdrukas" at bounding box center [419, 214] width 212 height 39
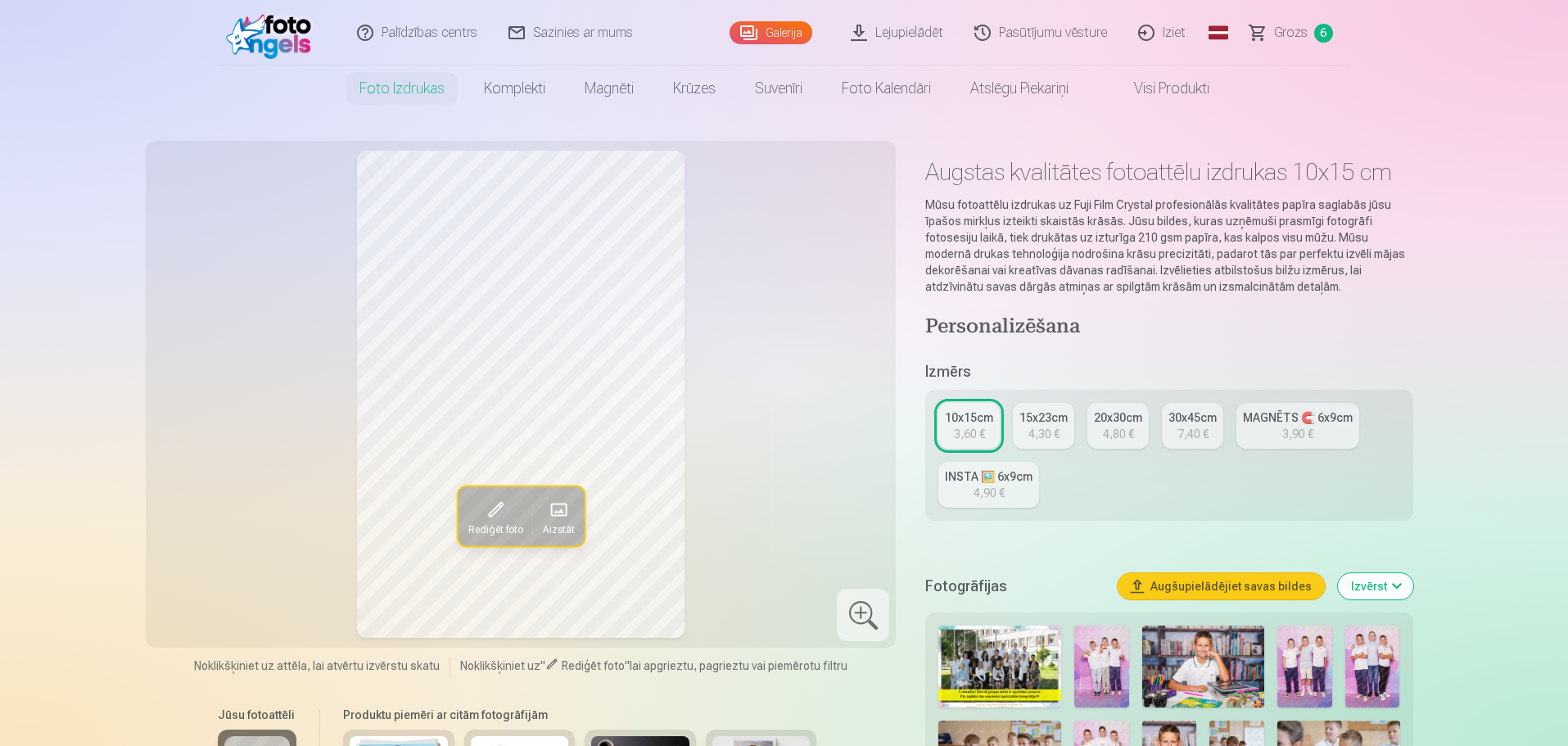
click at [991, 481] on div "INSTA 🖼️ 6x9cm" at bounding box center [989, 476] width 87 height 16
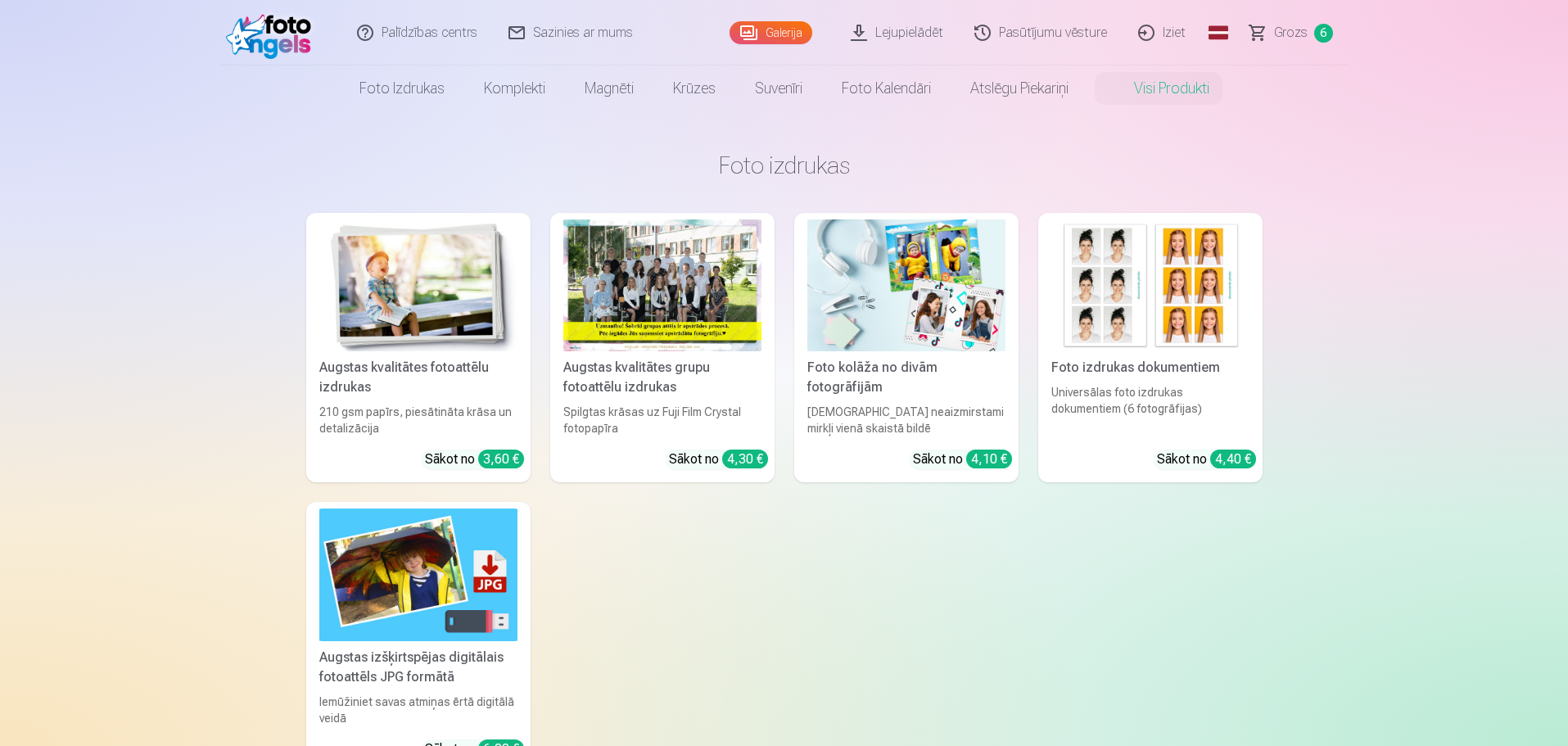
click at [662, 371] on div "Augstas kvalitātes grupu fotoattēlu izdrukas" at bounding box center [662, 377] width 212 height 39
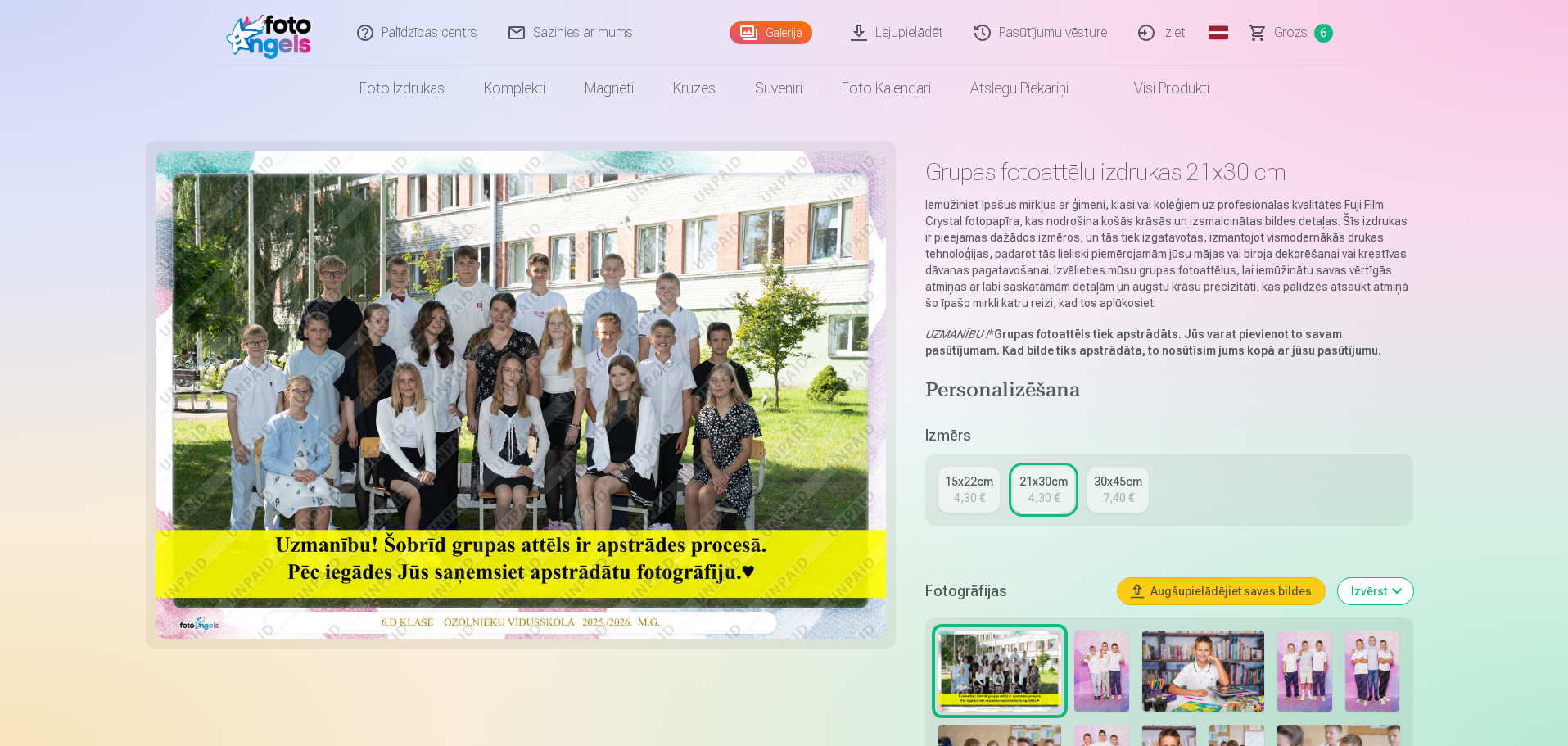
click at [963, 480] on div "15x22cm" at bounding box center [969, 481] width 48 height 16
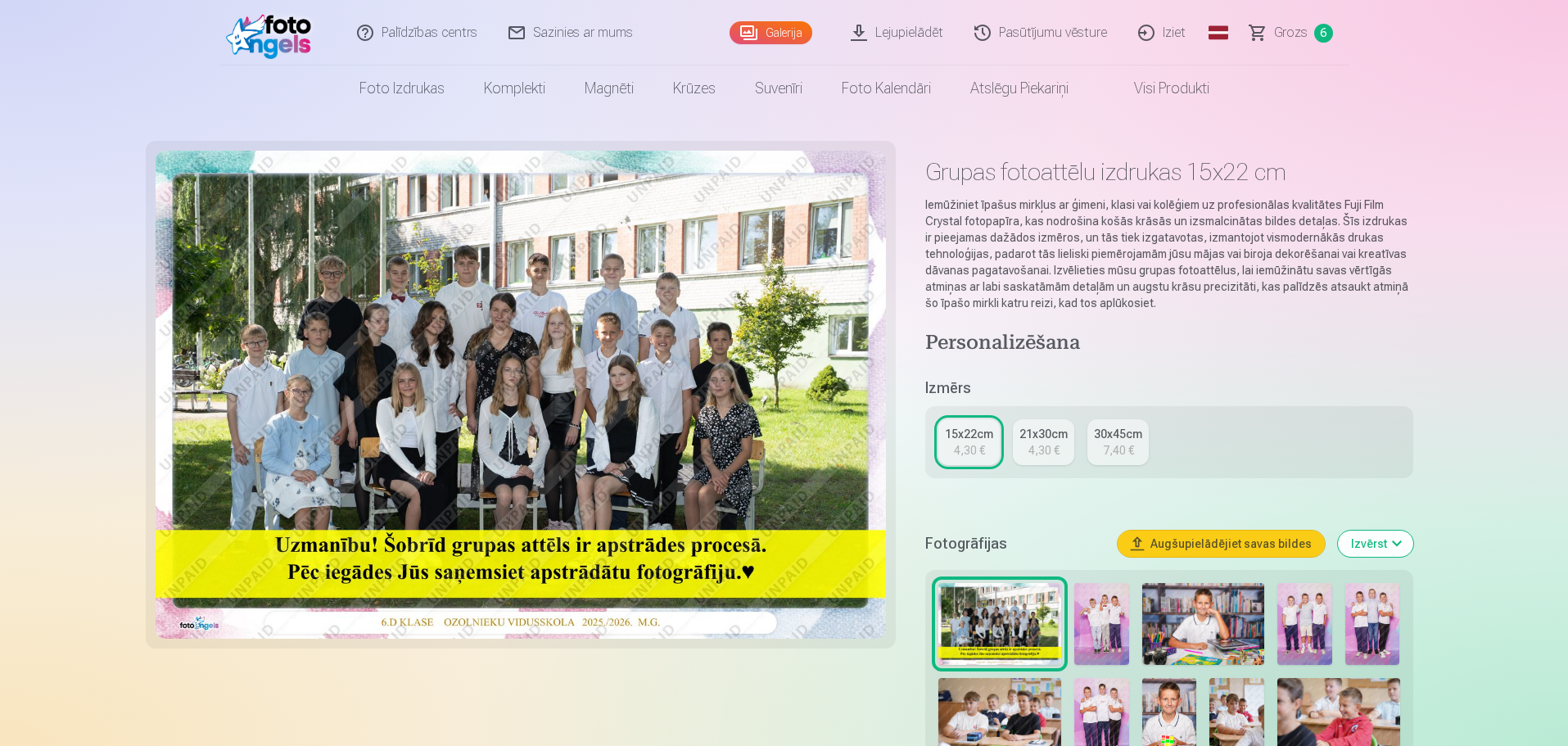
click at [1099, 725] on img at bounding box center [1102, 718] width 55 height 81
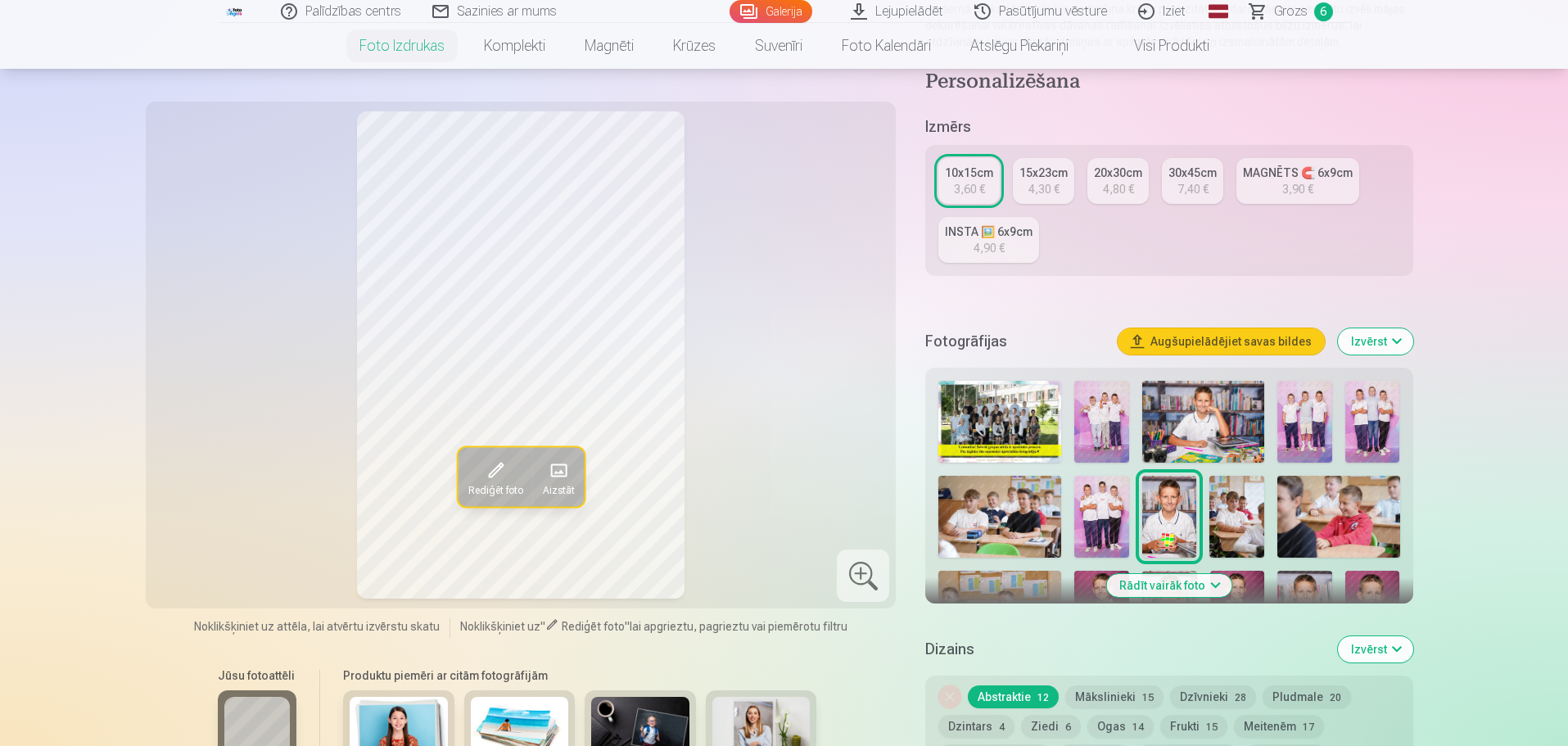
scroll to position [245, 0]
click at [1194, 584] on button "Rādīt vairāk foto" at bounding box center [1169, 584] width 125 height 23
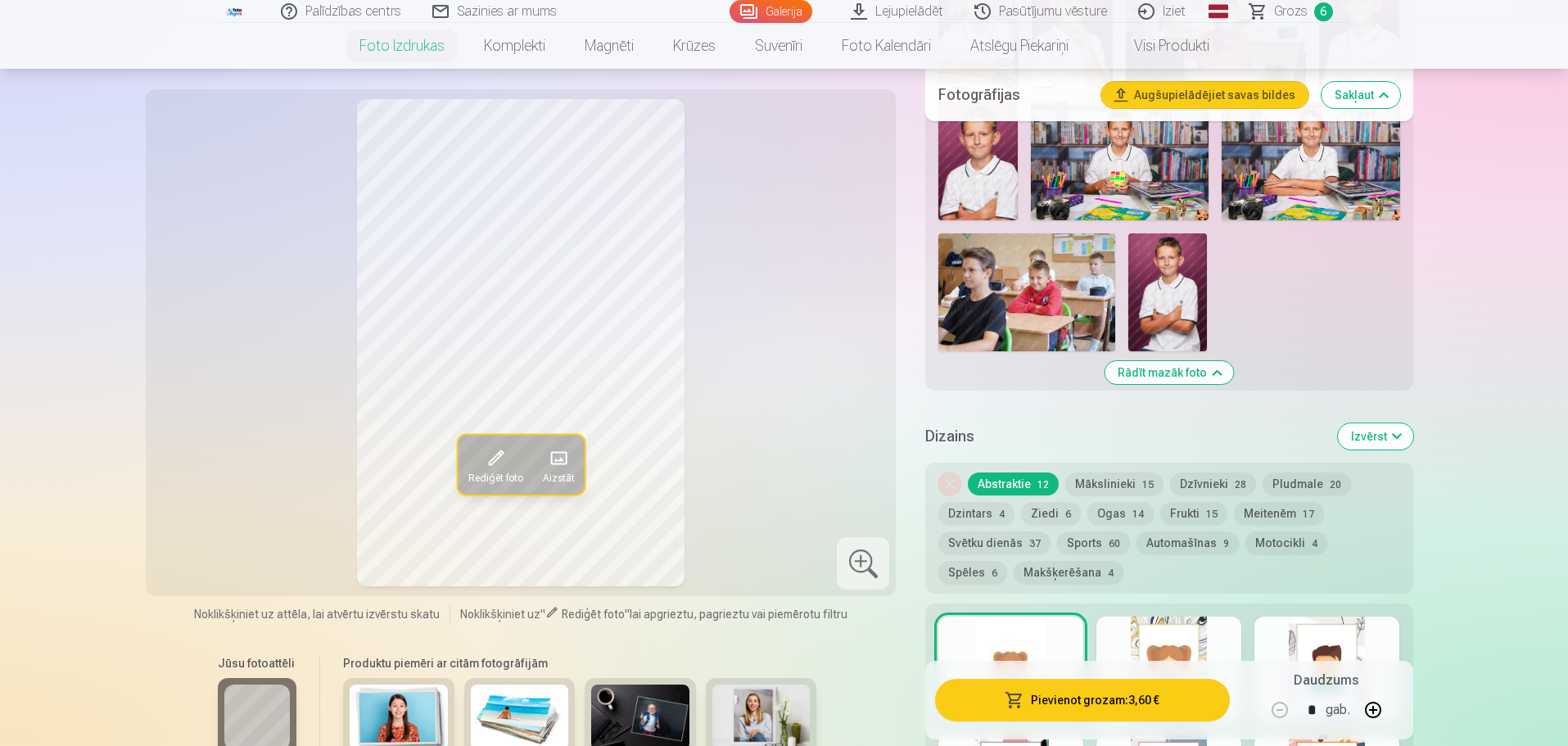
scroll to position [1228, 0]
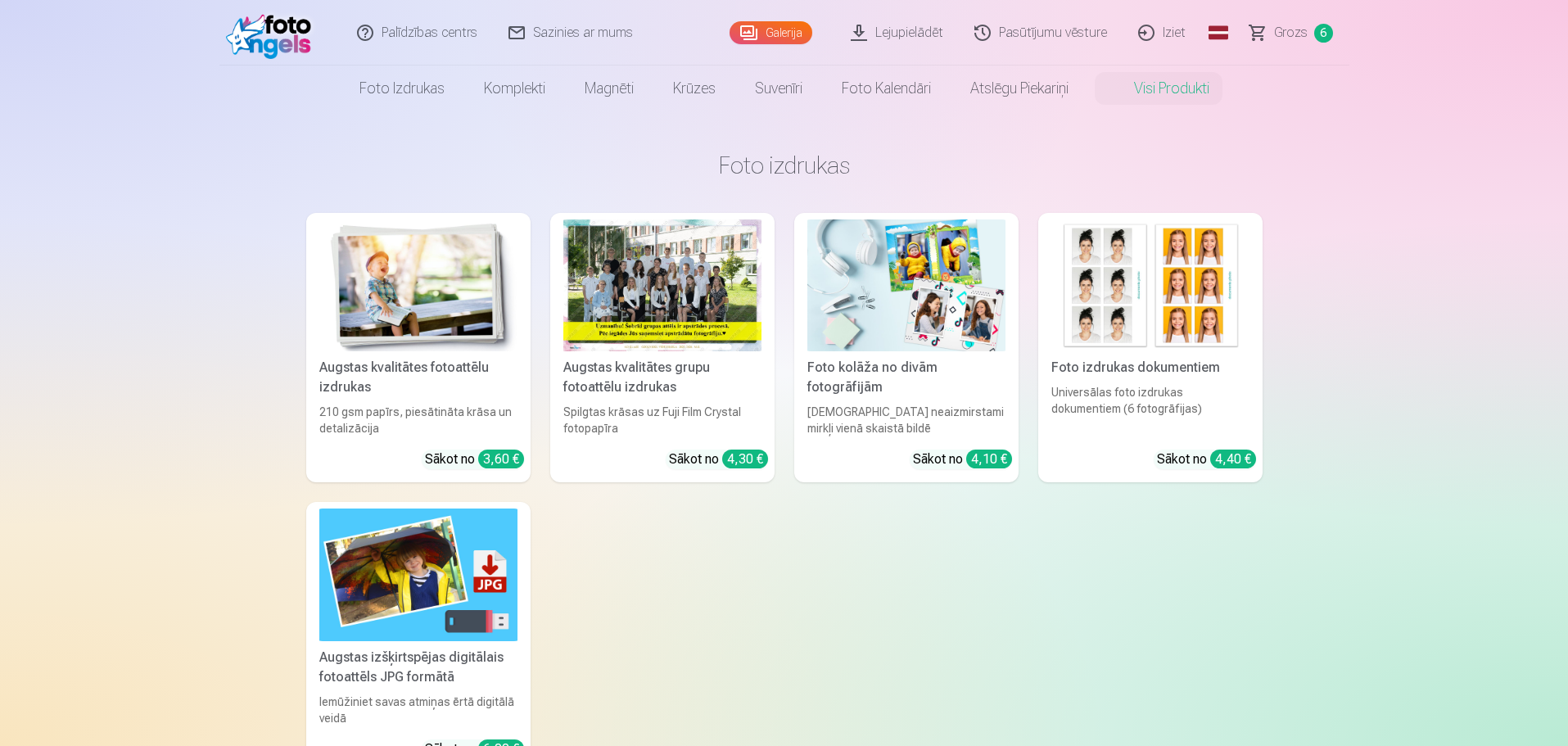
click at [1166, 393] on div "Universālas foto izdrukas dokumentiem (6 fotogrāfijas)" at bounding box center [1150, 410] width 212 height 53
click at [899, 403] on div "[DEMOGRAPHIC_DATA] neaizmirstami mirkļi vienā skaistā bildē" at bounding box center [906, 419] width 212 height 33
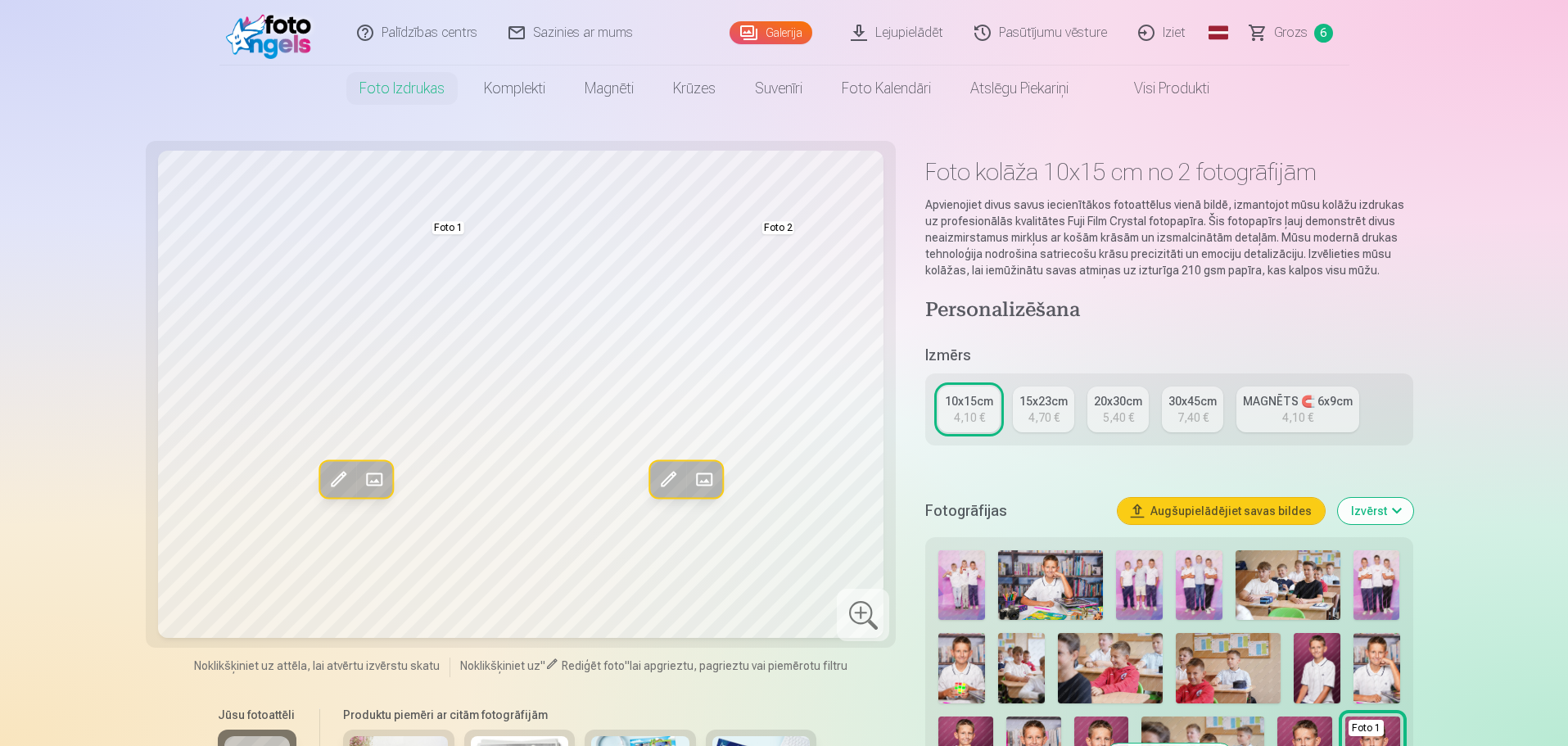
click at [1046, 418] on div "4,70 €" at bounding box center [1044, 417] width 31 height 16
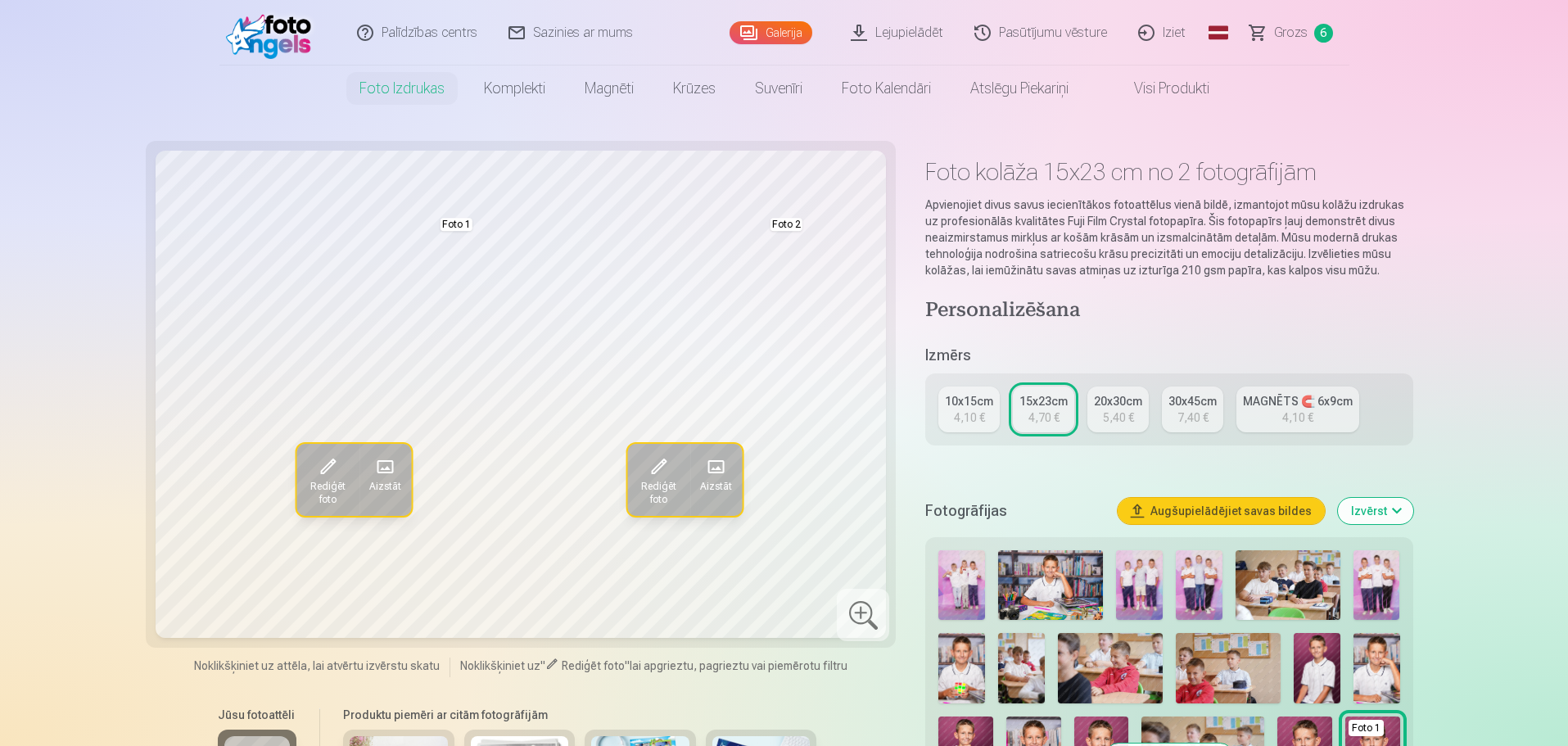
click at [966, 411] on div "4,10 €" at bounding box center [969, 417] width 31 height 16
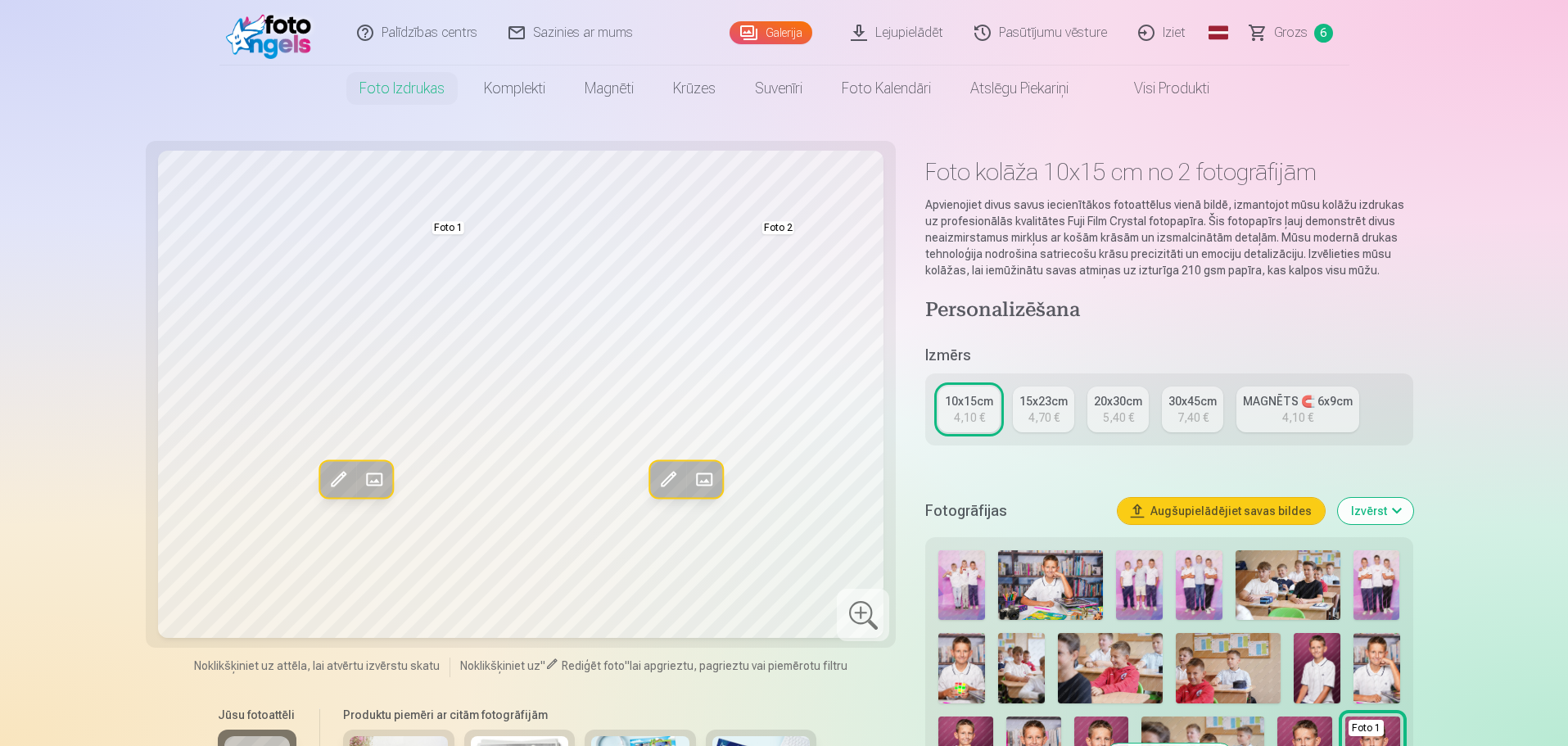
click at [1053, 415] on div "4,70 €" at bounding box center [1044, 417] width 31 height 16
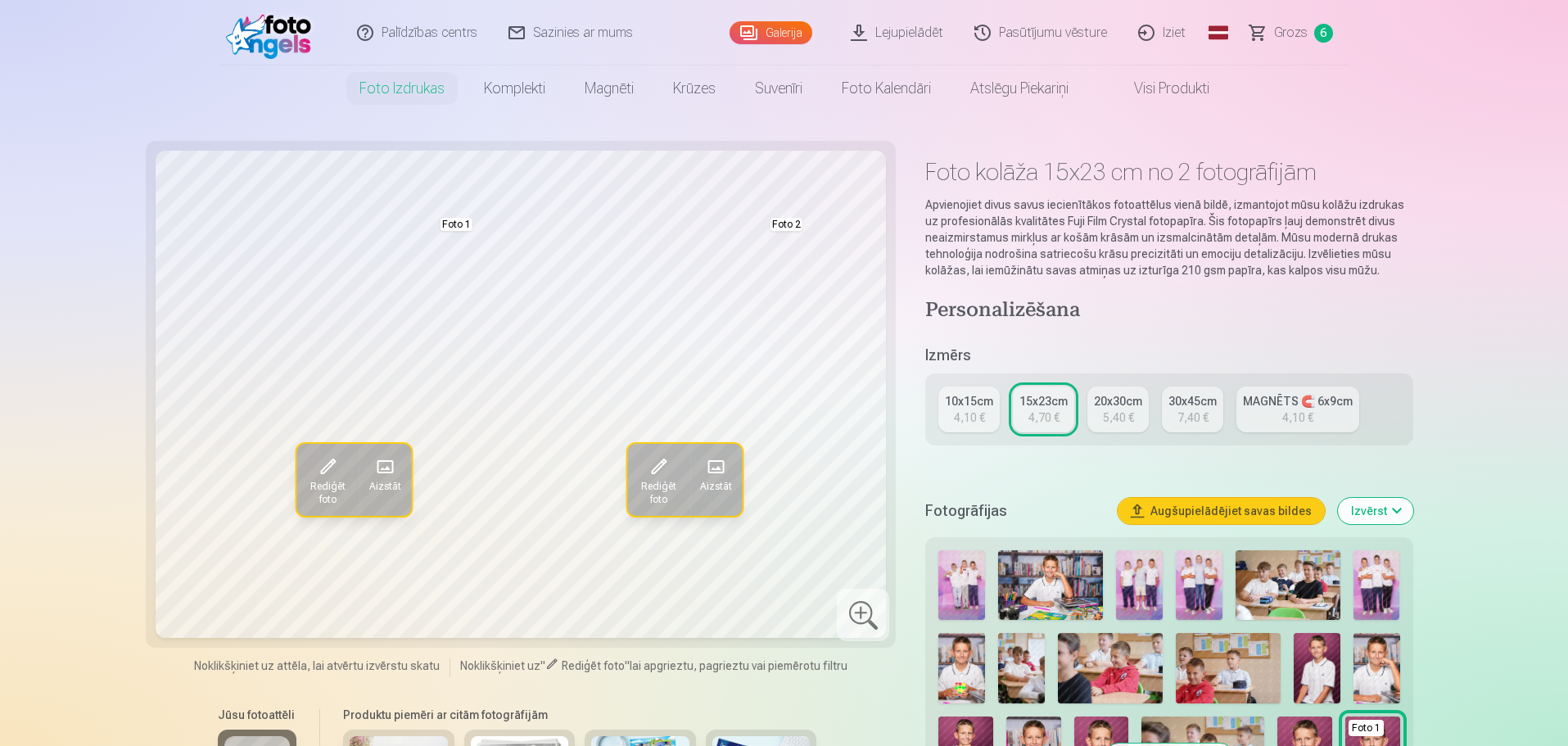
click at [1132, 409] on div "5,40 €" at bounding box center [1119, 417] width 31 height 16
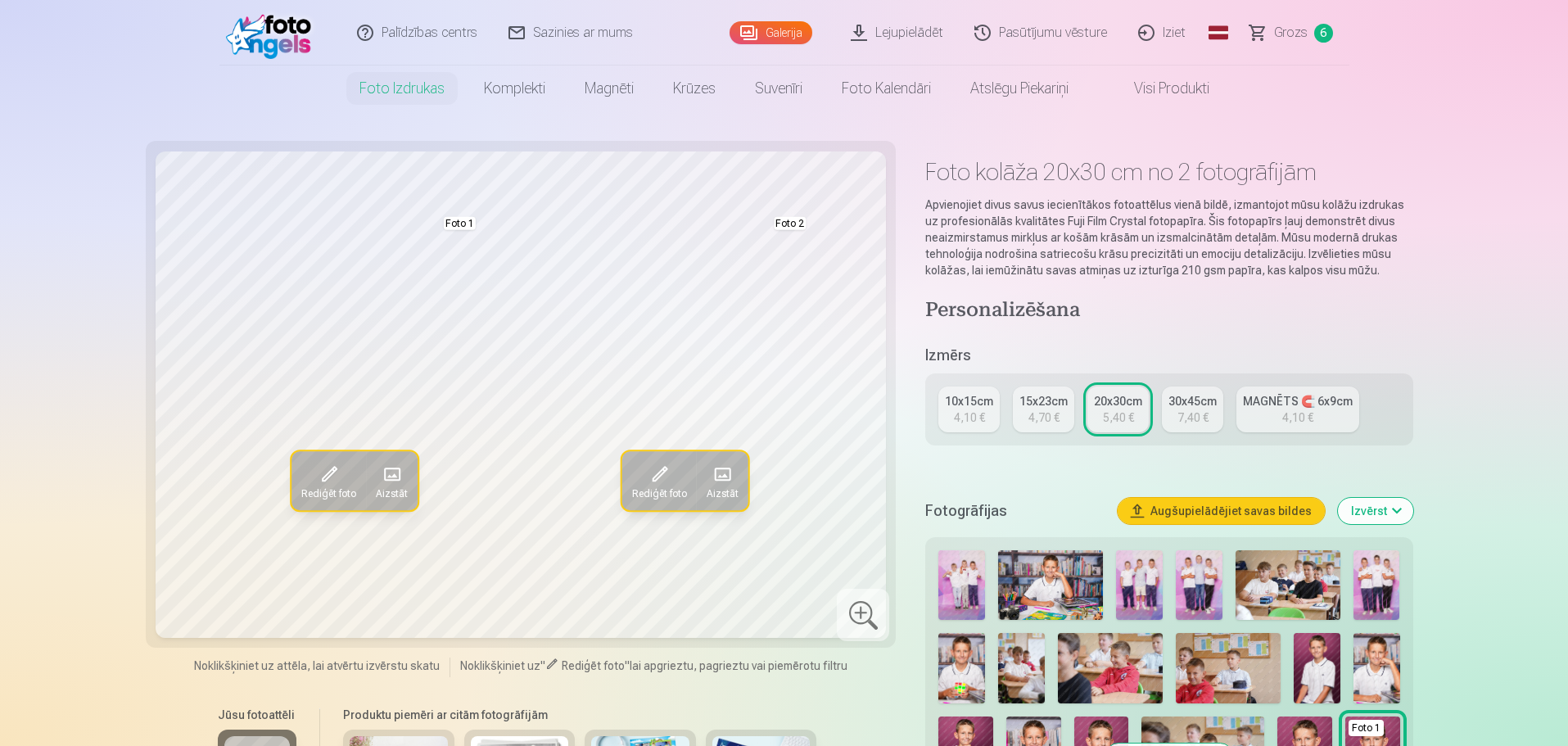
click at [977, 414] on div "4,10 €" at bounding box center [969, 417] width 31 height 16
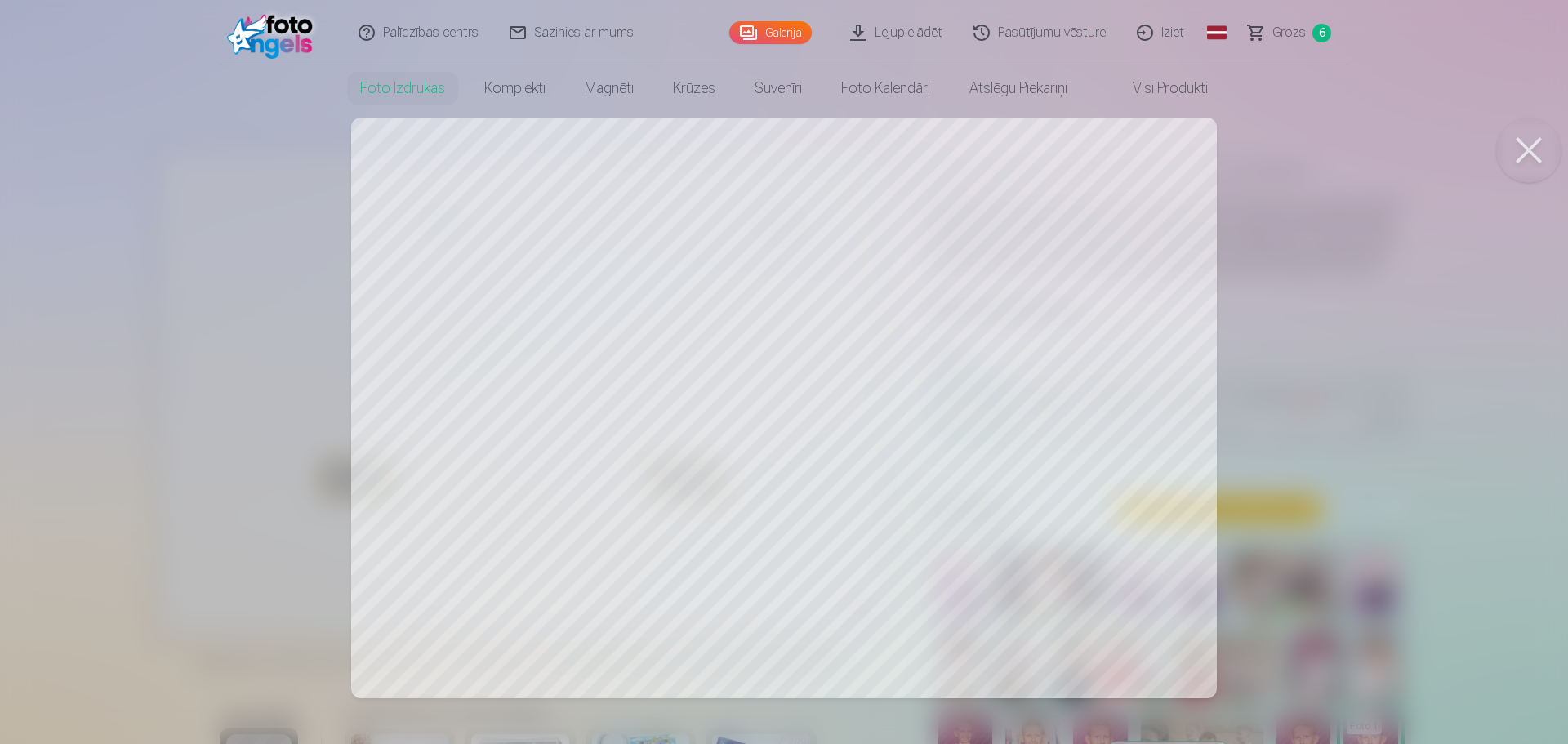
click at [694, 549] on div at bounding box center [784, 372] width 1568 height 744
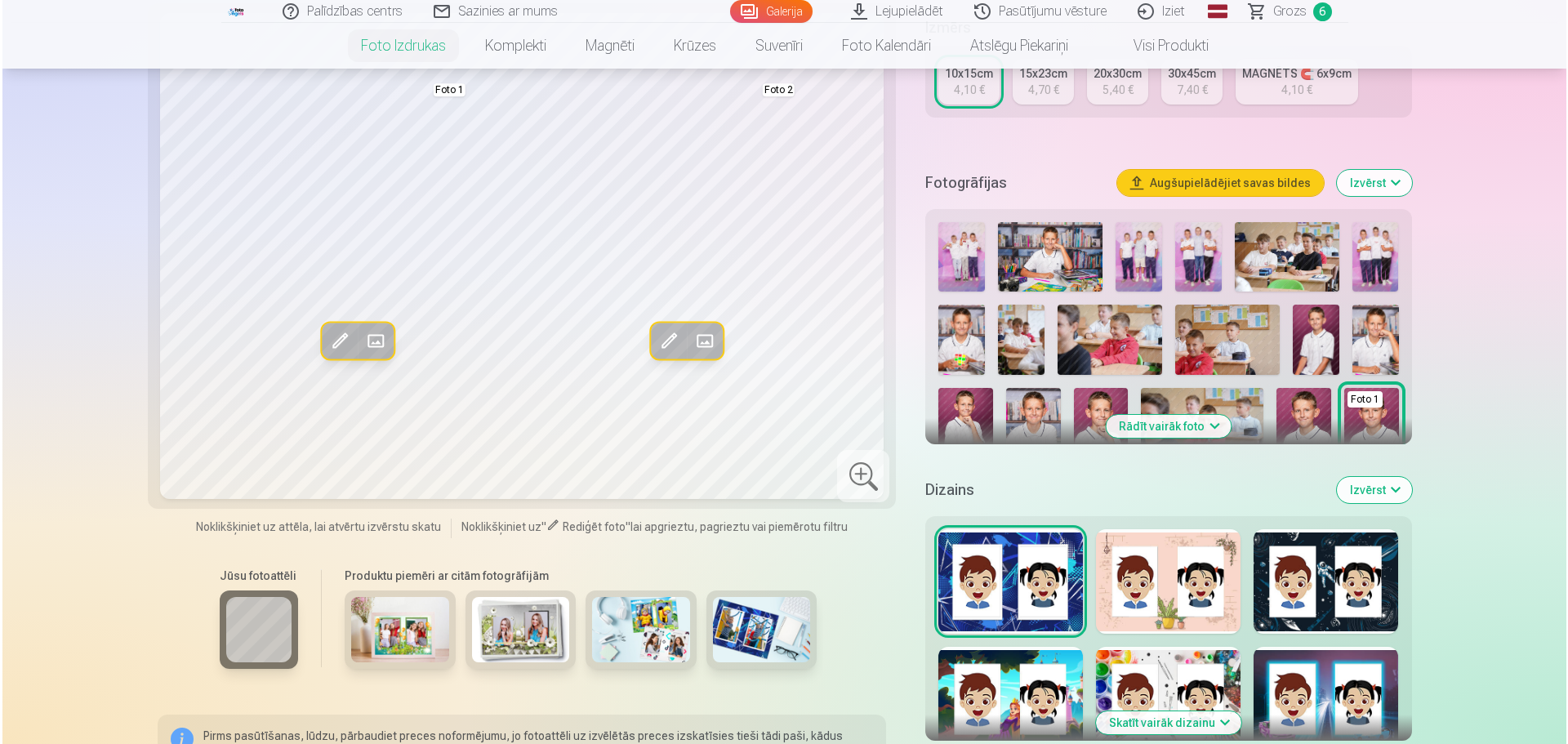
scroll to position [244, 0]
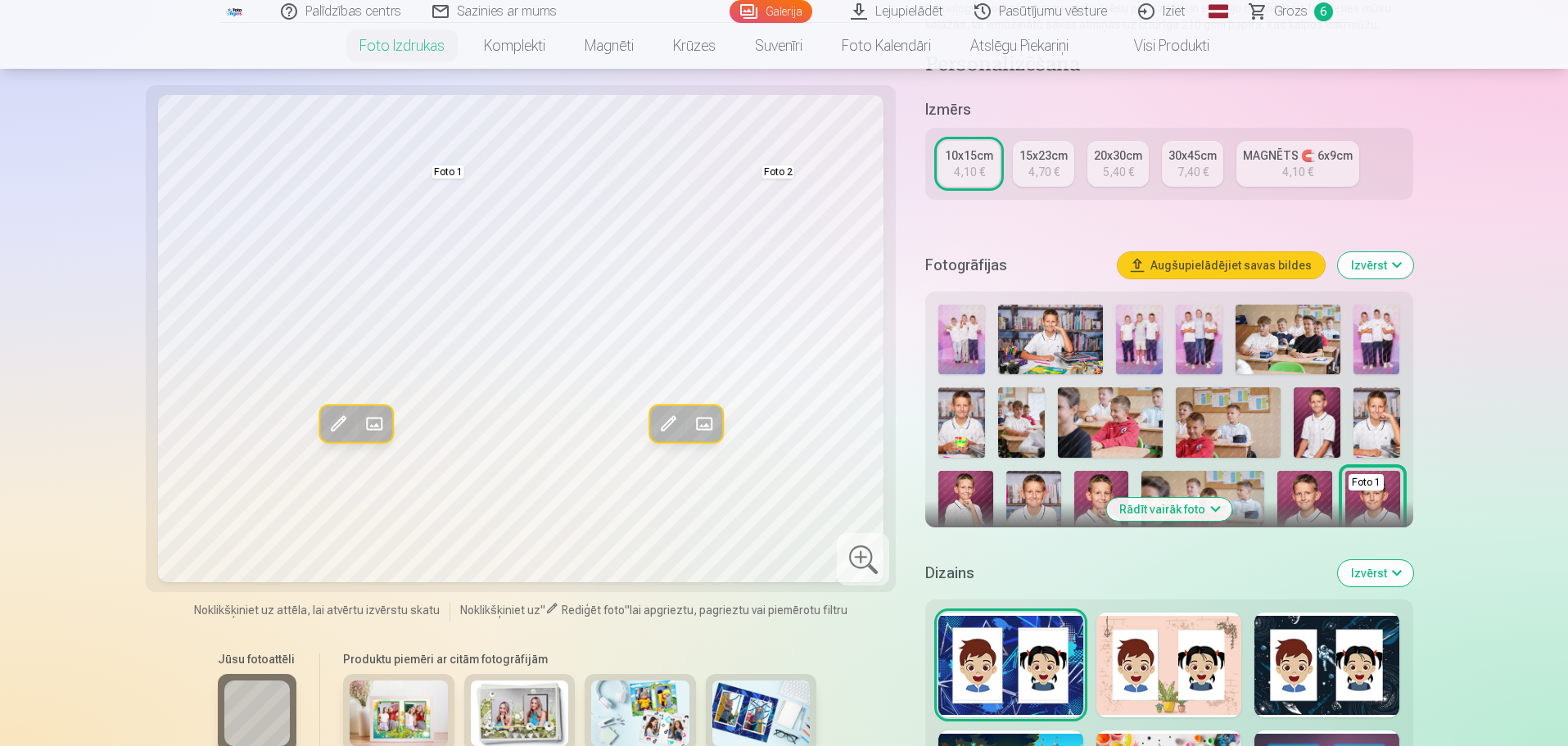
click at [376, 426] on span at bounding box center [374, 422] width 26 height 26
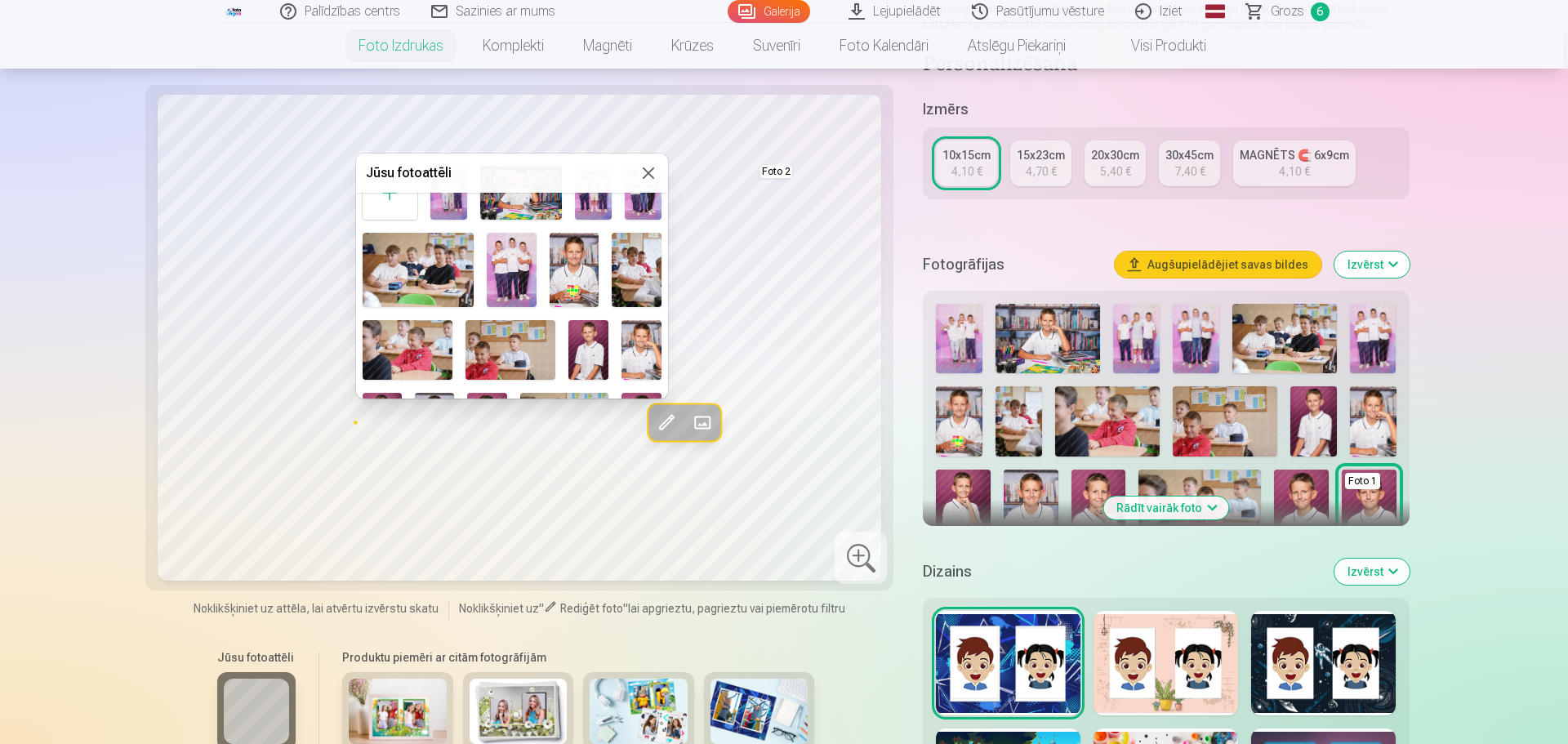
scroll to position [64, 0]
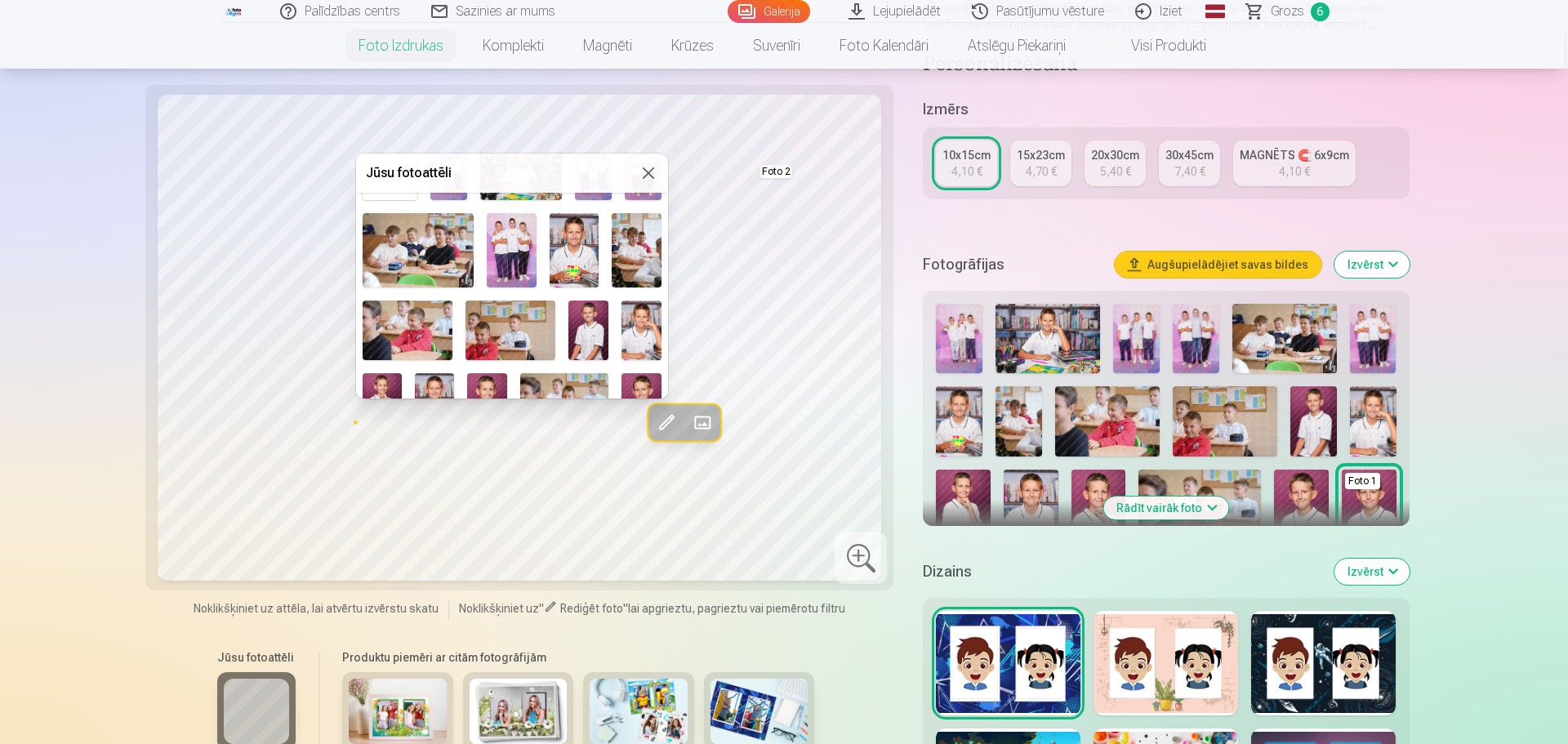
click at [568, 259] on img at bounding box center [574, 250] width 50 height 74
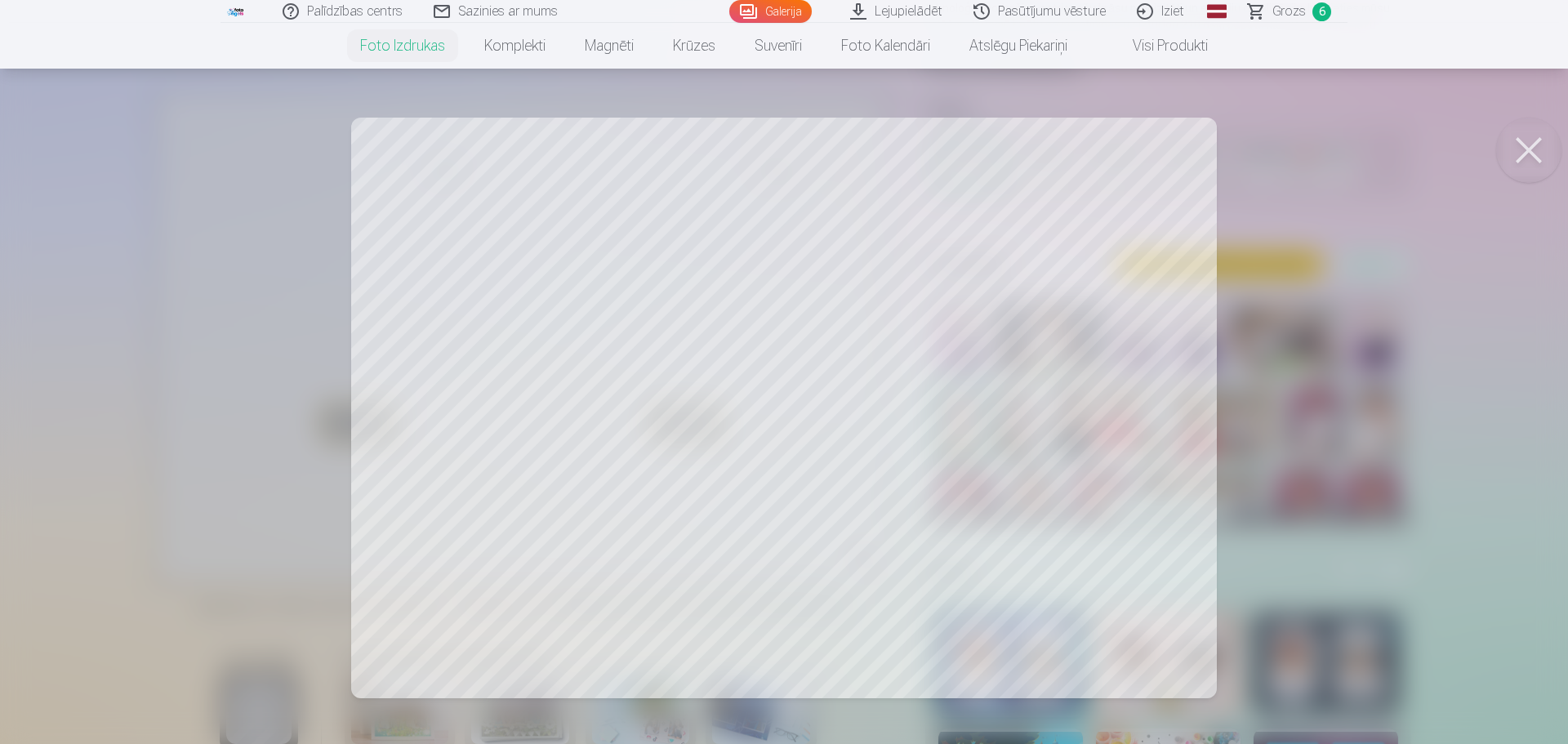
click at [968, 415] on div at bounding box center [784, 372] width 1568 height 744
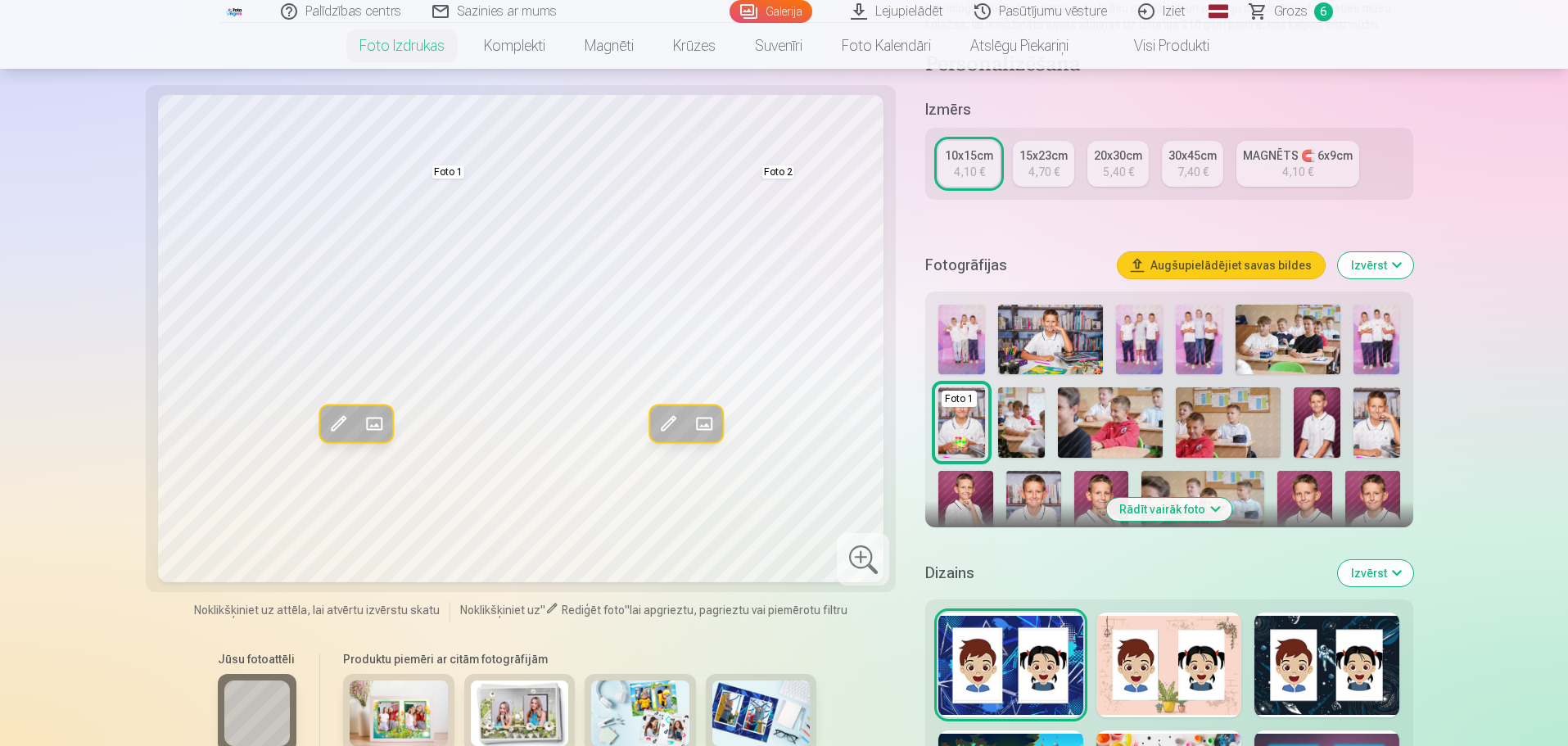
click at [703, 422] on span at bounding box center [703, 422] width 26 height 26
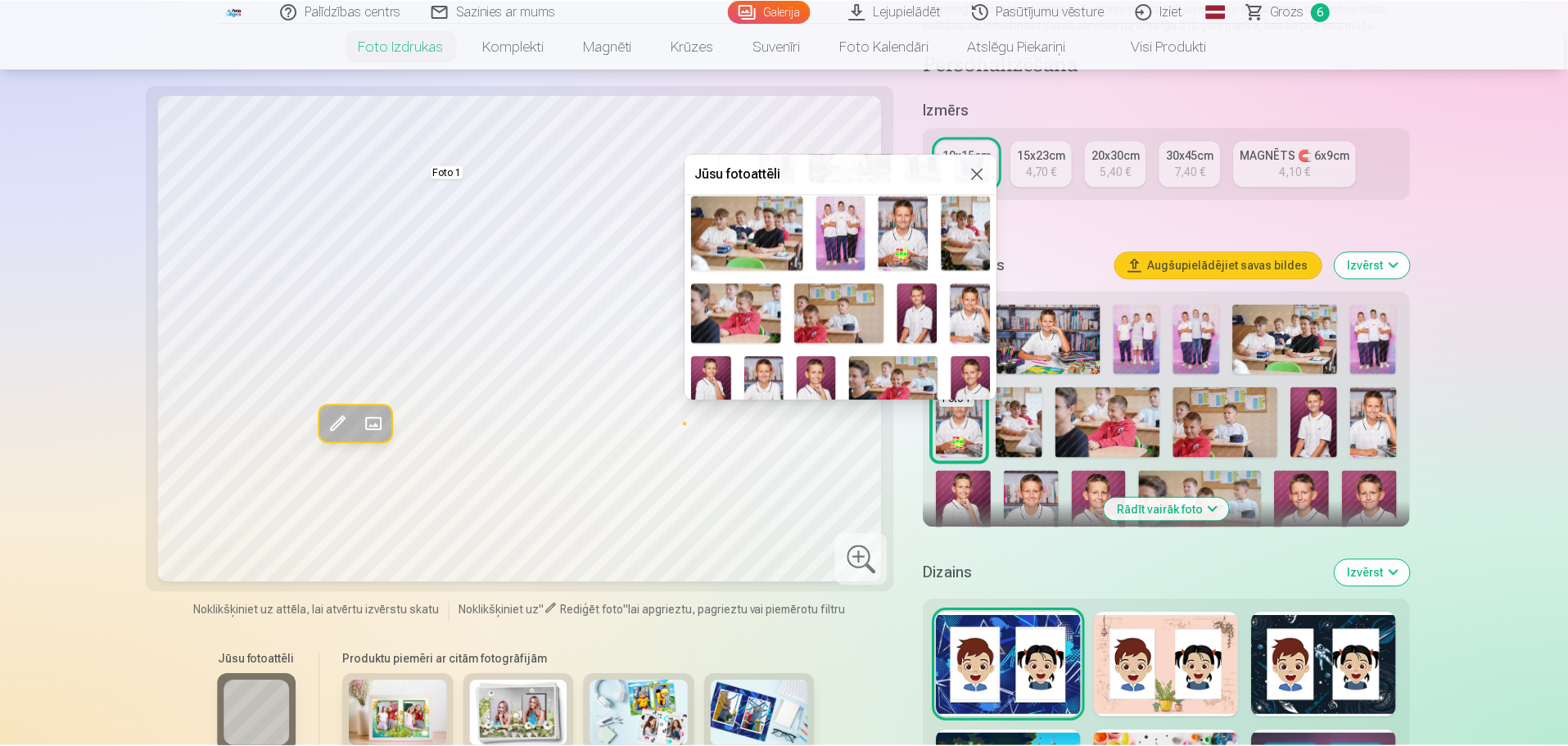
scroll to position [164, 0]
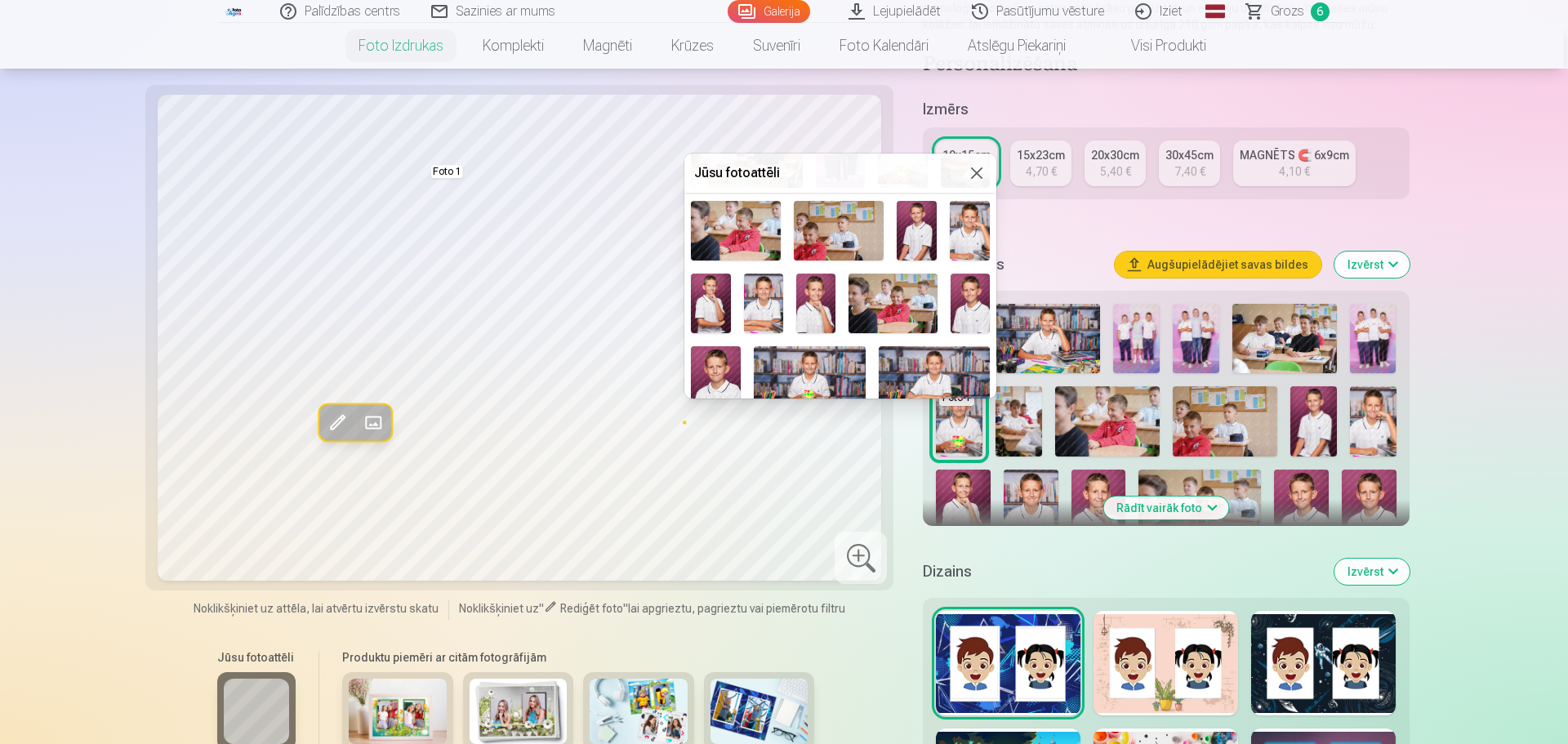
click at [921, 299] on img at bounding box center [892, 303] width 89 height 59
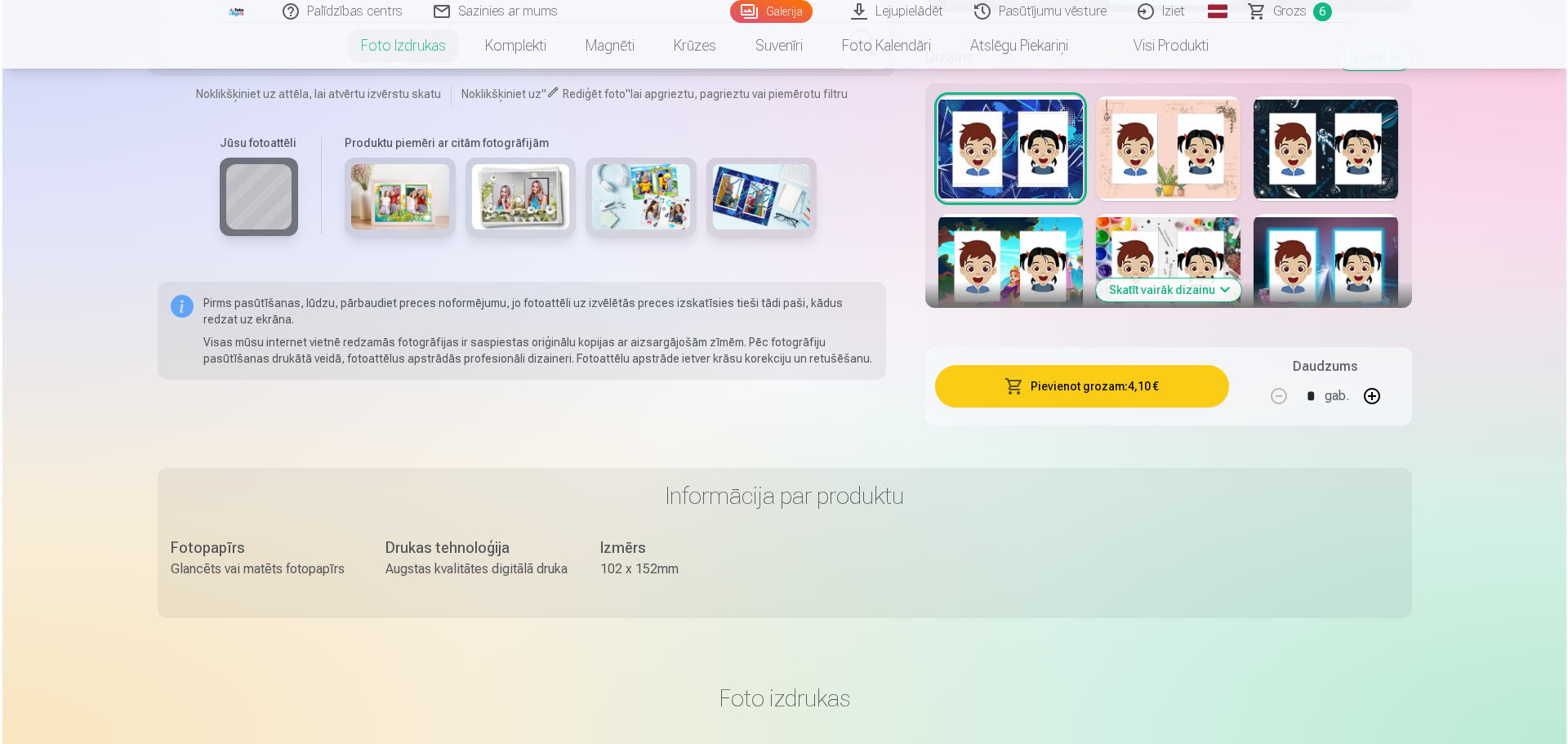
scroll to position [817, 0]
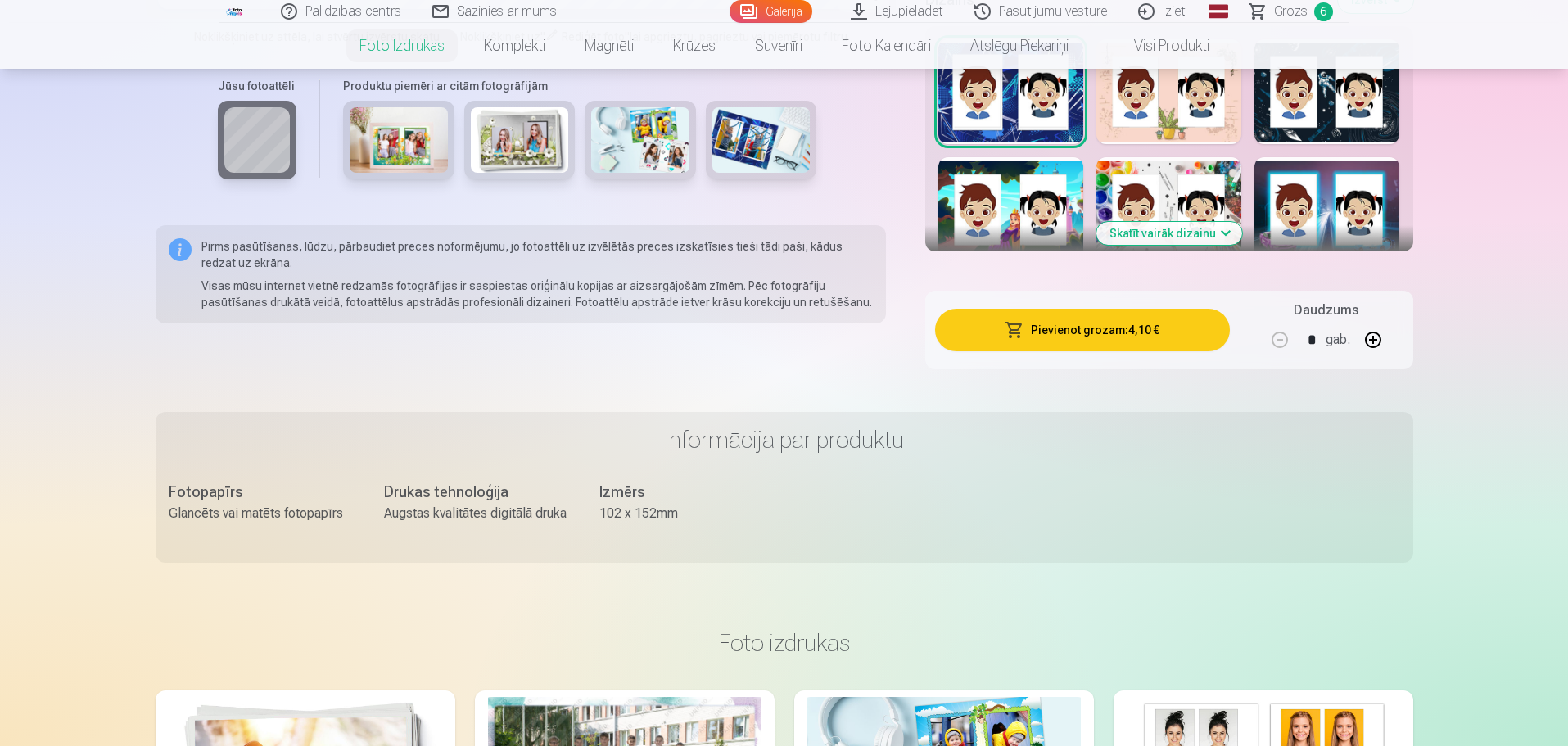
click at [1090, 330] on button "Pievienot grozam : 4,10 €" at bounding box center [1081, 329] width 294 height 42
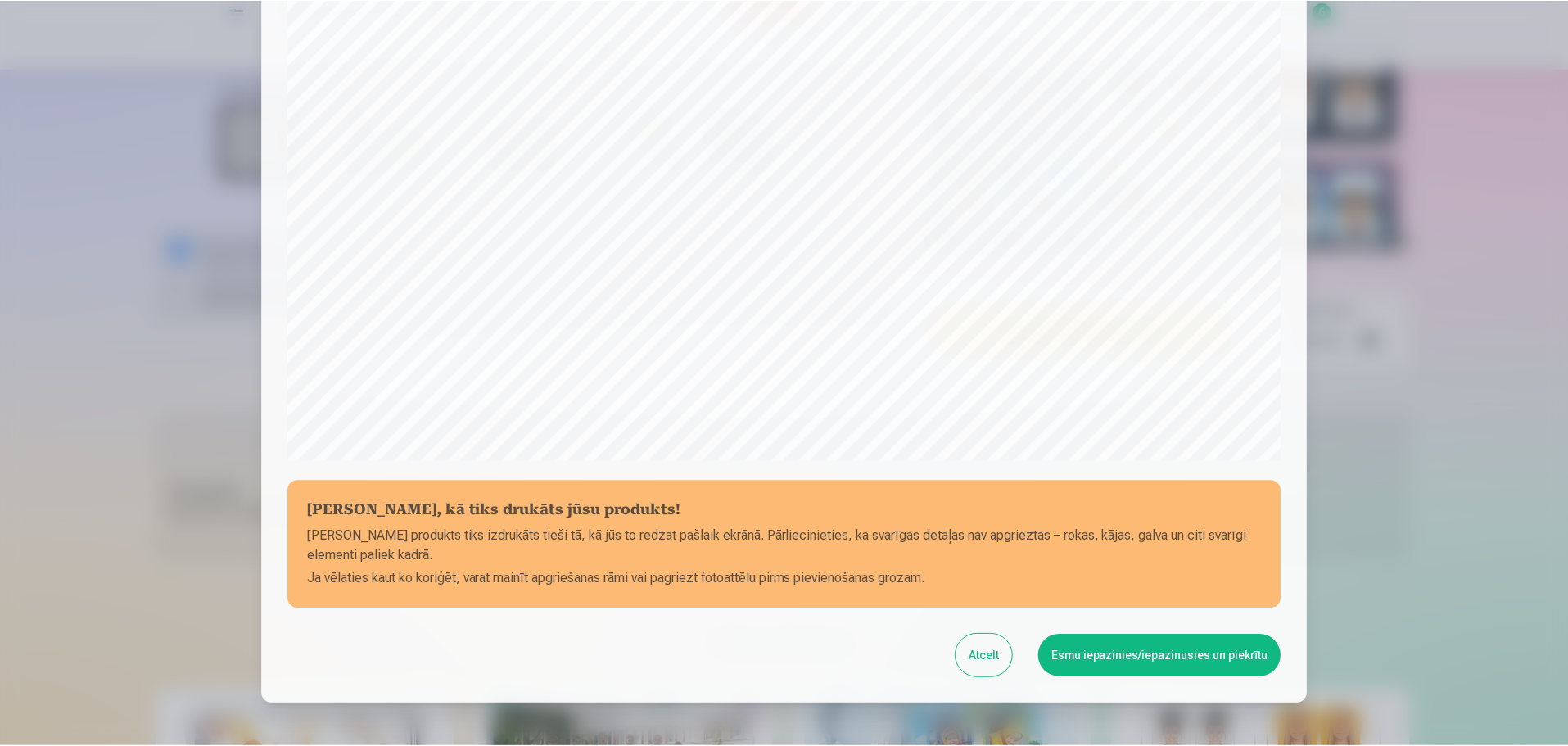
scroll to position [351, 0]
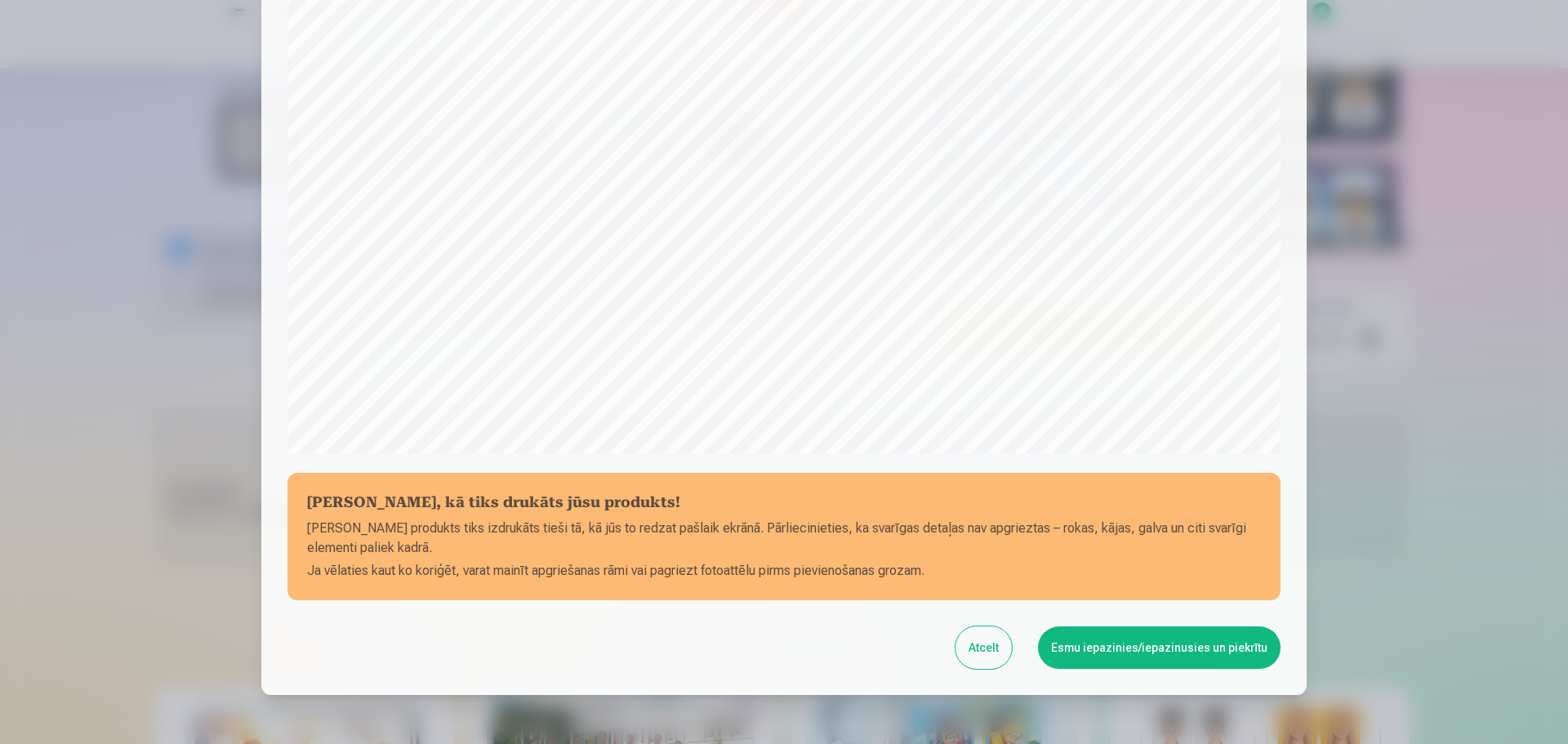
click at [1105, 647] on button "Esmu iepazinies/iepazinusies un piekrītu" at bounding box center [1159, 648] width 243 height 42
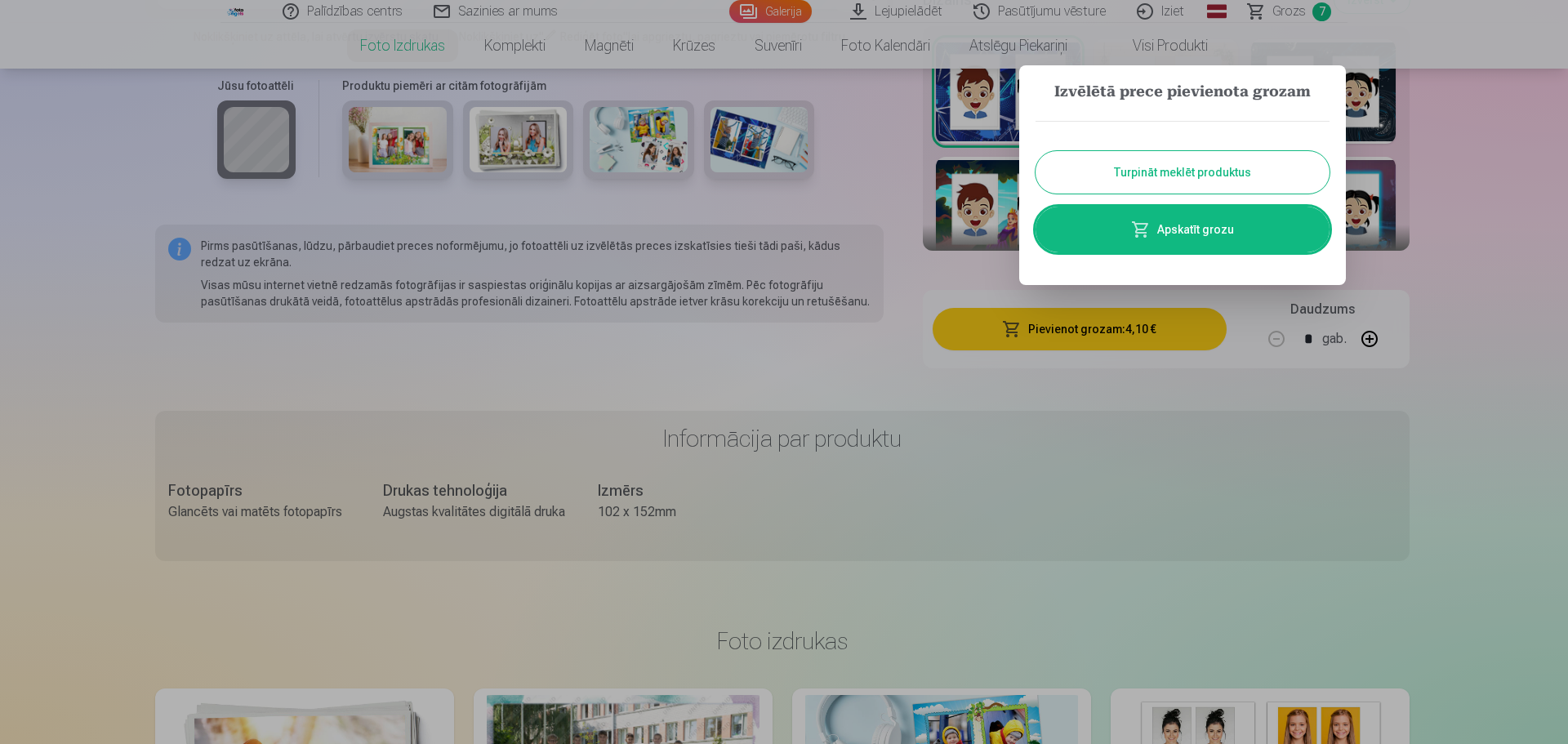
click at [1173, 233] on link "Apskatīt grozu" at bounding box center [1182, 229] width 294 height 46
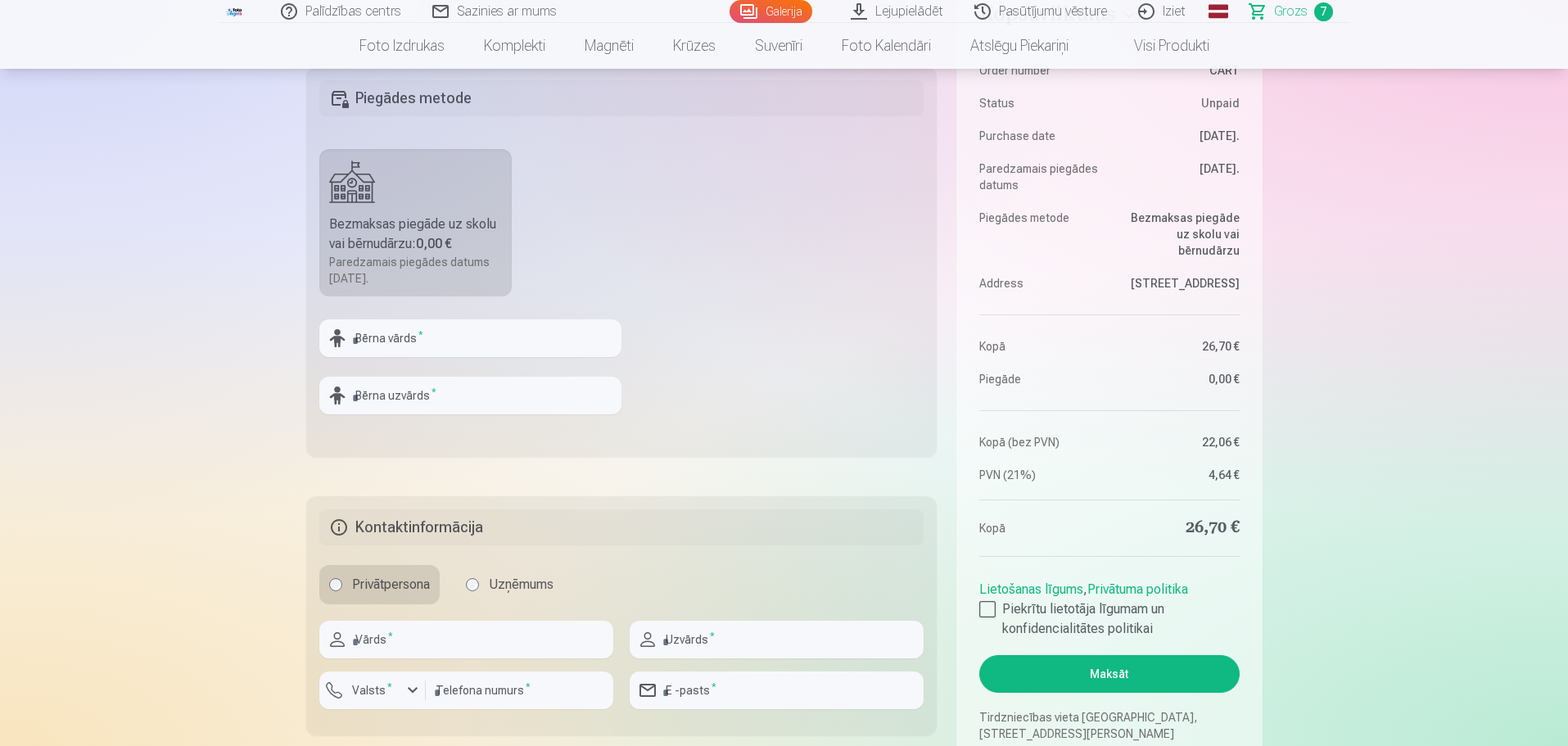
scroll to position [573, 0]
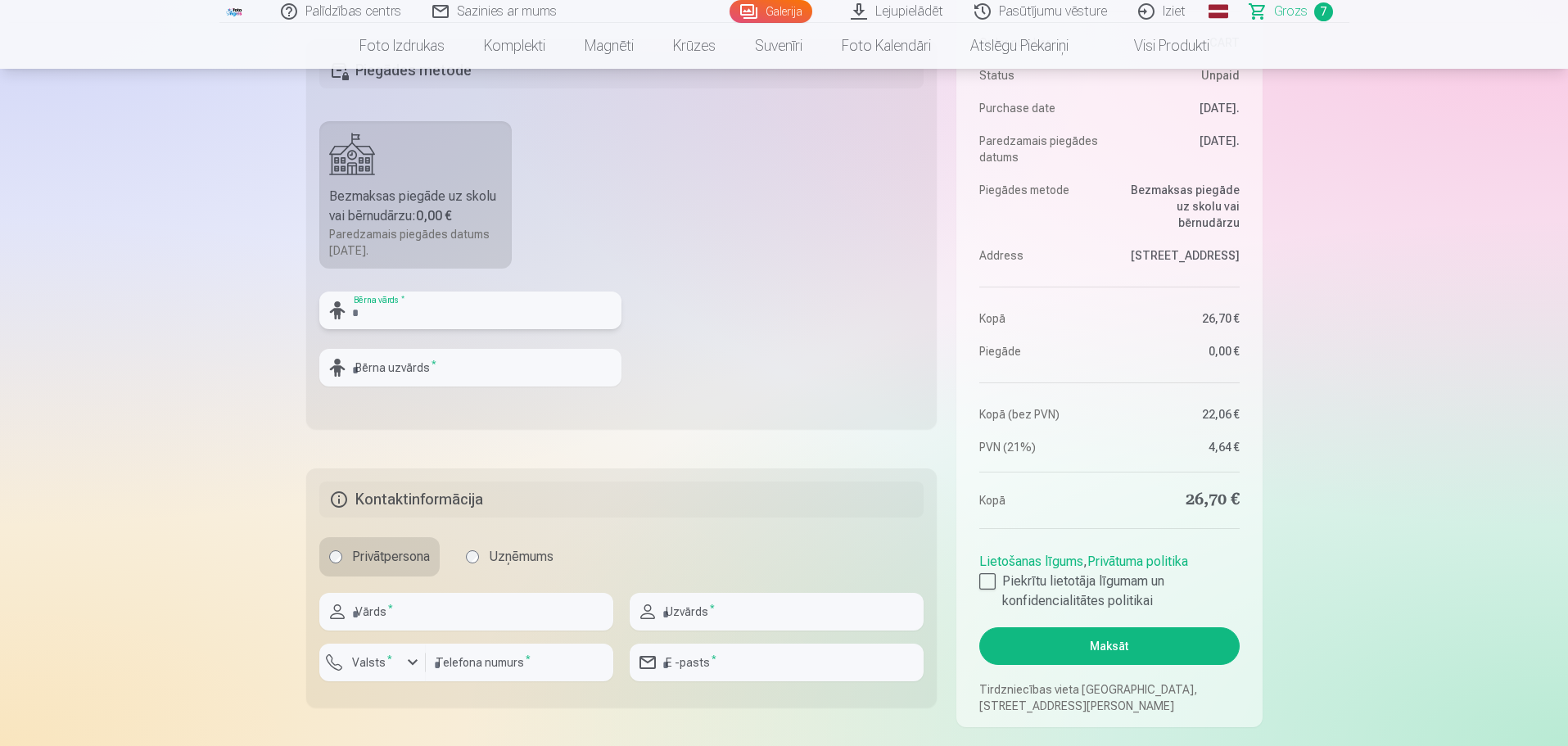
click at [506, 312] on input "text" at bounding box center [469, 309] width 302 height 37
type input "**********"
click at [443, 374] on input "text" at bounding box center [469, 367] width 302 height 37
type input "********"
click at [477, 619] on input "text" at bounding box center [466, 611] width 294 height 37
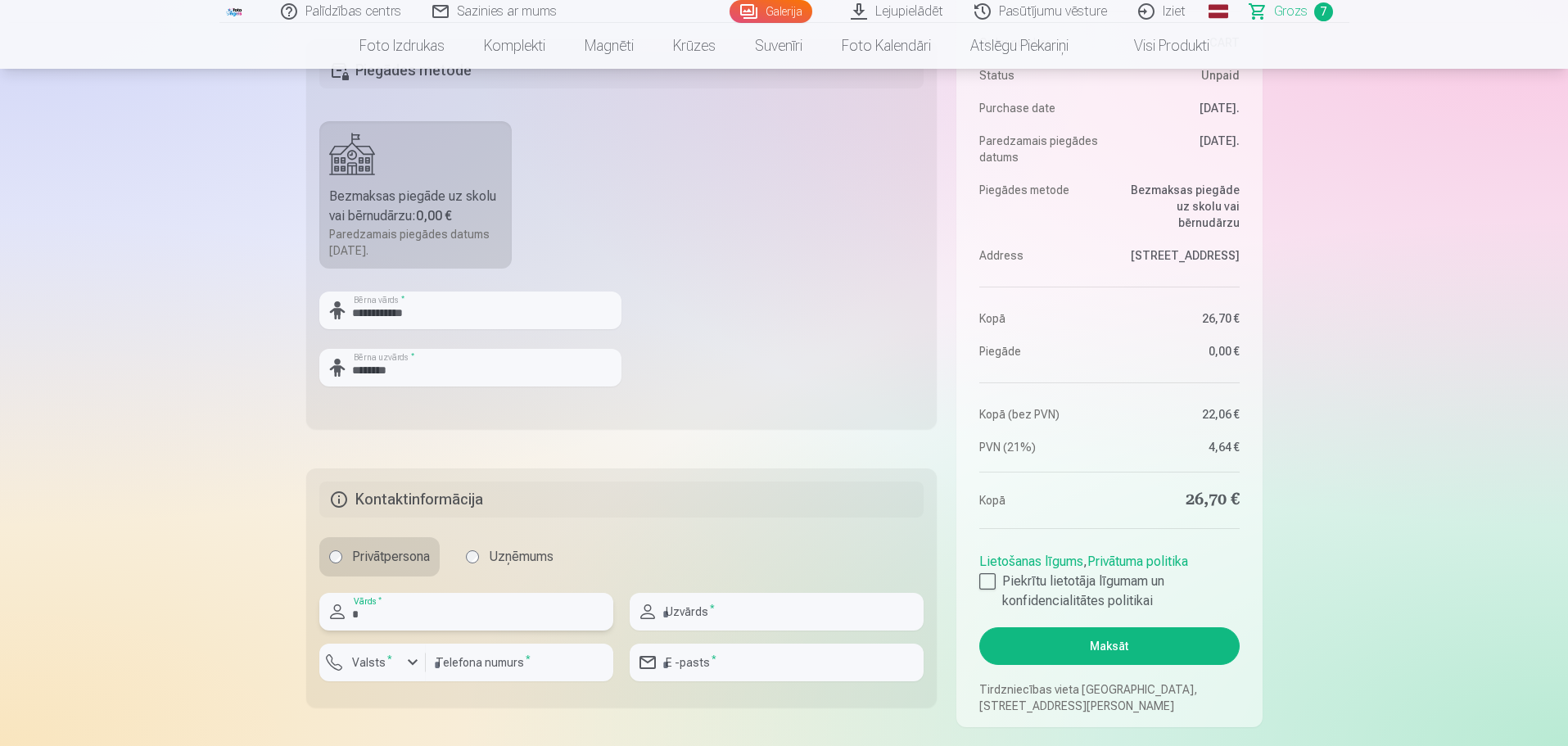
type input "*****"
click at [745, 618] on input "text" at bounding box center [776, 611] width 294 height 37
type input "********"
click at [551, 665] on input "number" at bounding box center [520, 662] width 188 height 37
click at [417, 664] on div "button" at bounding box center [413, 662] width 20 height 20
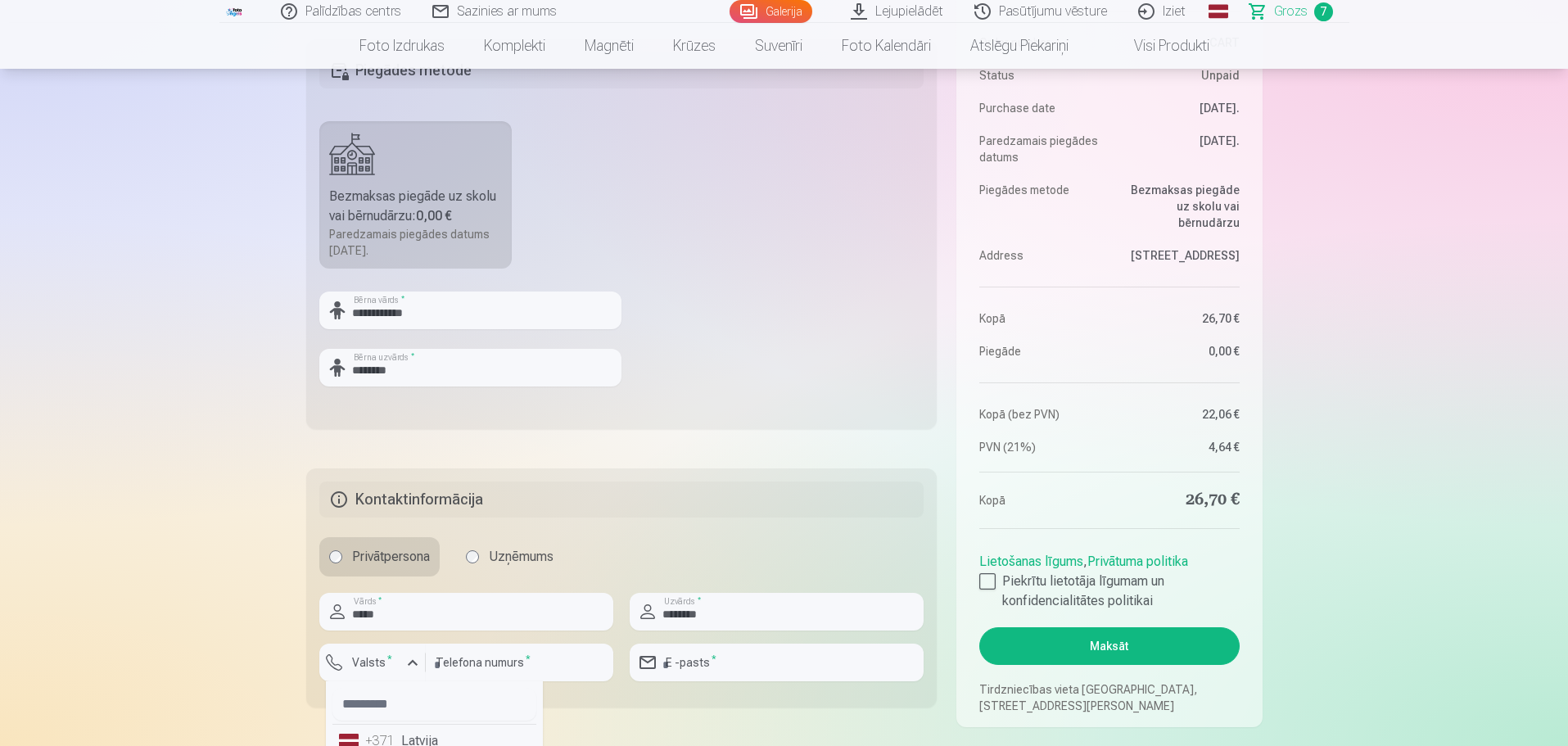
scroll to position [585, 0]
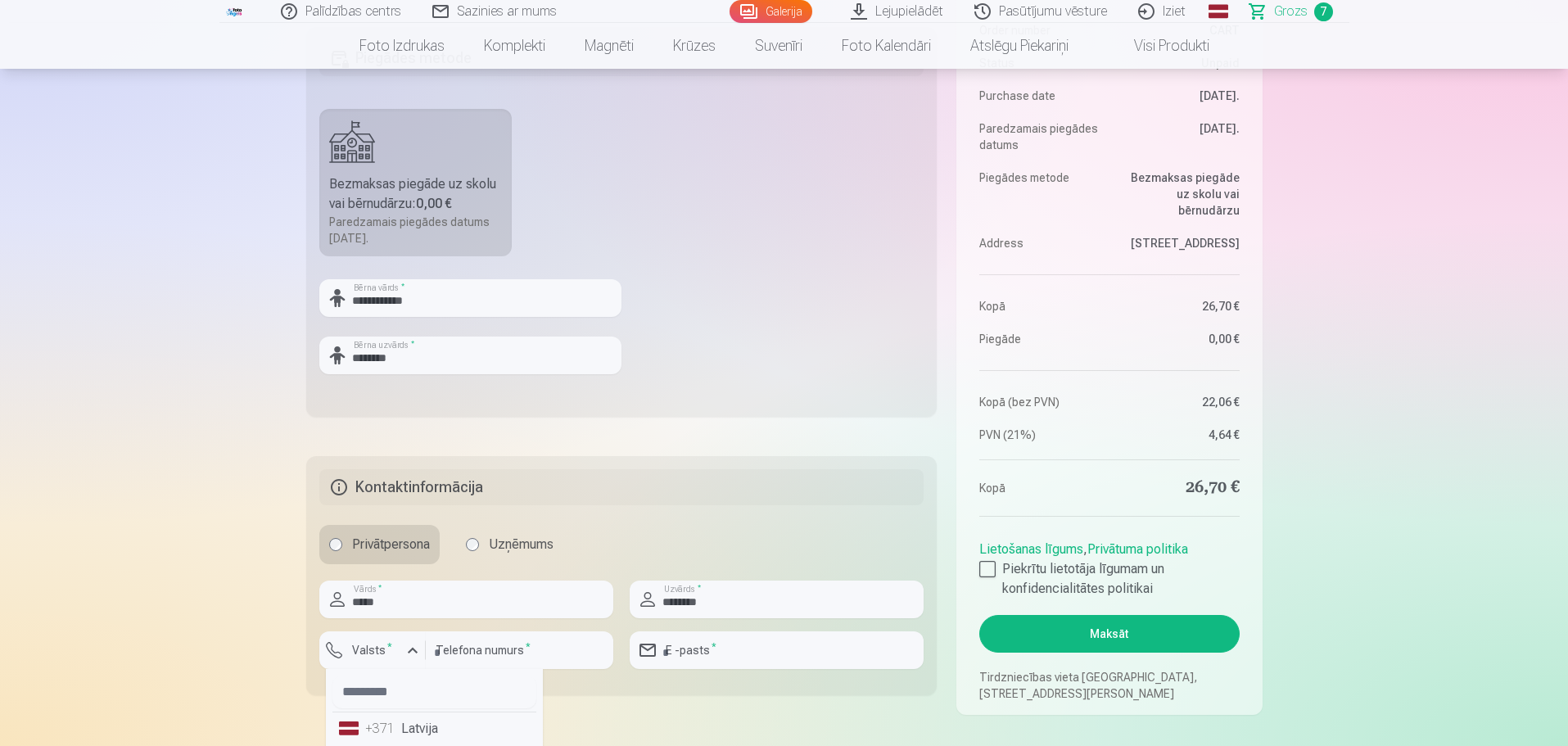
click at [420, 732] on li "+371 Latvija" at bounding box center [434, 729] width 204 height 33
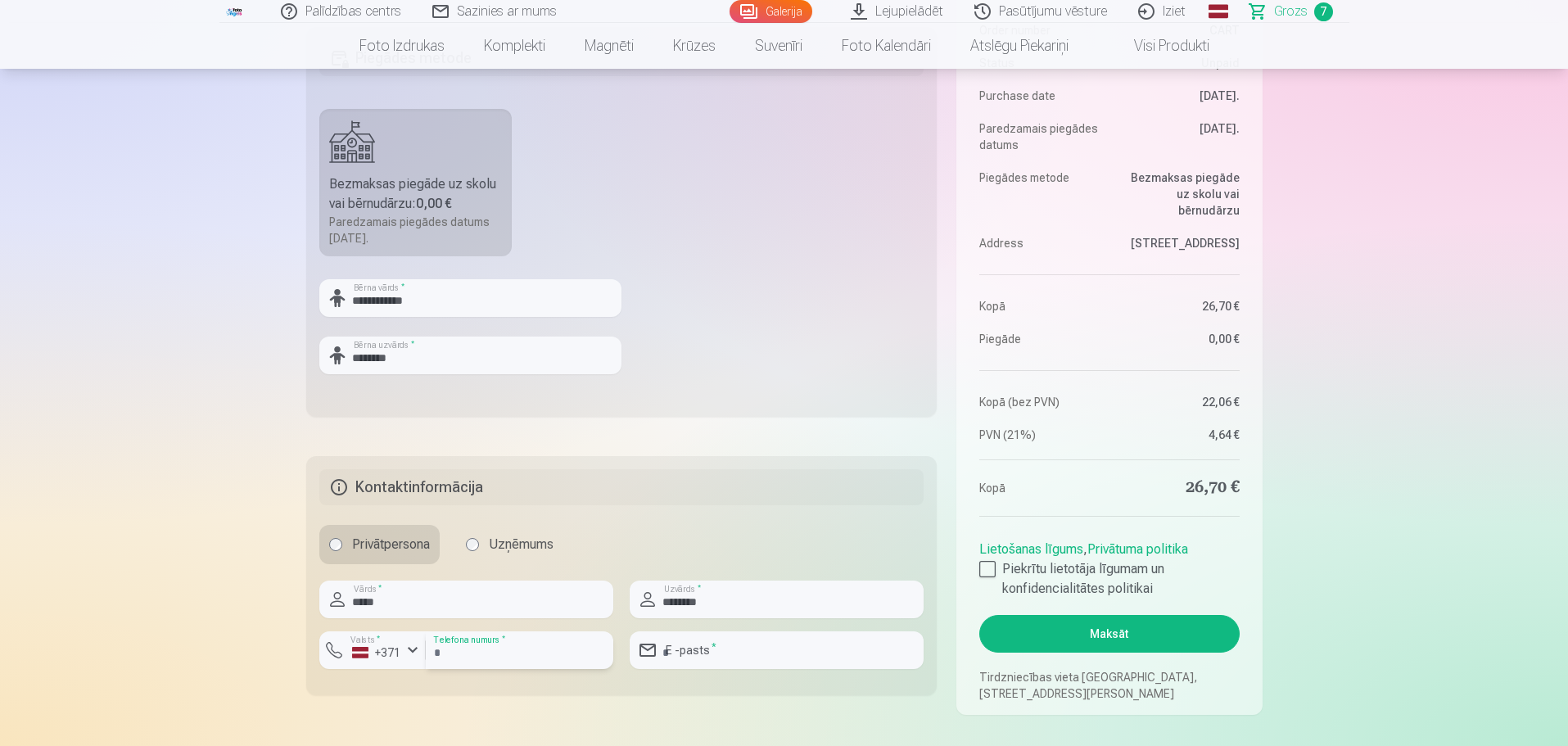
click at [478, 650] on input "number" at bounding box center [520, 649] width 188 height 37
type input "********"
click at [723, 647] on input "email" at bounding box center [776, 649] width 294 height 37
type input "**********"
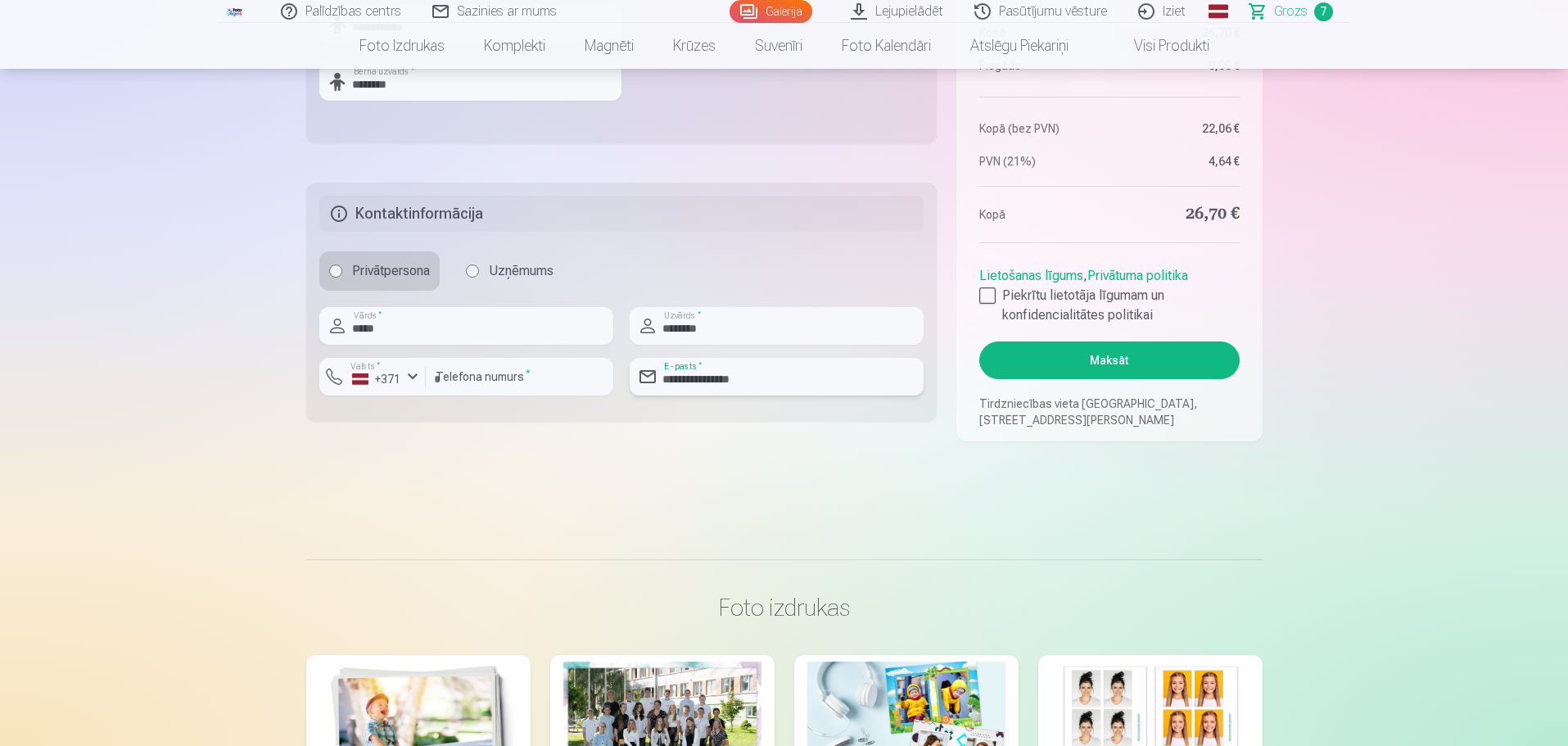
scroll to position [667, 0]
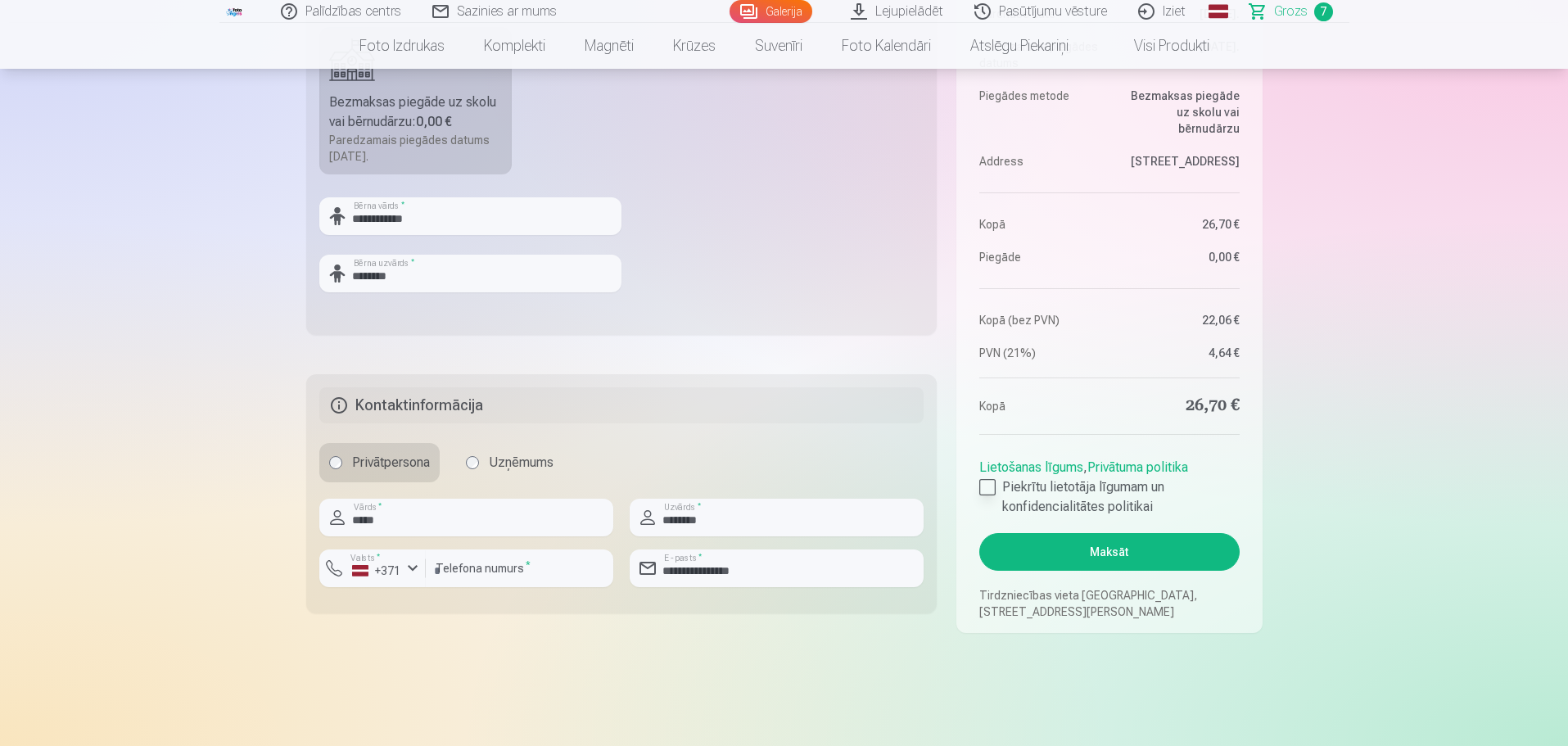
click at [988, 488] on div at bounding box center [988, 486] width 16 height 16
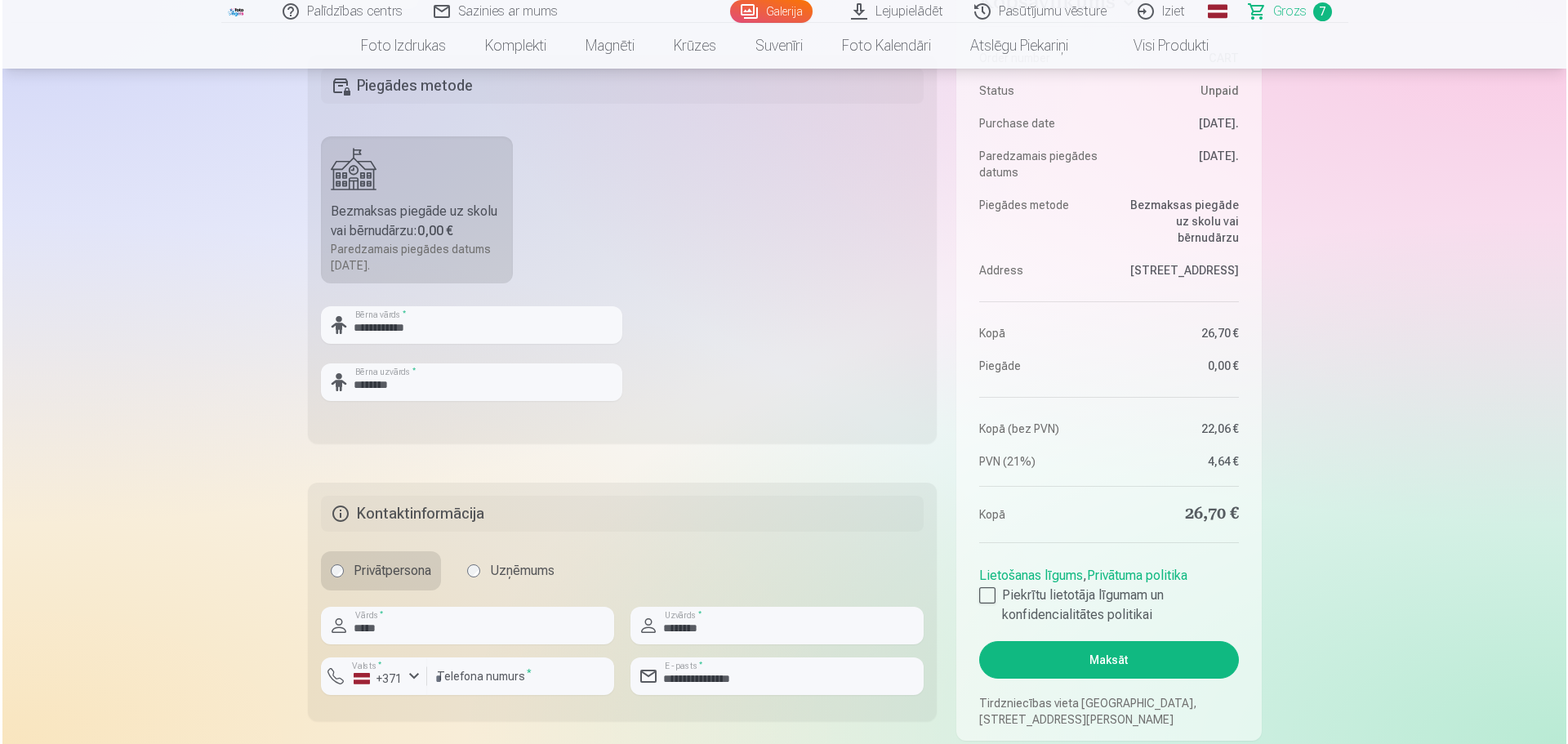
scroll to position [734, 0]
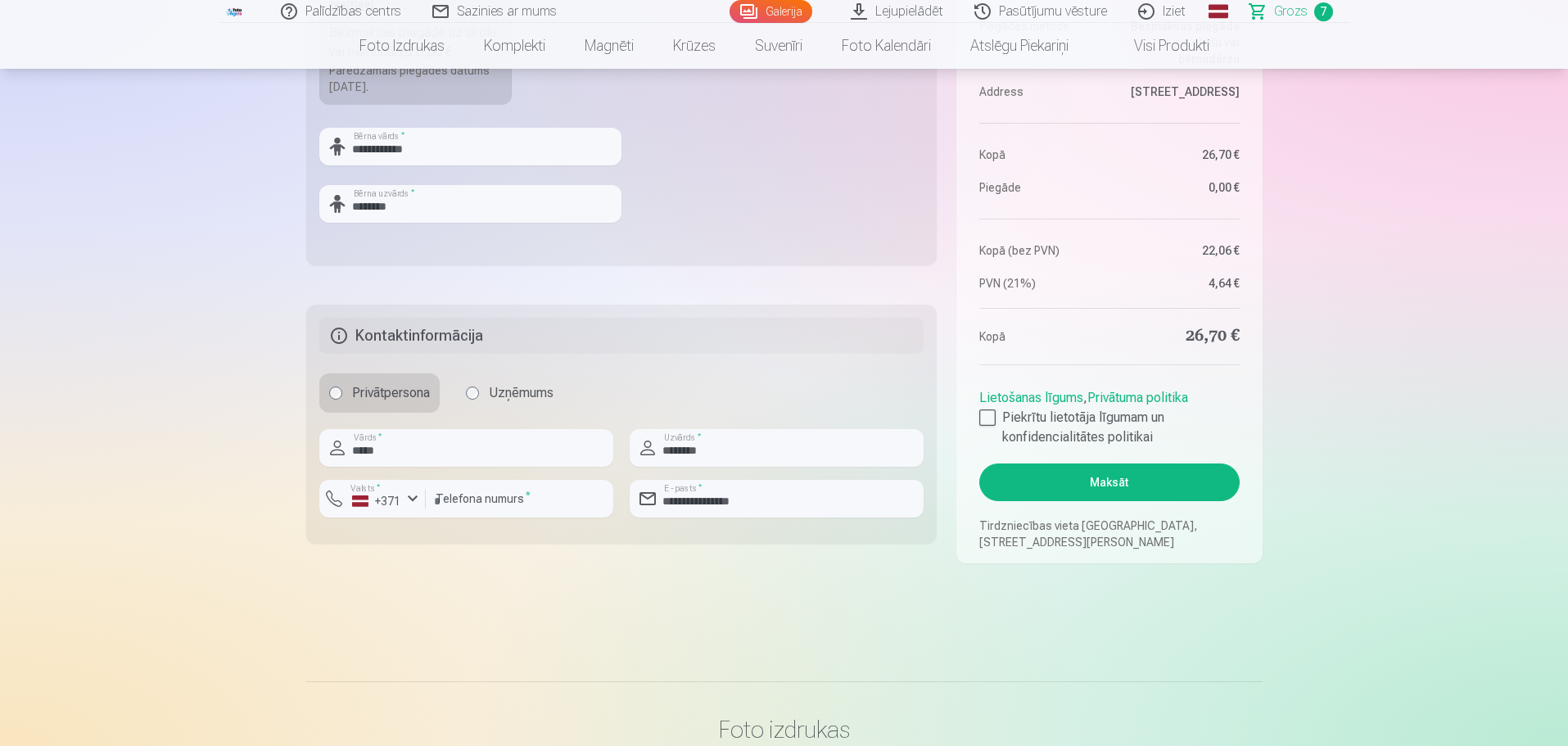
click at [1117, 485] on button "Maksāt" at bounding box center [1109, 482] width 260 height 37
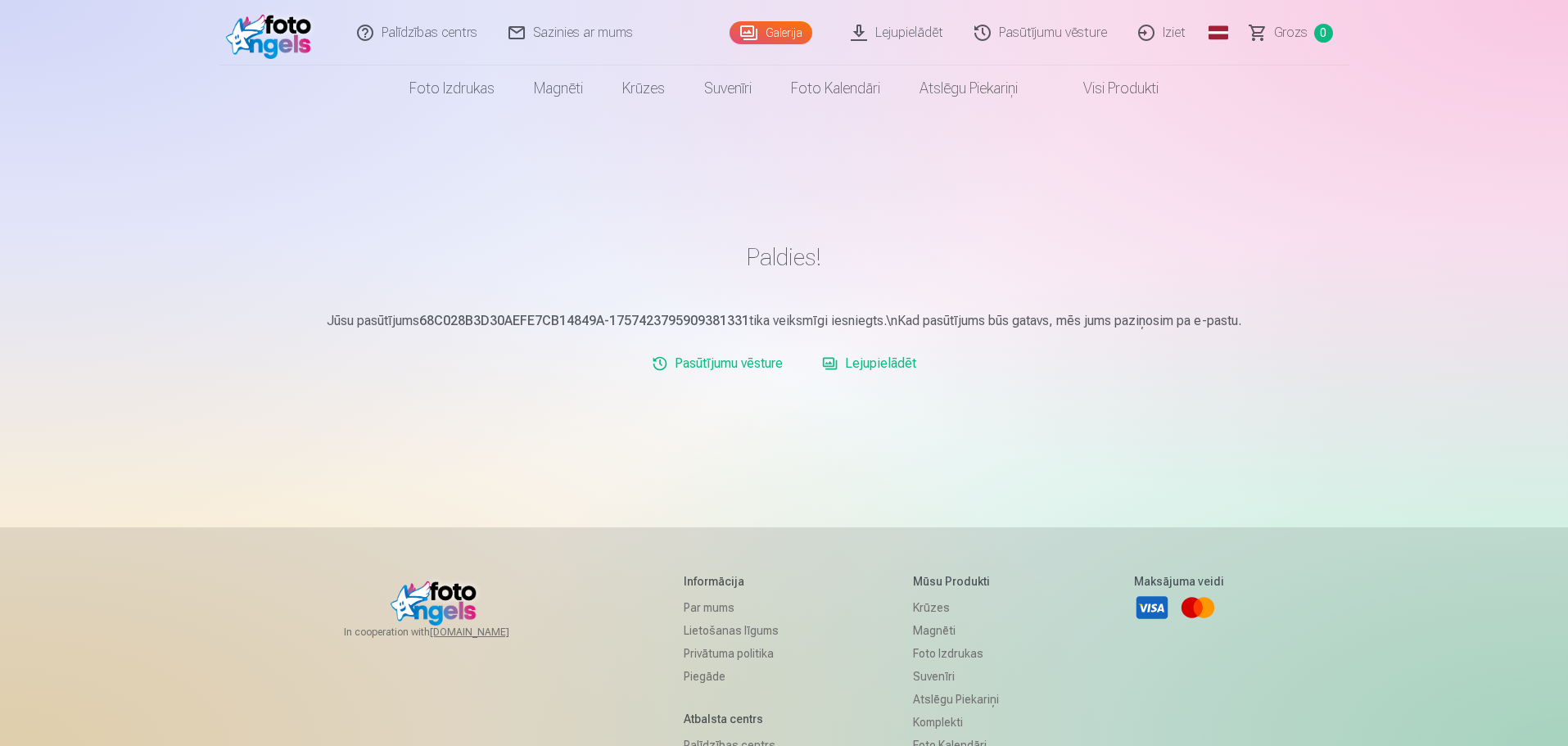
click at [886, 359] on link "Lejupielādēt" at bounding box center [870, 364] width 107 height 33
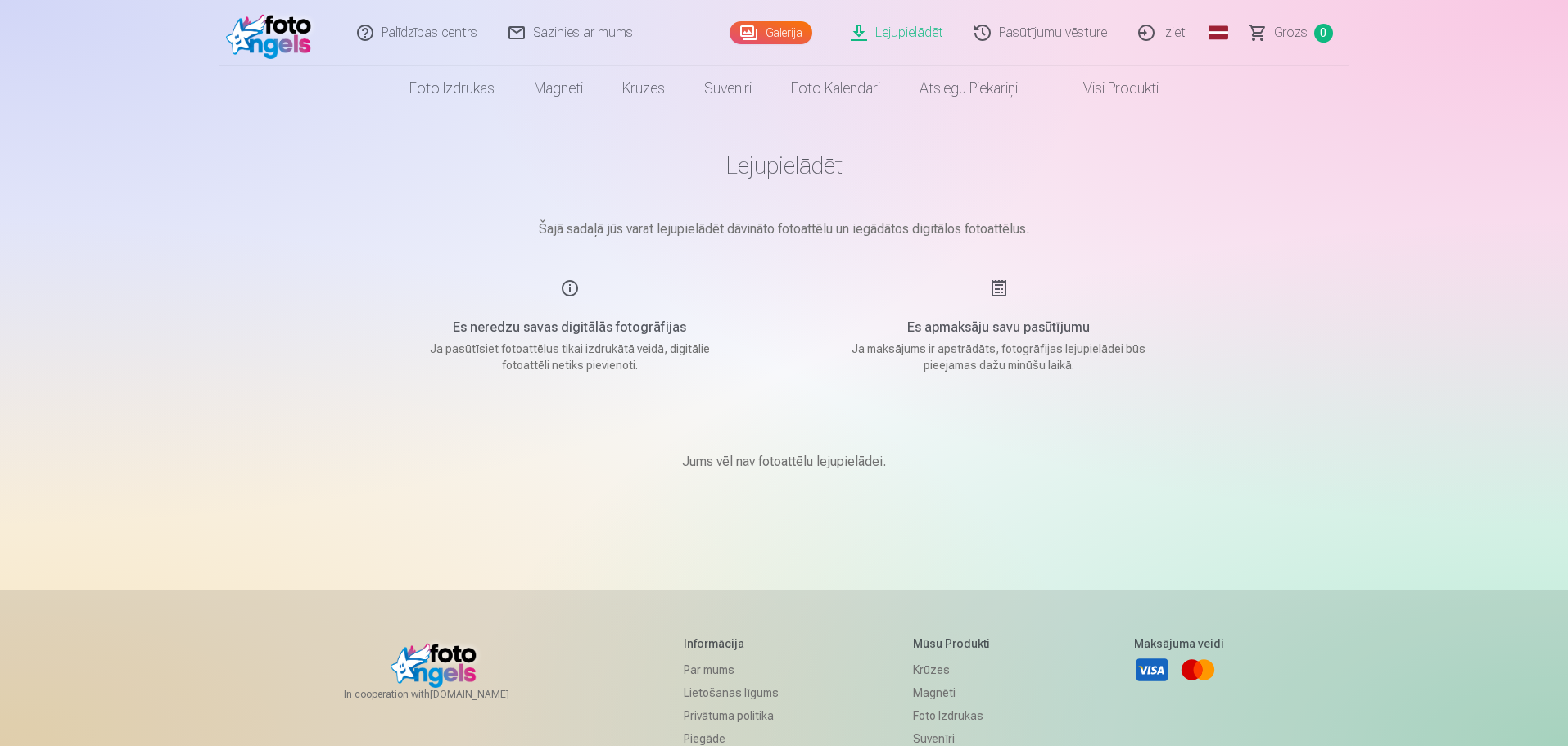
click at [786, 33] on link "Galerija" at bounding box center [771, 33] width 82 height 23
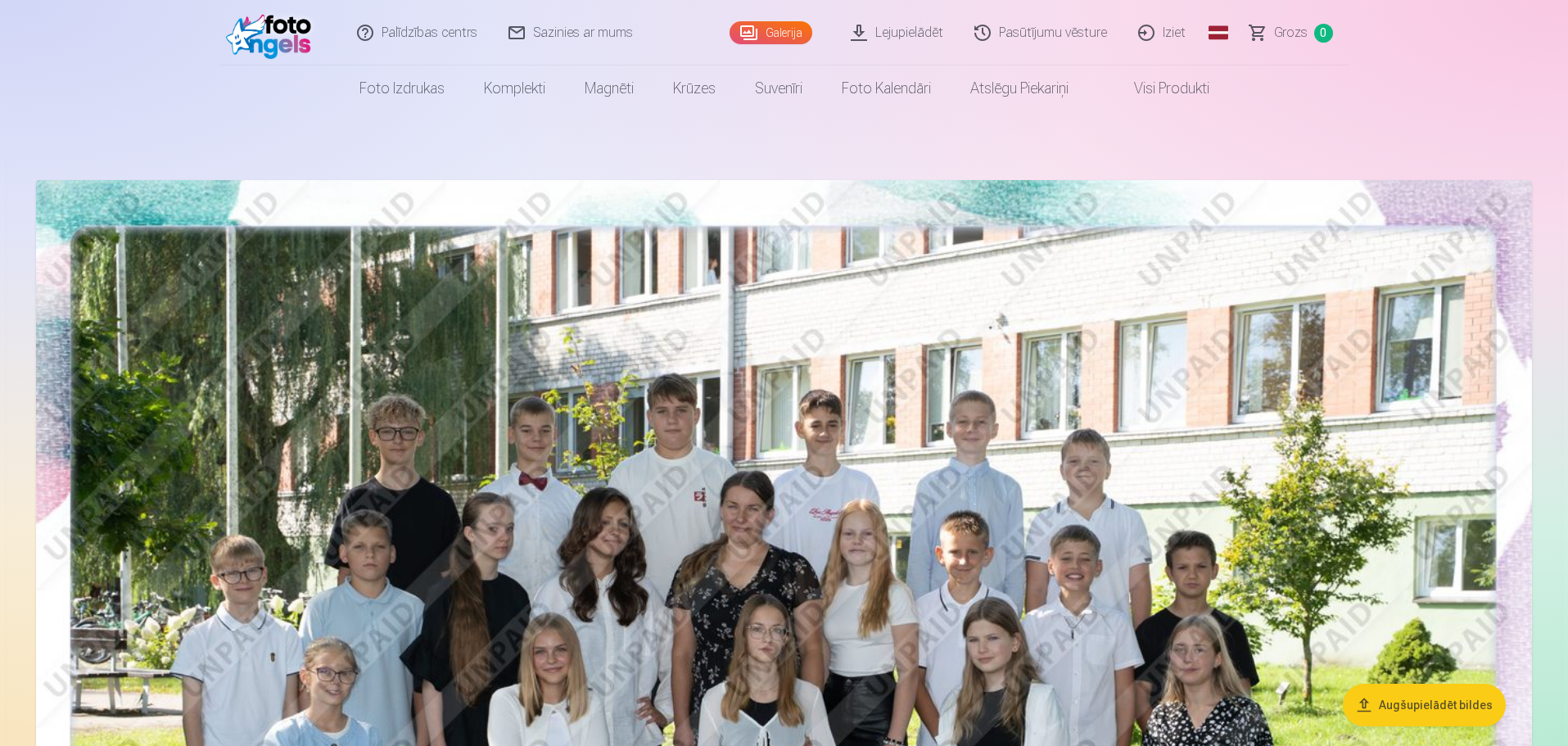
click at [913, 31] on link "Lejupielādēt" at bounding box center [898, 33] width 124 height 65
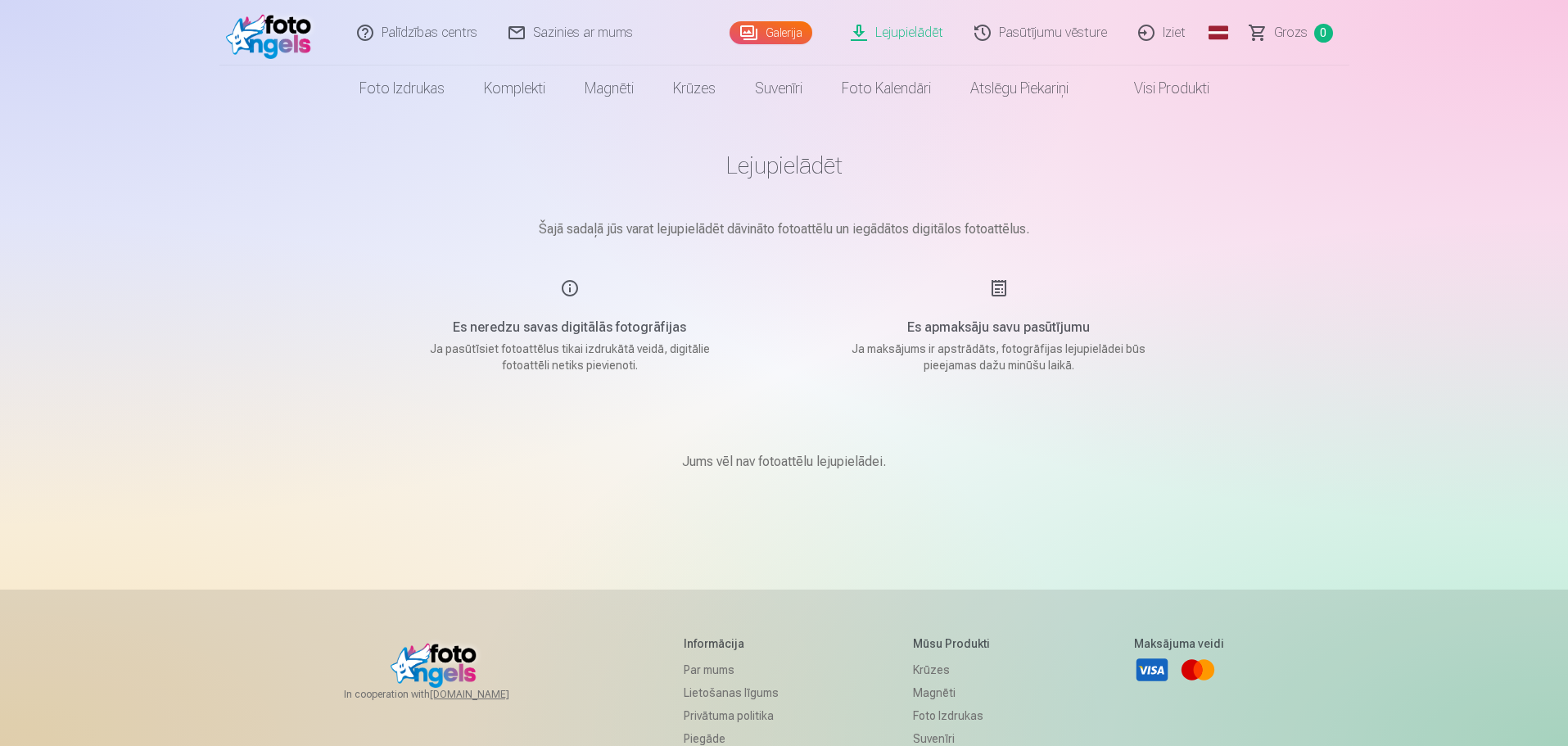
click at [913, 31] on link "Lejupielādēt" at bounding box center [898, 33] width 124 height 65
click at [1296, 36] on span "Grozs" at bounding box center [1290, 33] width 34 height 20
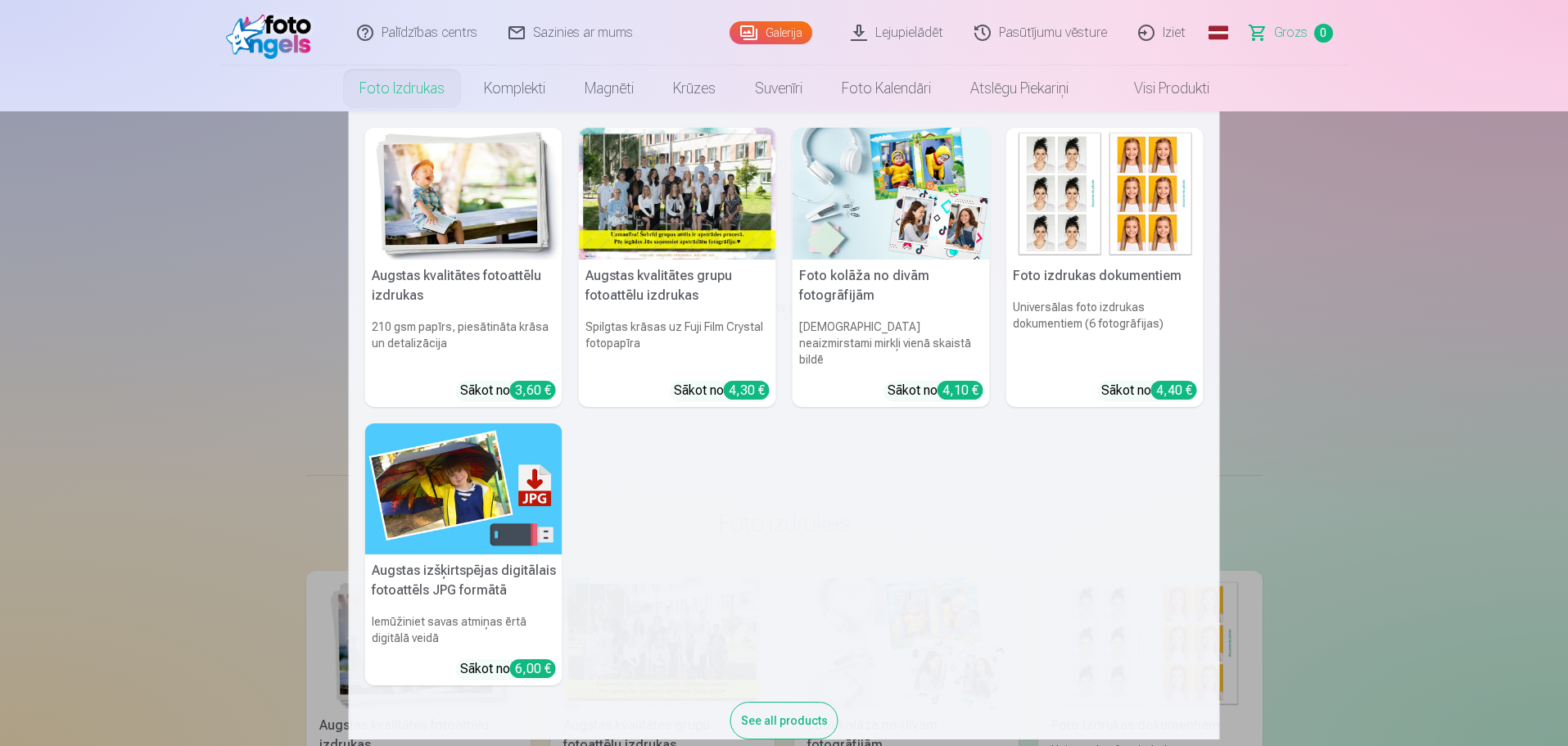
click at [414, 94] on link "Foto izdrukas" at bounding box center [402, 88] width 125 height 46
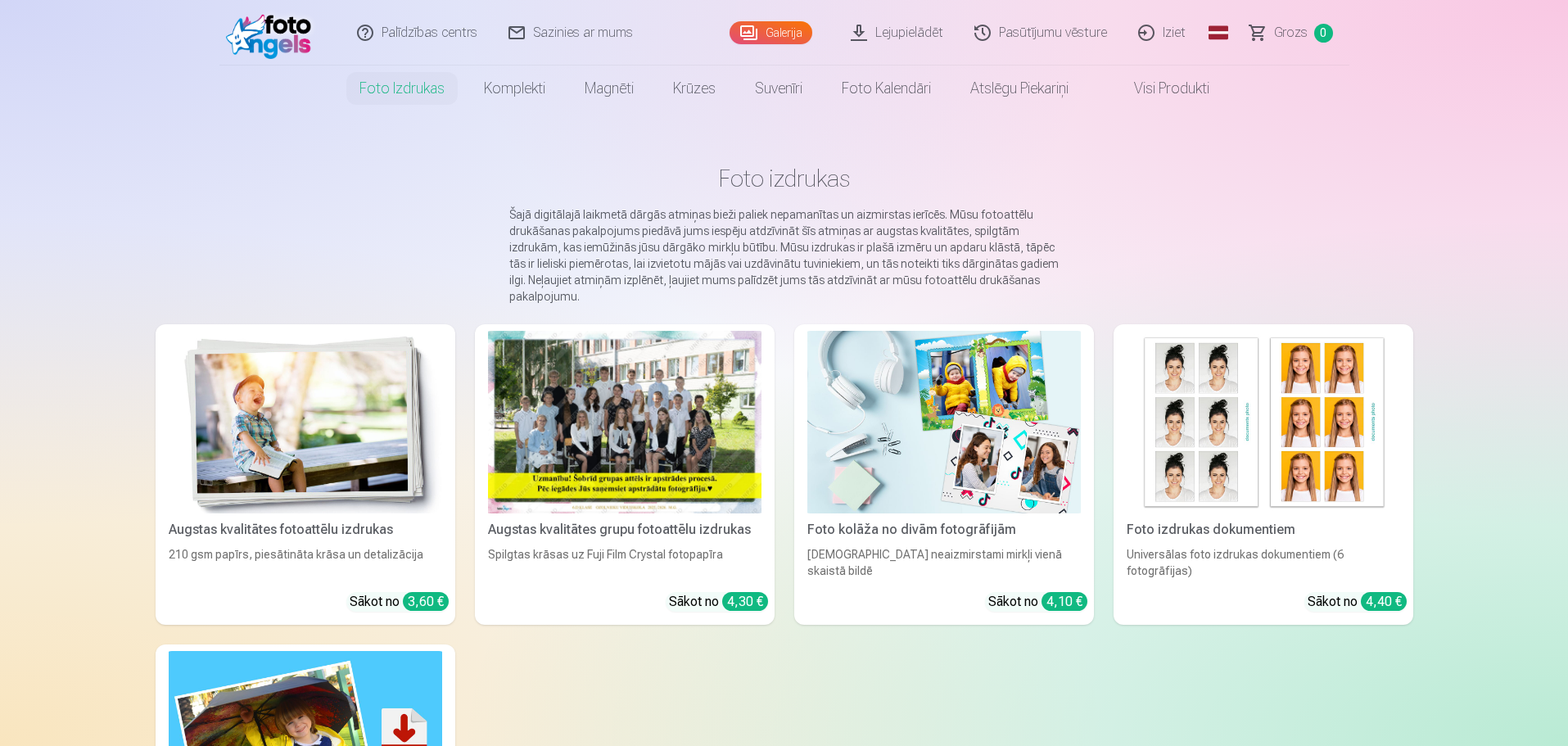
click at [925, 36] on link "Lejupielādēt" at bounding box center [898, 33] width 124 height 65
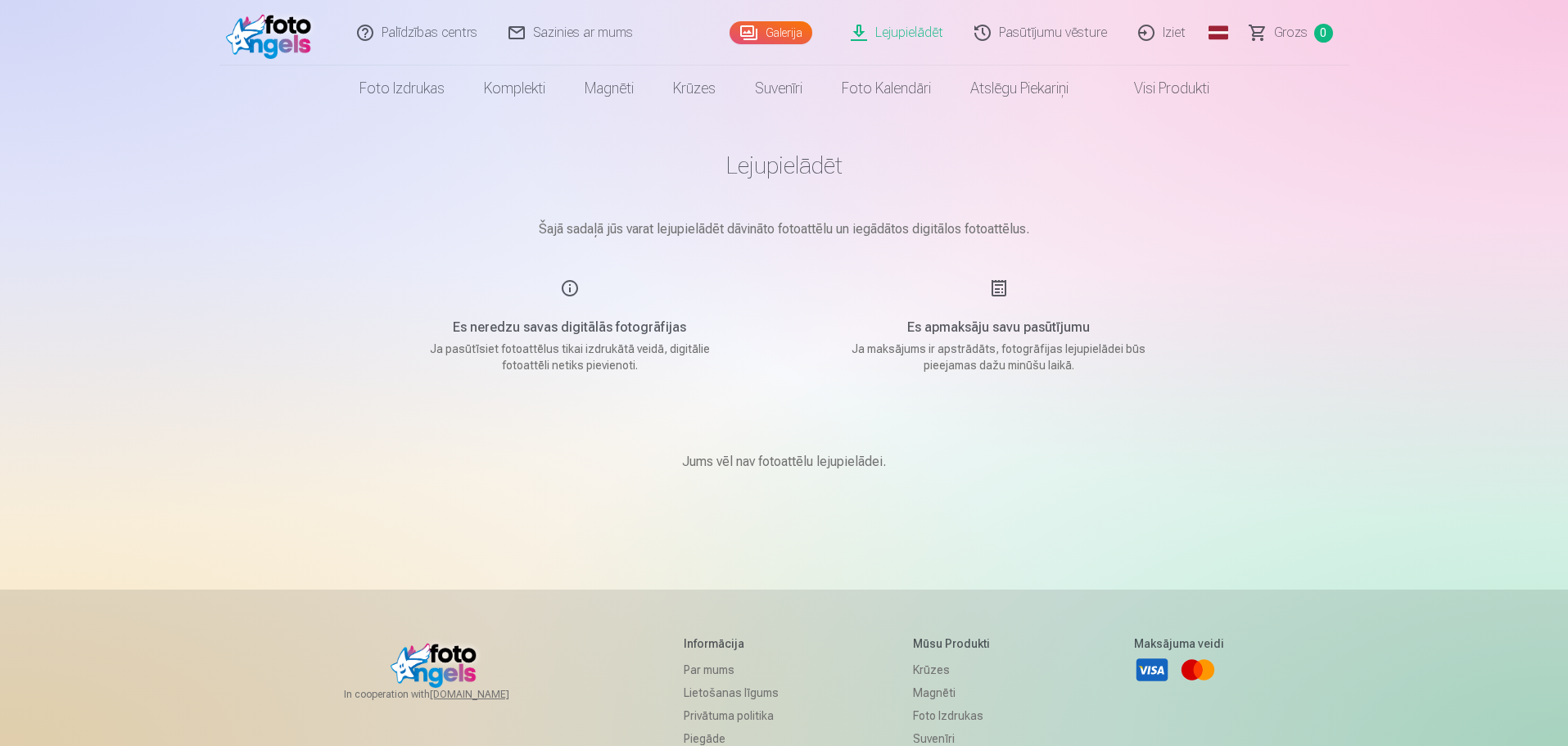
click at [772, 456] on p "Jums vēl nav fotoattēlu lejupielādei." at bounding box center [784, 462] width 204 height 20
click at [788, 463] on p "Jums vēl nav fotoattēlu lejupielādei." at bounding box center [784, 462] width 204 height 20
click at [990, 485] on div "Jums vēl nav fotoattēlu lejupielādei." at bounding box center [784, 462] width 819 height 99
click at [1214, 227] on div "Lejupielādēt Šajā sadaļā jūs varat lejupielādēt dāvināto fotoattēlu un iegādāto…" at bounding box center [784, 520] width 983 height 1040
click at [921, 28] on link "Lejupielādēt" at bounding box center [898, 33] width 124 height 65
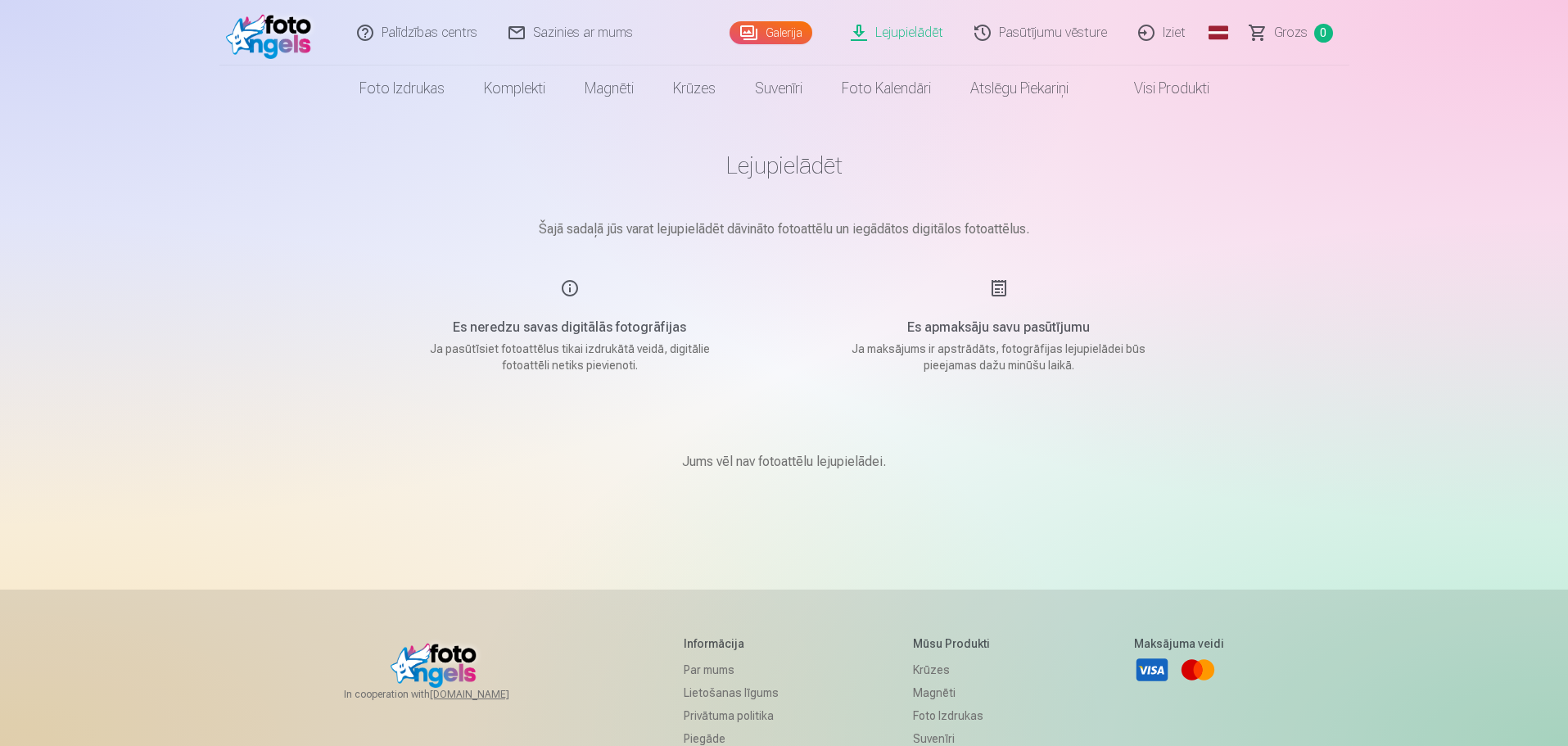
click at [1160, 87] on link "Visi produkti" at bounding box center [1158, 88] width 141 height 46
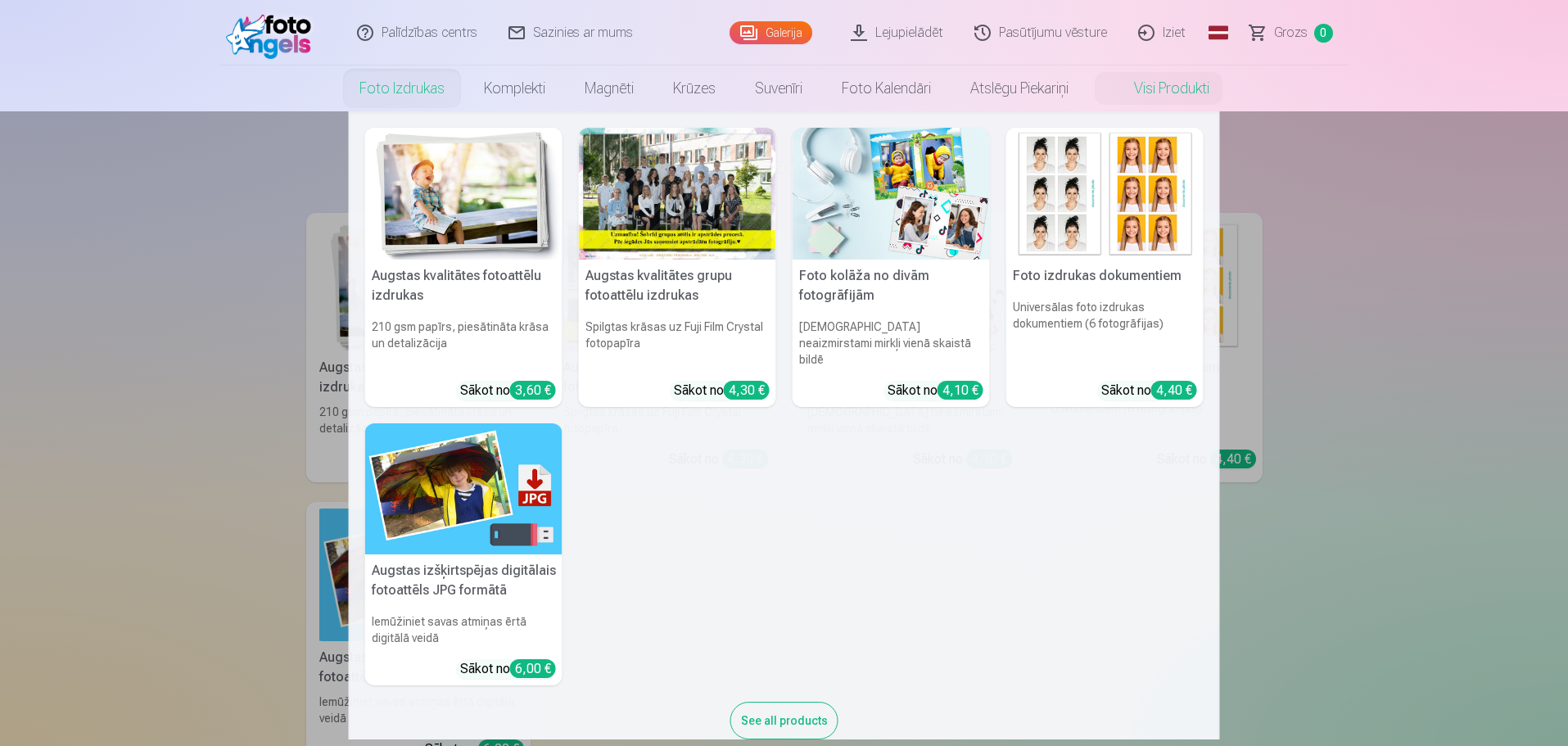
click at [397, 91] on link "Foto izdrukas" at bounding box center [402, 88] width 125 height 46
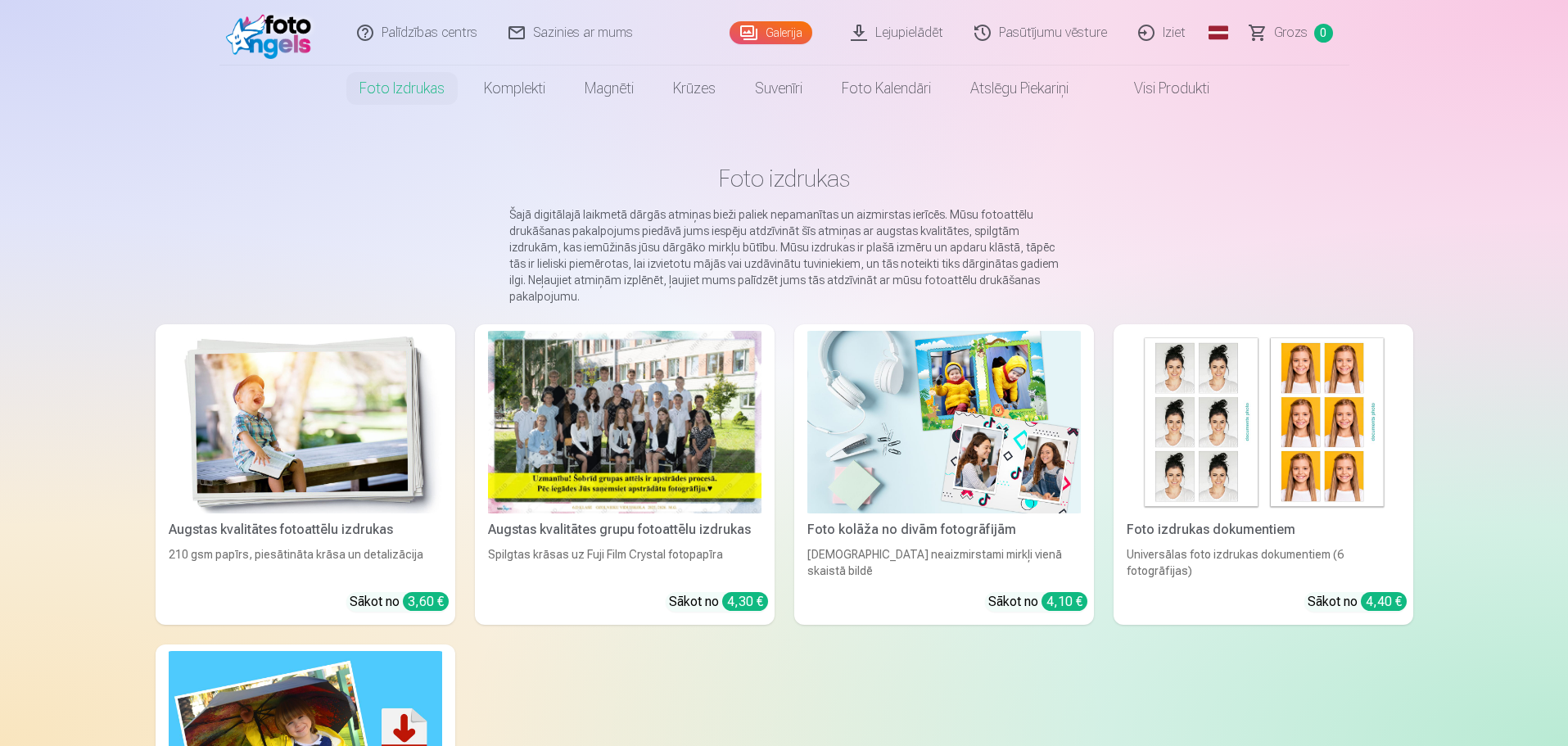
click at [1385, 295] on main "Foto izdrukas Šajā digitālajā laikmetā dārgās atmiņas bieži paliek nepamanītas …" at bounding box center [784, 558] width 1258 height 894
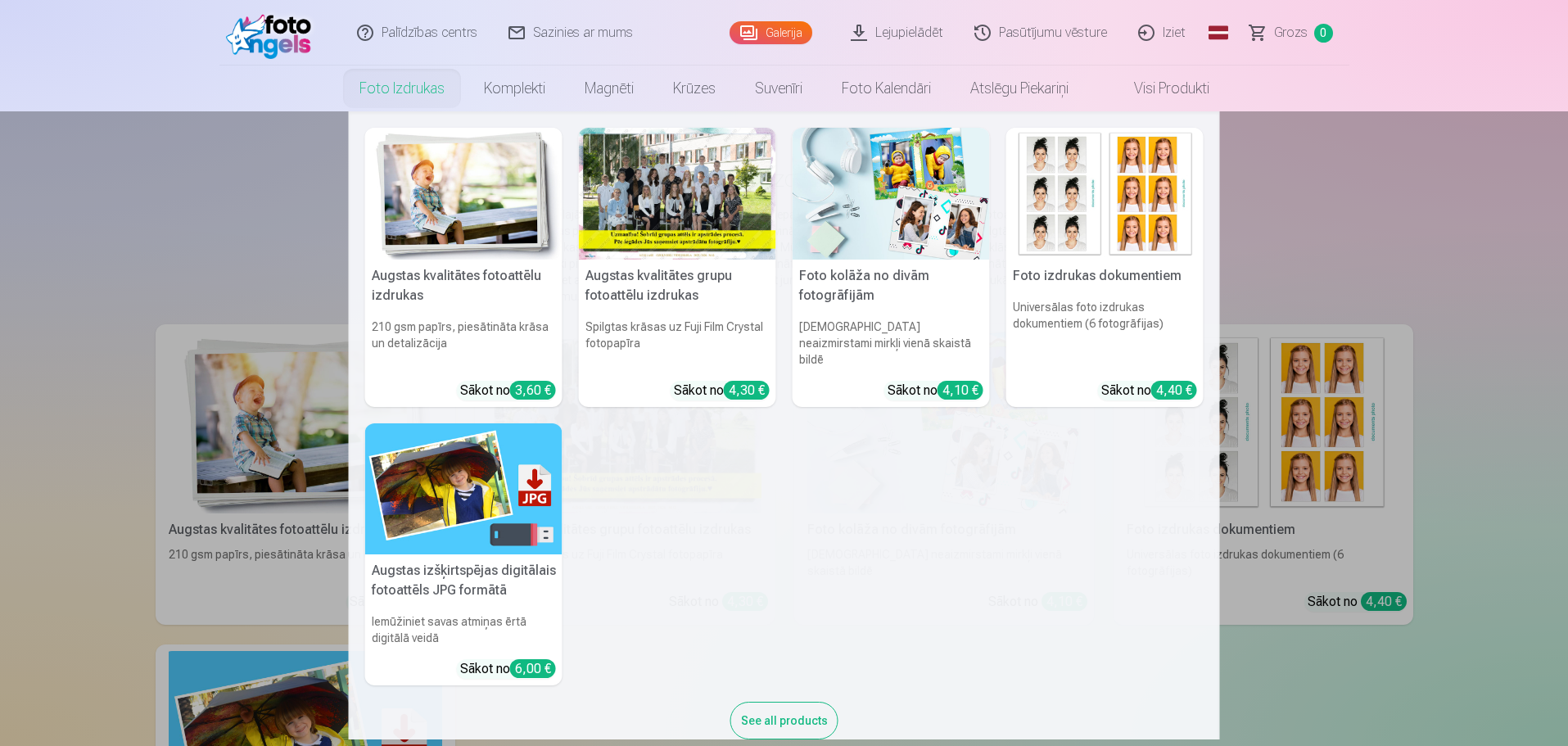
click at [380, 90] on link "Foto izdrukas" at bounding box center [402, 88] width 125 height 46
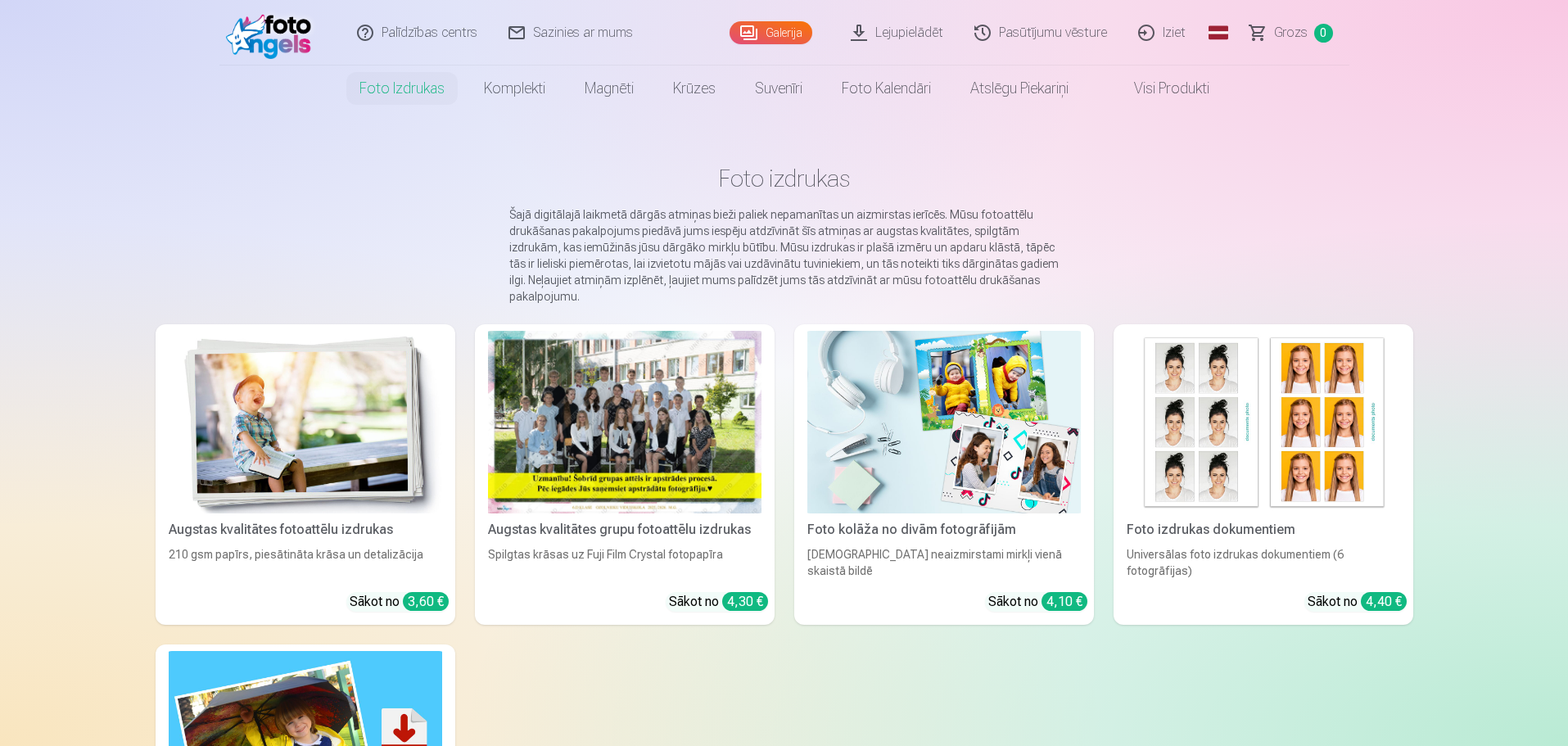
click at [644, 688] on div "Augstas kvalitātes fotoattēlu izdrukas 210 gsm papīrs, piesātināta krāsa un det…" at bounding box center [784, 636] width 1258 height 623
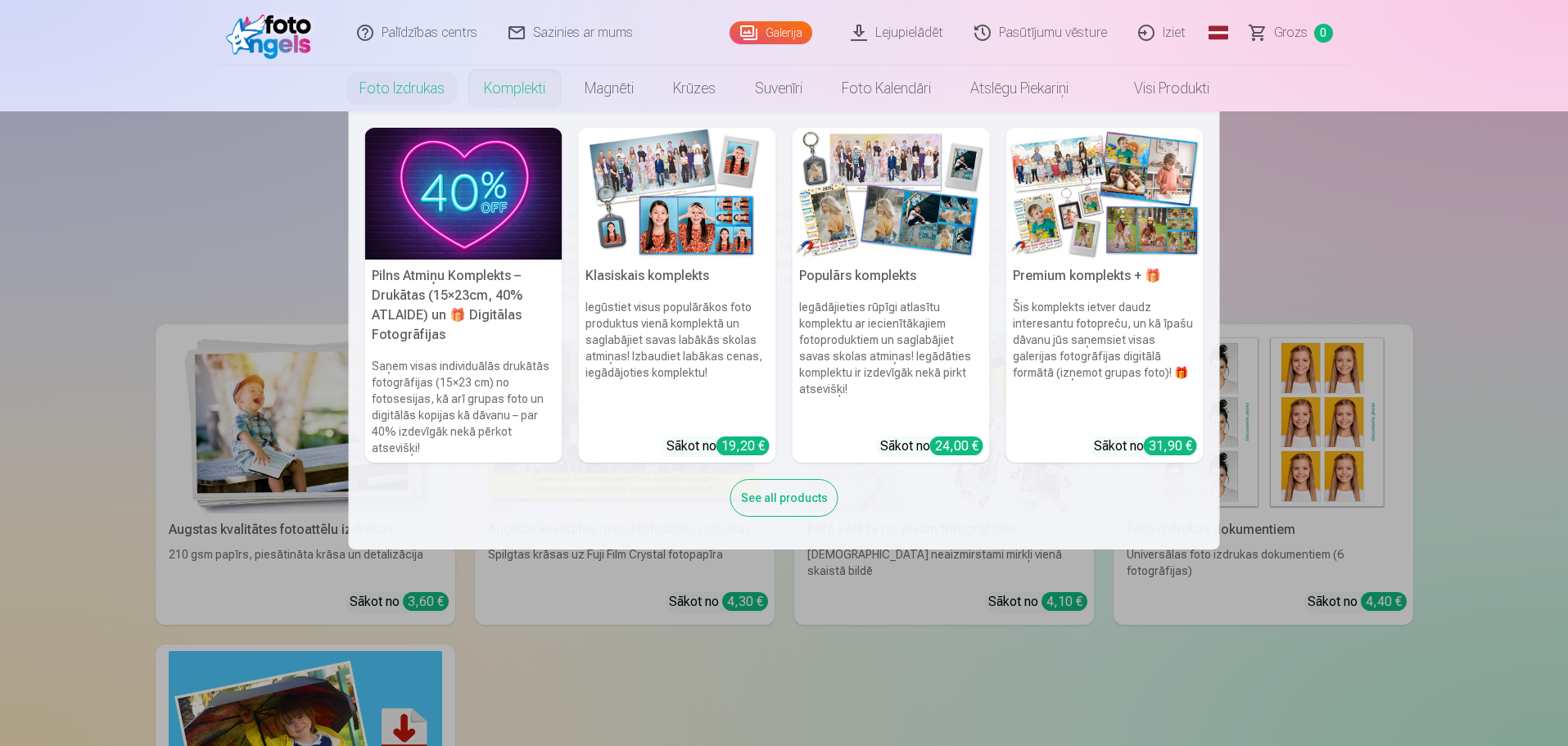
click at [514, 83] on link "Komplekti" at bounding box center [514, 88] width 101 height 46
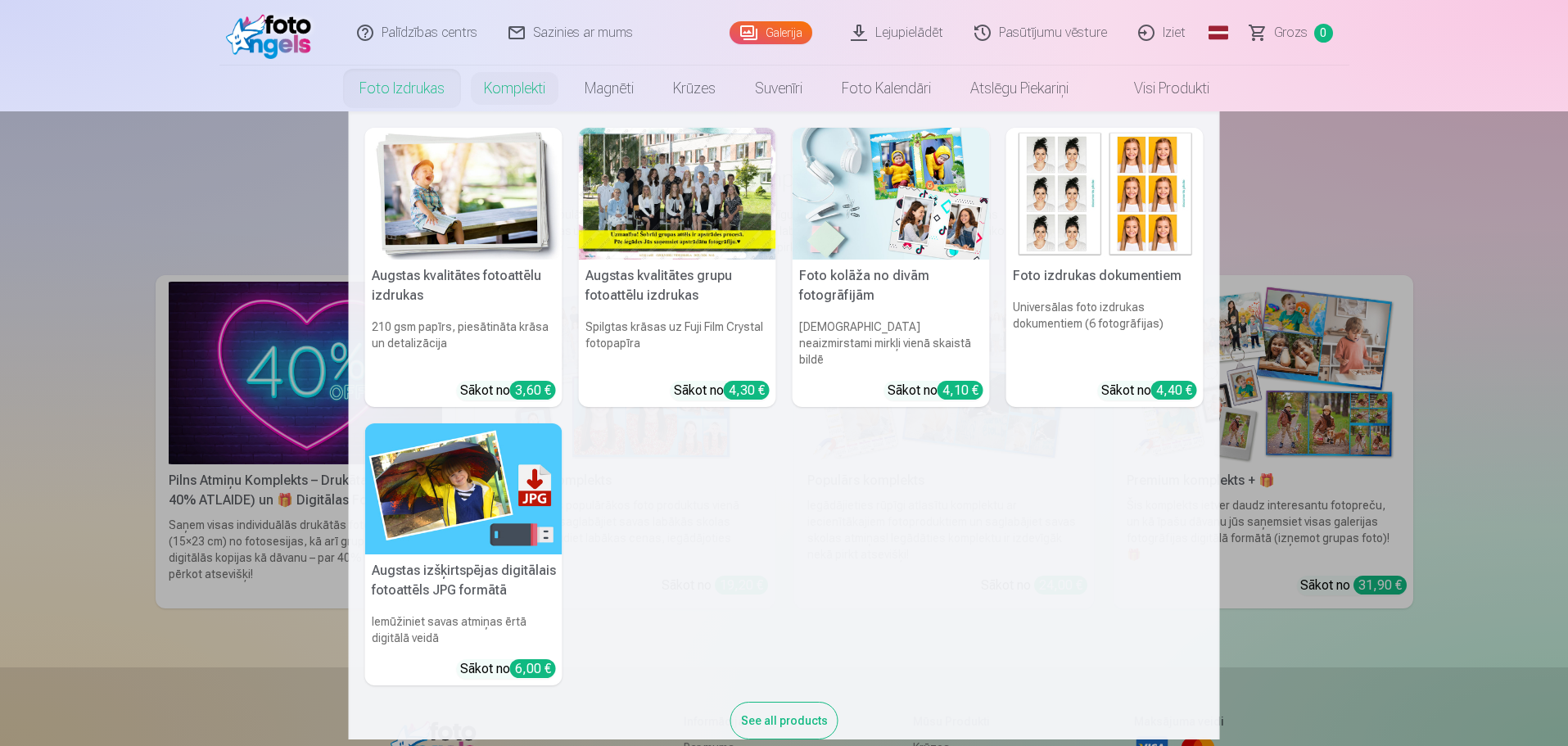
click at [434, 88] on link "Foto izdrukas" at bounding box center [402, 88] width 125 height 46
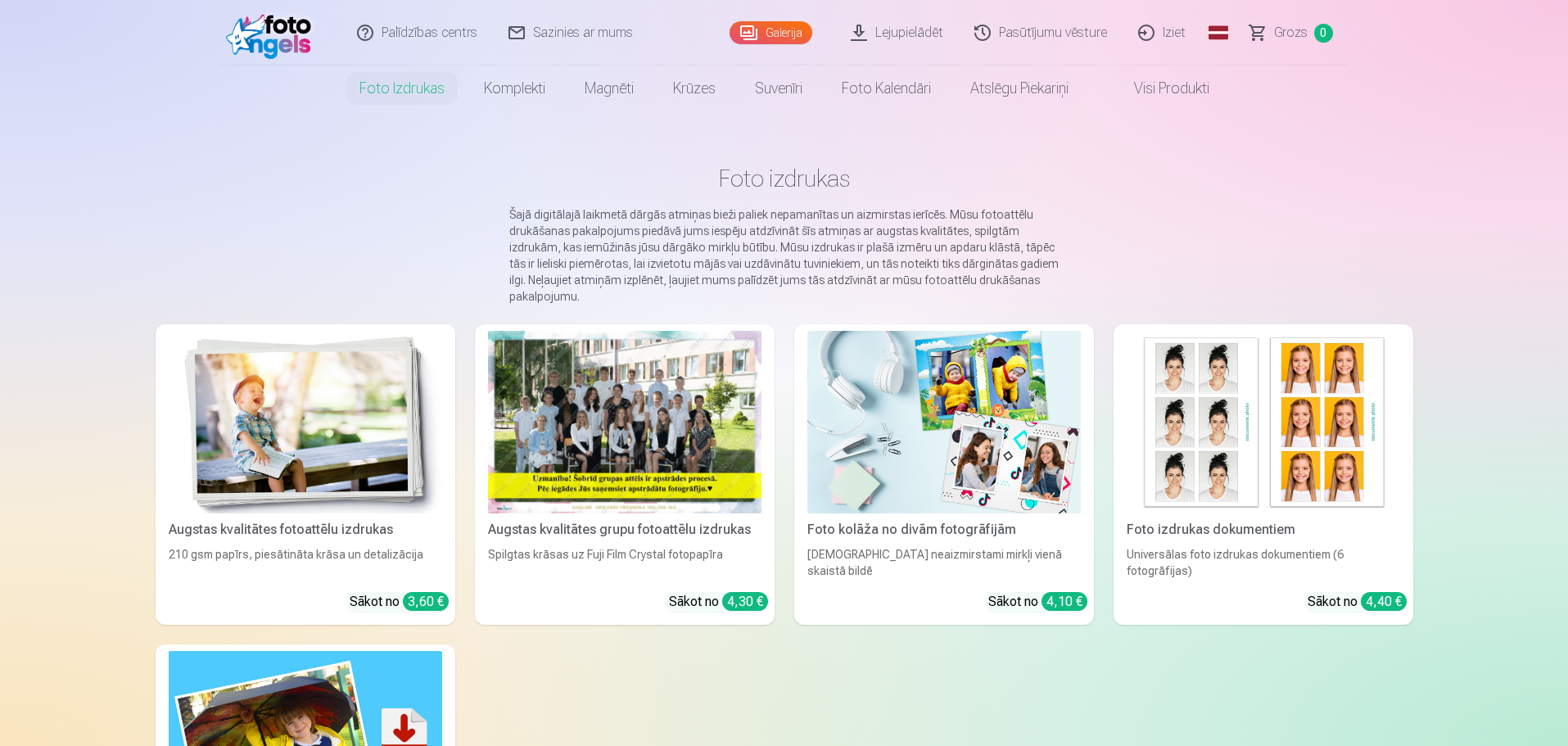
click at [906, 448] on img at bounding box center [944, 421] width 274 height 183
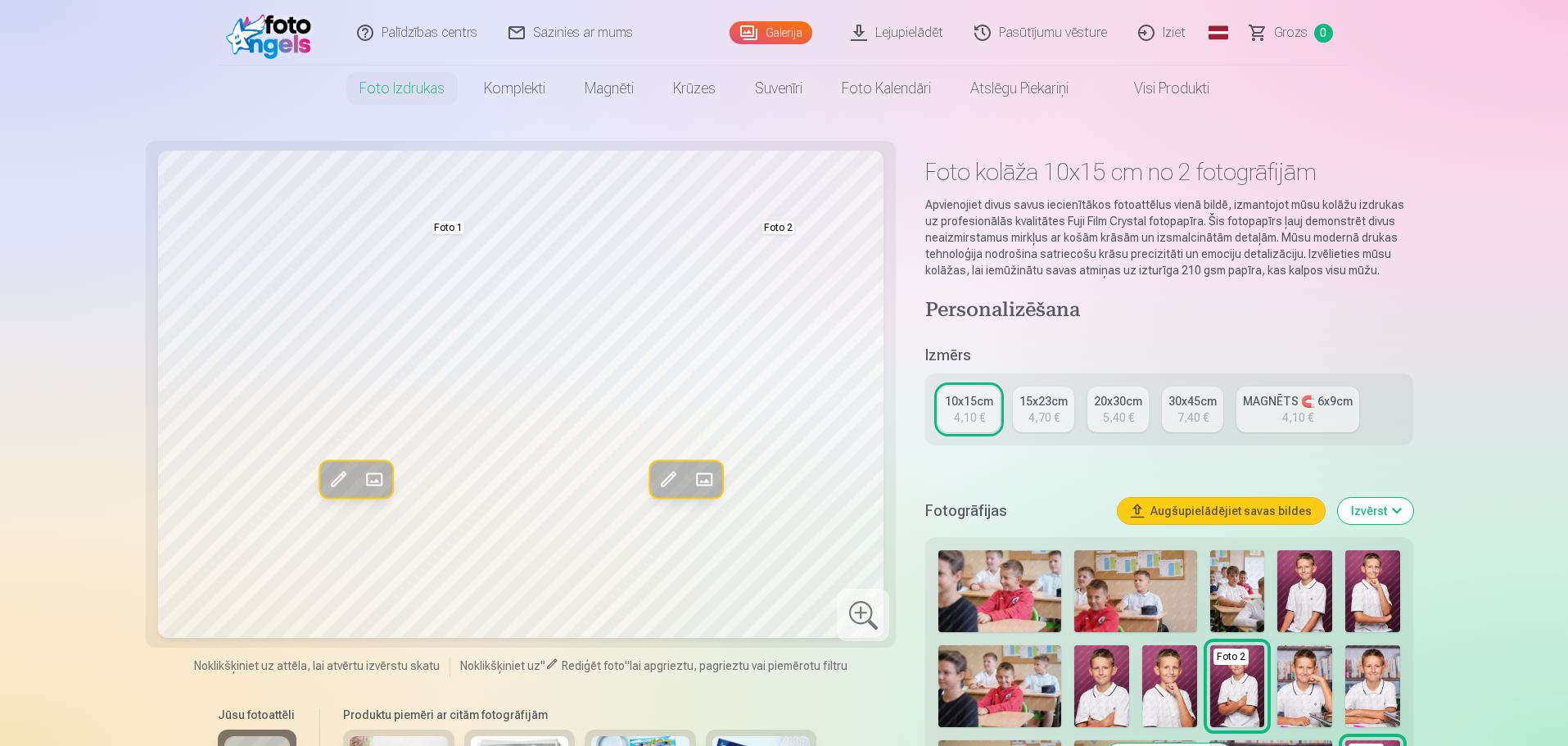
click at [898, 33] on link "Lejupielādēt" at bounding box center [898, 33] width 124 height 65
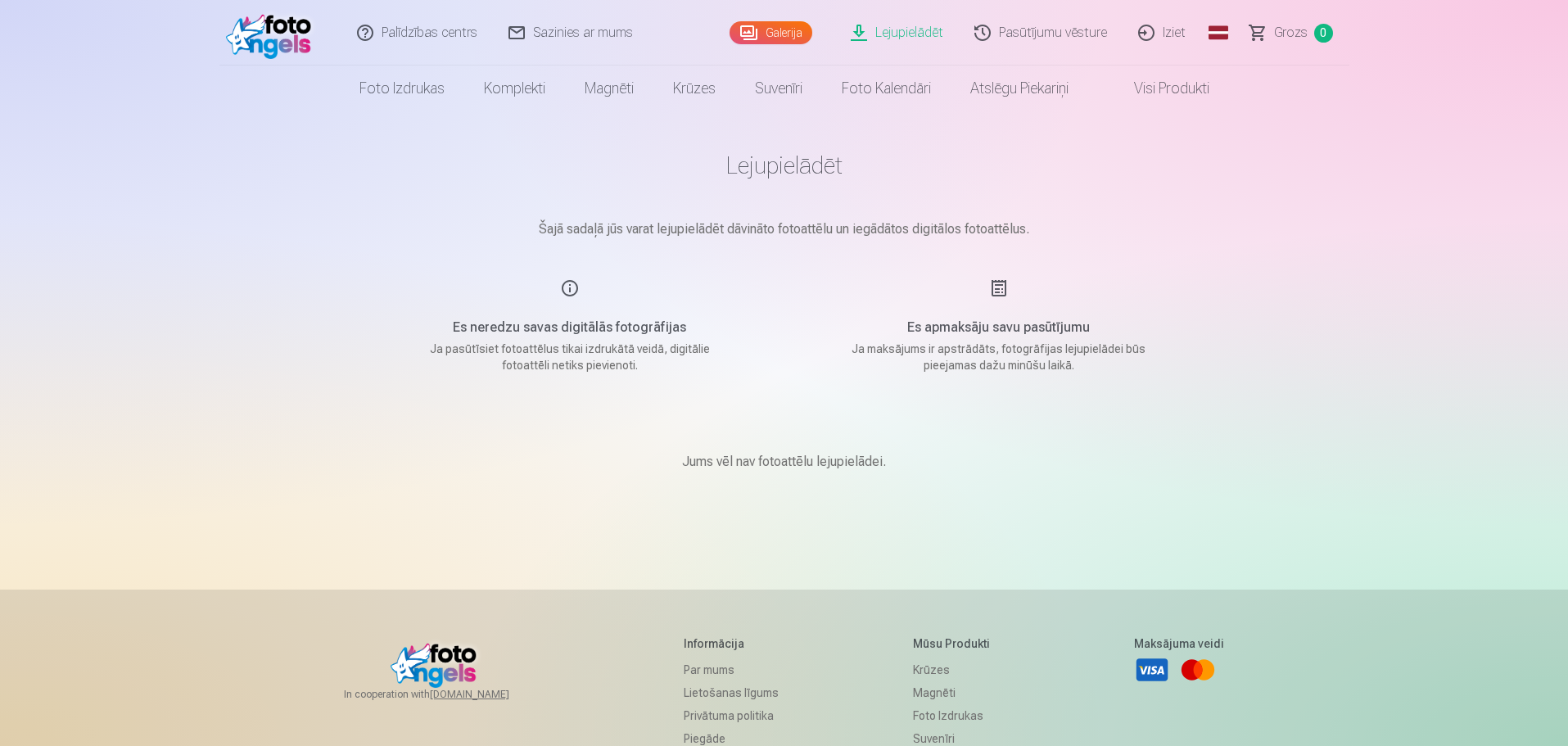
click at [923, 34] on link "Lejupielādēt" at bounding box center [898, 33] width 124 height 65
click at [777, 25] on link "Galerija" at bounding box center [771, 33] width 82 height 23
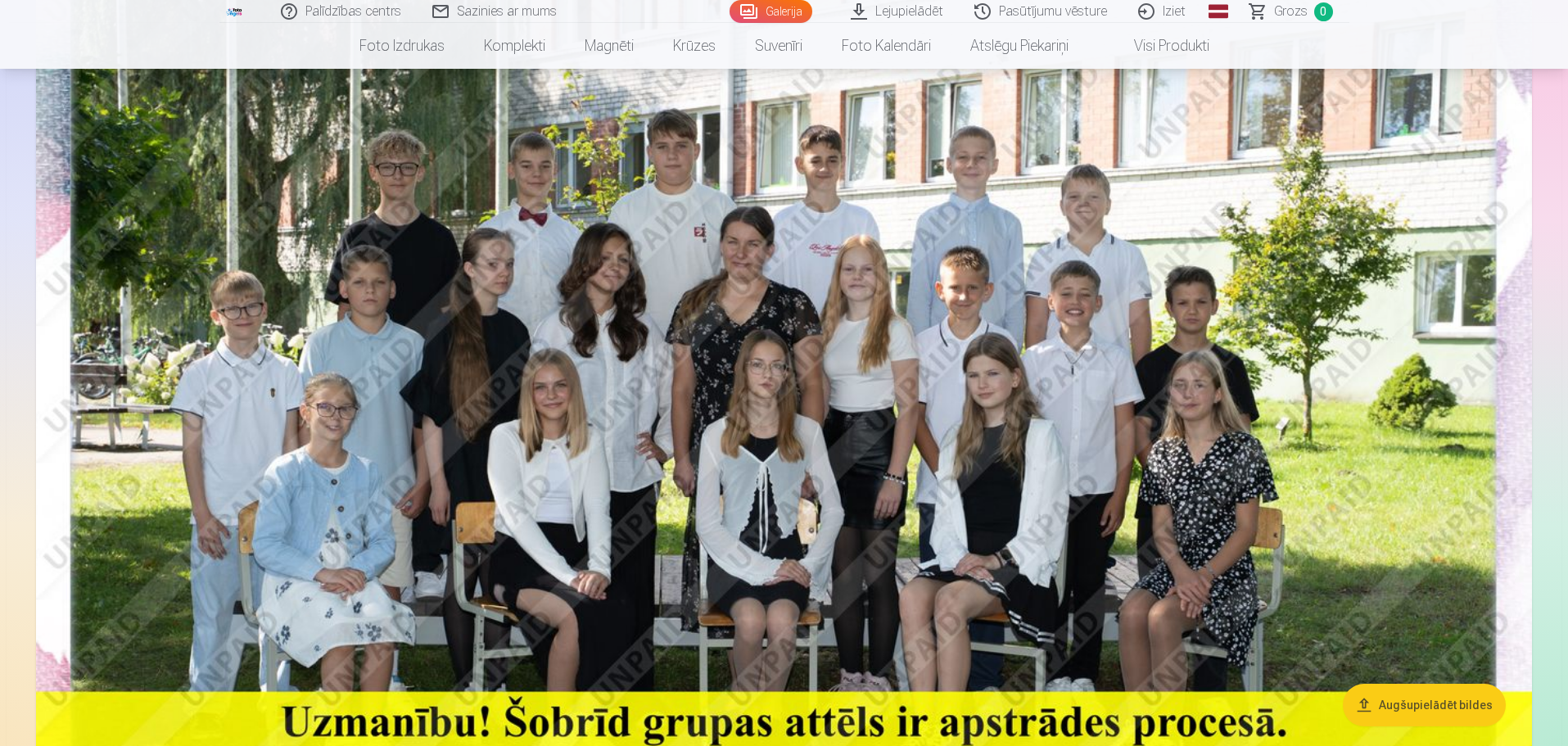
scroll to position [328, 0]
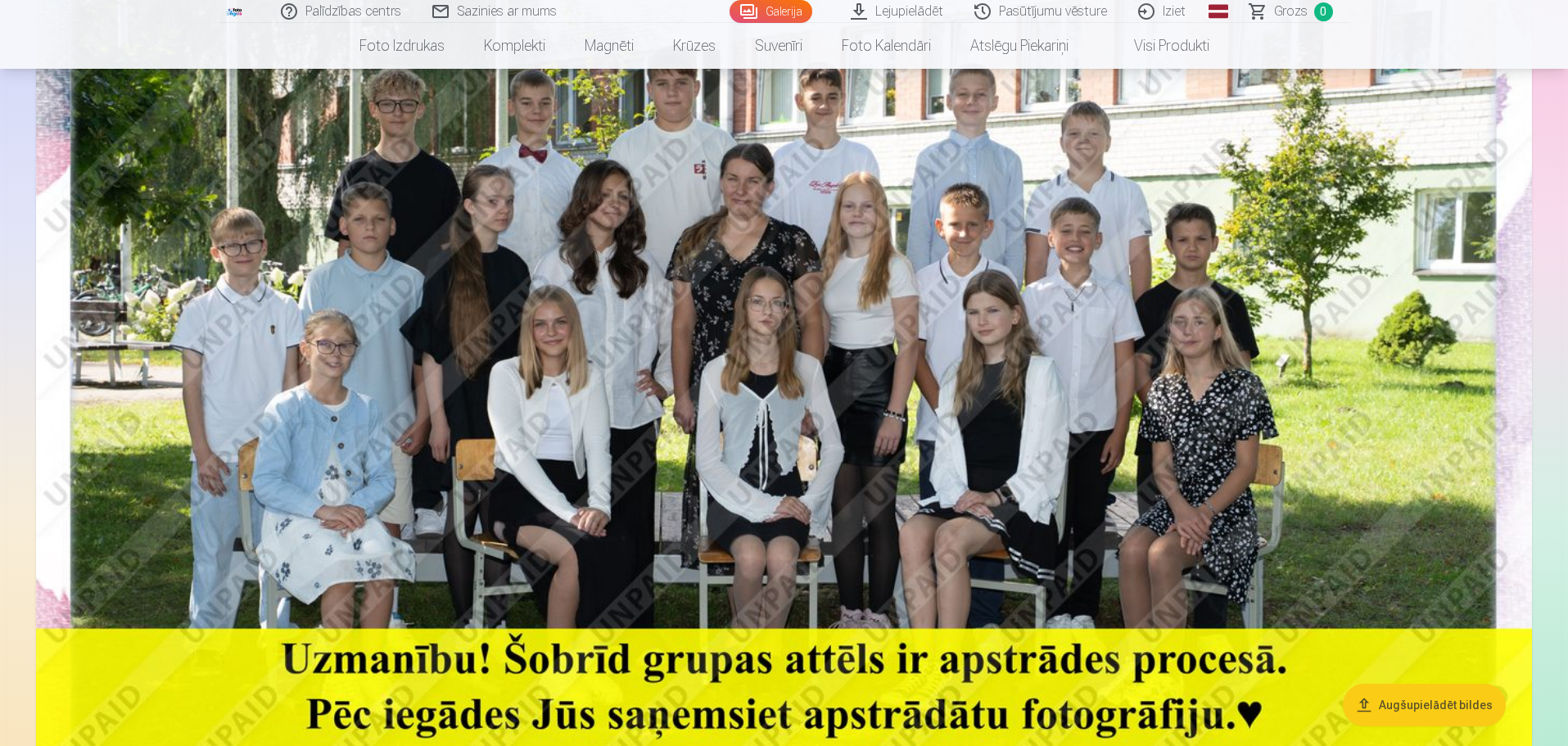
click at [597, 539] on img at bounding box center [784, 351] width 1496 height 998
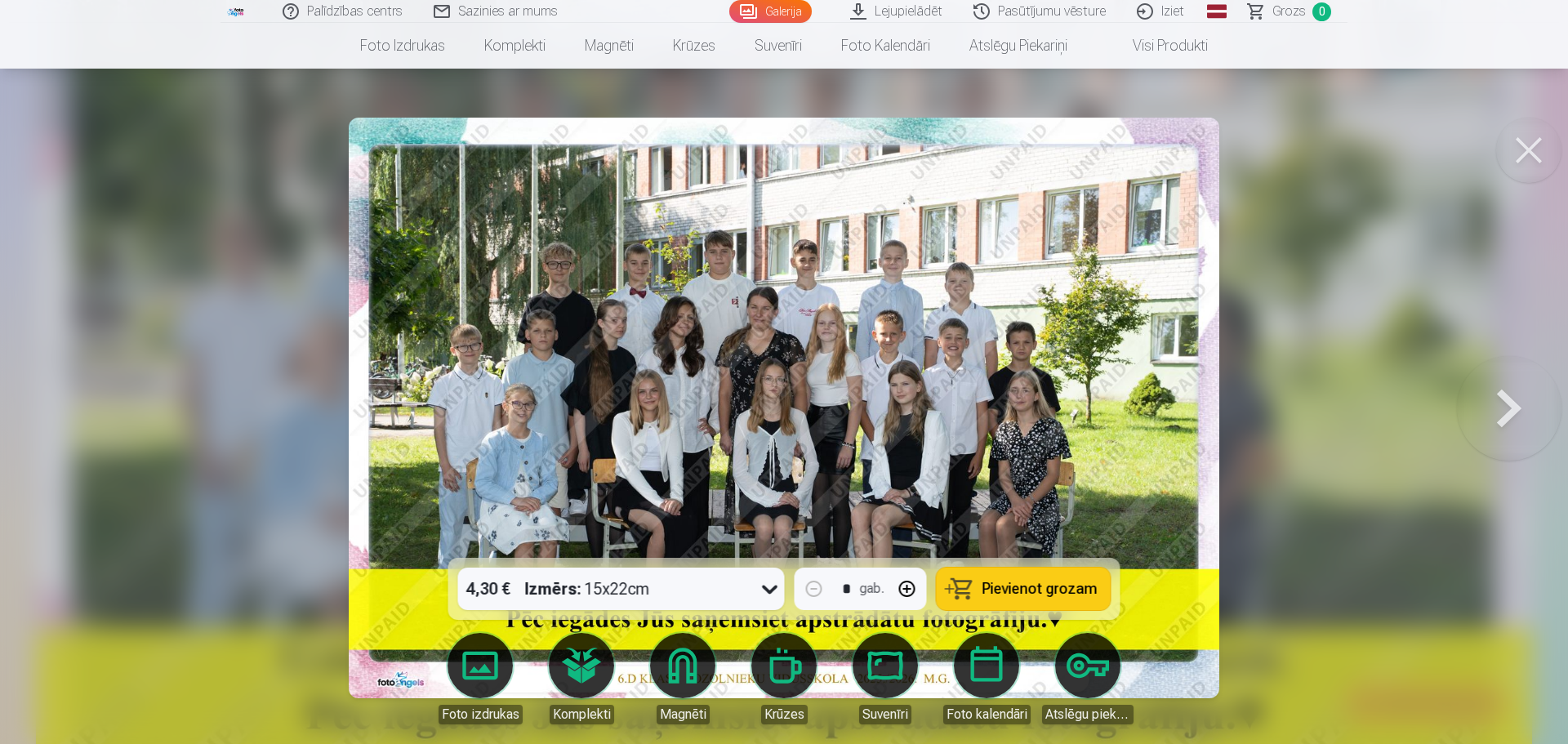
click at [649, 487] on img at bounding box center [783, 408] width 870 height 581
click at [1525, 143] on button at bounding box center [1528, 150] width 65 height 65
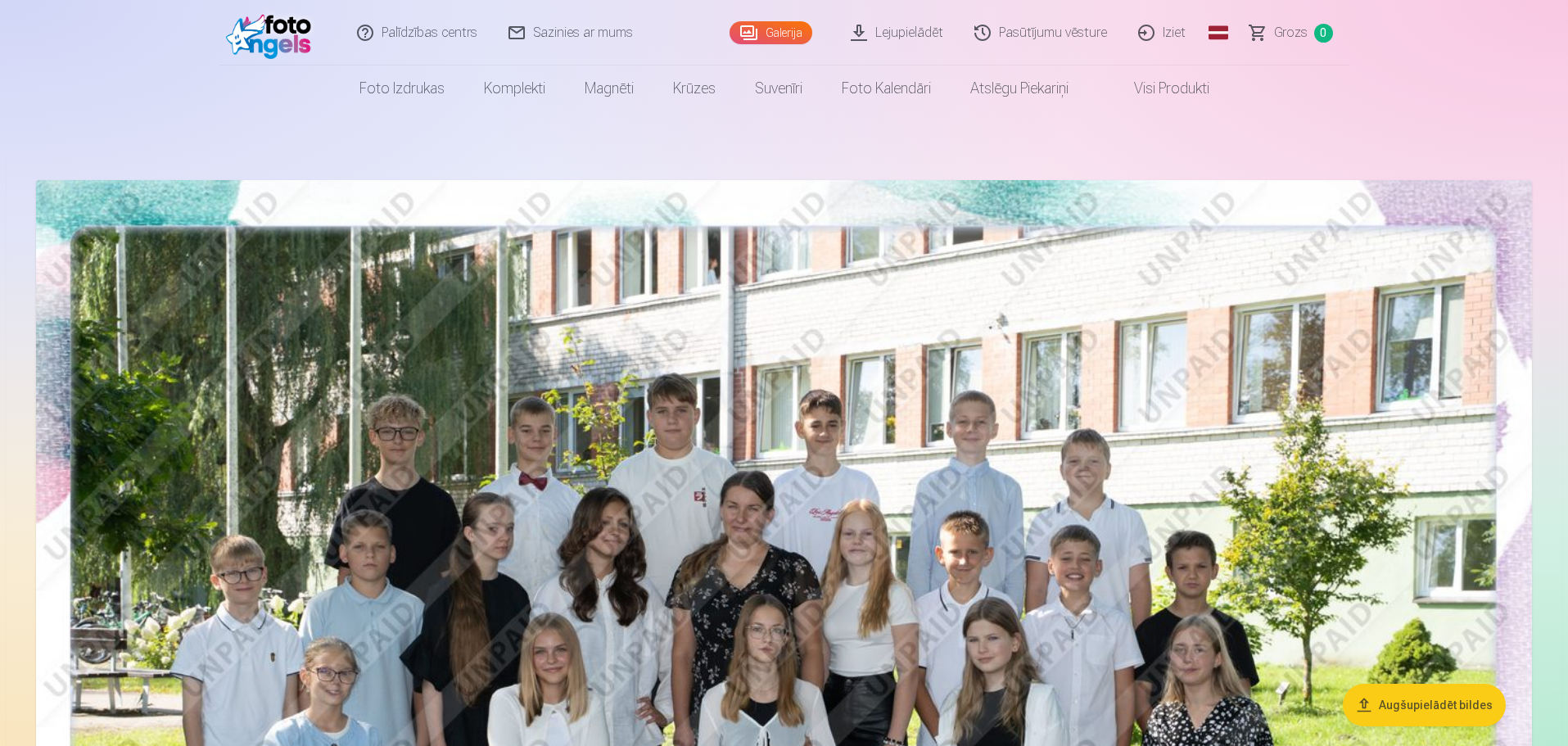
click at [904, 31] on link "Lejupielādēt" at bounding box center [898, 33] width 124 height 65
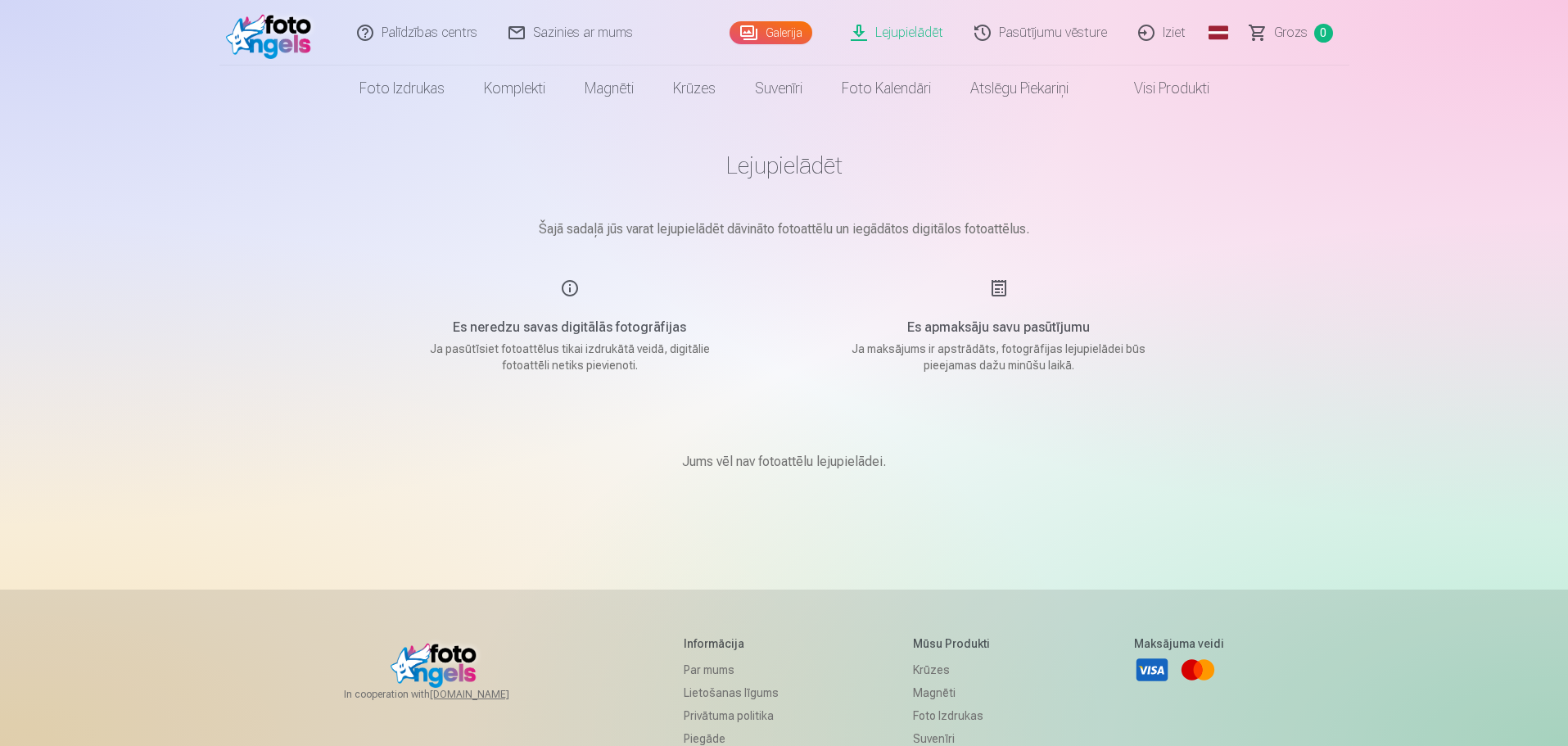
click at [904, 30] on link "Lejupielādēt" at bounding box center [898, 33] width 124 height 65
click at [1082, 24] on link "Pasūtījumu vēsture" at bounding box center [1041, 33] width 164 height 65
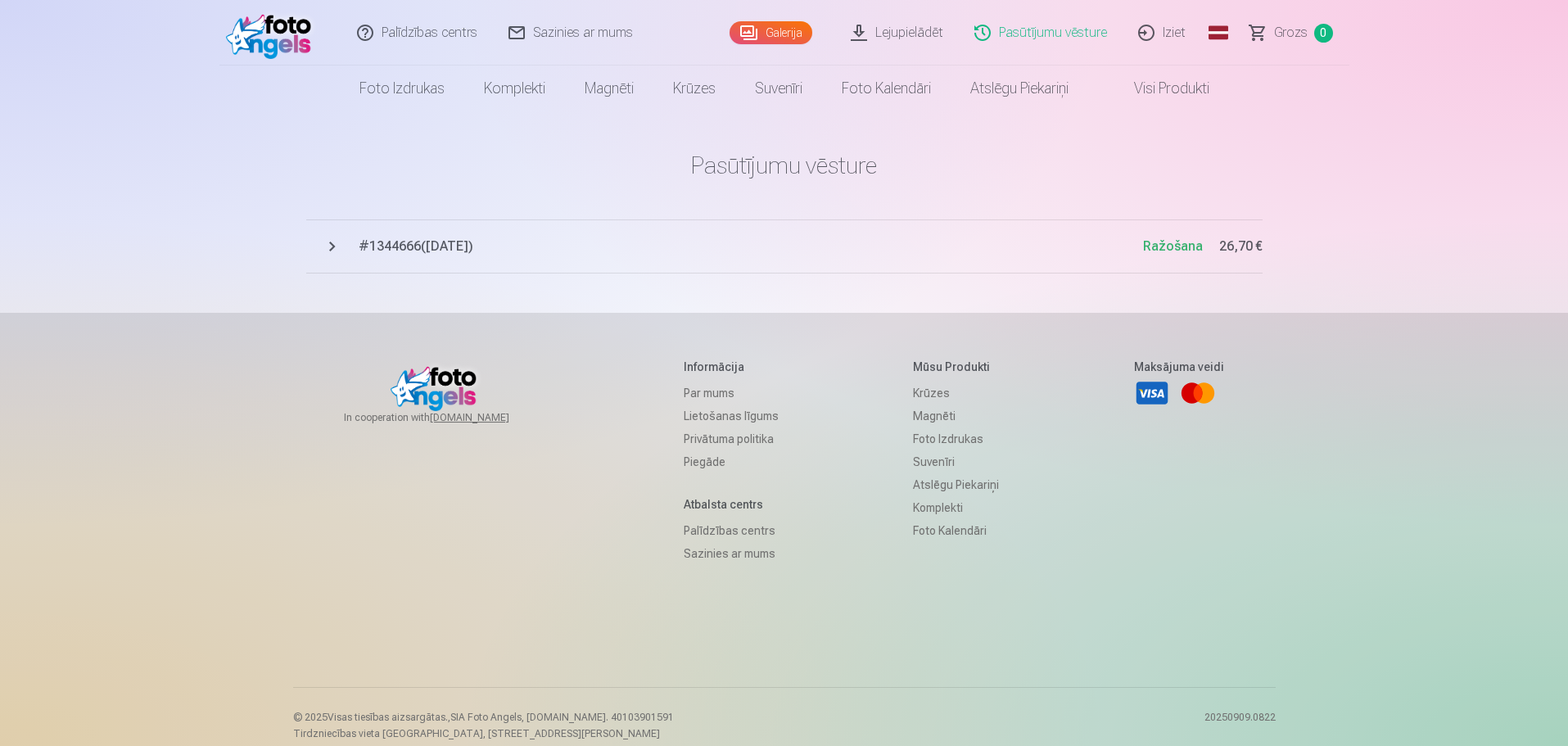
click at [448, 247] on span "# 1344666 ( 9.09.2025 )" at bounding box center [750, 246] width 784 height 20
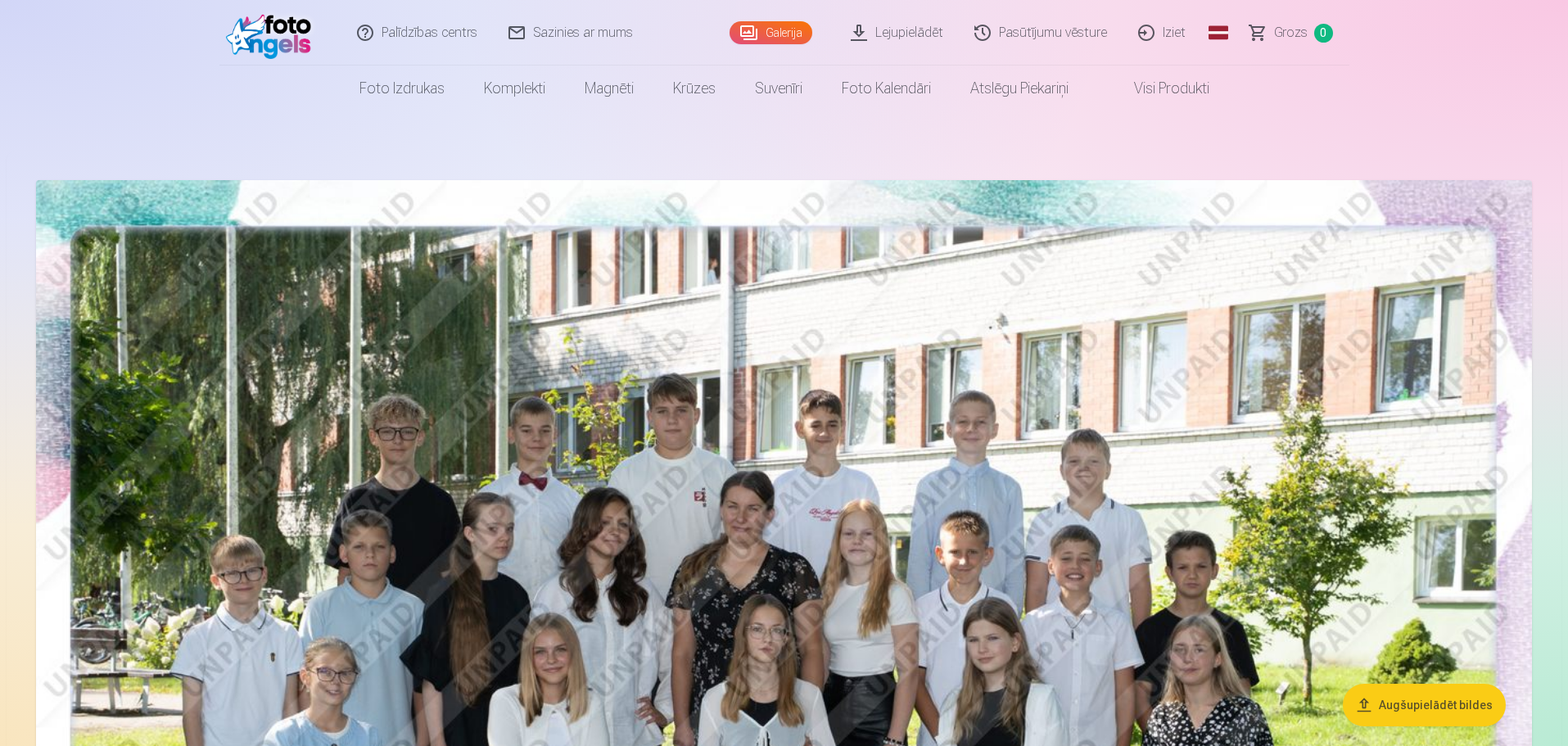
click at [910, 34] on link "Lejupielādēt" at bounding box center [898, 33] width 124 height 65
